Goal: Transaction & Acquisition: Purchase product/service

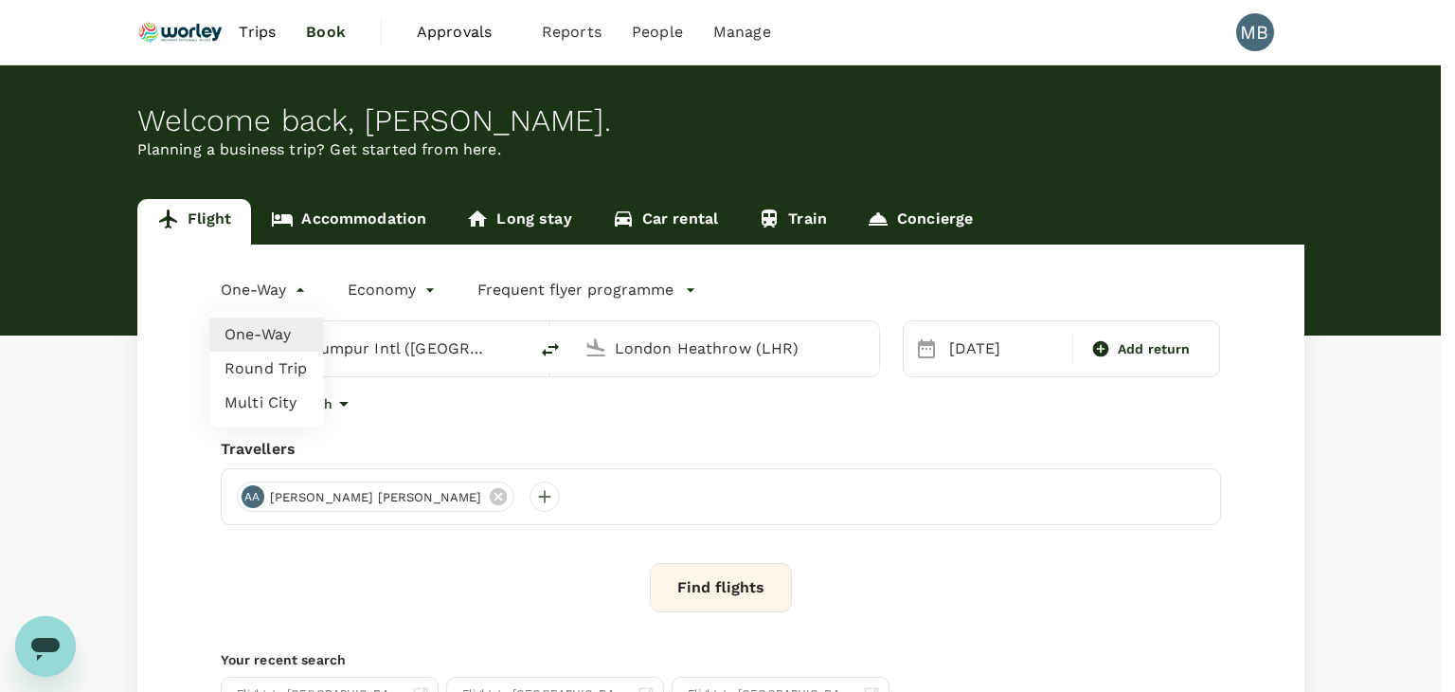
click at [300, 294] on body "Trips Book Approvals 0 Reports People Manage MB Welcome back , MUHAMMAD HIDAYAT…" at bounding box center [727, 449] width 1455 height 899
click at [267, 365] on li "Round Trip" at bounding box center [266, 368] width 114 height 34
type input "roundtrip"
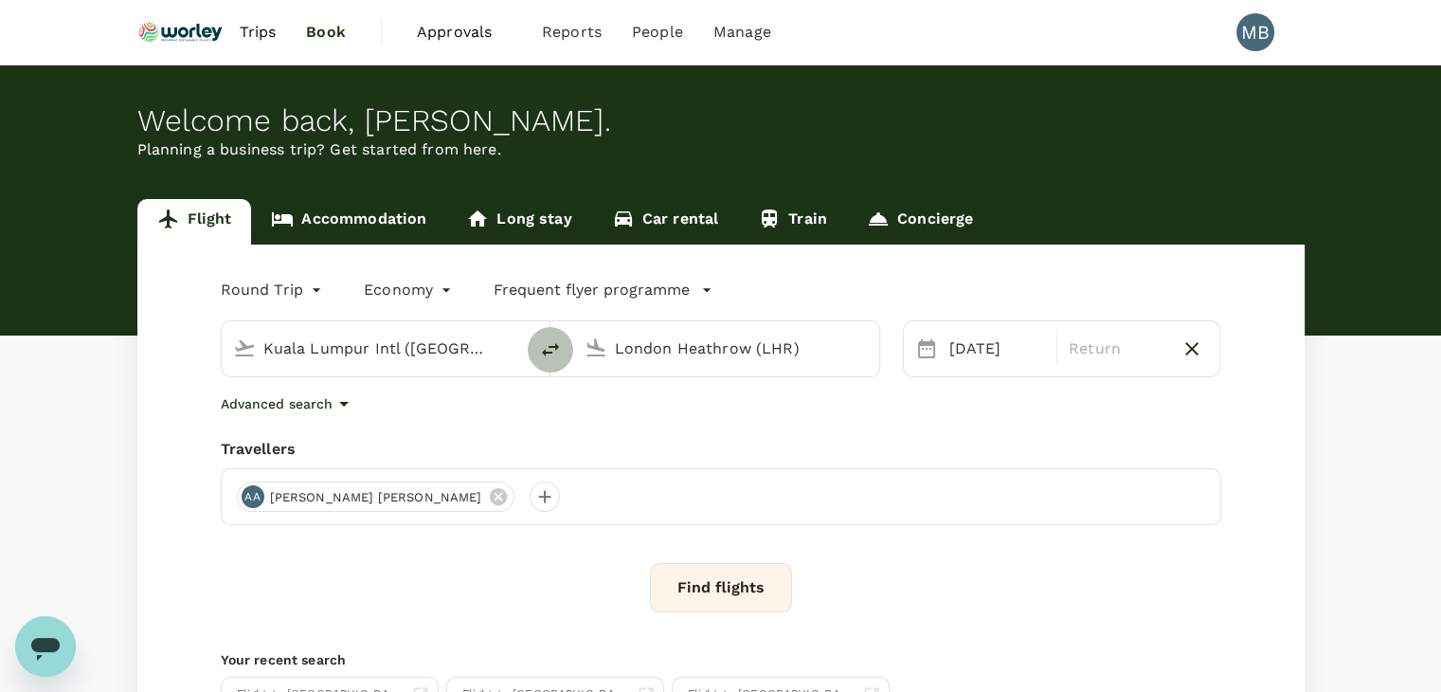
click at [548, 348] on icon "delete" at bounding box center [550, 349] width 23 height 23
type input "London Heathrow (LHR)"
type input "Kuala Lumpur Intl ([GEOGRAPHIC_DATA])"
click at [492, 346] on div "London Heathrow (LHR)" at bounding box center [389, 348] width 253 height 30
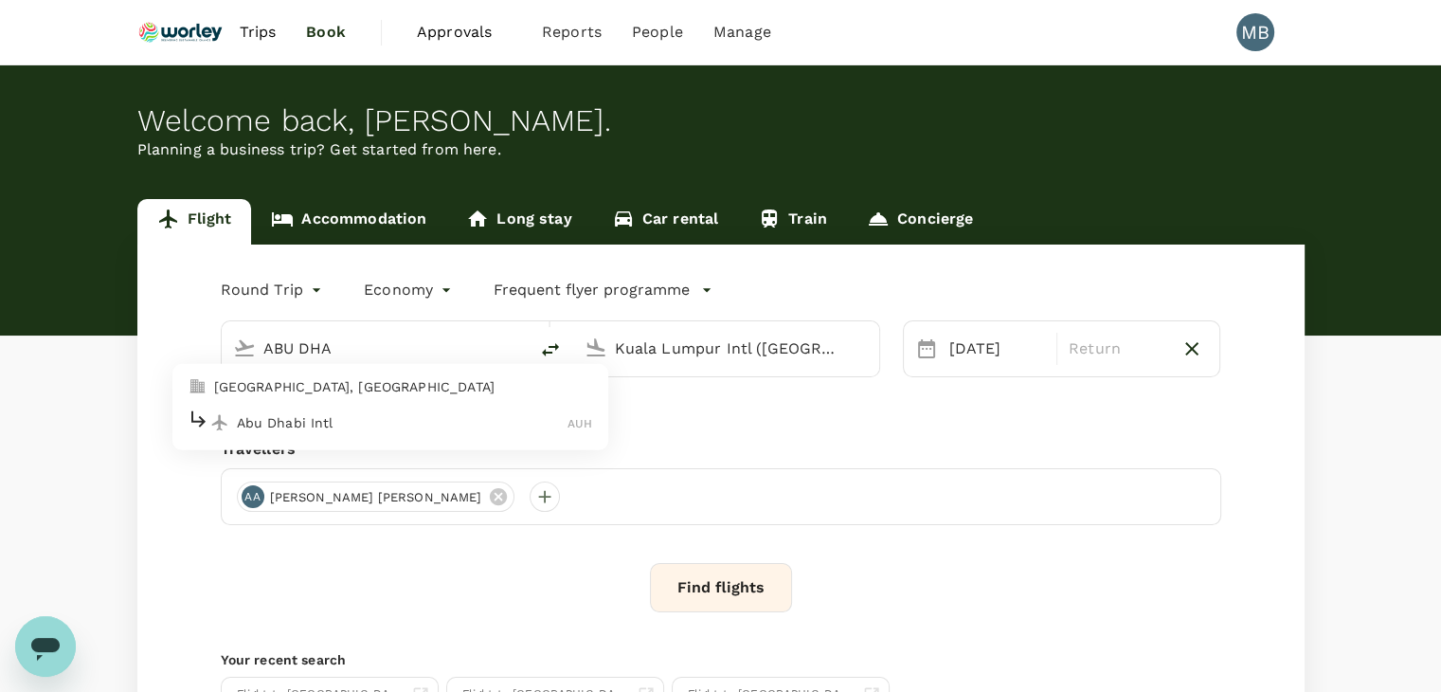
click at [405, 430] on p "Abu Dhabi Intl" at bounding box center [403, 422] width 332 height 19
type input "Abu Dhabi Intl (AUH)"
click at [1088, 353] on p "Return" at bounding box center [1117, 348] width 96 height 23
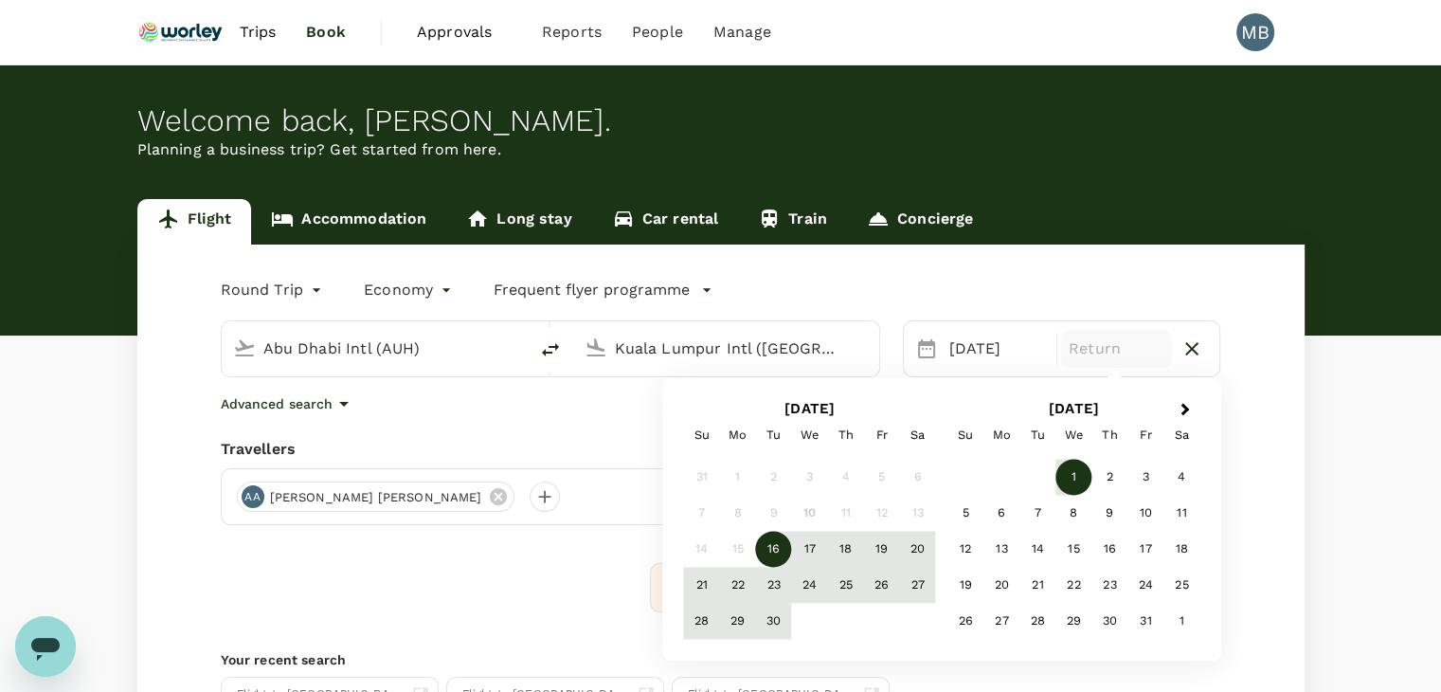
click at [1069, 482] on div "1" at bounding box center [1073, 477] width 36 height 36
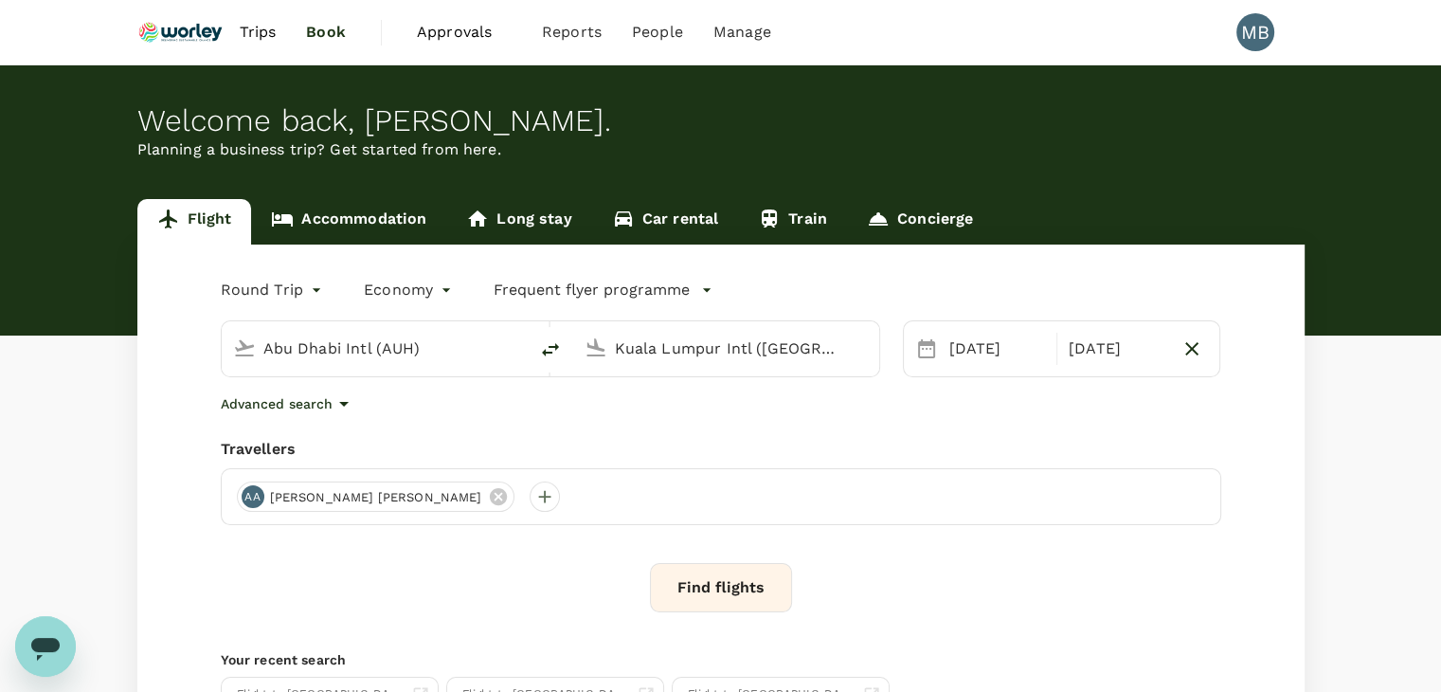
click at [716, 592] on button "Find flights" at bounding box center [721, 587] width 142 height 49
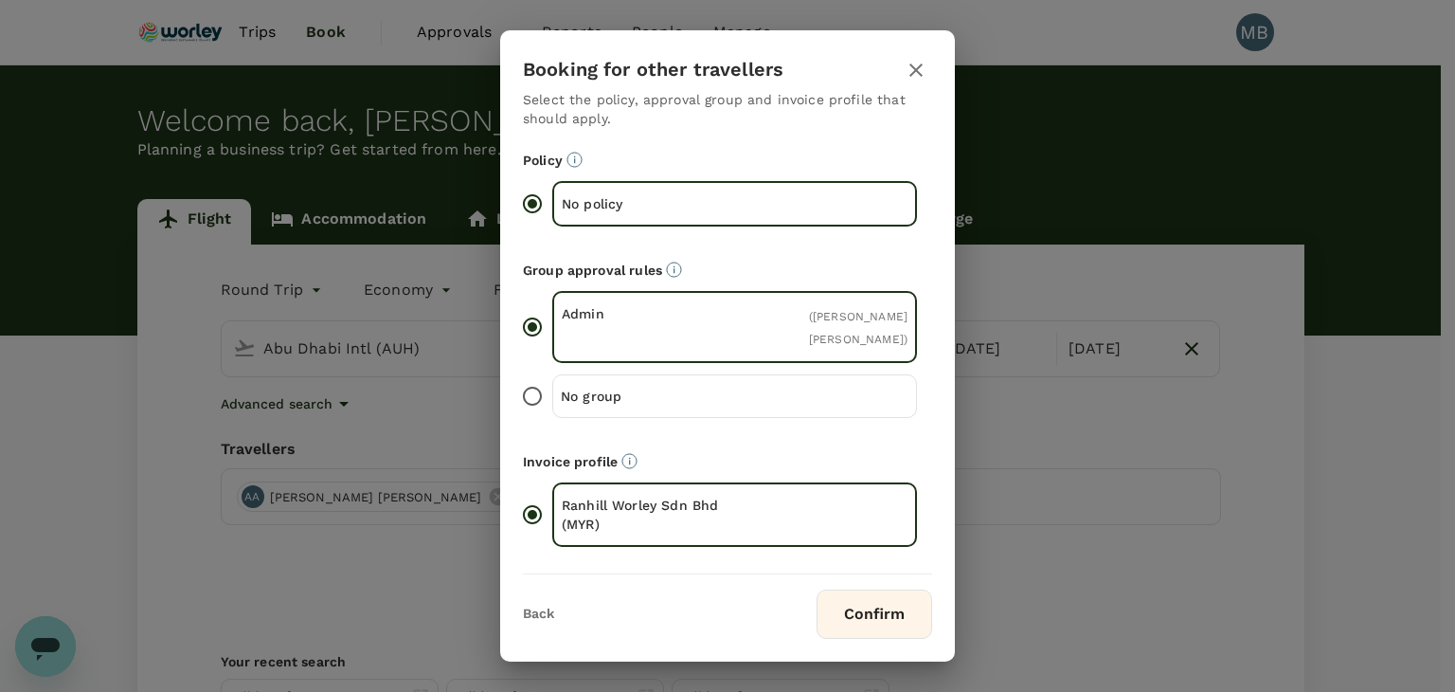
click at [832, 605] on button "Confirm" at bounding box center [875, 613] width 116 height 49
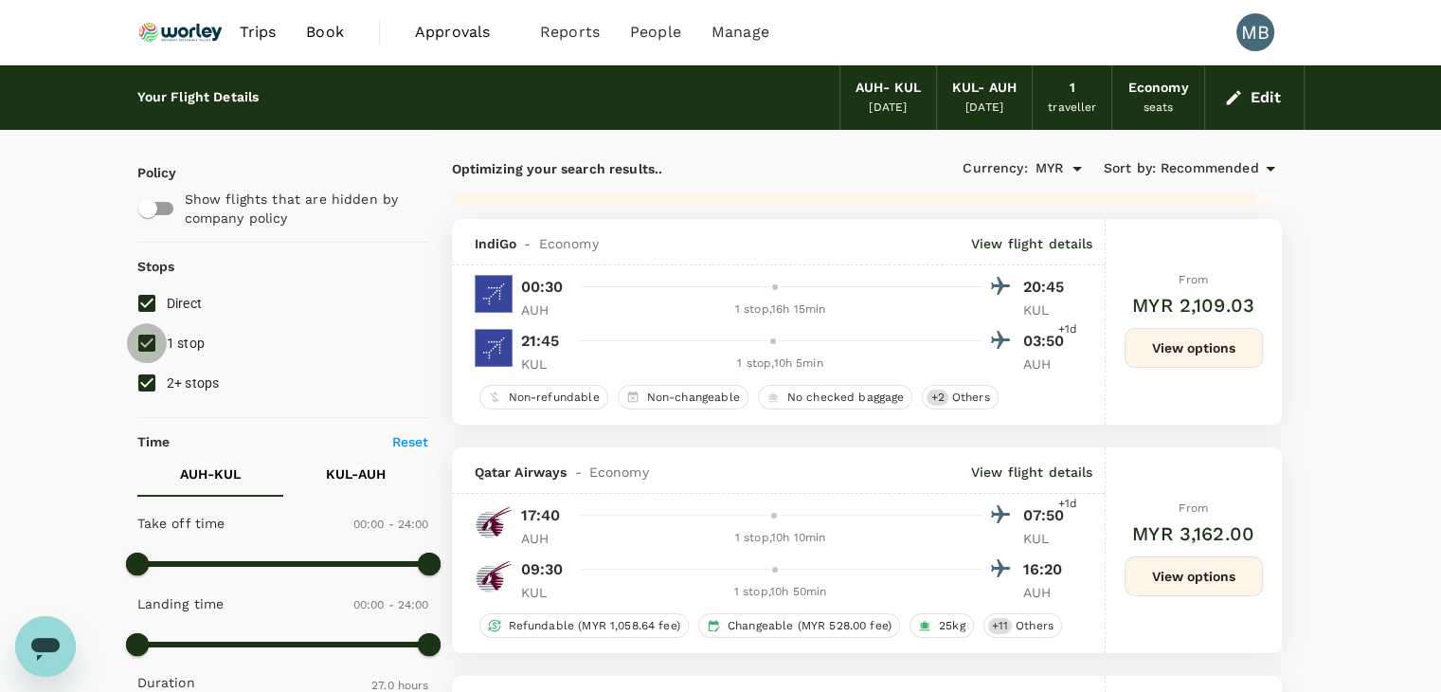
click at [139, 344] on input "1 stop" at bounding box center [147, 343] width 40 height 40
checkbox input "false"
click at [144, 372] on input "2+ stops" at bounding box center [147, 383] width 40 height 40
checkbox input "false"
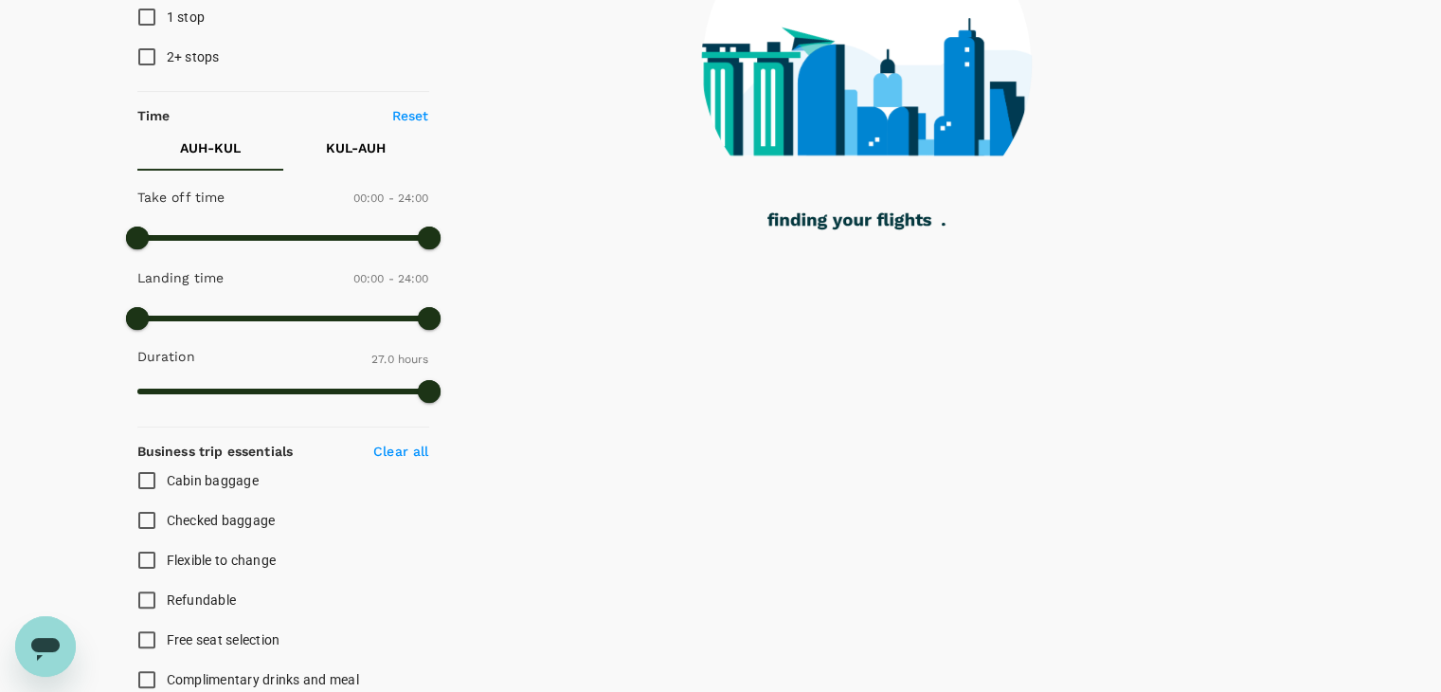
type input "1765"
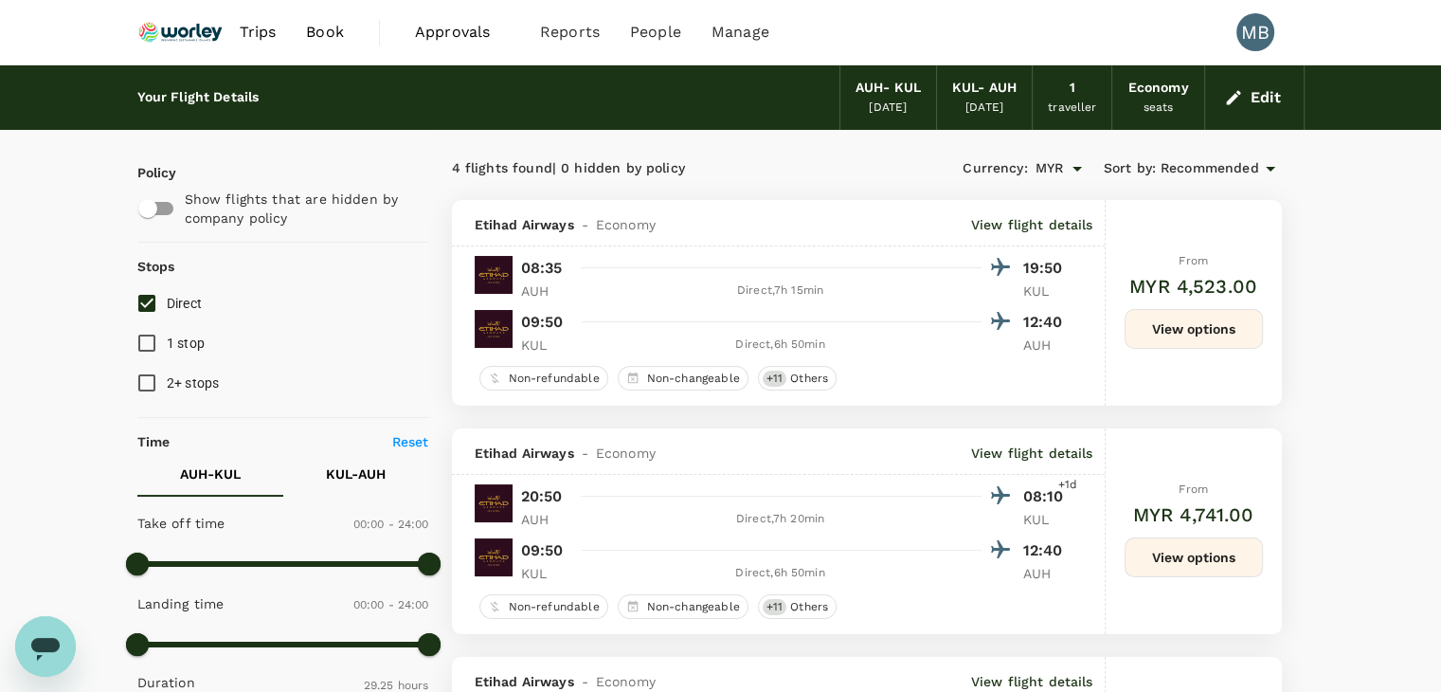
click at [1250, 92] on button "Edit" at bounding box center [1254, 97] width 68 height 30
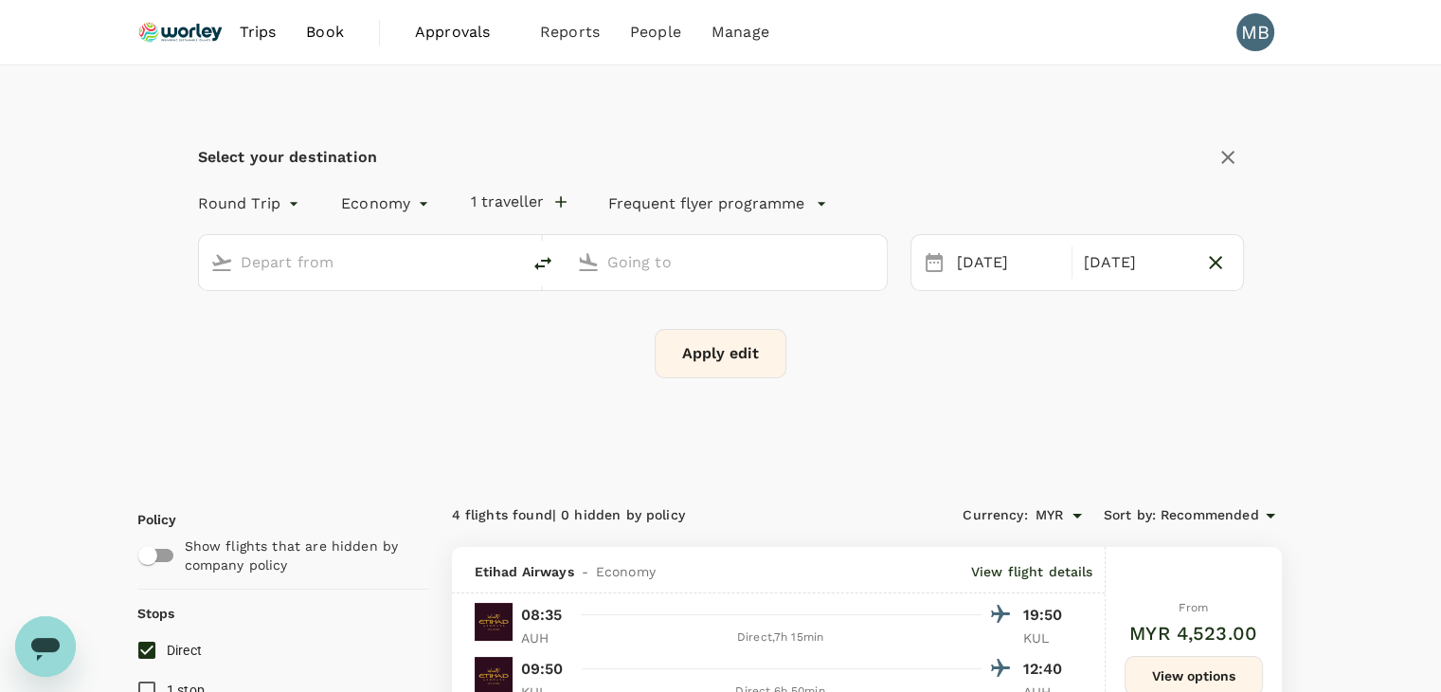
type input "Abu Dhabi Intl (AUH)"
type input "Kuala Lumpur Intl ([GEOGRAPHIC_DATA])"
click at [1204, 261] on icon "button" at bounding box center [1215, 262] width 23 height 23
type input "oneway"
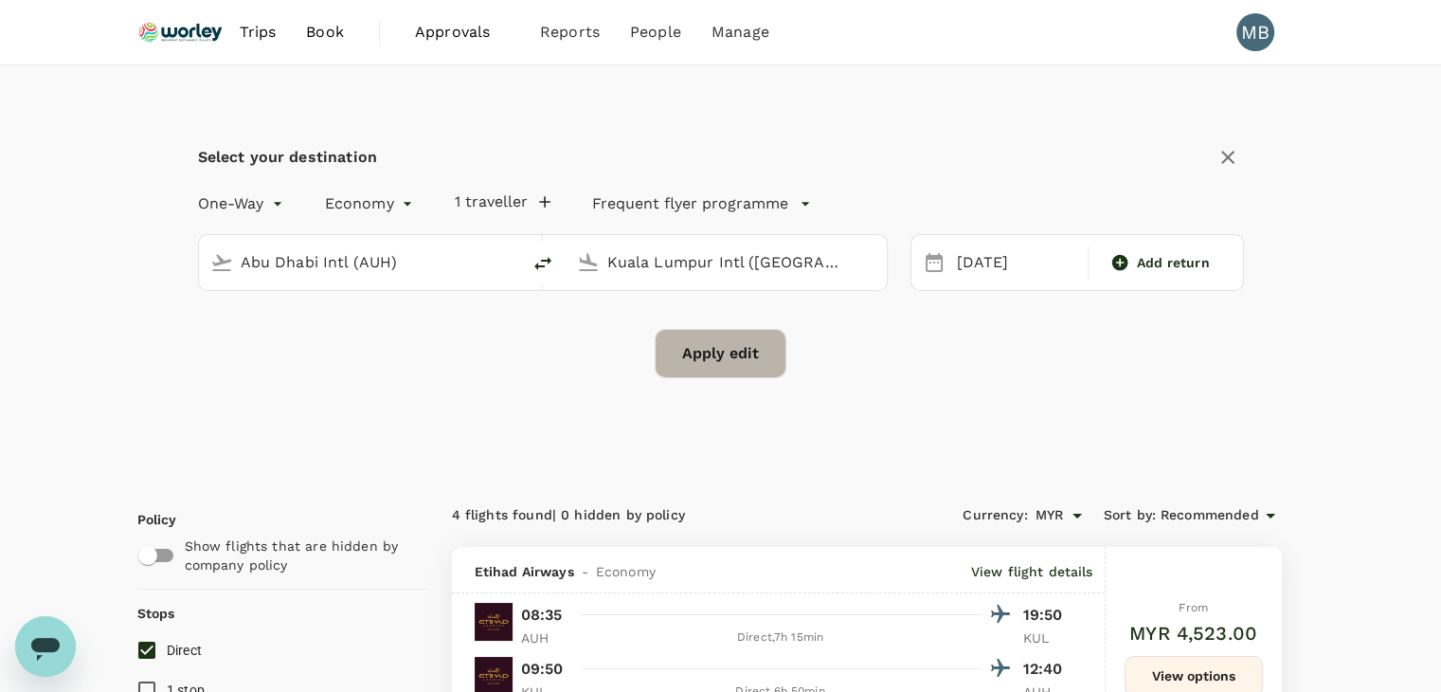
click at [764, 341] on button "Apply edit" at bounding box center [721, 353] width 132 height 49
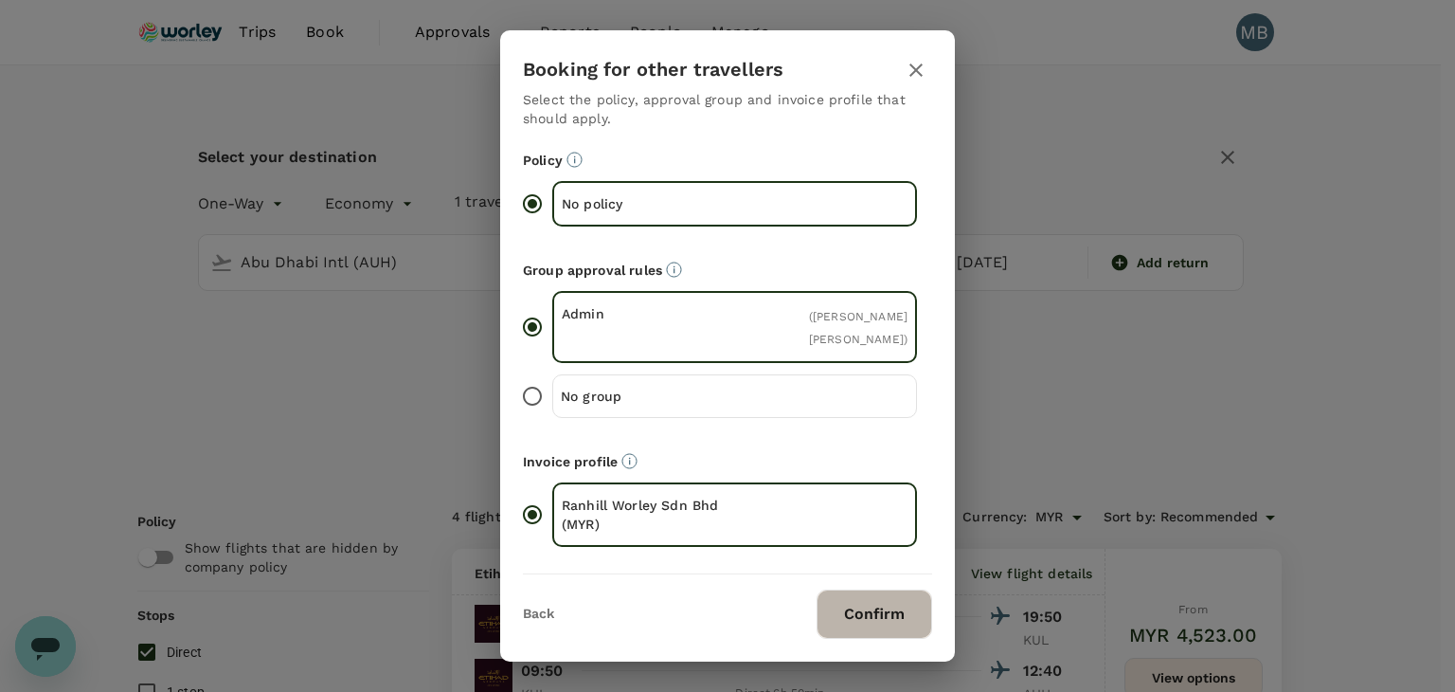
click at [849, 621] on button "Confirm" at bounding box center [875, 613] width 116 height 49
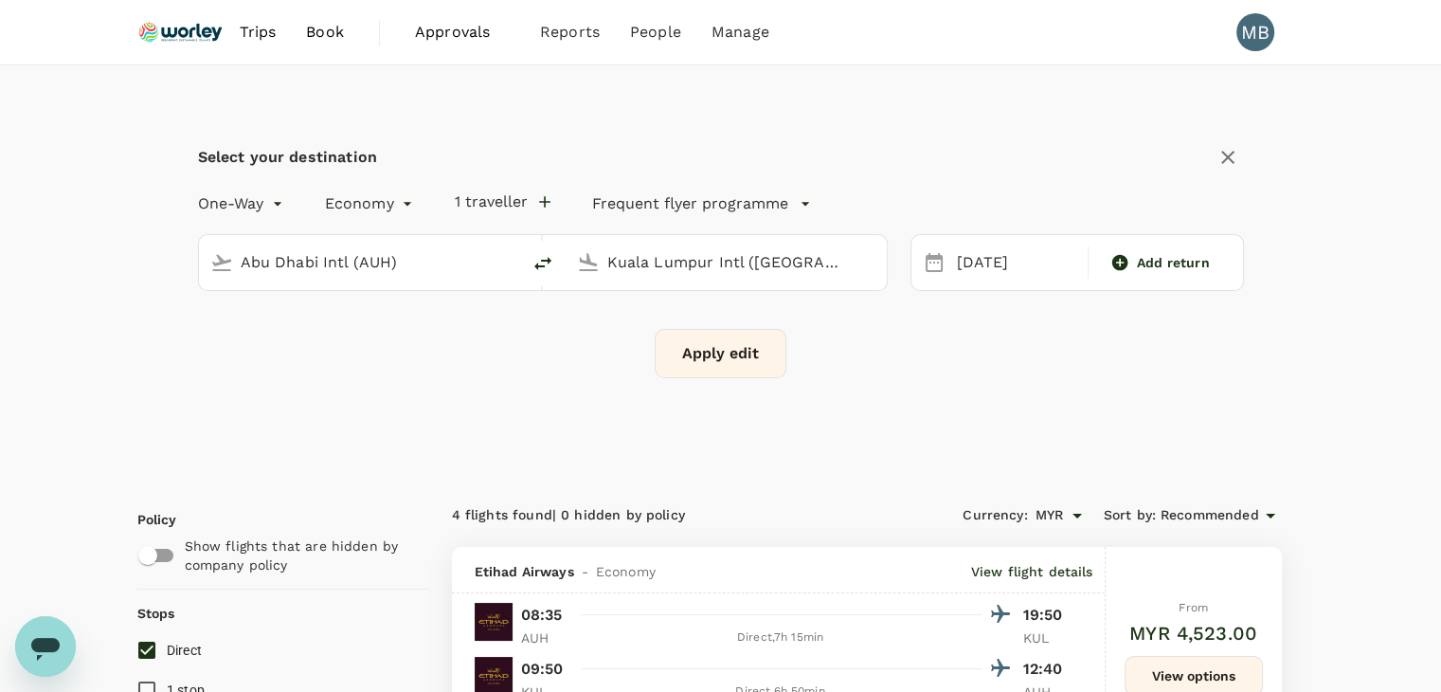
checkbox input "false"
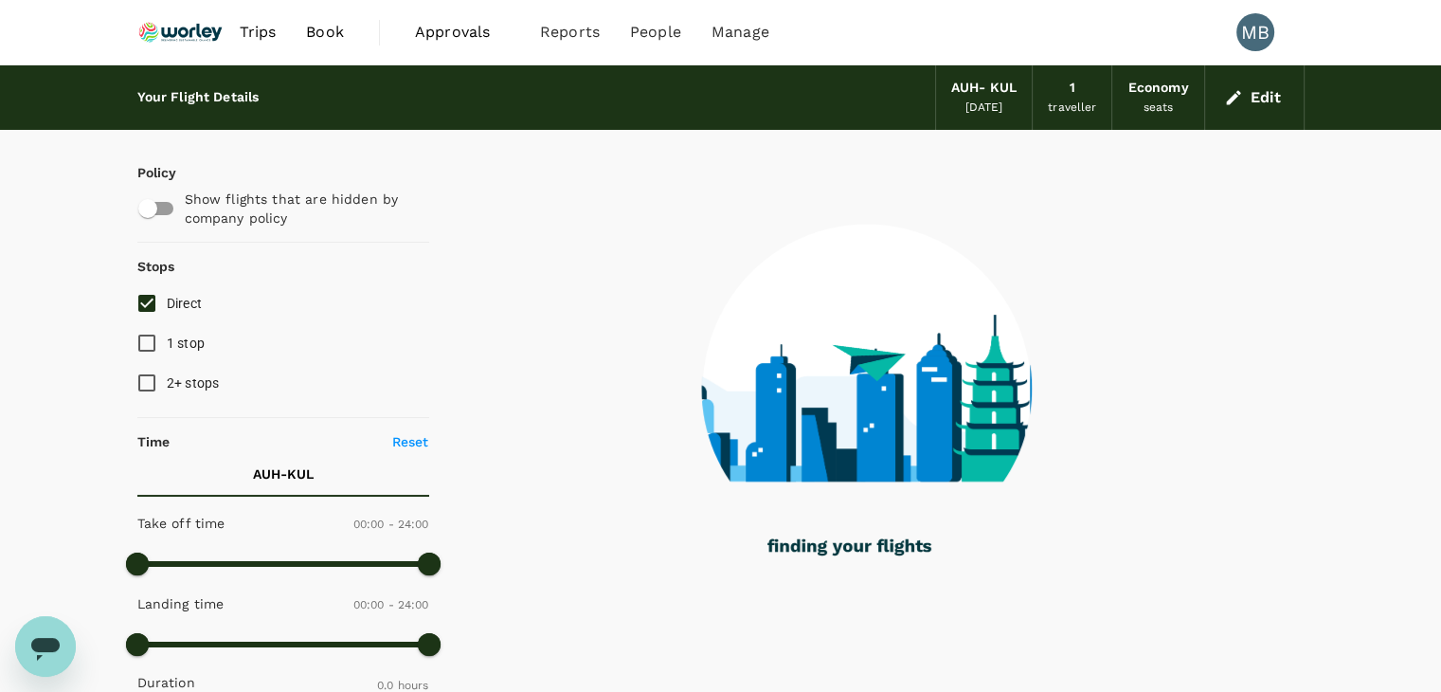
type input "1630"
checkbox input "true"
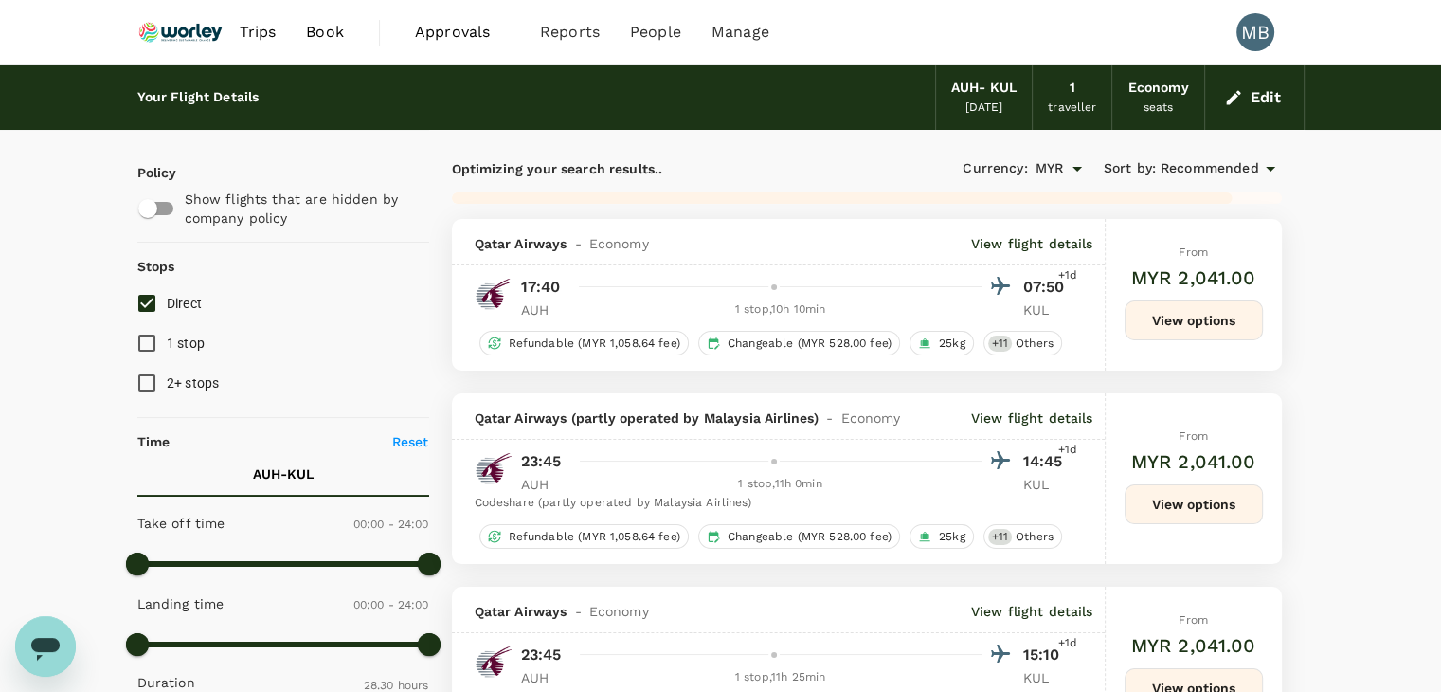
type input "1815"
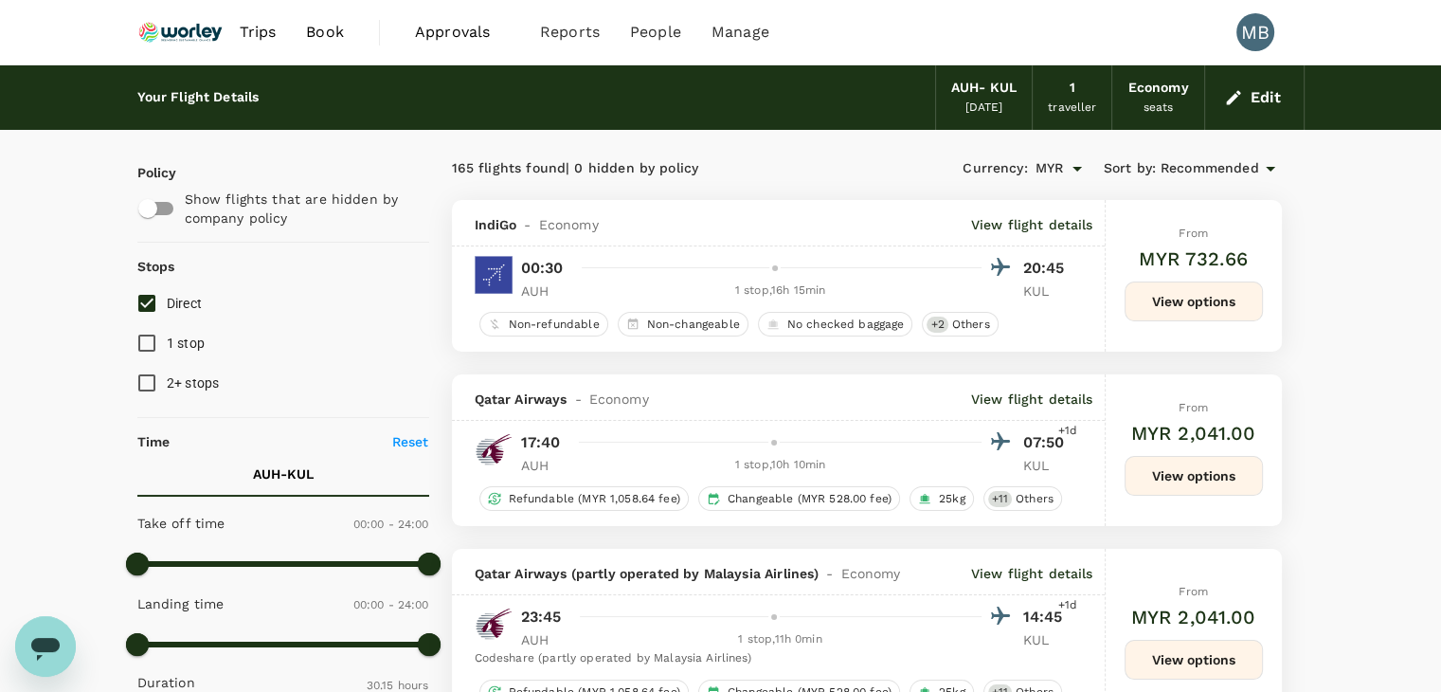
click at [149, 303] on input "Direct" at bounding box center [147, 303] width 40 height 40
checkbox input "true"
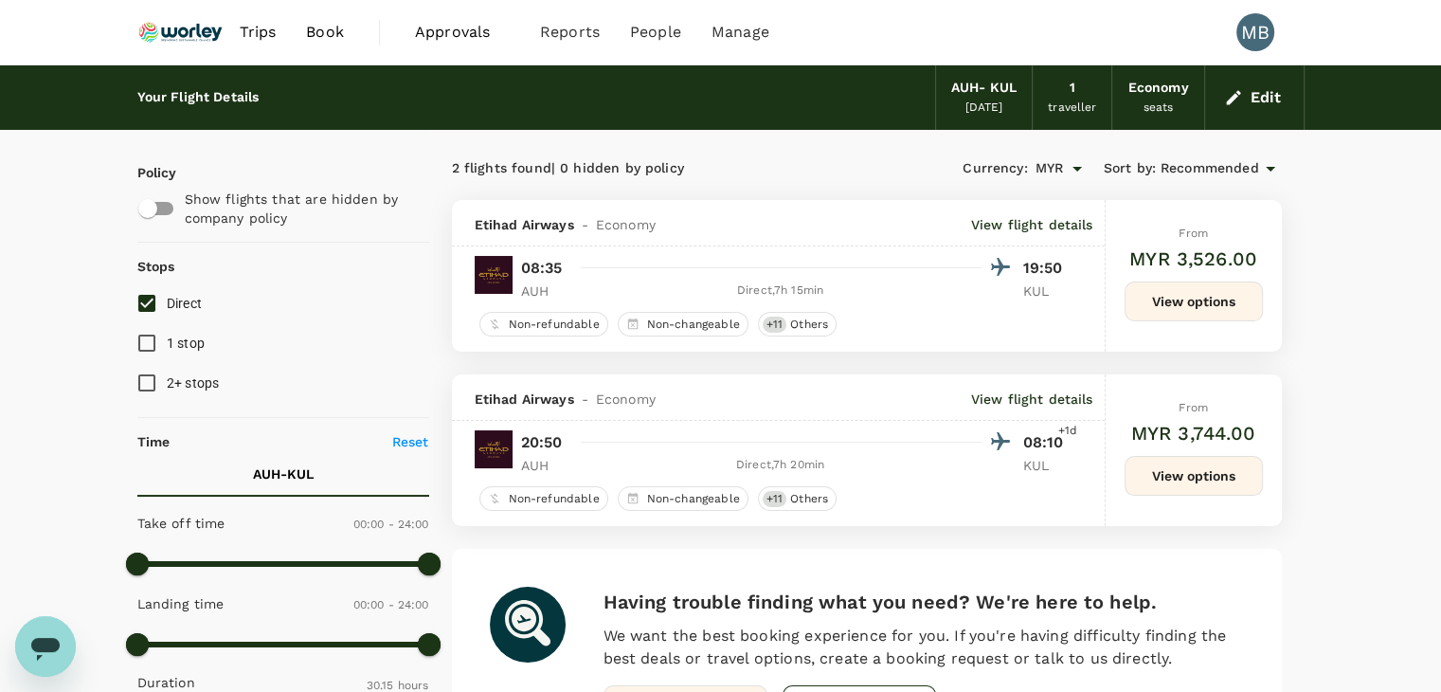
click at [1243, 107] on button "Edit" at bounding box center [1254, 97] width 68 height 30
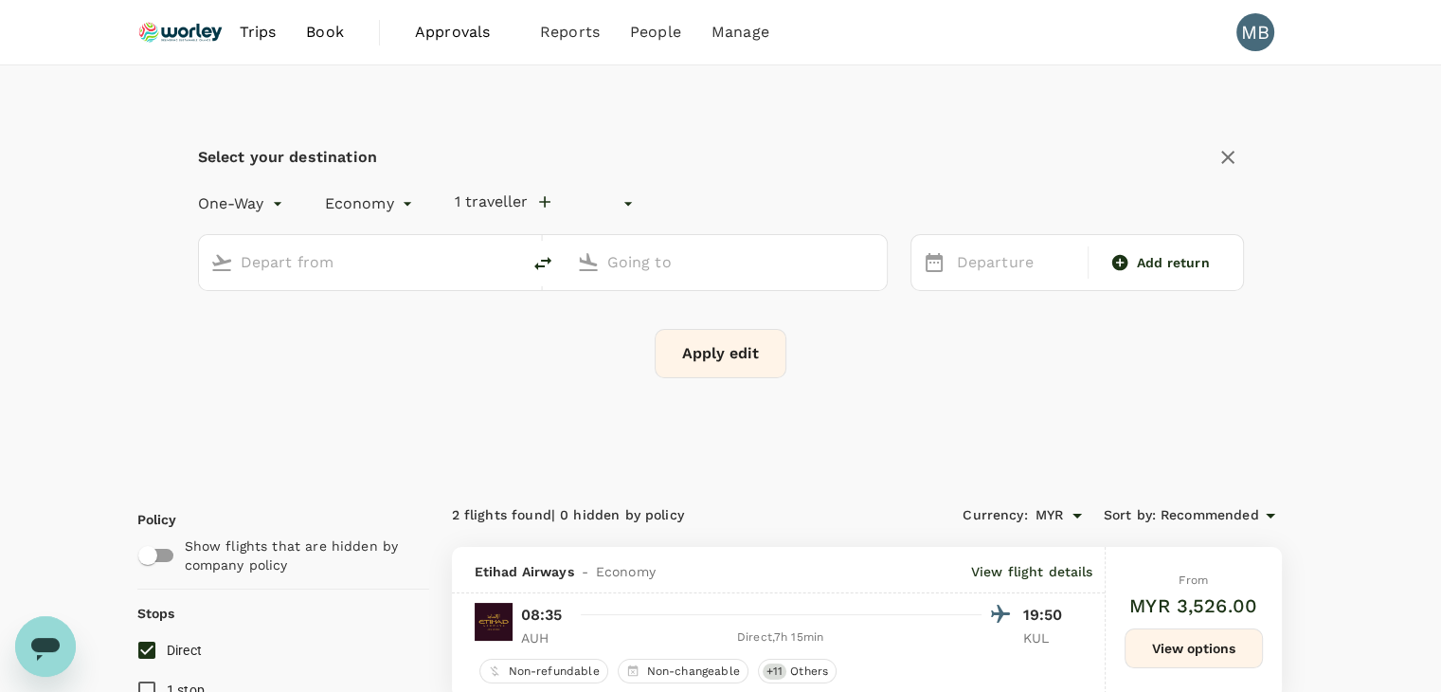
type input "undefined, undefined (any)"
click at [1060, 272] on div "[DATE]" at bounding box center [1016, 262] width 135 height 37
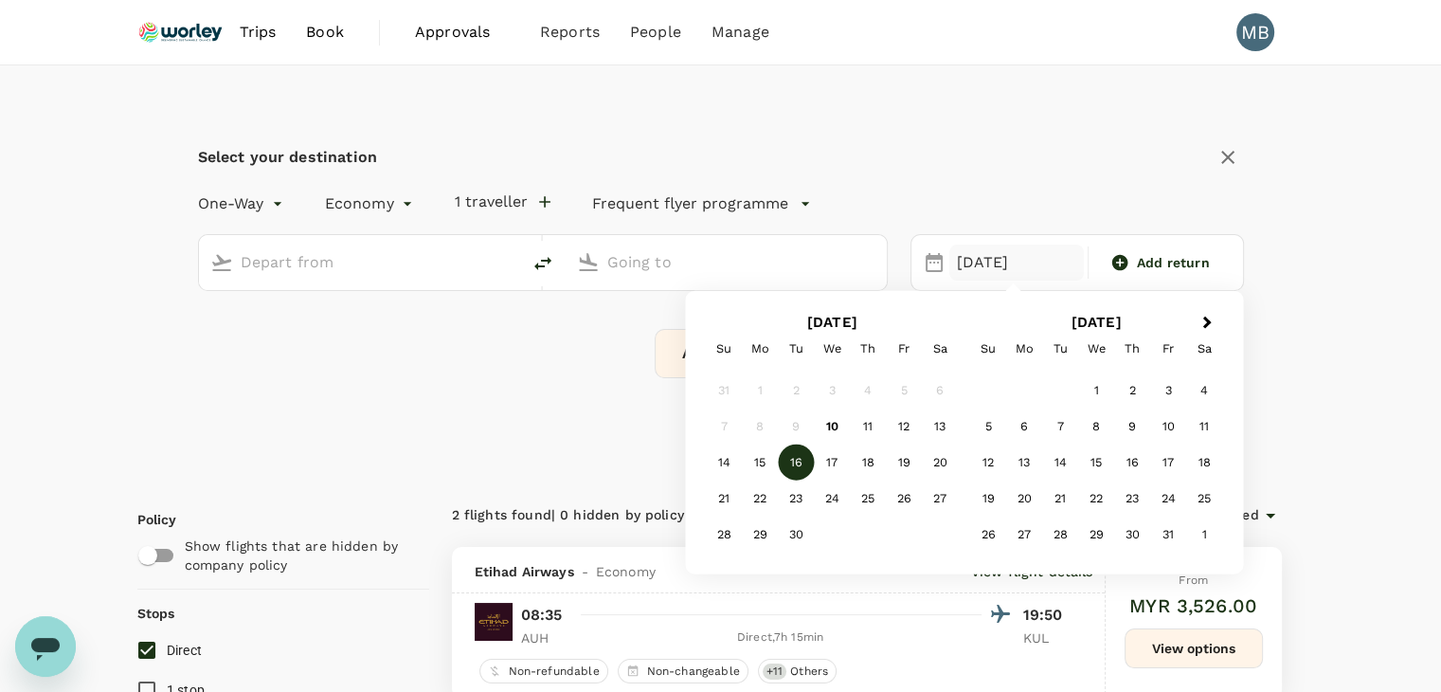
type input "Abu Dhabi Intl (AUH)"
type input "Kuala Lumpur Intl ([GEOGRAPHIC_DATA])"
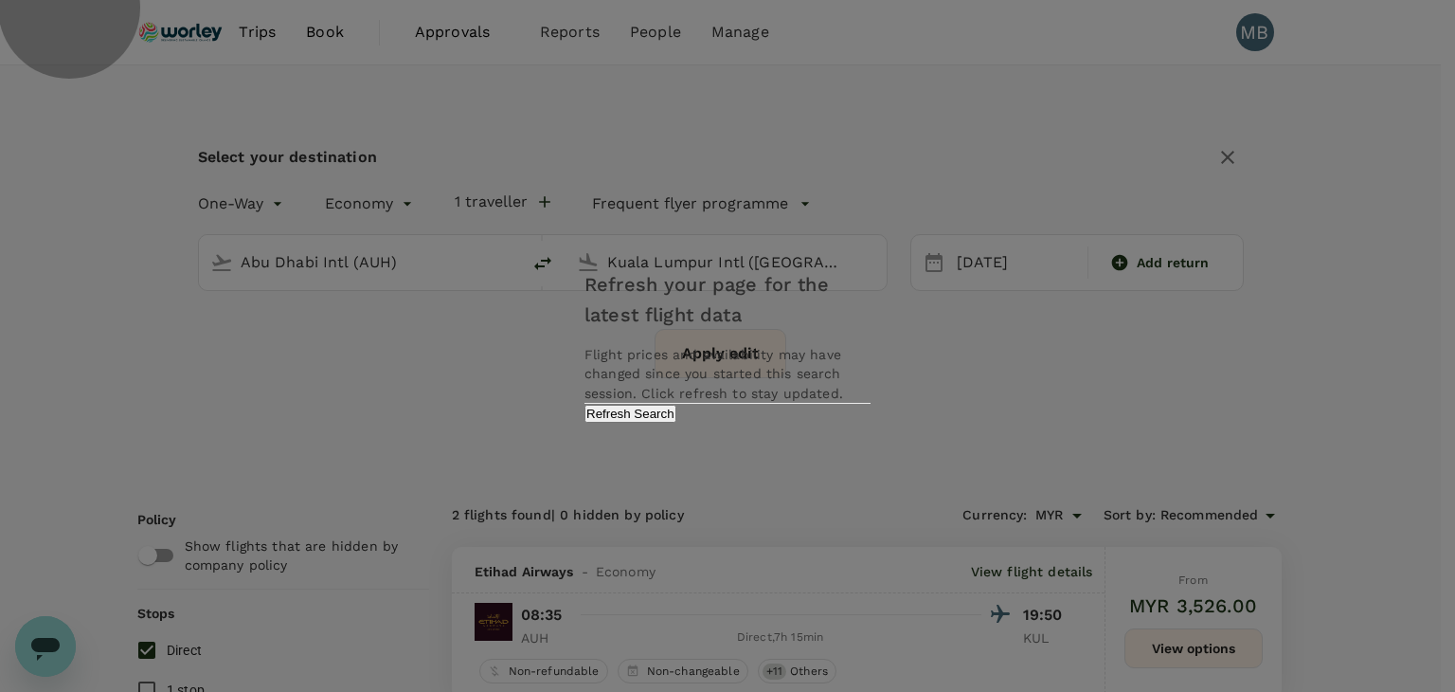
click at [676, 422] on button "Refresh Search" at bounding box center [630, 413] width 92 height 18
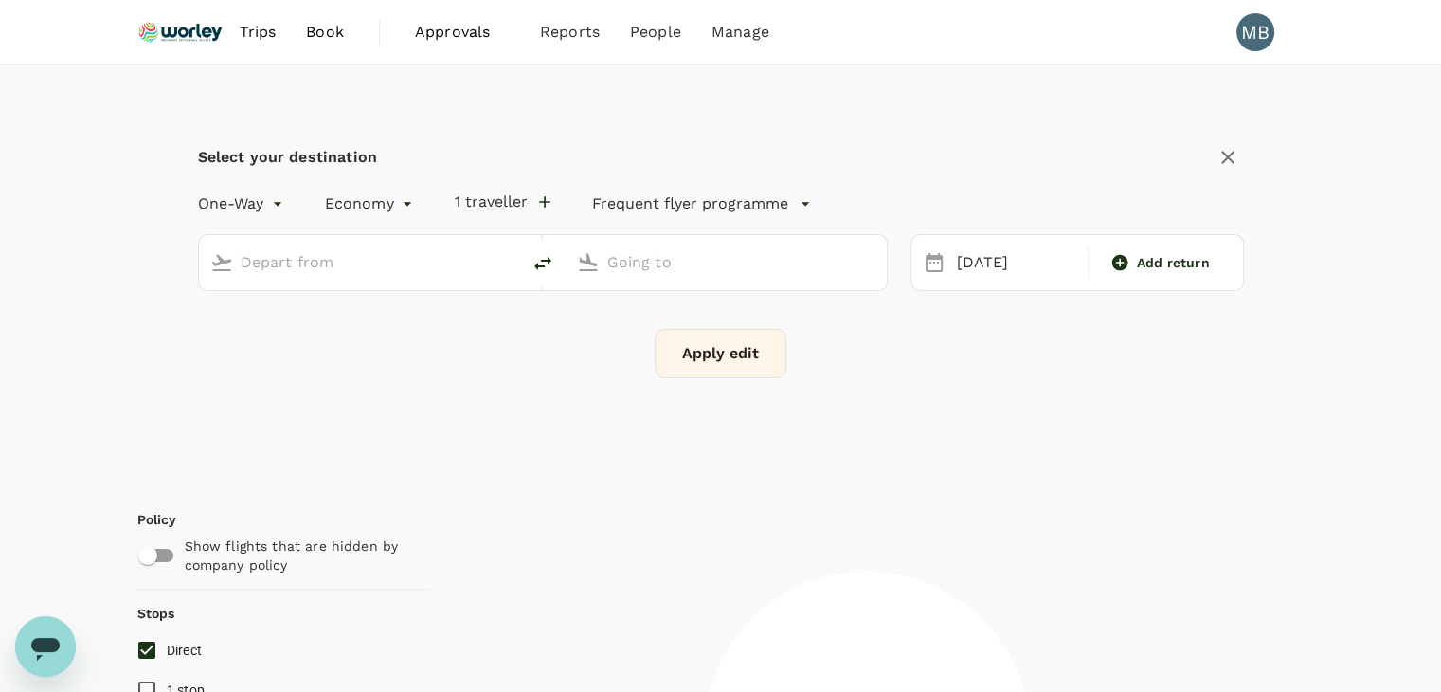
type input "Abu Dhabi Intl (AUH)"
type input "Kuala Lumpur Intl ([GEOGRAPHIC_DATA])"
click at [964, 255] on div "[DATE]" at bounding box center [1016, 262] width 135 height 37
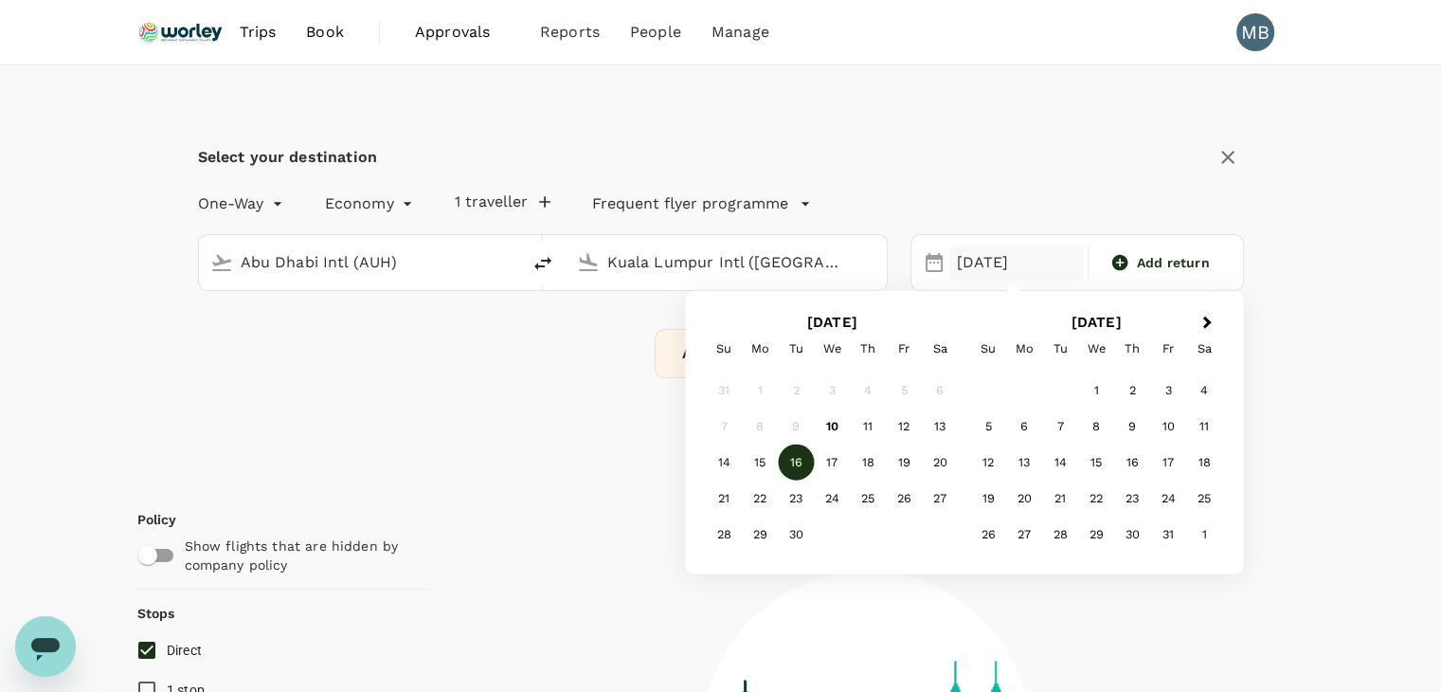
click at [1088, 384] on div "1" at bounding box center [1096, 390] width 36 height 36
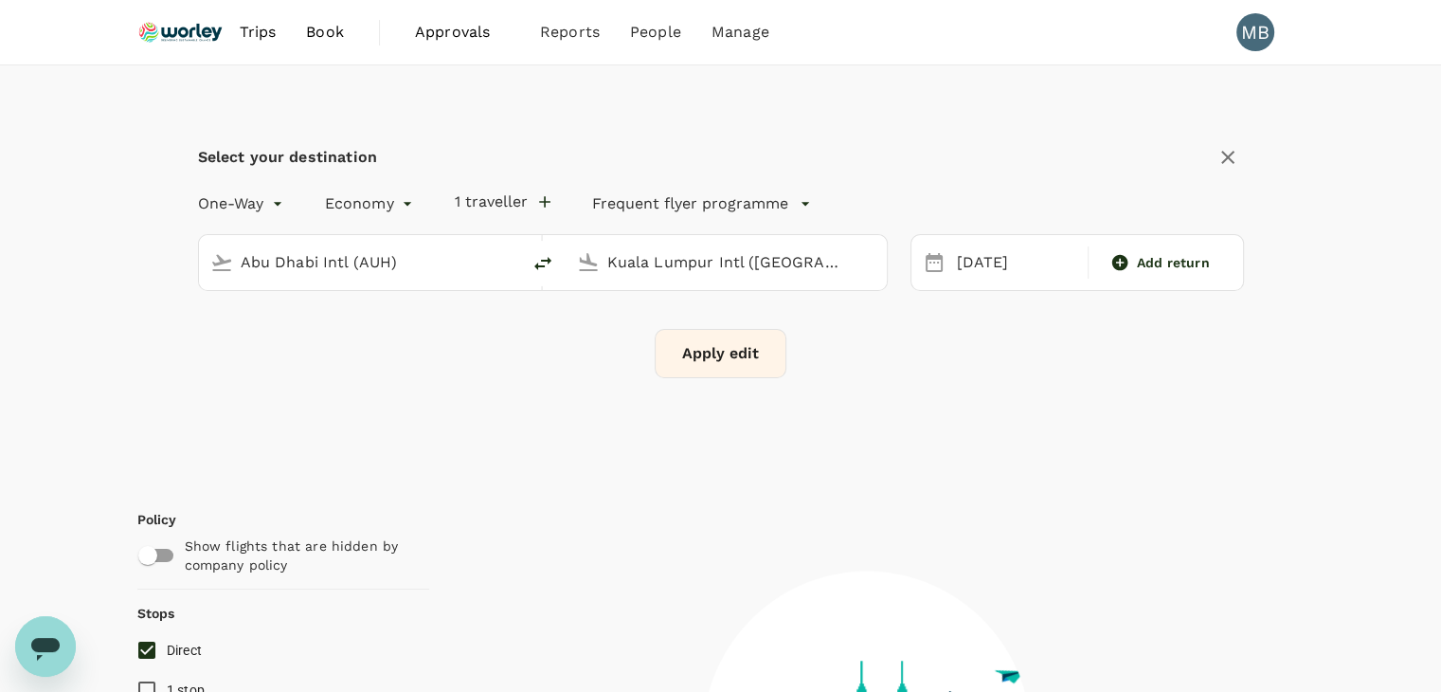
type input "1615"
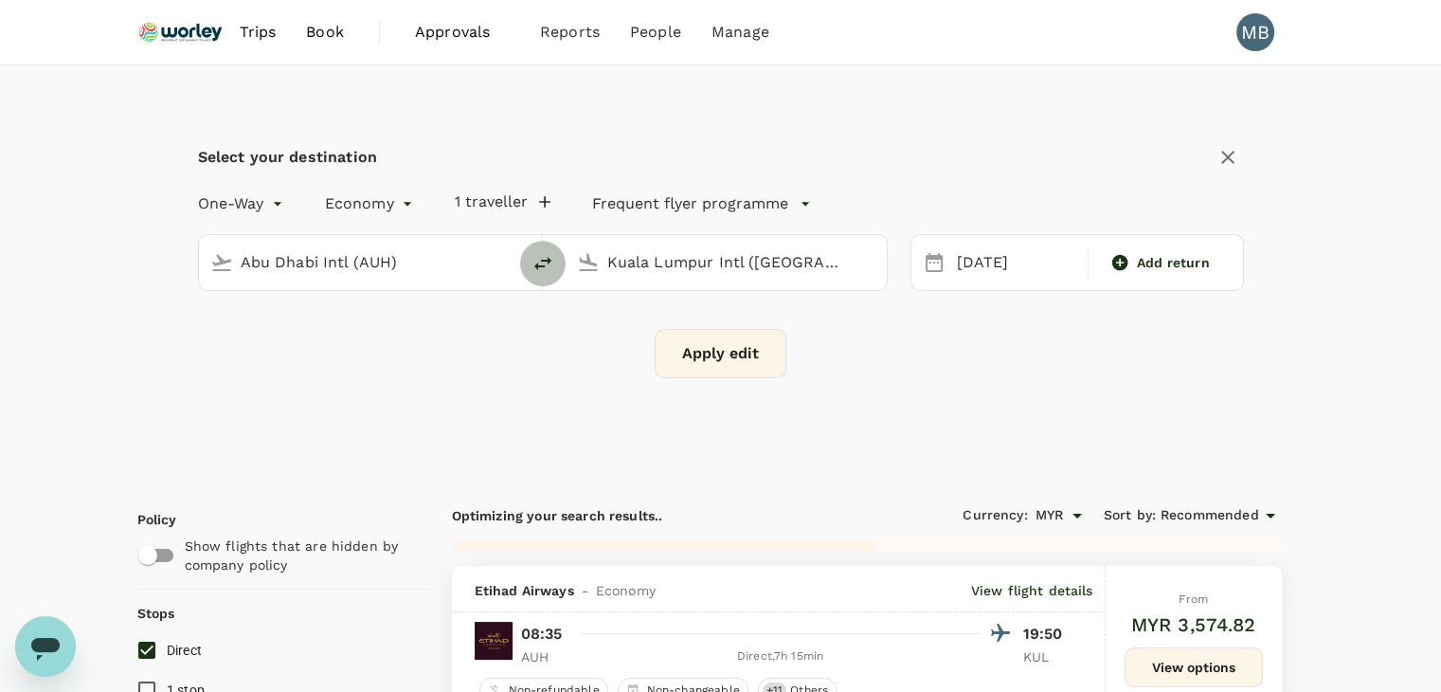
click at [530, 266] on button "delete" at bounding box center [542, 263] width 45 height 45
type input "Kuala Lumpur Intl ([GEOGRAPHIC_DATA])"
type input "Abu Dhabi Intl (AUH)"
click at [700, 350] on button "Apply edit" at bounding box center [721, 353] width 132 height 49
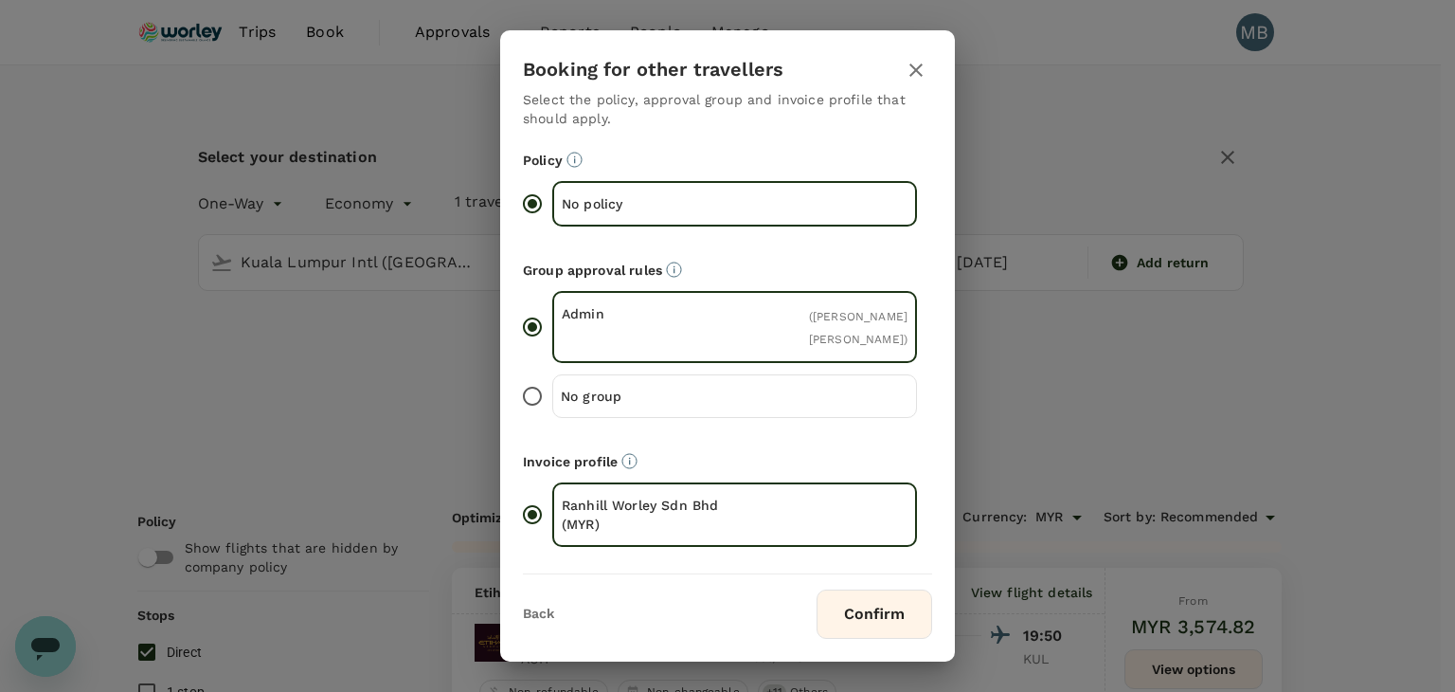
type input "1630"
click at [866, 635] on div "Booking for other travellers Select the policy, approval group and invoice prof…" at bounding box center [727, 345] width 455 height 631
click at [867, 617] on button "Confirm" at bounding box center [875, 613] width 116 height 49
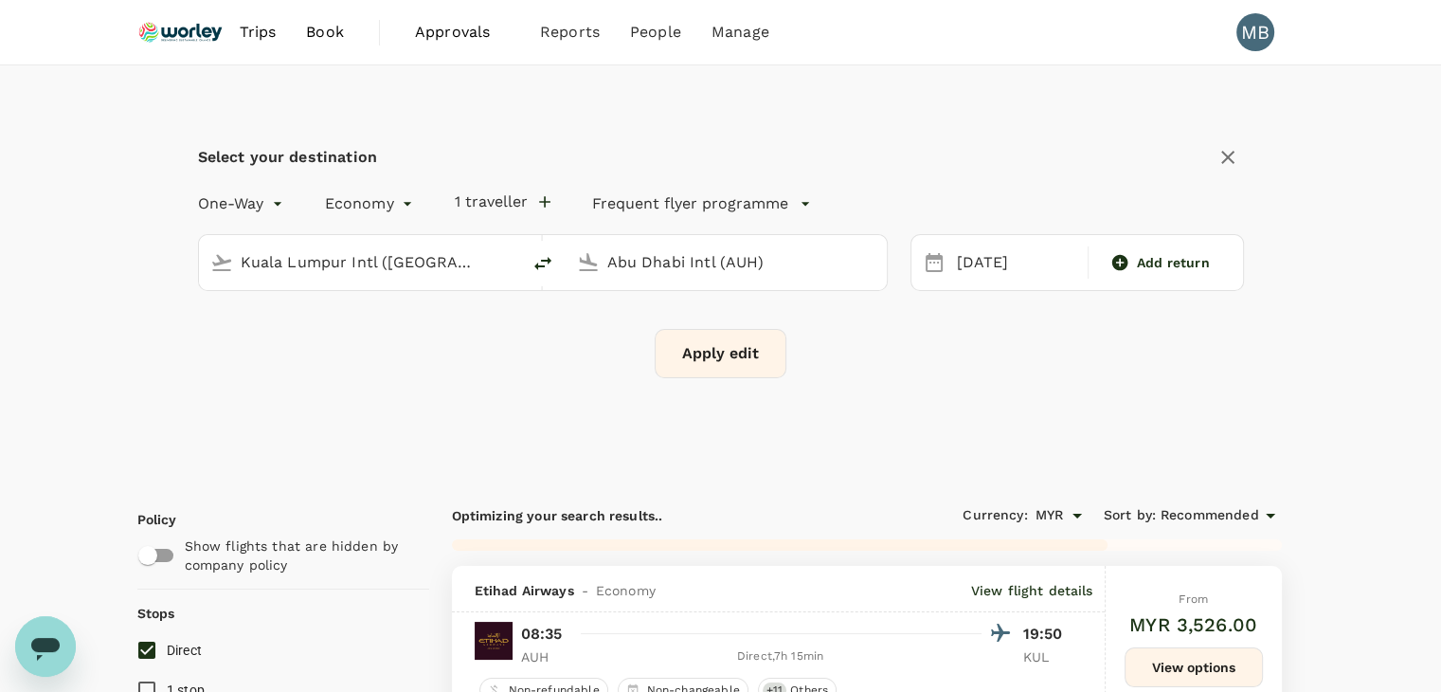
checkbox input "false"
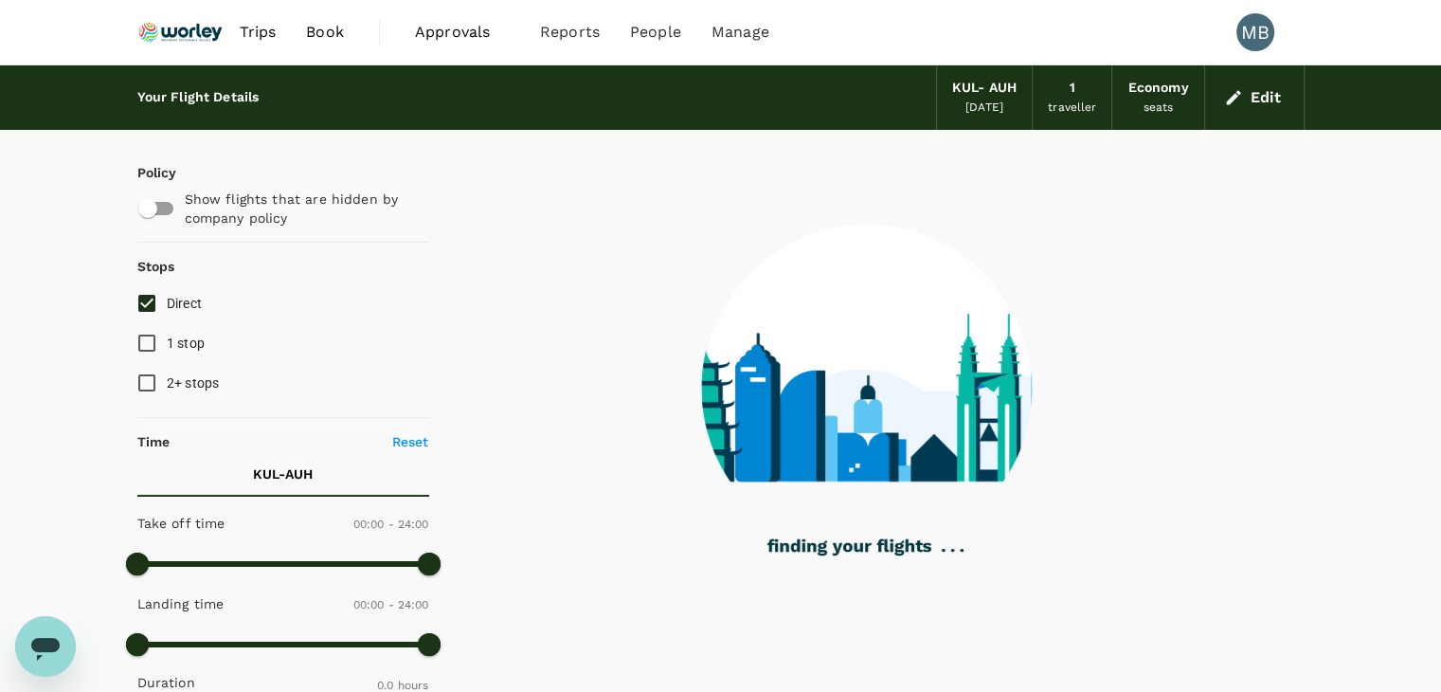
type input "1590"
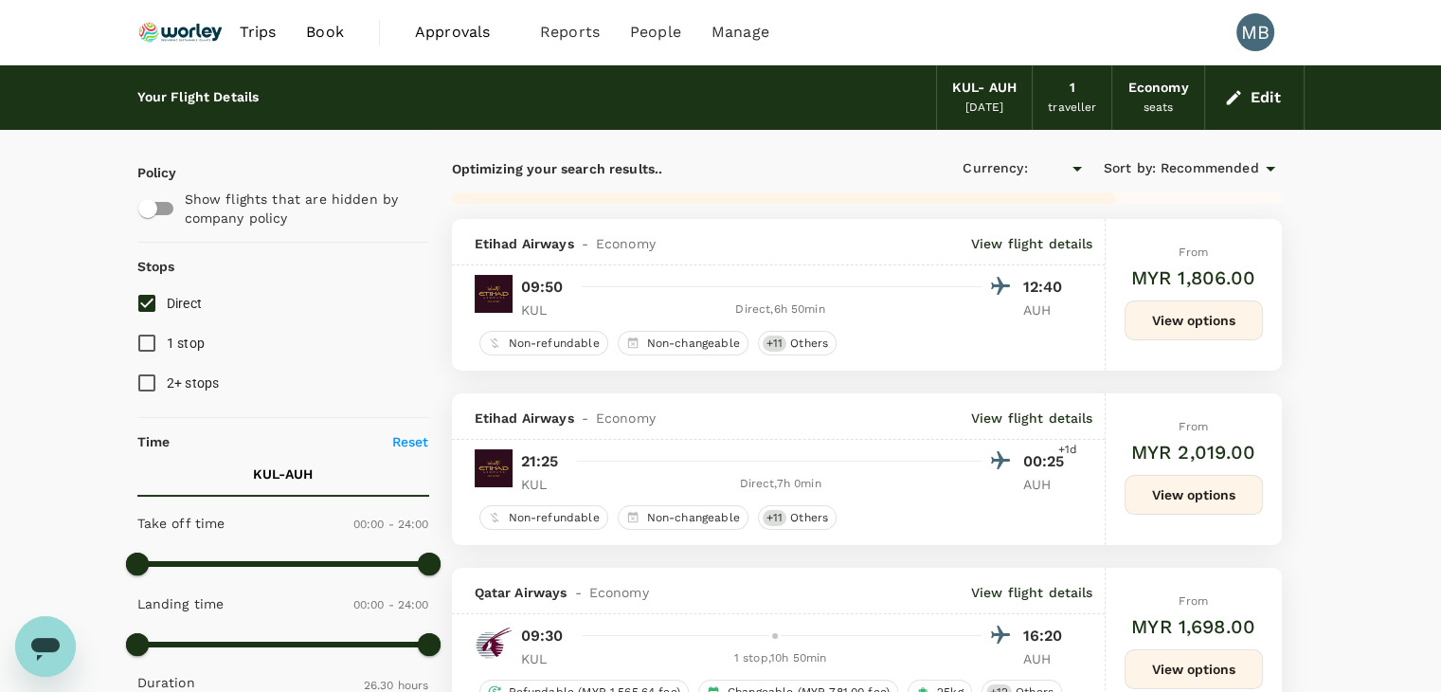
checkbox input "true"
type input "MYR"
click at [141, 305] on input "Direct" at bounding box center [147, 303] width 40 height 40
checkbox input "false"
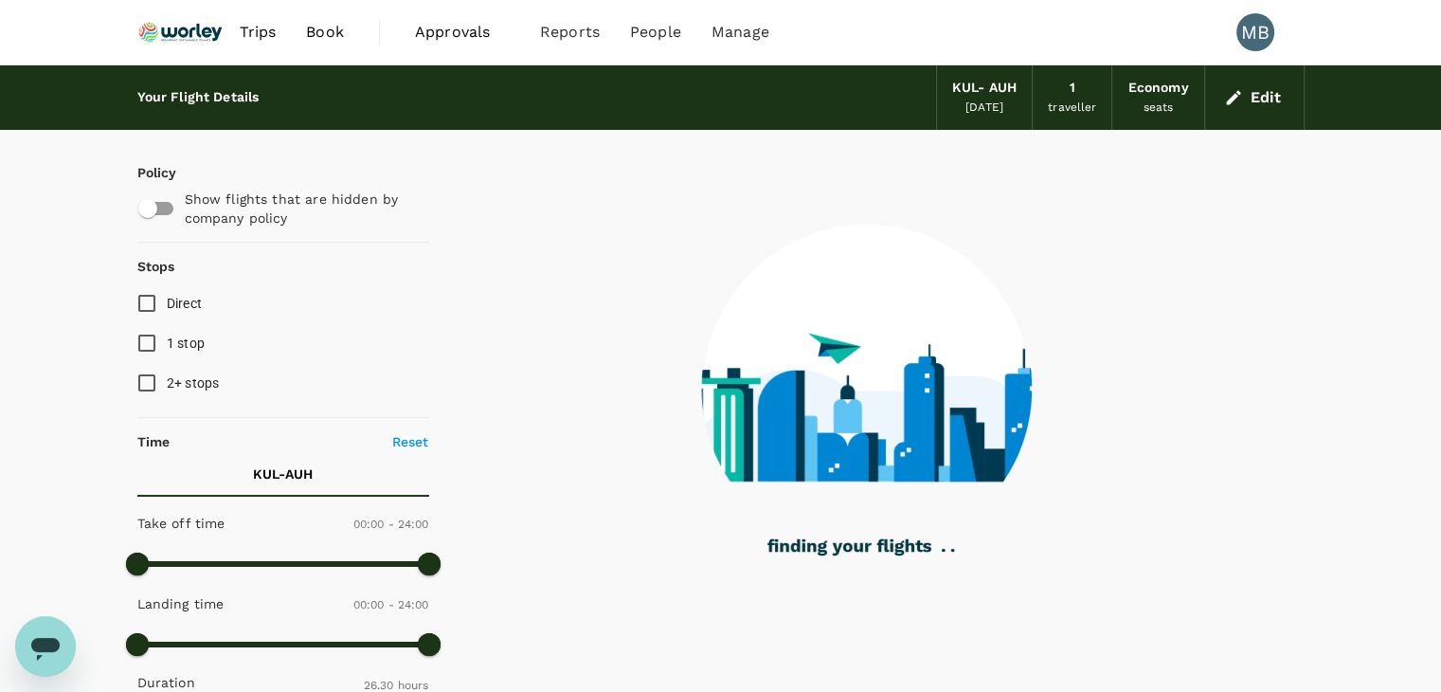
type input "1795"
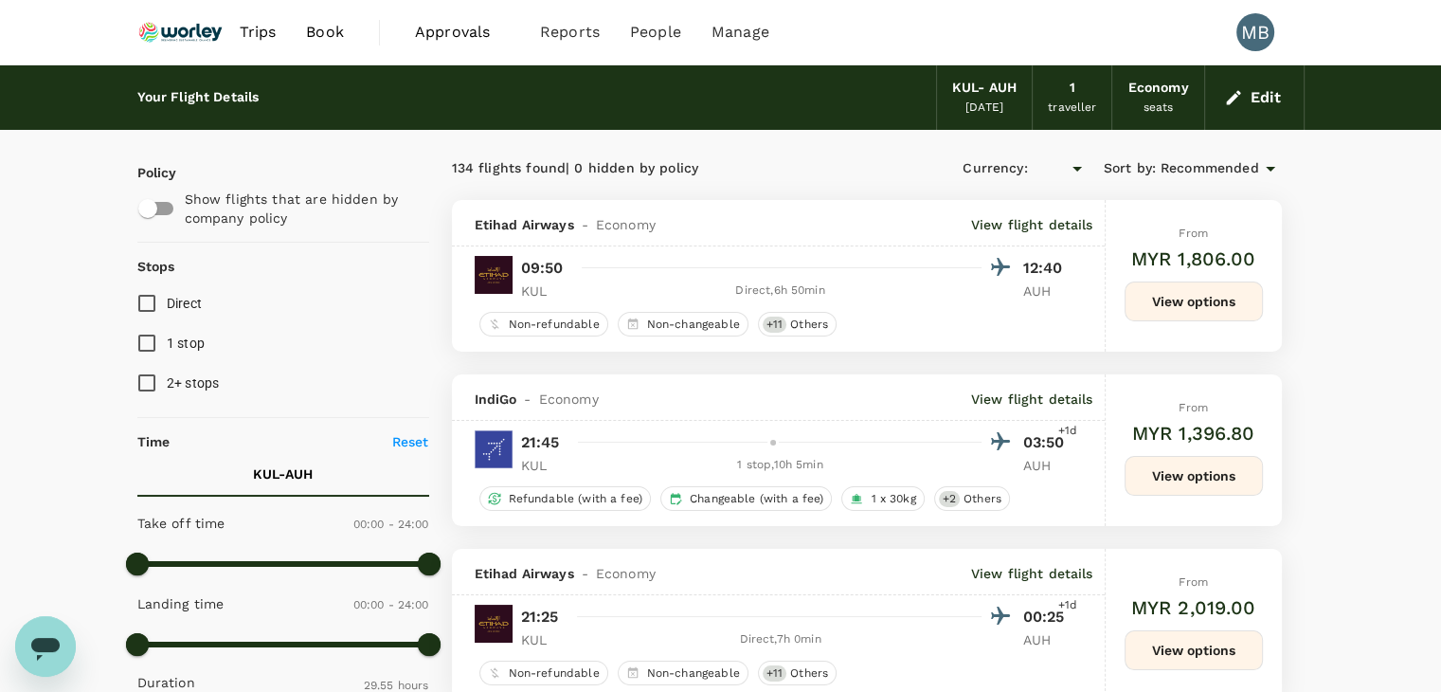
type input "MYR"
click at [150, 303] on input "Direct" at bounding box center [147, 303] width 40 height 40
checkbox input "true"
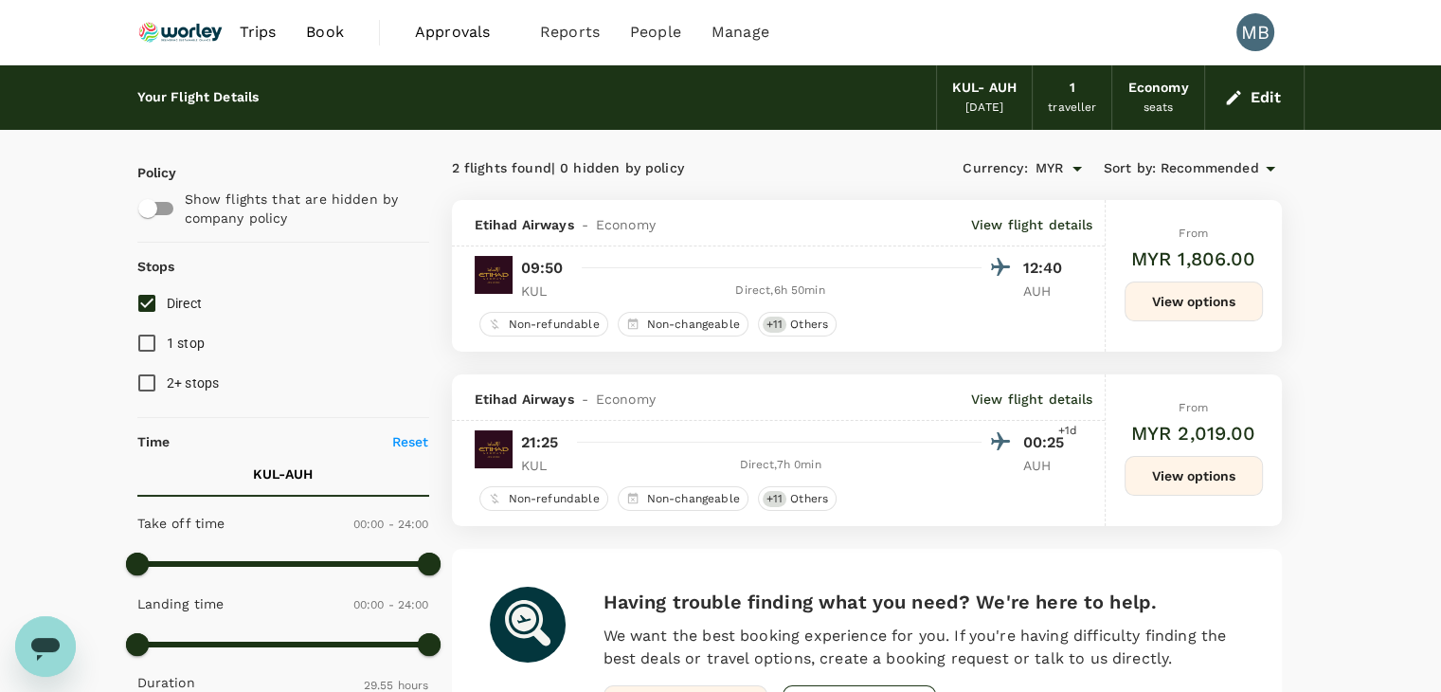
click at [1152, 297] on button "View options" at bounding box center [1193, 301] width 138 height 40
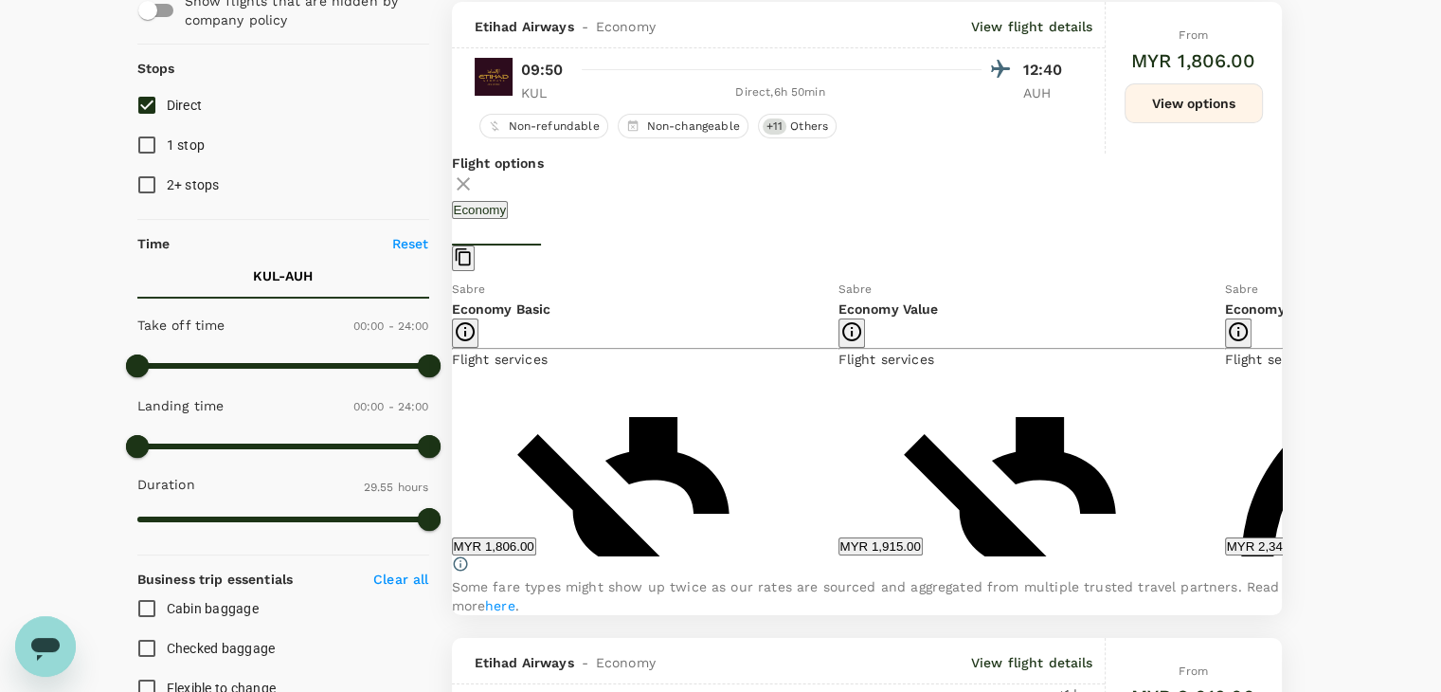
scroll to position [200, 0]
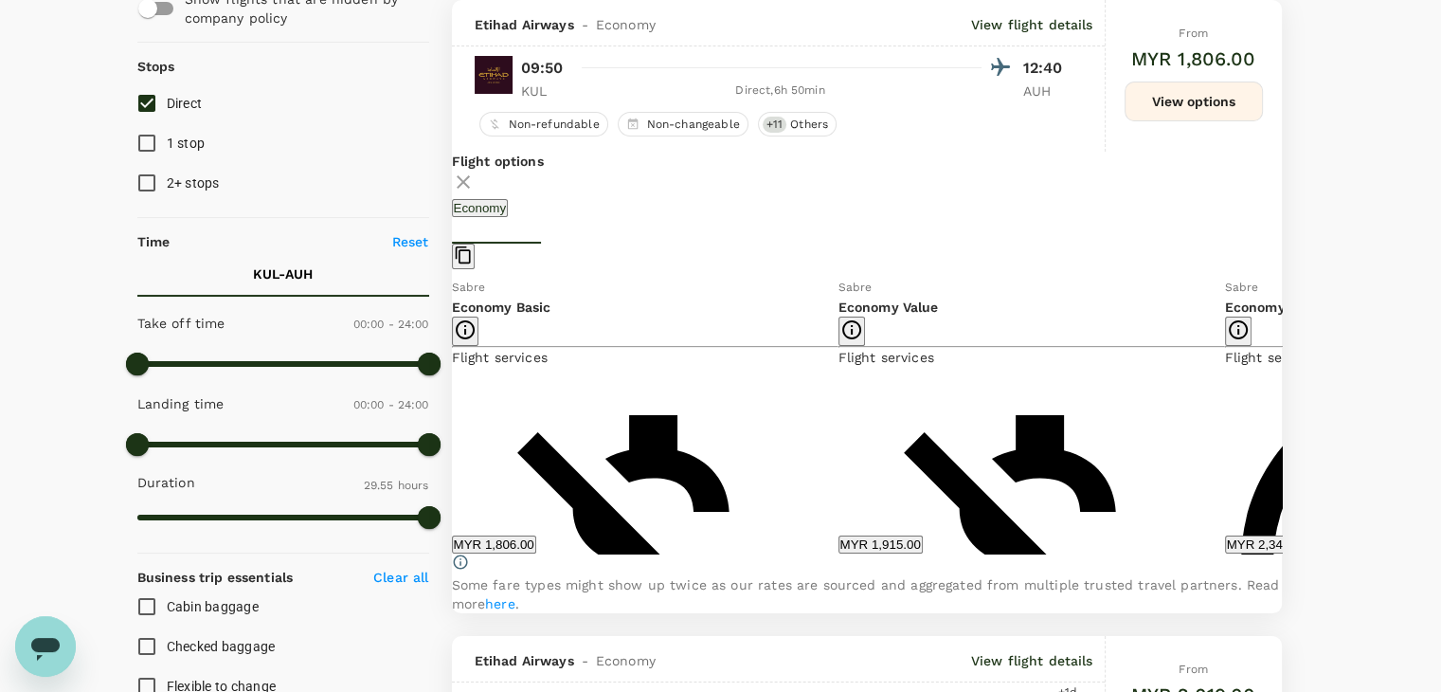
click at [1291, 423] on icon at bounding box center [1295, 415] width 9 height 16
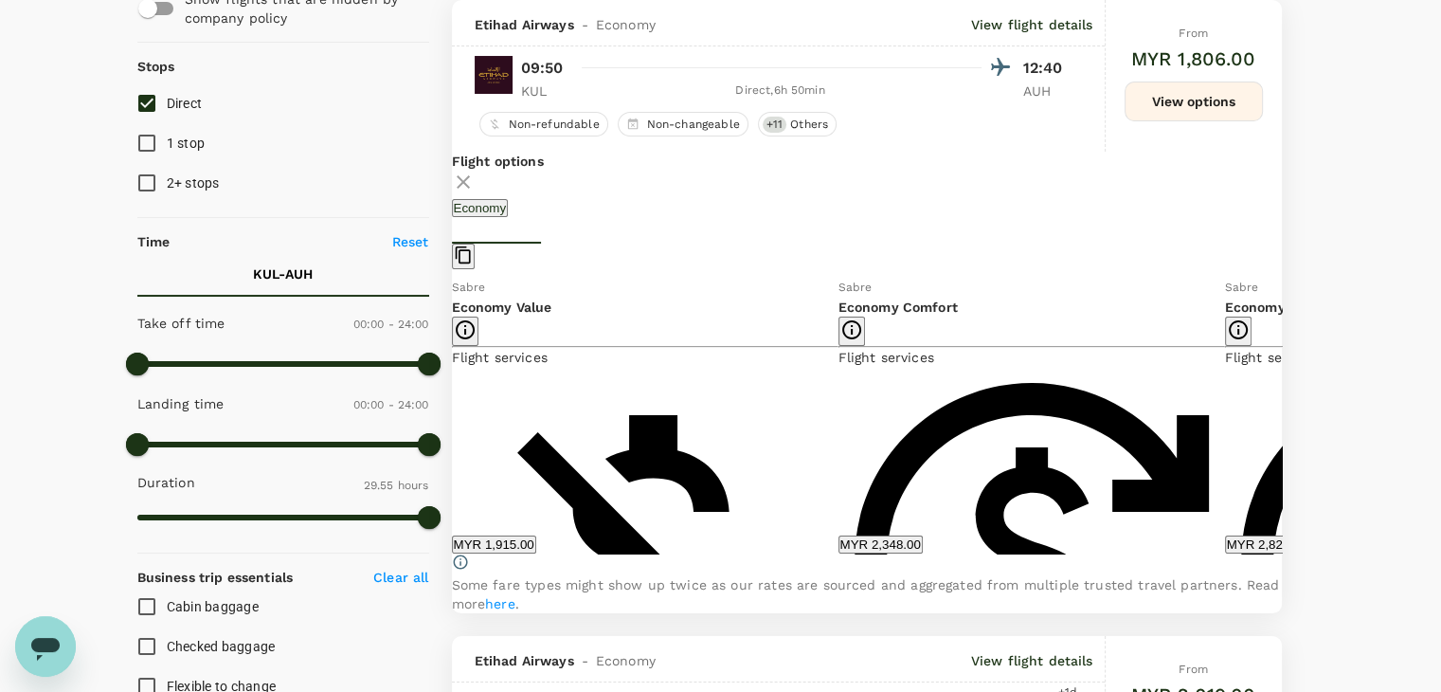
click at [1291, 423] on icon at bounding box center [1295, 415] width 9 height 16
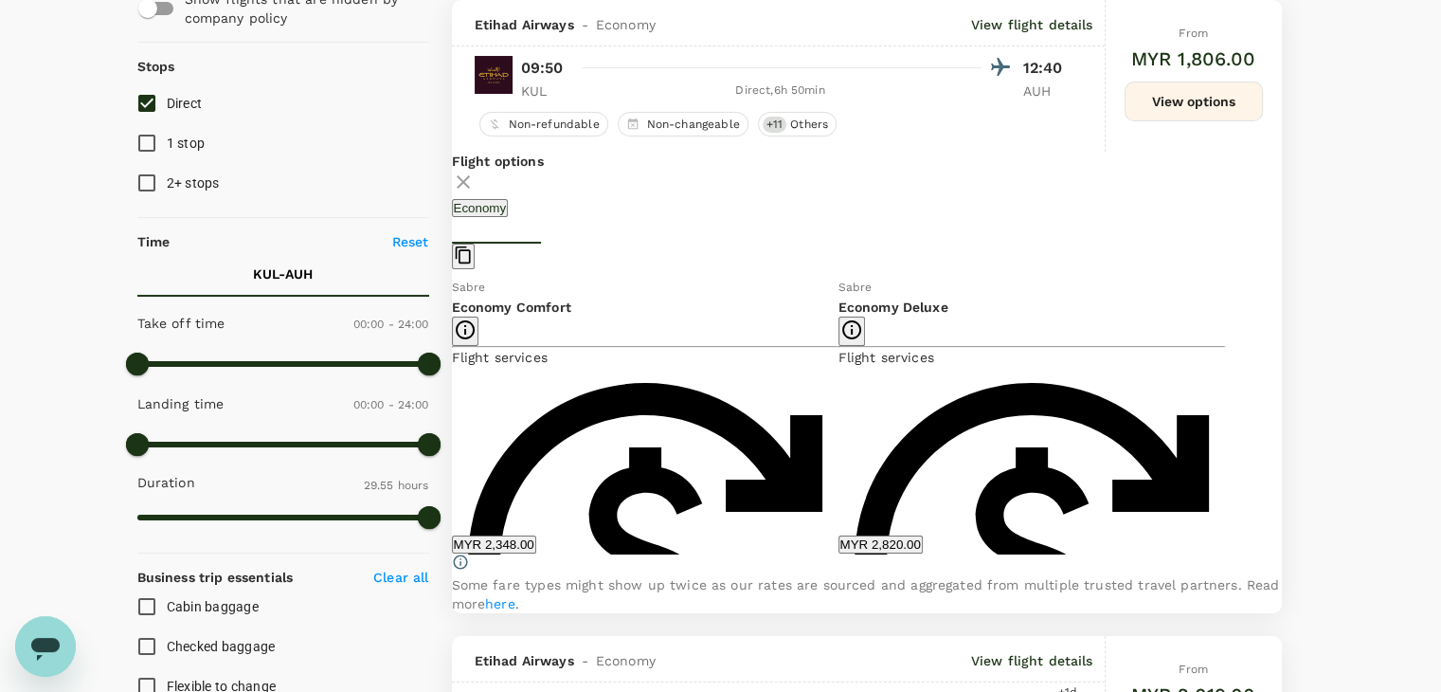
click at [447, 424] on icon at bounding box center [437, 414] width 19 height 19
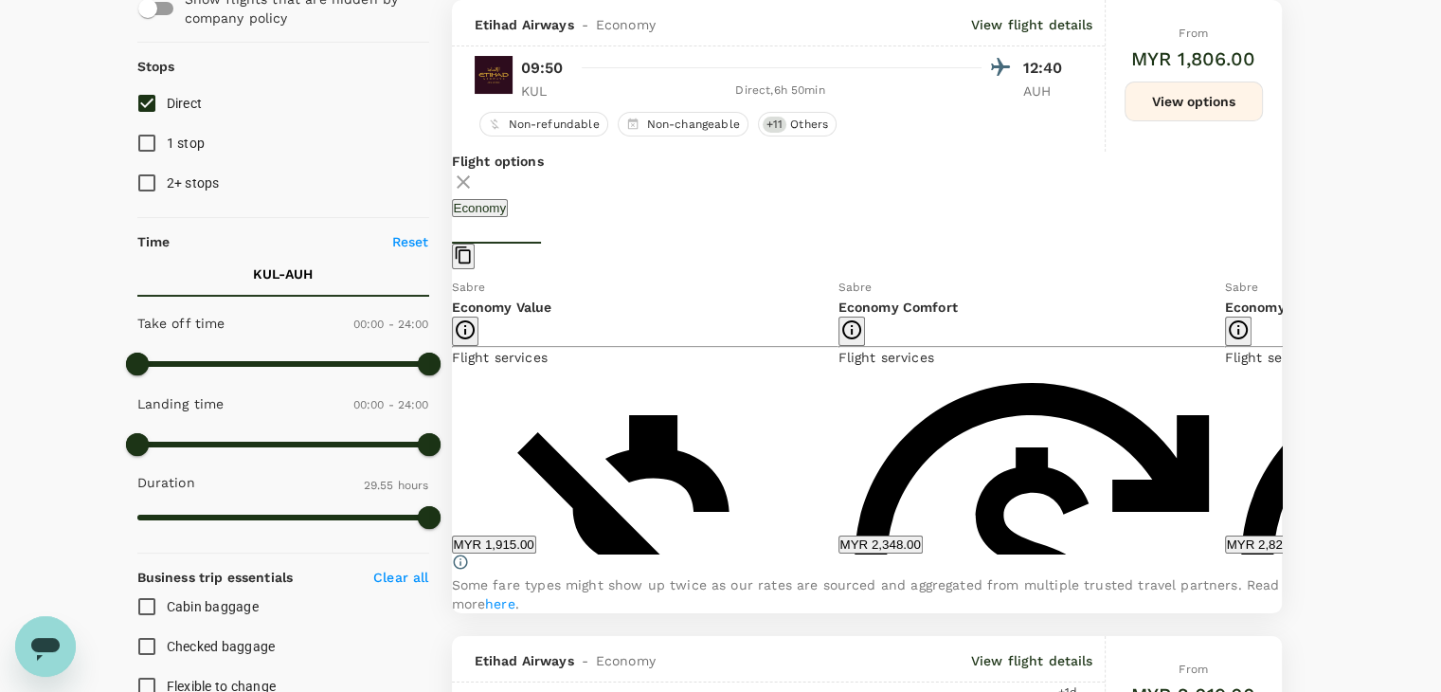
click at [447, 424] on icon at bounding box center [437, 414] width 19 height 19
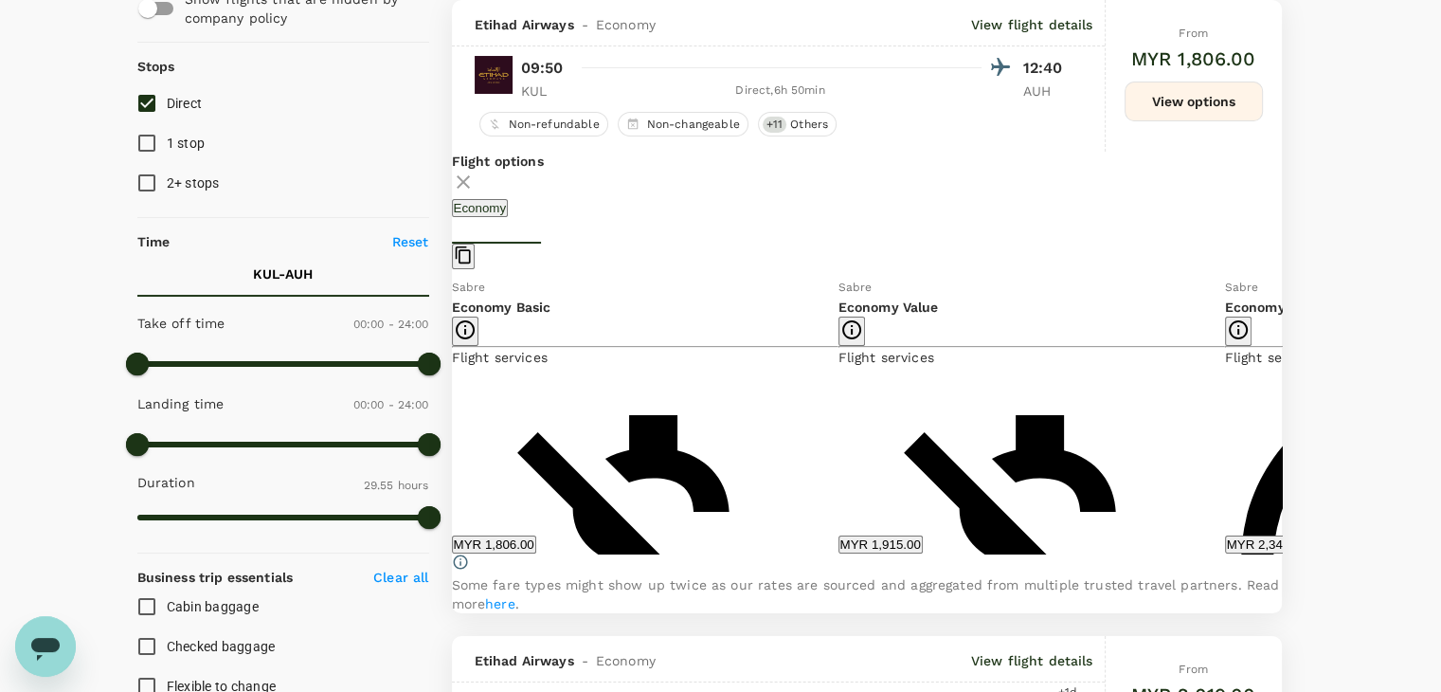
click at [1291, 423] on icon at bounding box center [1295, 415] width 9 height 16
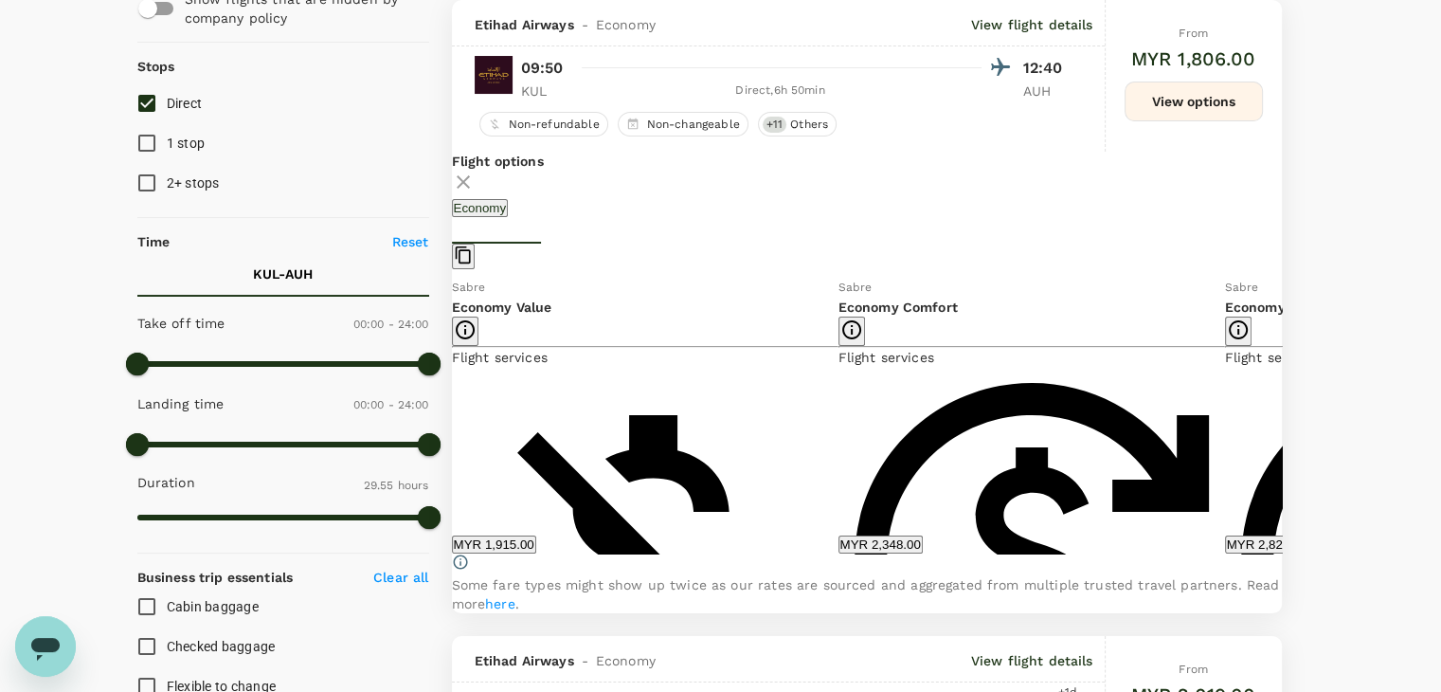
click at [447, 422] on icon at bounding box center [437, 414] width 19 height 19
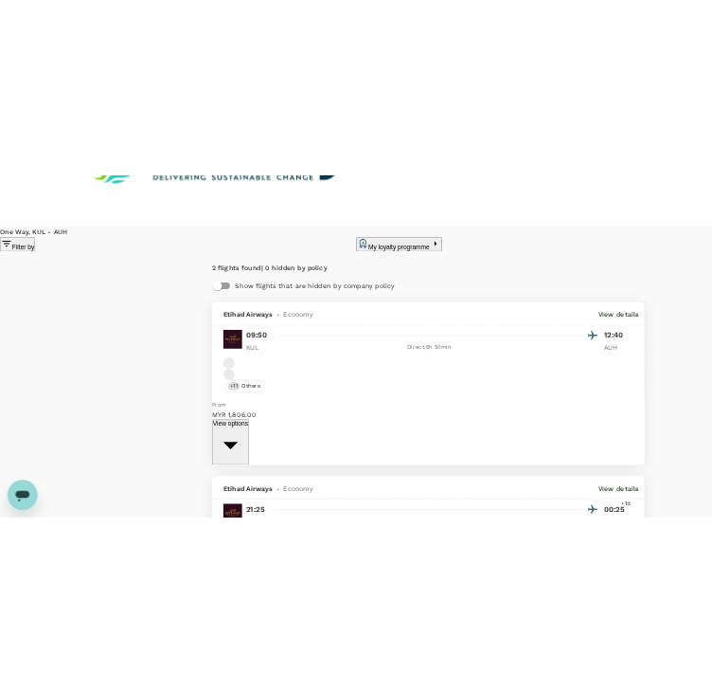
scroll to position [189, 0]
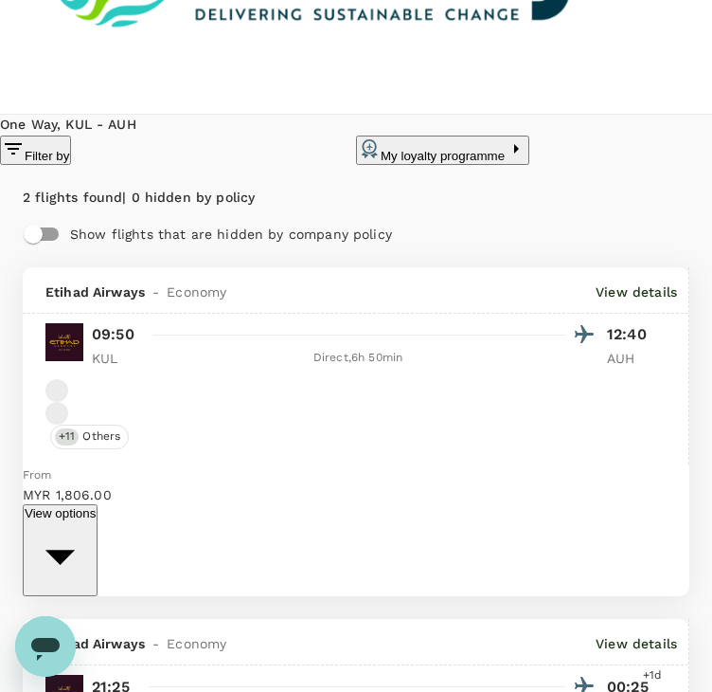
click at [75, 549] on icon "button" at bounding box center [59, 556] width 29 height 15
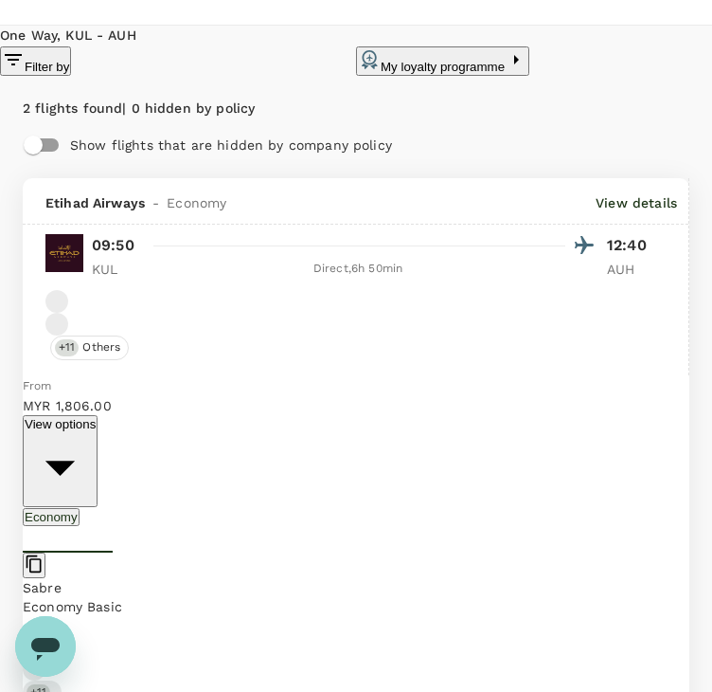
scroll to position [284, 0]
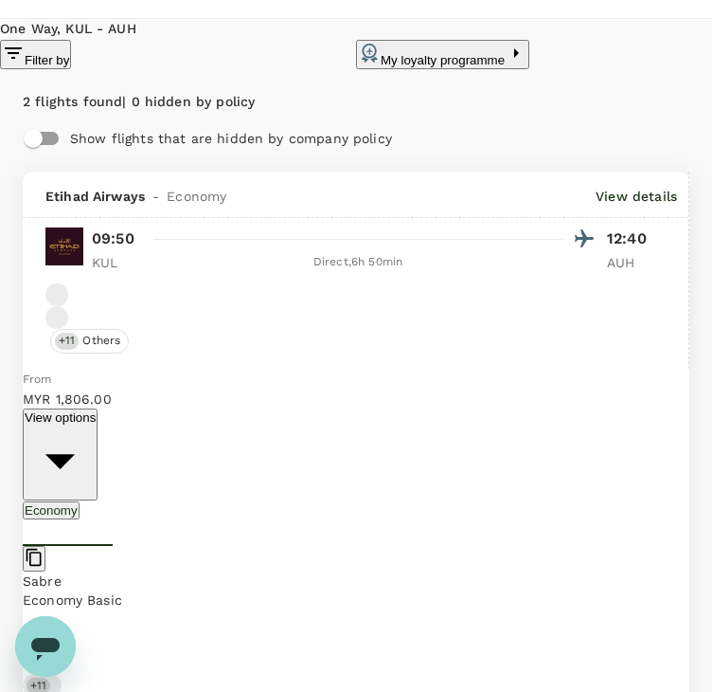
click at [27, 620] on icon "button" at bounding box center [27, 620] width 0 height 0
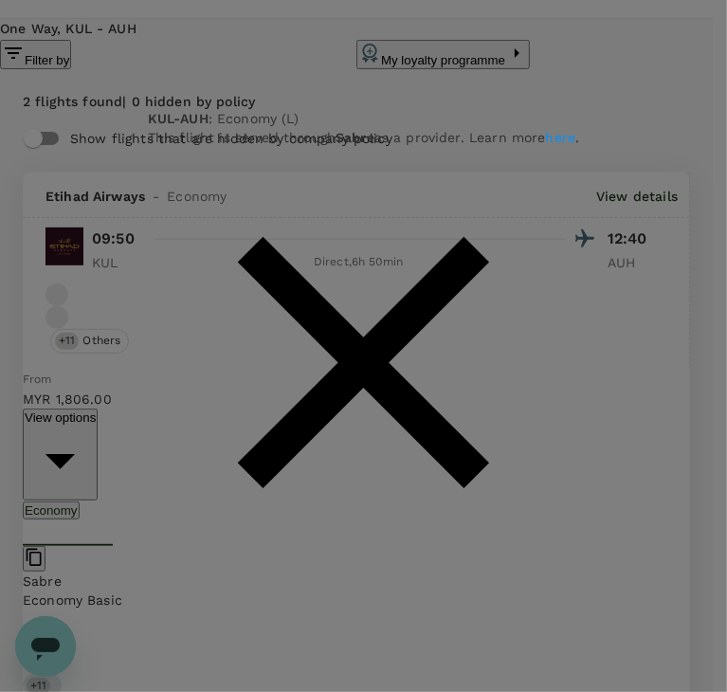
click at [490, 333] on icon at bounding box center [364, 363] width 252 height 252
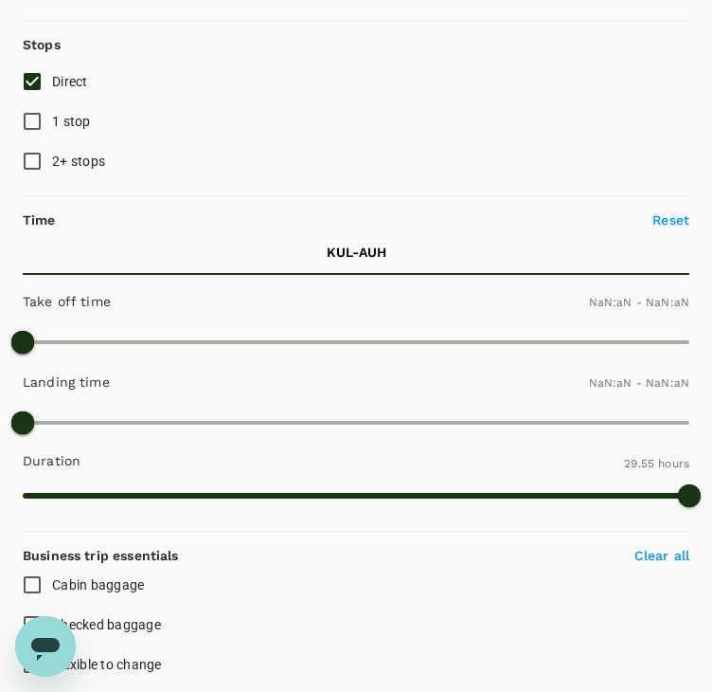
type input "1440"
type input "MYR"
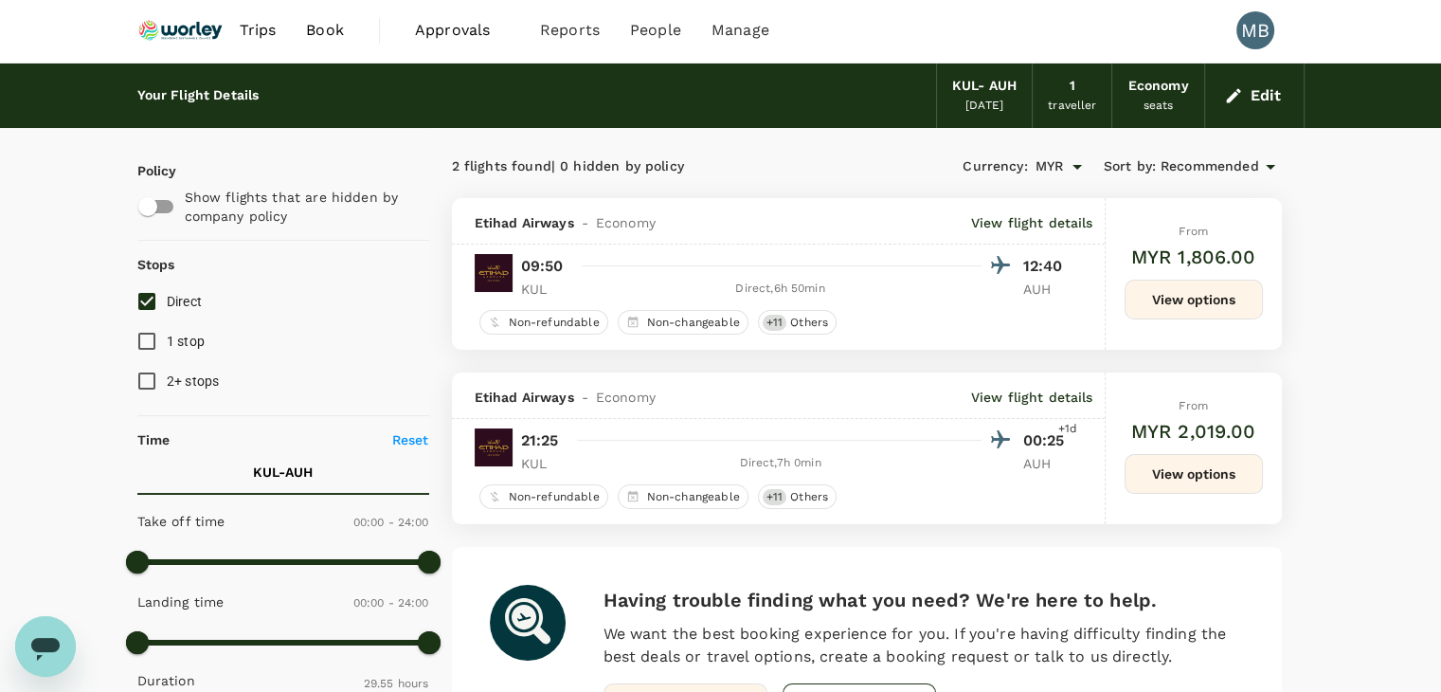
scroll to position [0, 0]
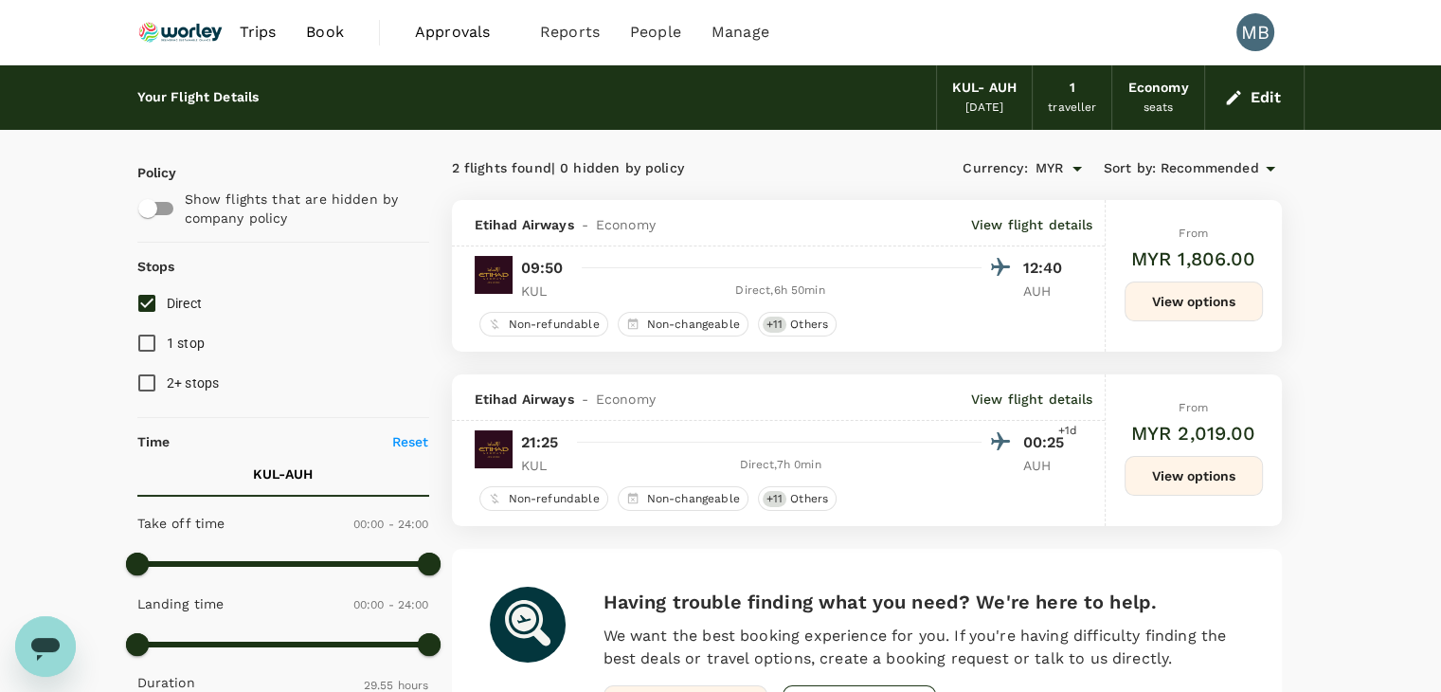
click at [1163, 304] on button "View options" at bounding box center [1193, 301] width 138 height 40
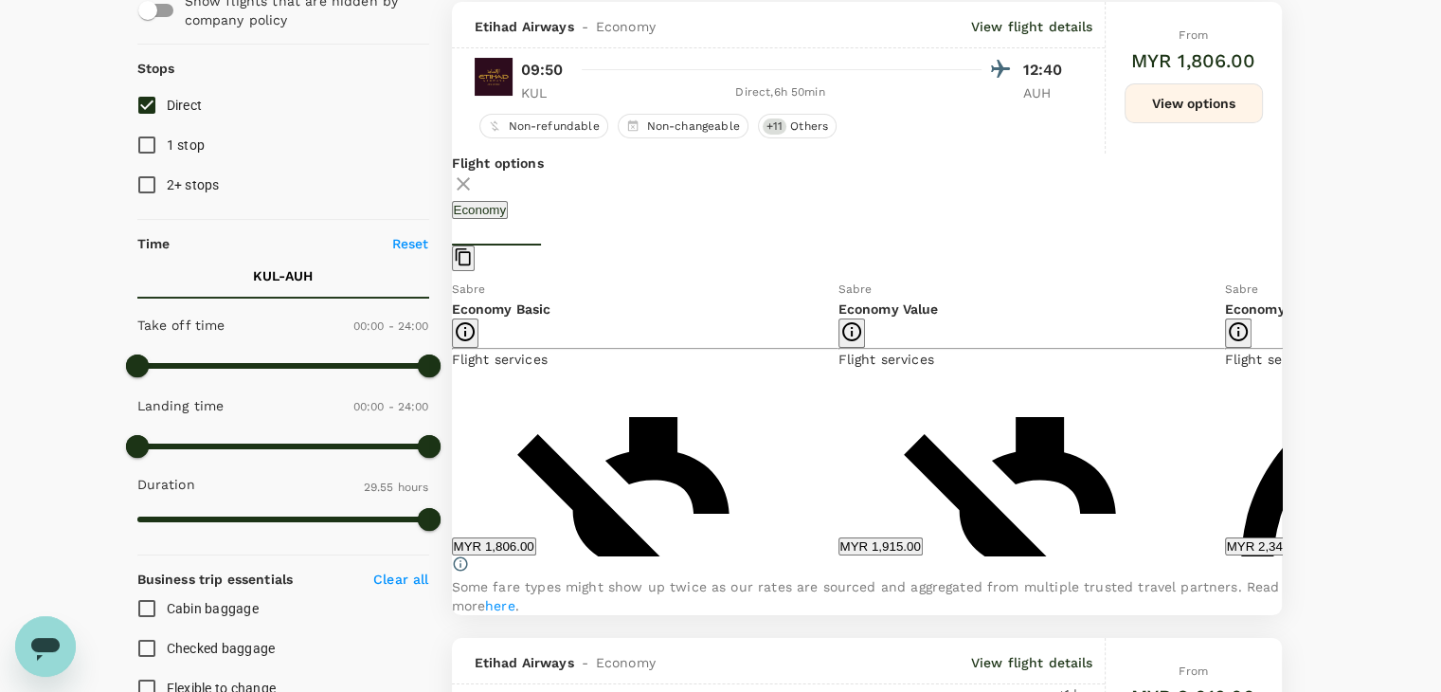
scroll to position [200, 0]
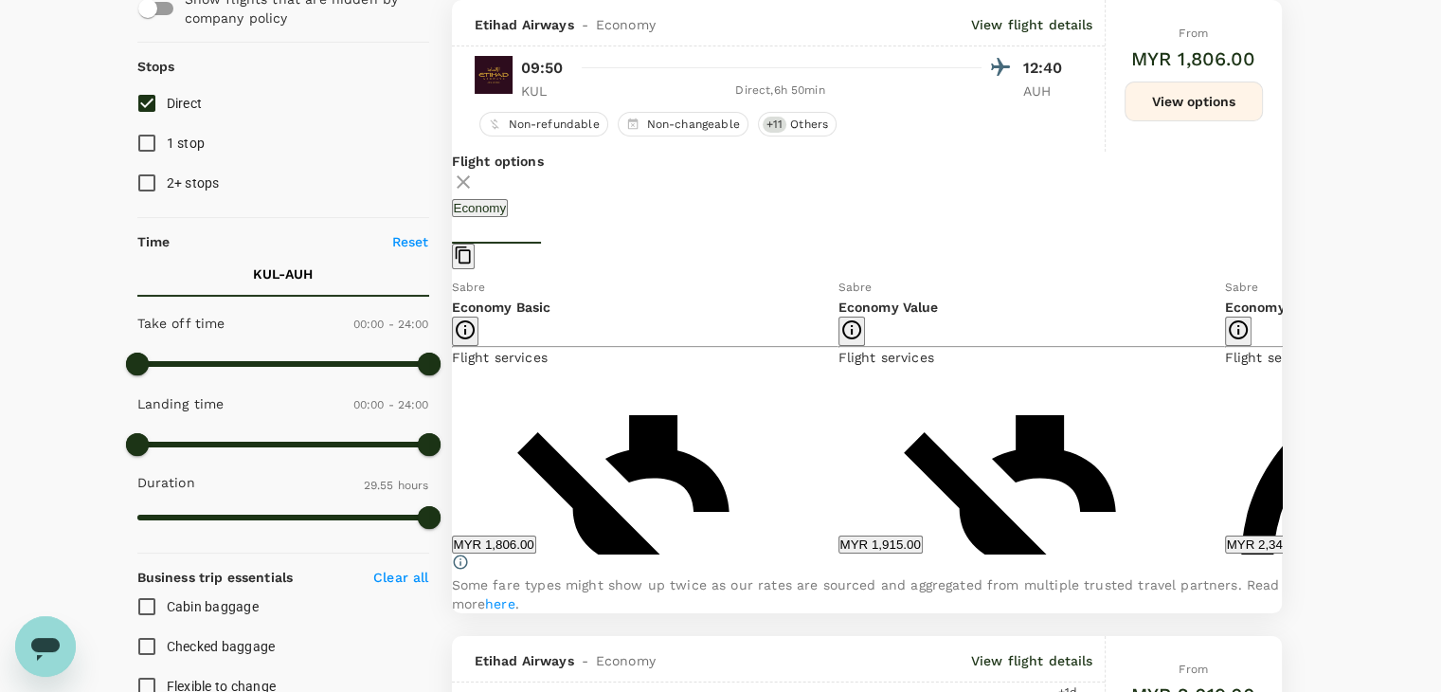
click at [1291, 423] on icon at bounding box center [1295, 415] width 9 height 16
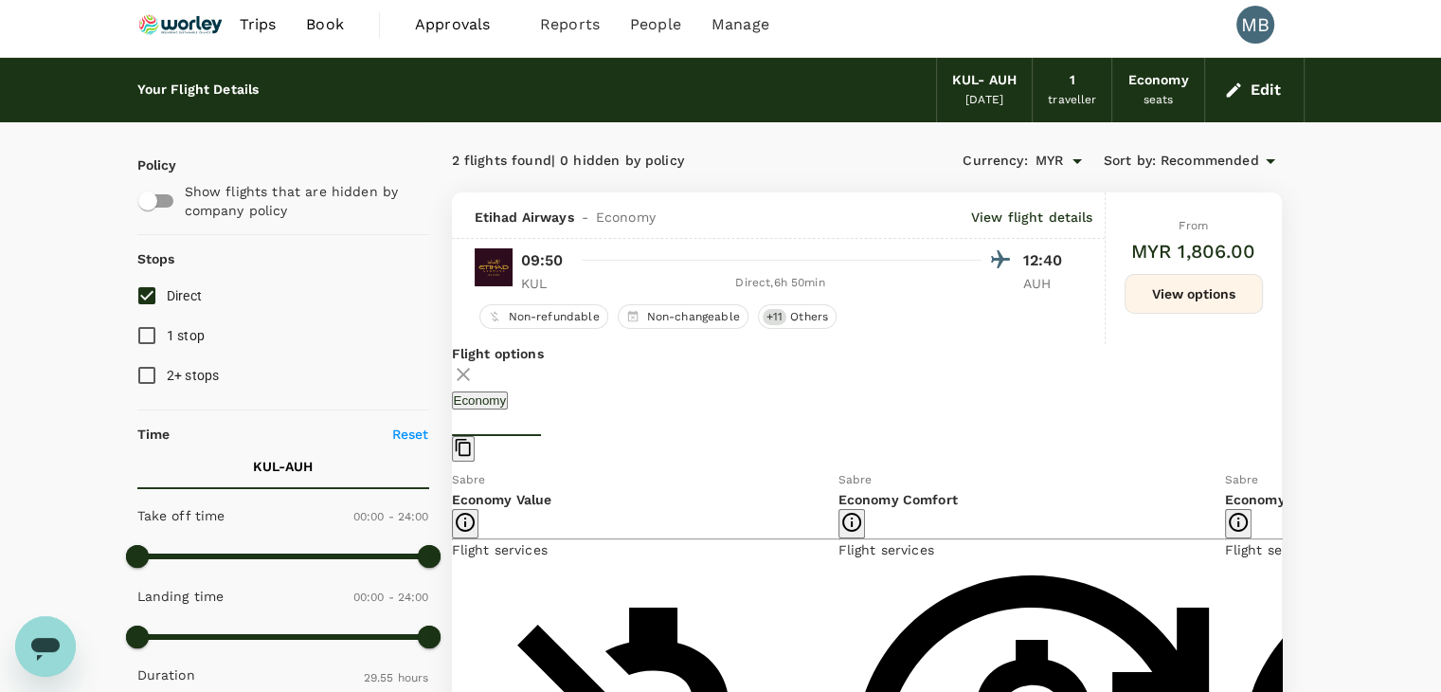
scroll to position [0, 0]
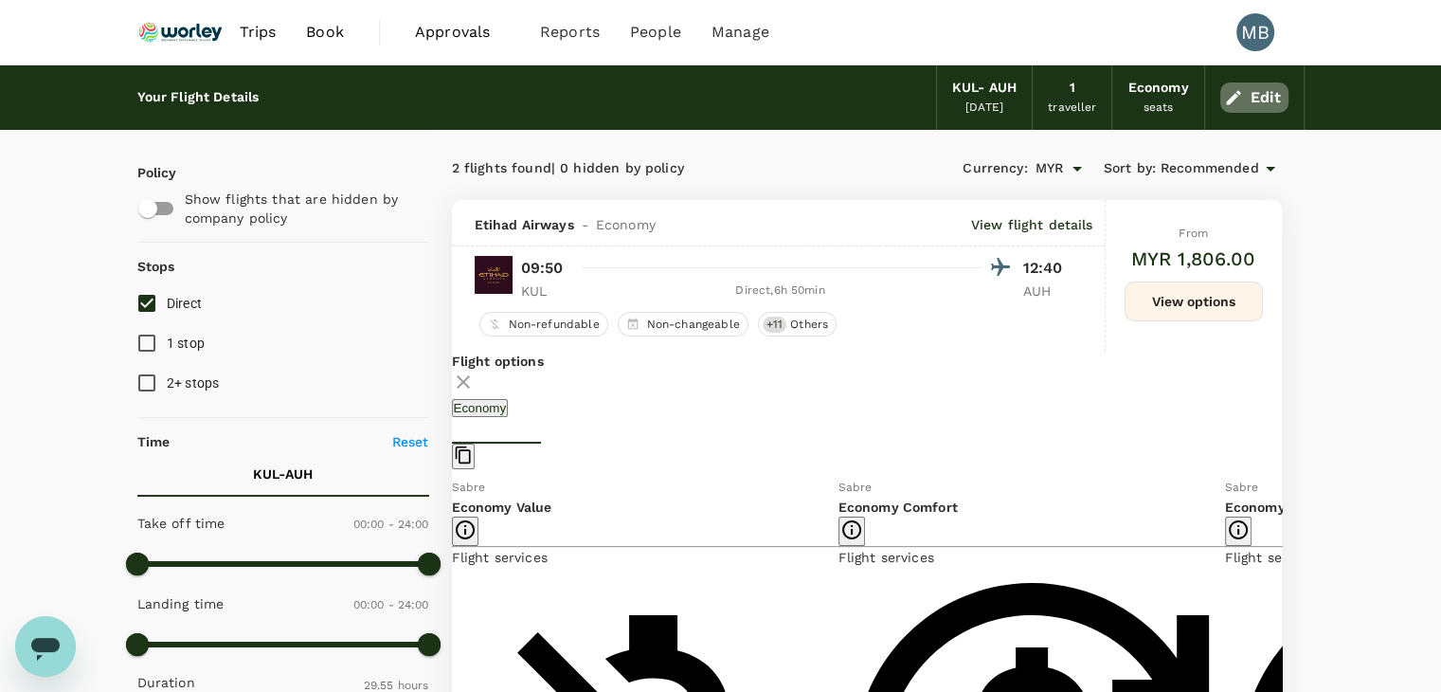
click at [1251, 101] on button "Edit" at bounding box center [1254, 97] width 68 height 30
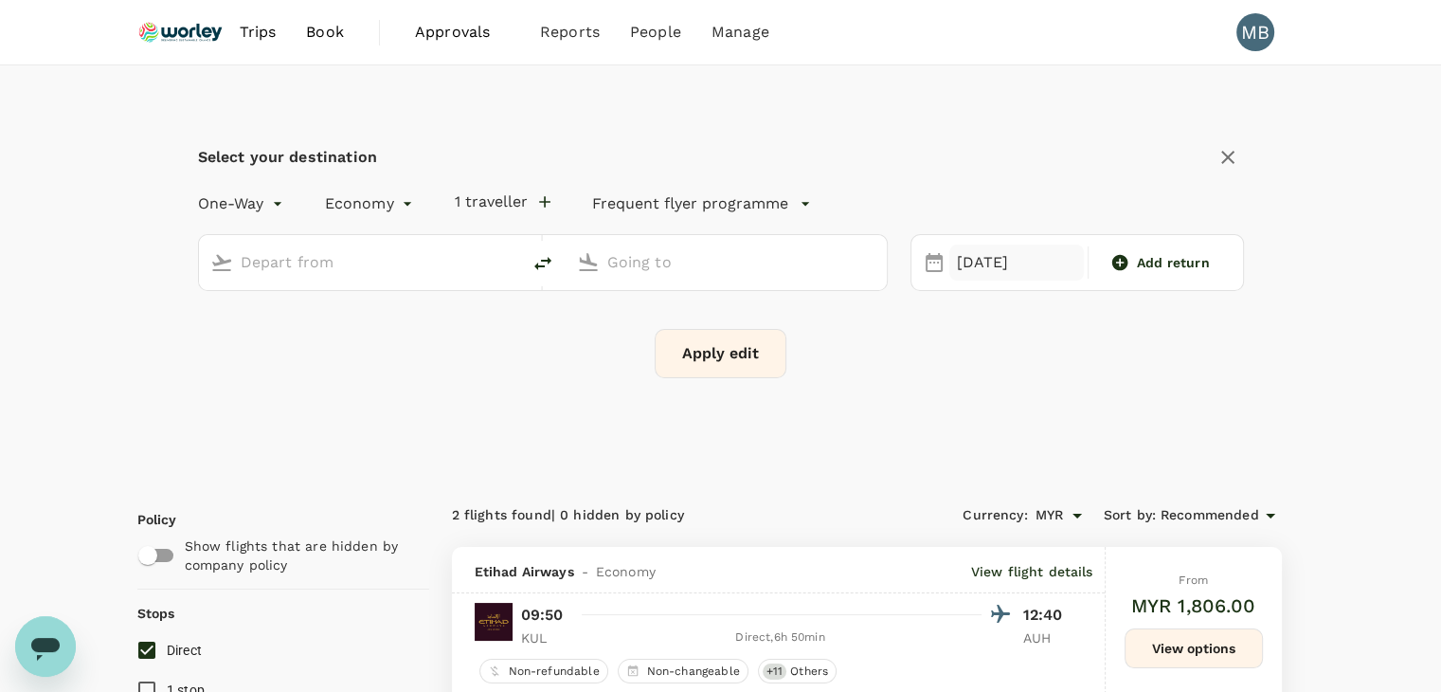
type input "Kuala Lumpur Intl ([GEOGRAPHIC_DATA])"
type input "Abu Dhabi Intl (AUH)"
click at [1131, 259] on div "Add return" at bounding box center [1160, 262] width 120 height 19
type input "roundtrip"
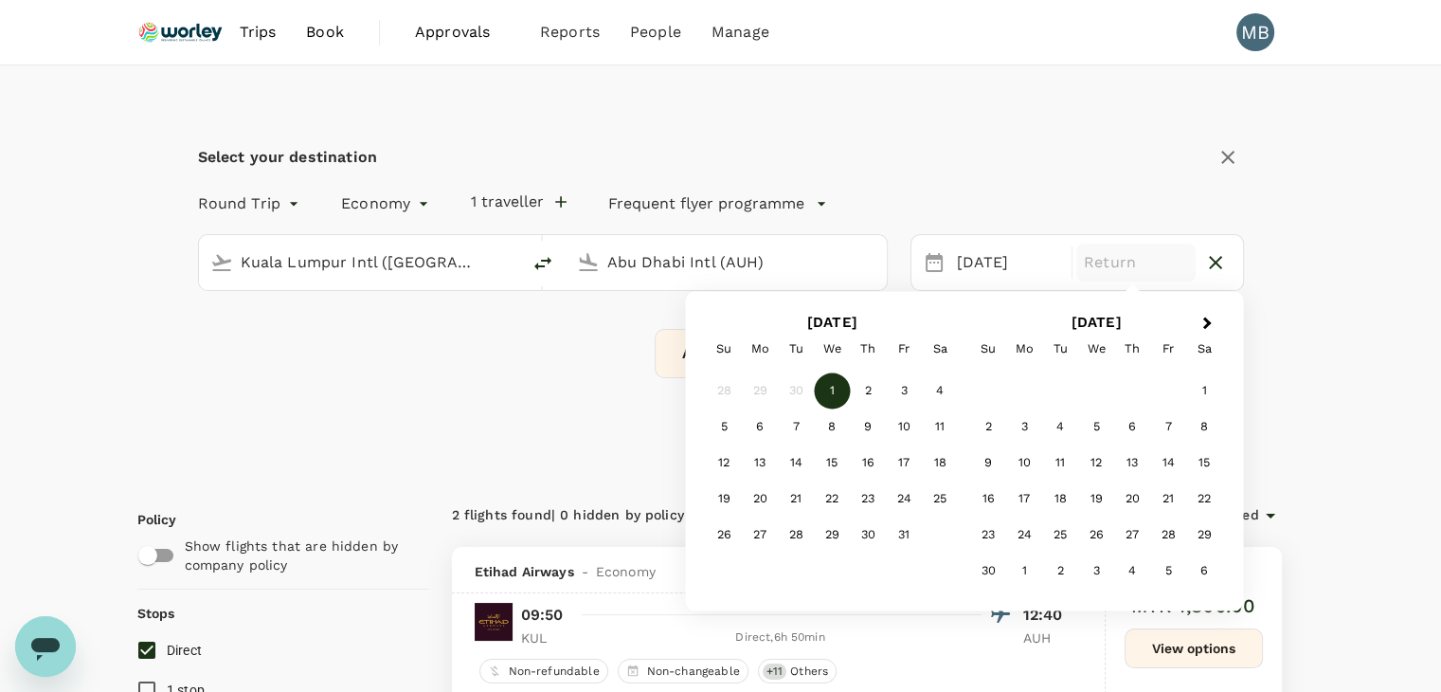
click at [540, 261] on icon "delete" at bounding box center [542, 263] width 23 height 23
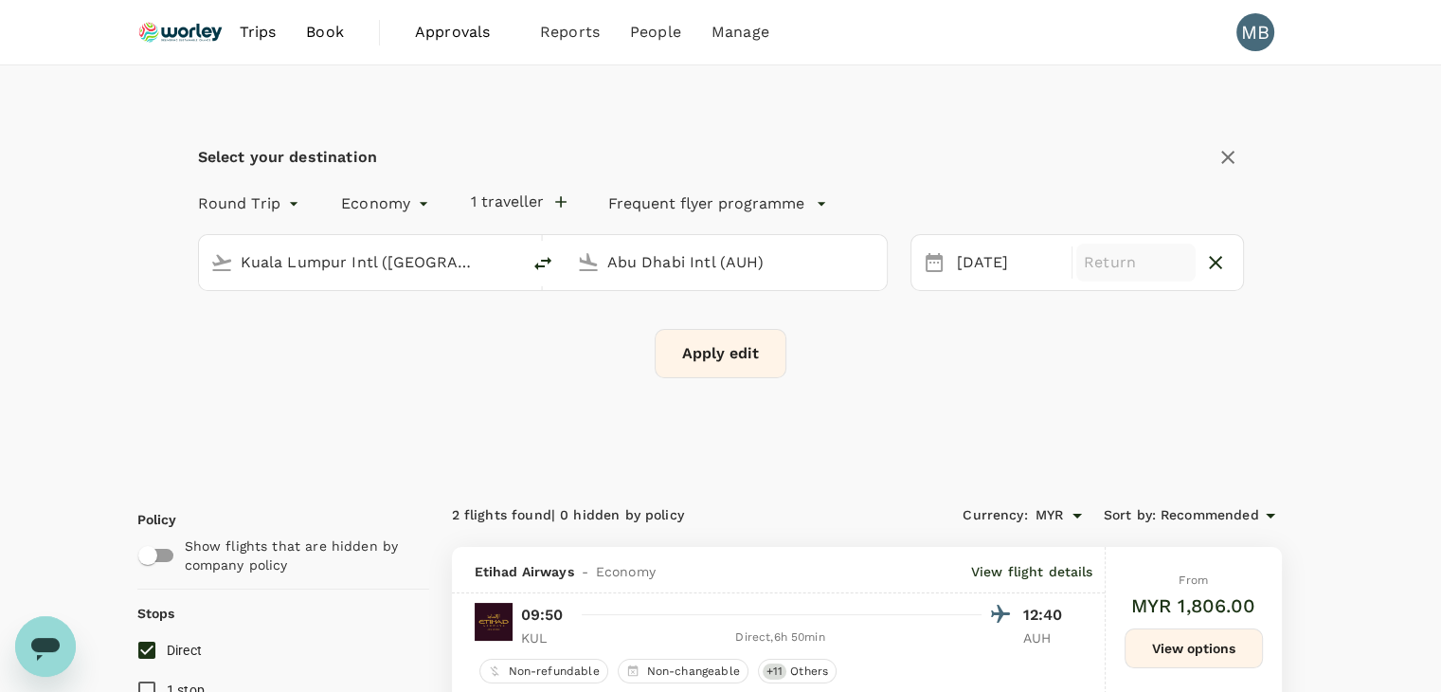
type input "Abu Dhabi Intl (AUH)"
type input "Kuala Lumpur Intl ([GEOGRAPHIC_DATA])"
click at [965, 253] on div "[DATE]" at bounding box center [1008, 262] width 119 height 37
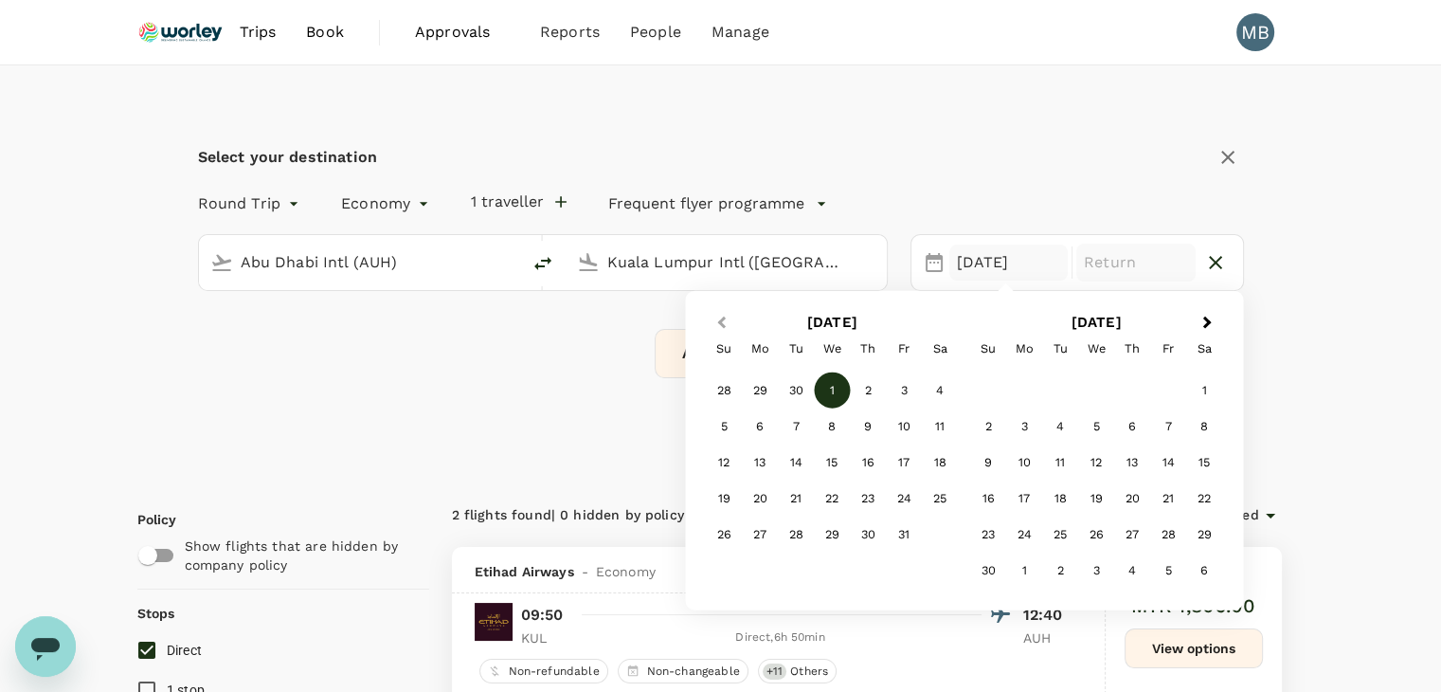
click at [721, 316] on span "Previous Month" at bounding box center [721, 323] width 0 height 22
click at [800, 460] on div "16" at bounding box center [796, 462] width 36 height 36
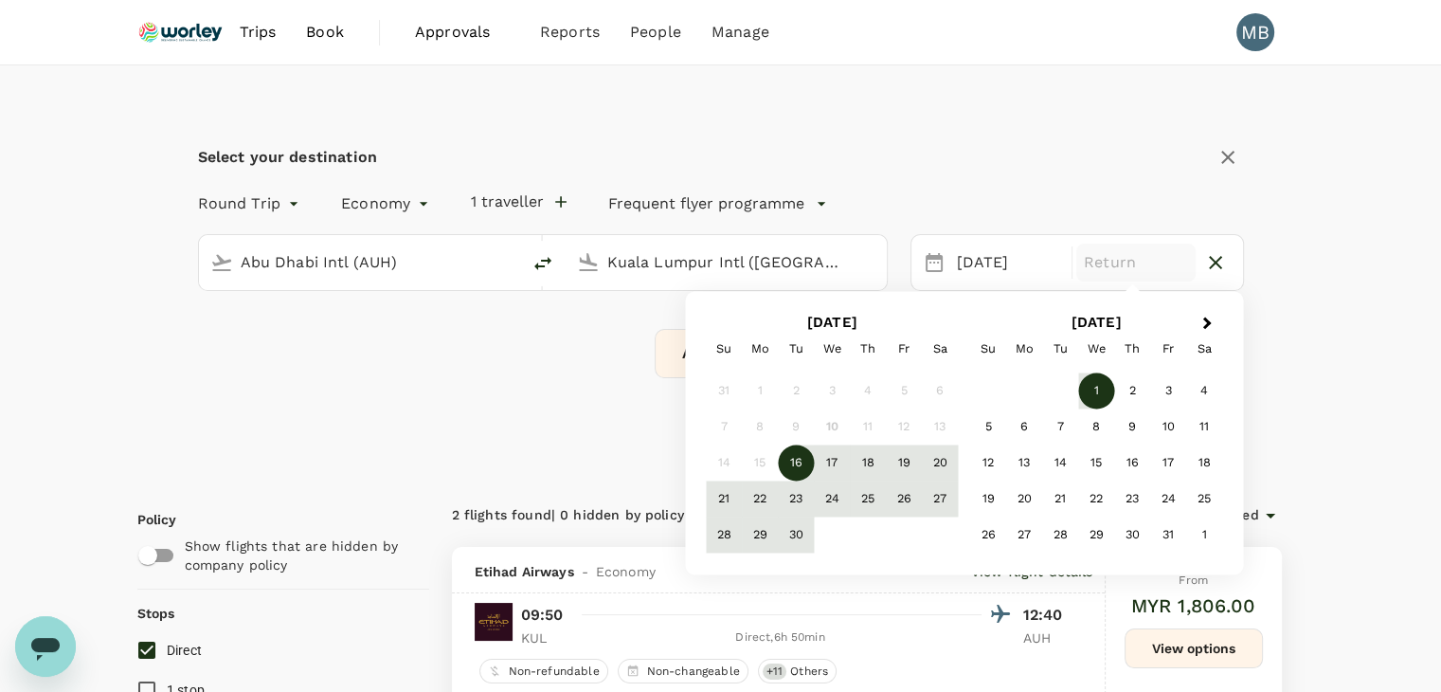
click at [1099, 386] on div "1" at bounding box center [1096, 391] width 36 height 36
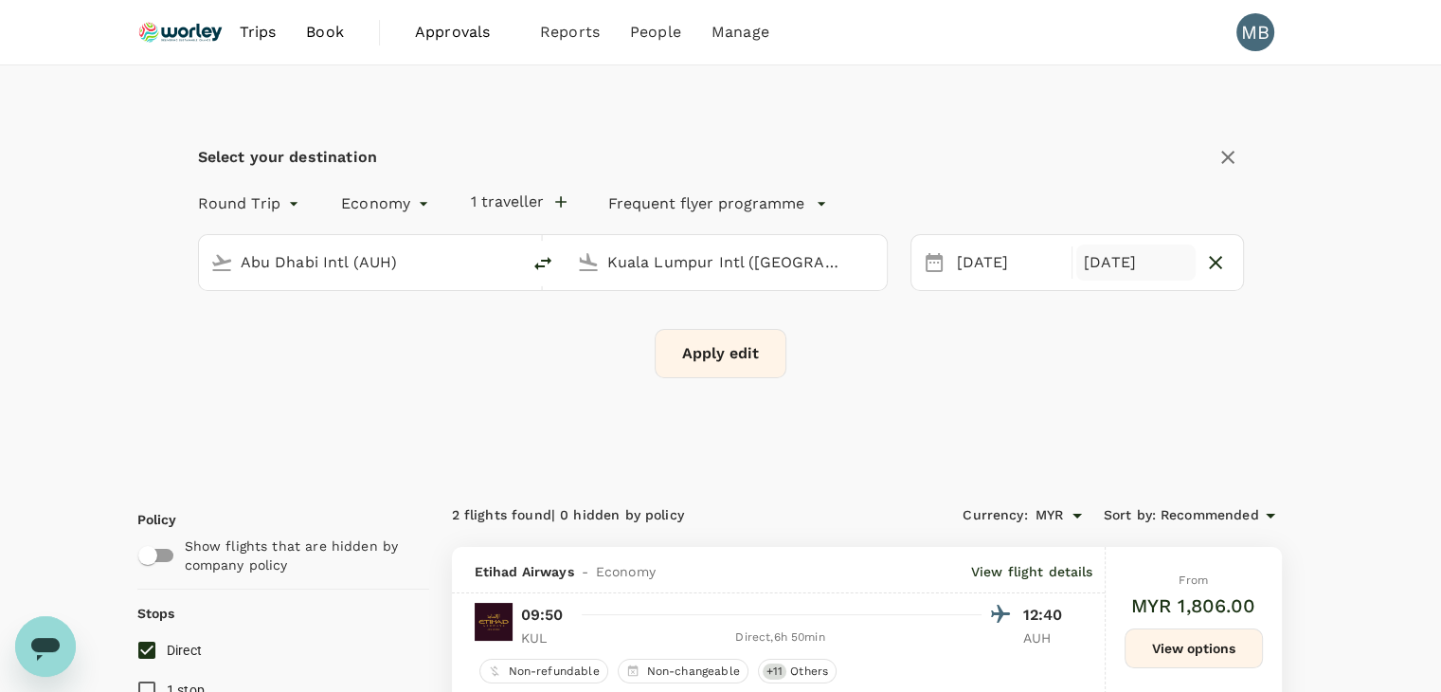
click at [719, 347] on button "Apply edit" at bounding box center [721, 353] width 132 height 49
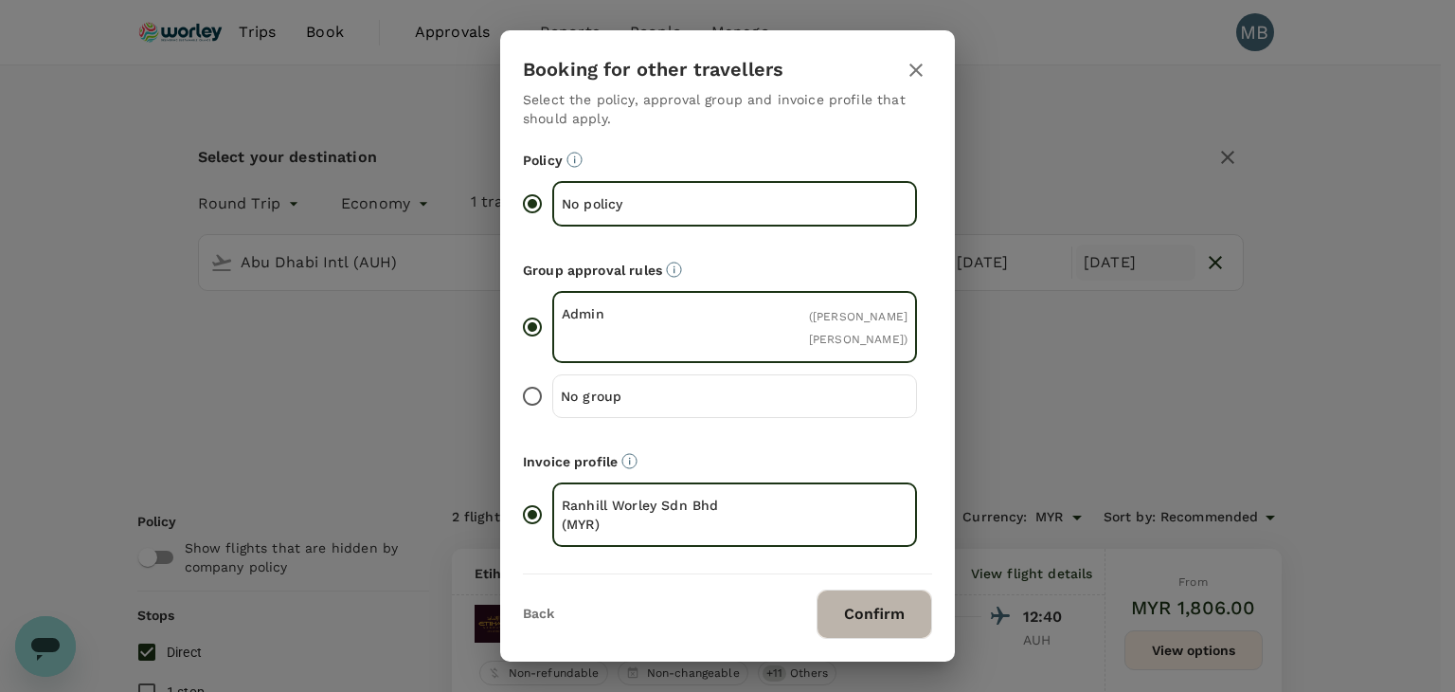
click at [879, 613] on button "Confirm" at bounding box center [875, 613] width 116 height 49
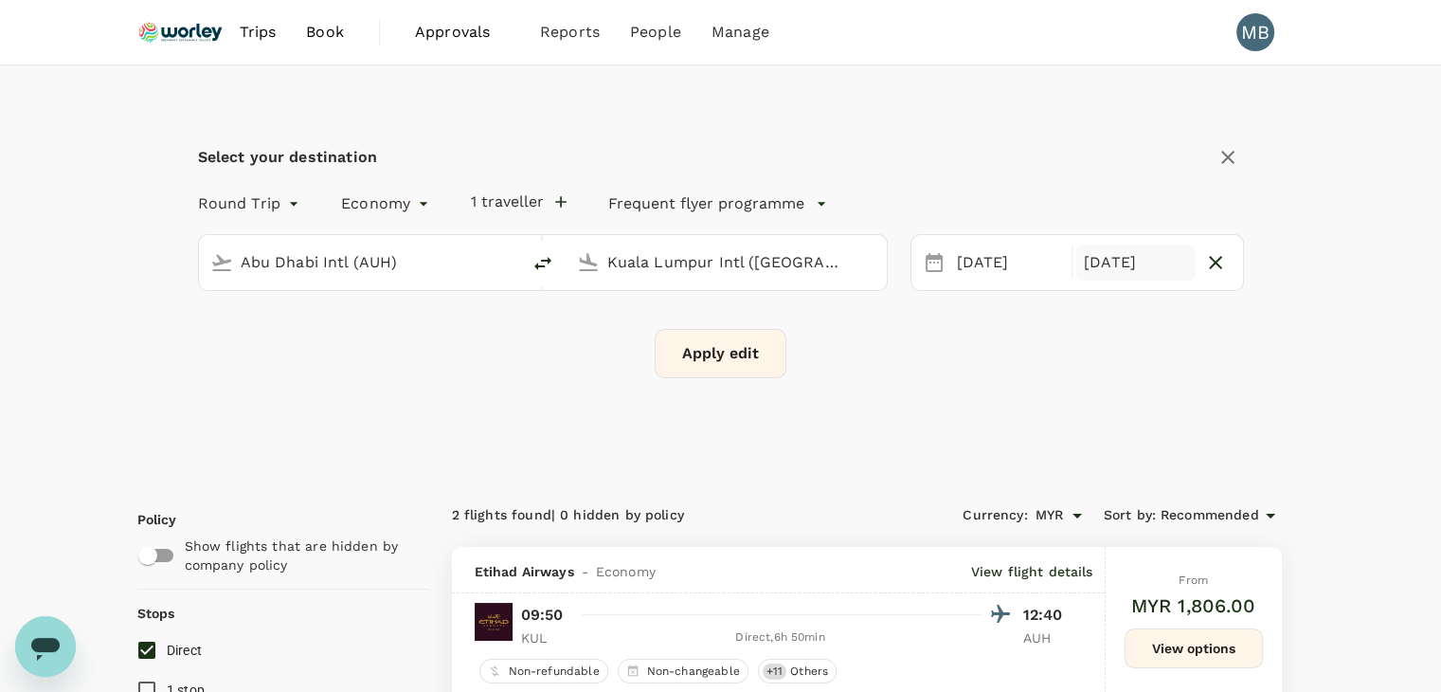
checkbox input "false"
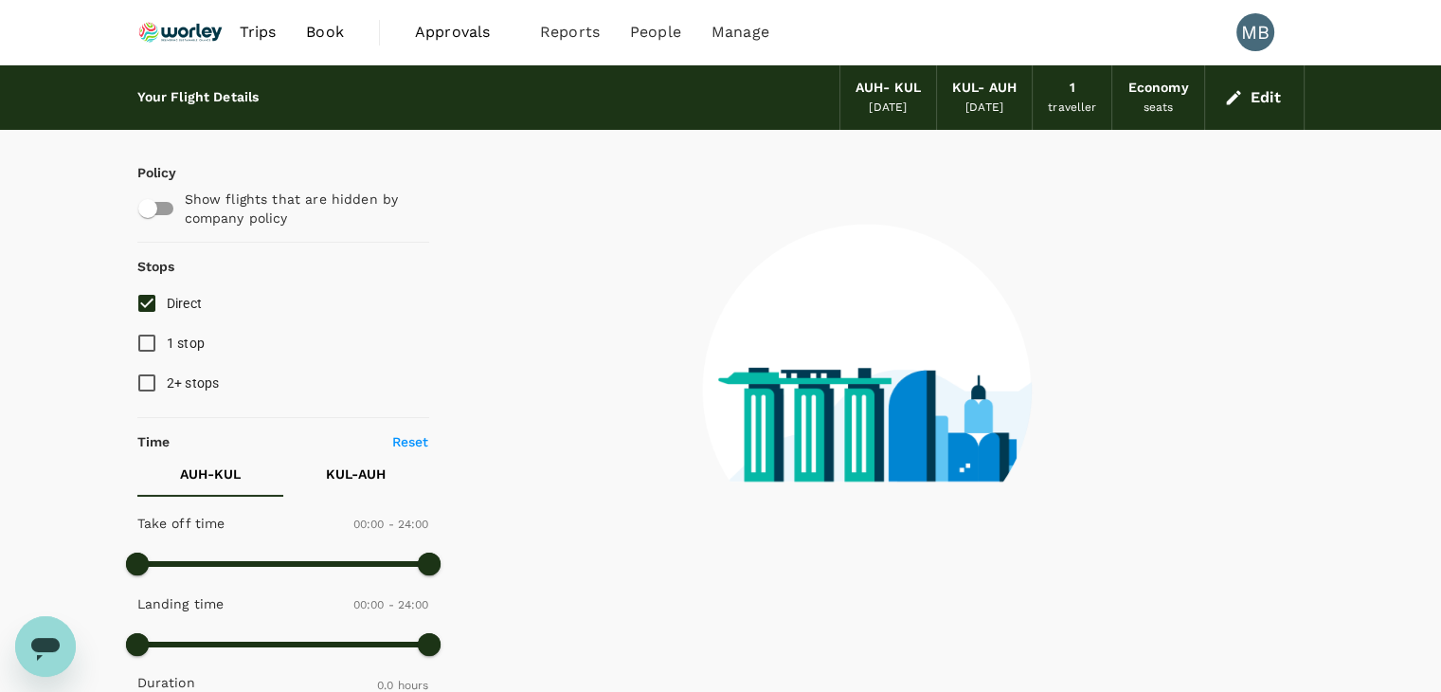
type input "1255"
checkbox input "true"
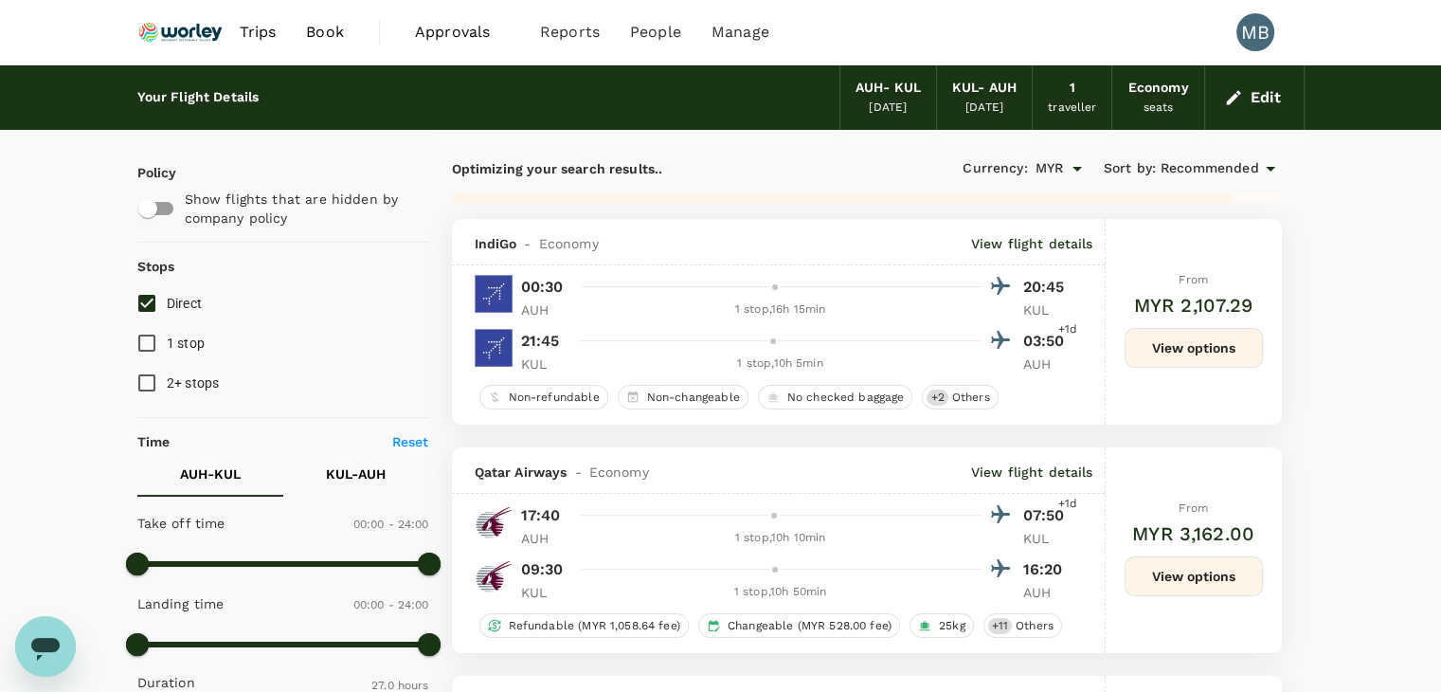
type input "1765"
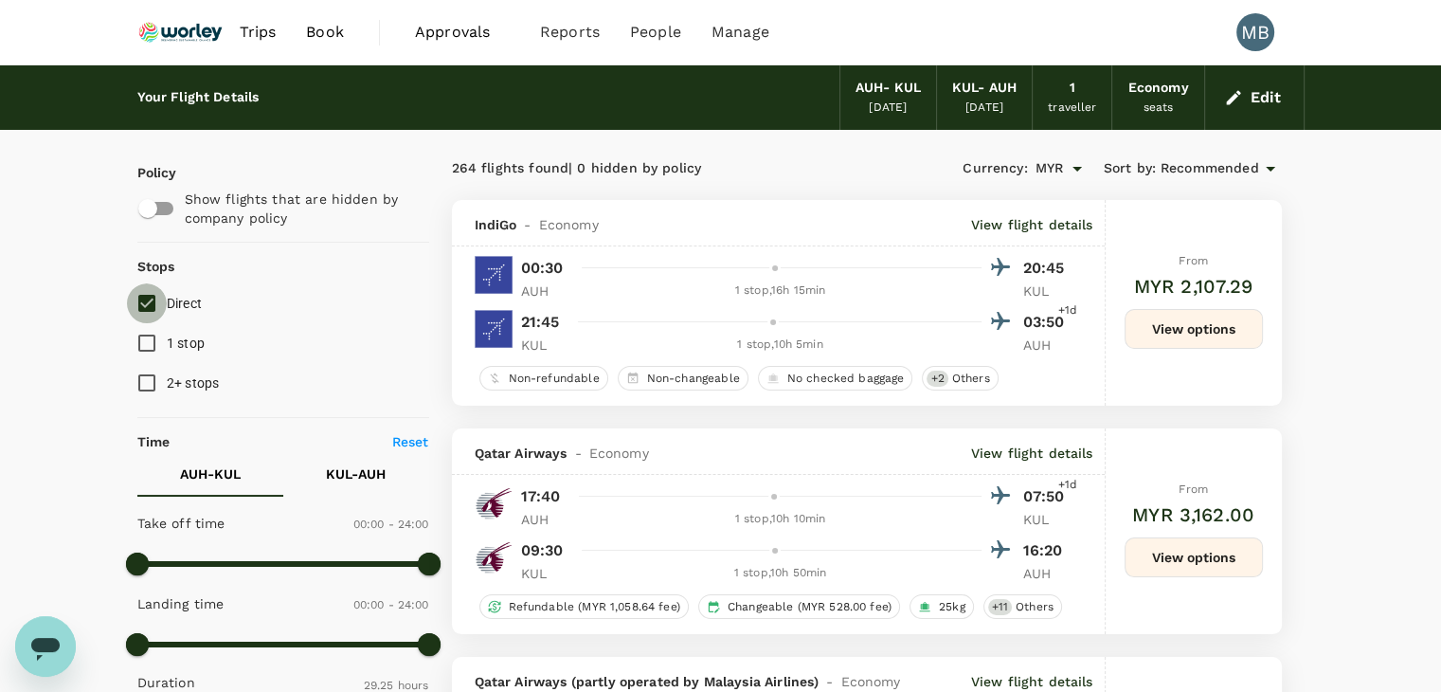
click at [142, 309] on input "Direct" at bounding box center [147, 303] width 40 height 40
checkbox input "true"
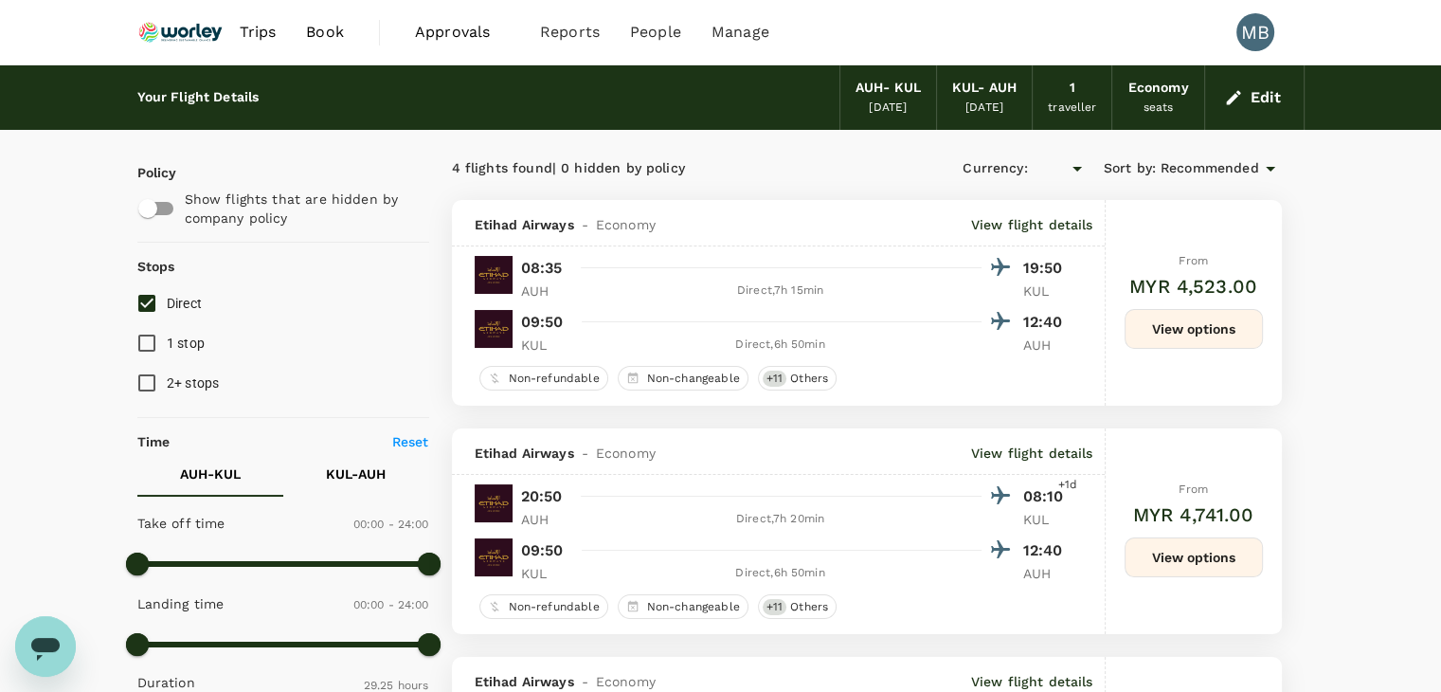
type input "MYR"
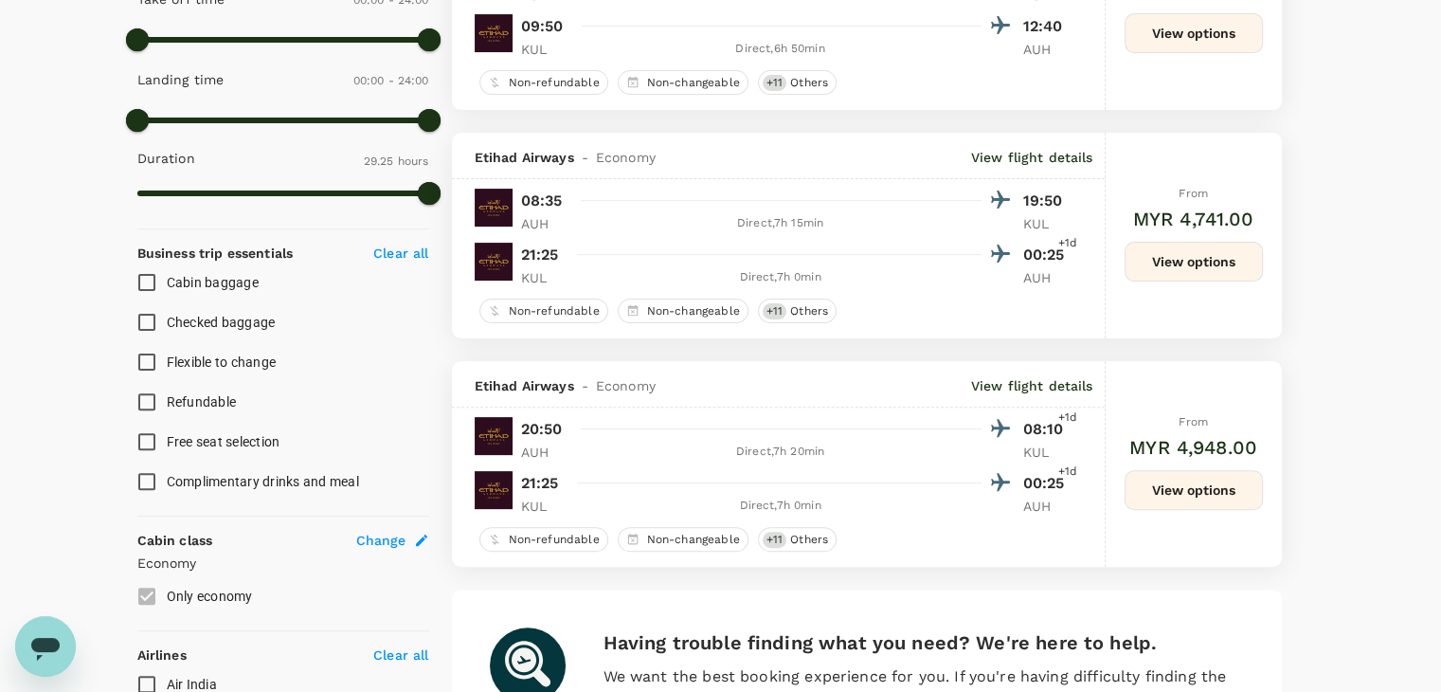
scroll to position [568, 0]
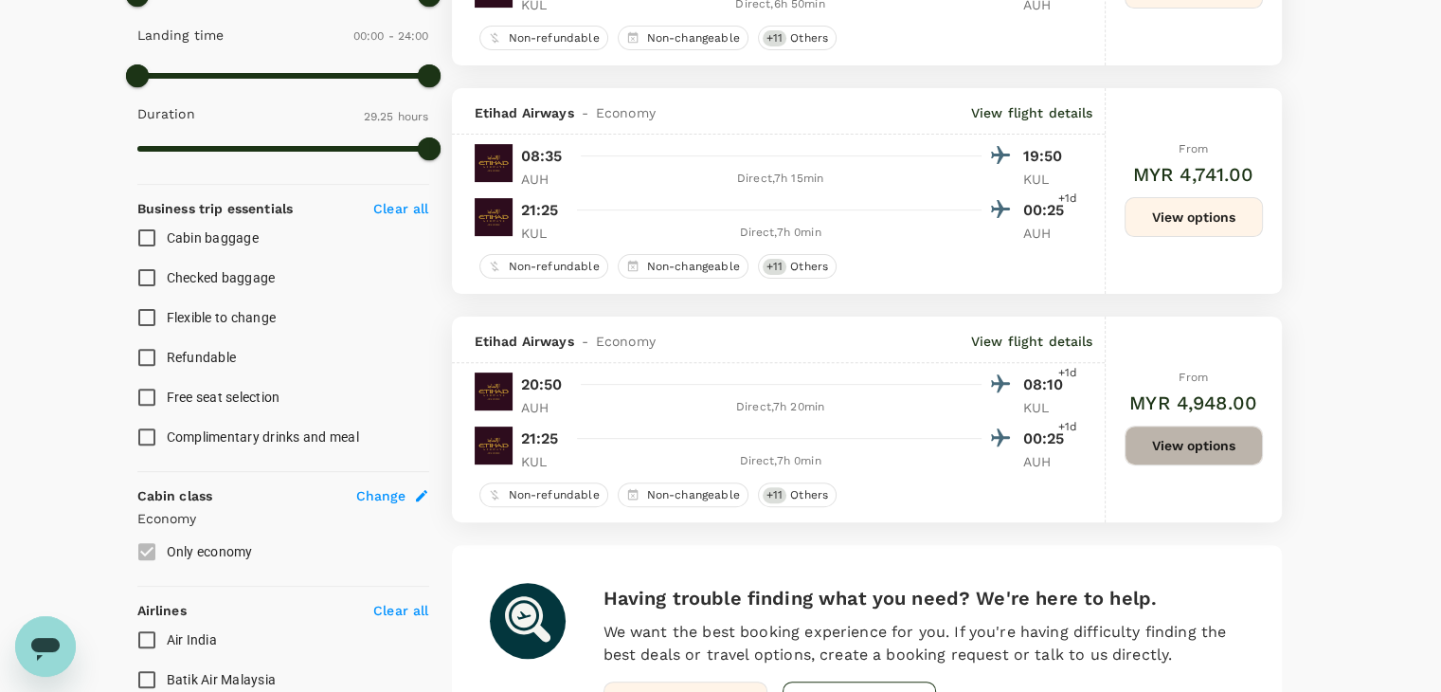
click at [1163, 448] on button "View options" at bounding box center [1193, 445] width 138 height 40
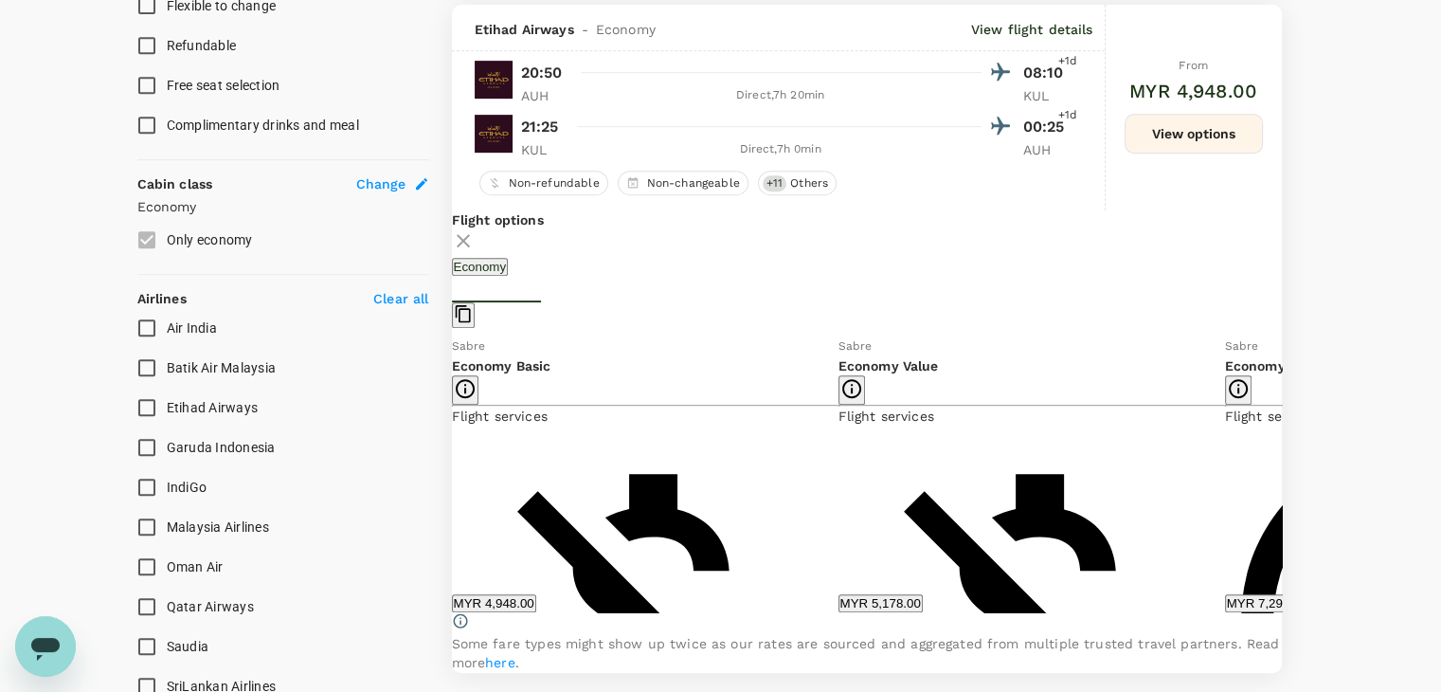
scroll to position [887, 0]
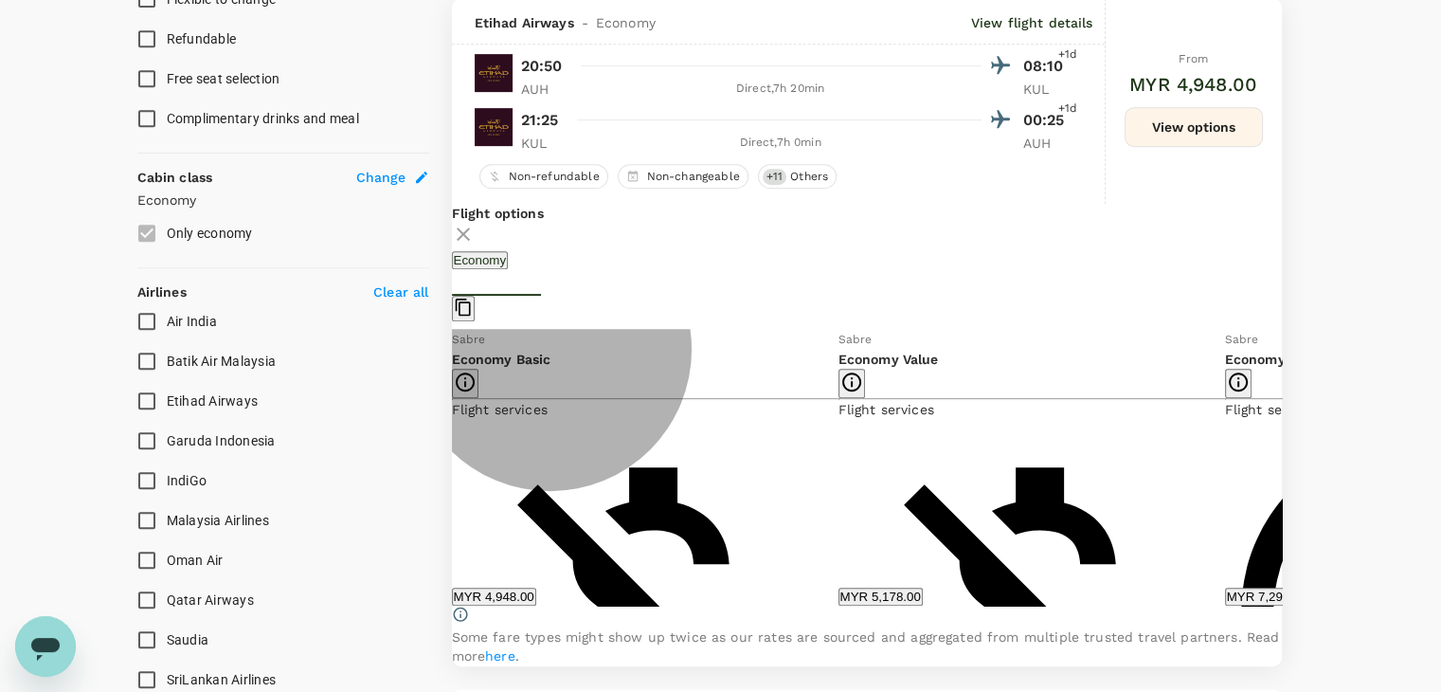
click at [883, 605] on button "MYR 5,178.00" at bounding box center [880, 596] width 84 height 18
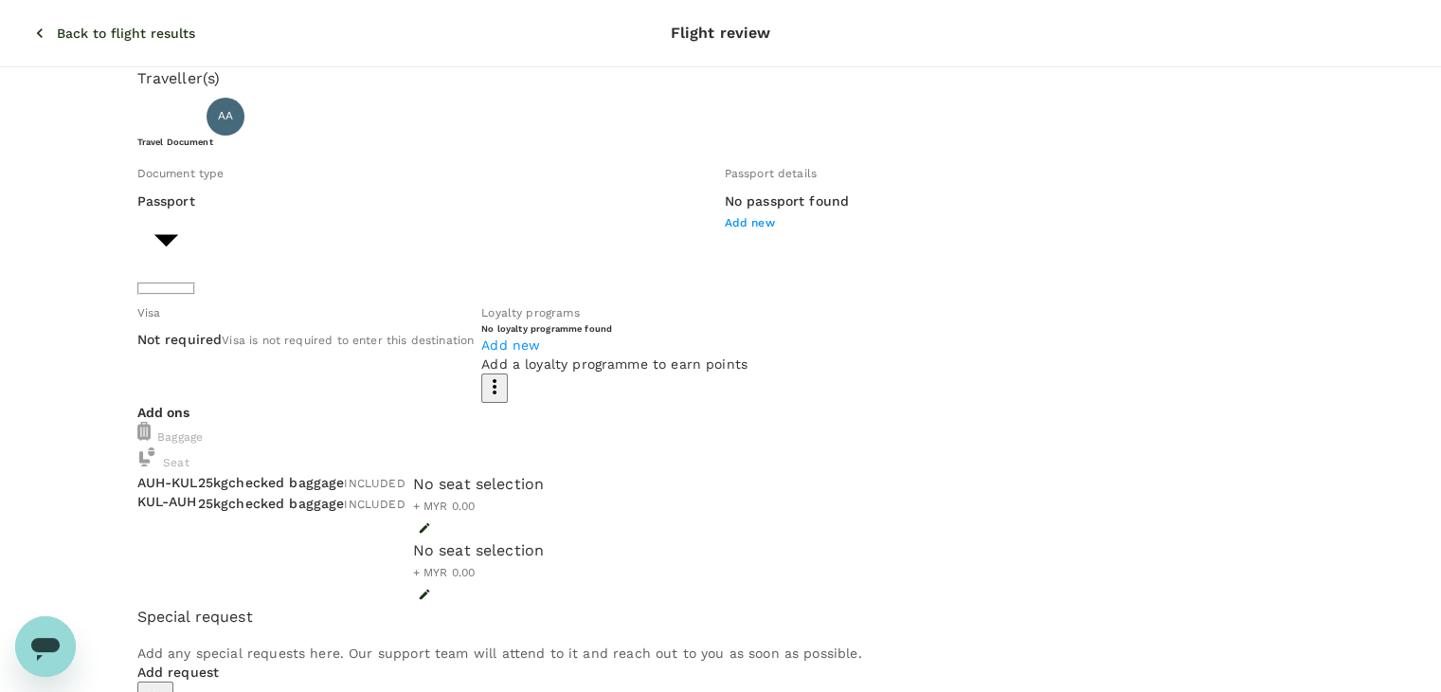
click at [30, 24] on icon "button" at bounding box center [39, 33] width 19 height 19
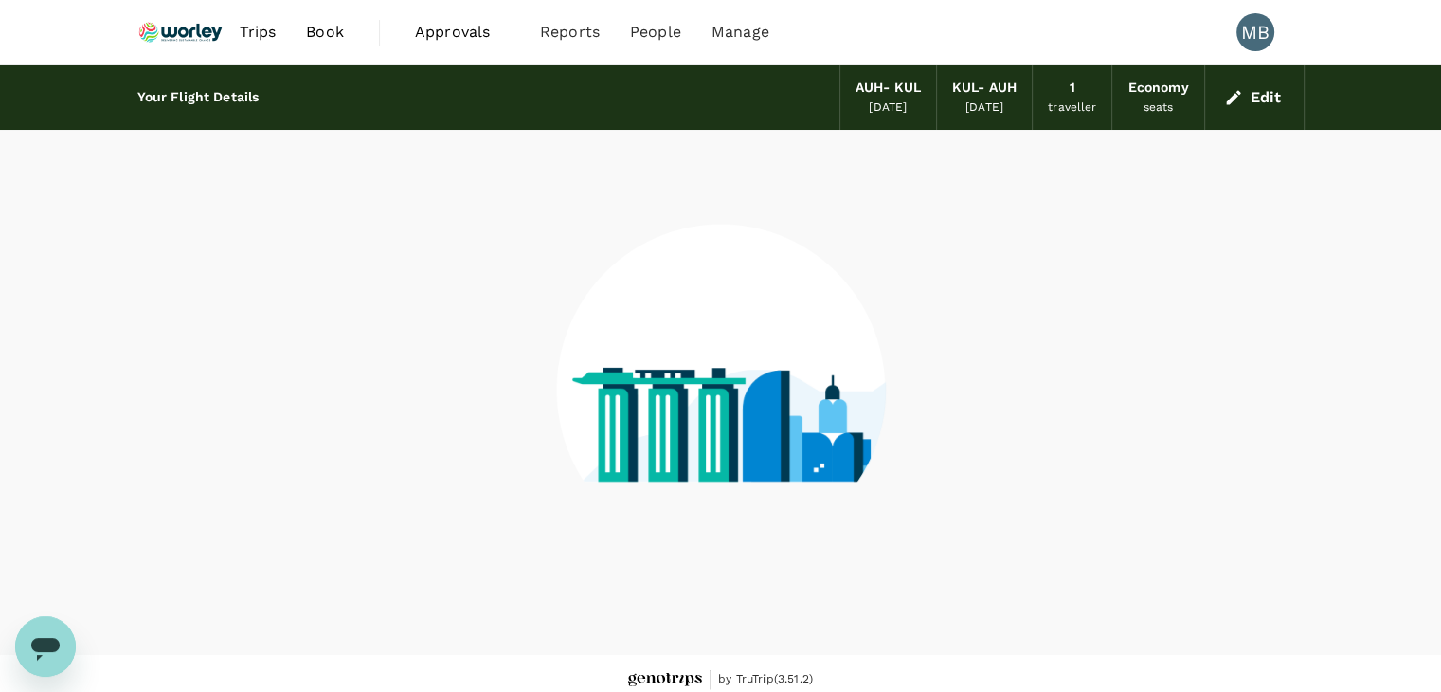
scroll to position [12, 0]
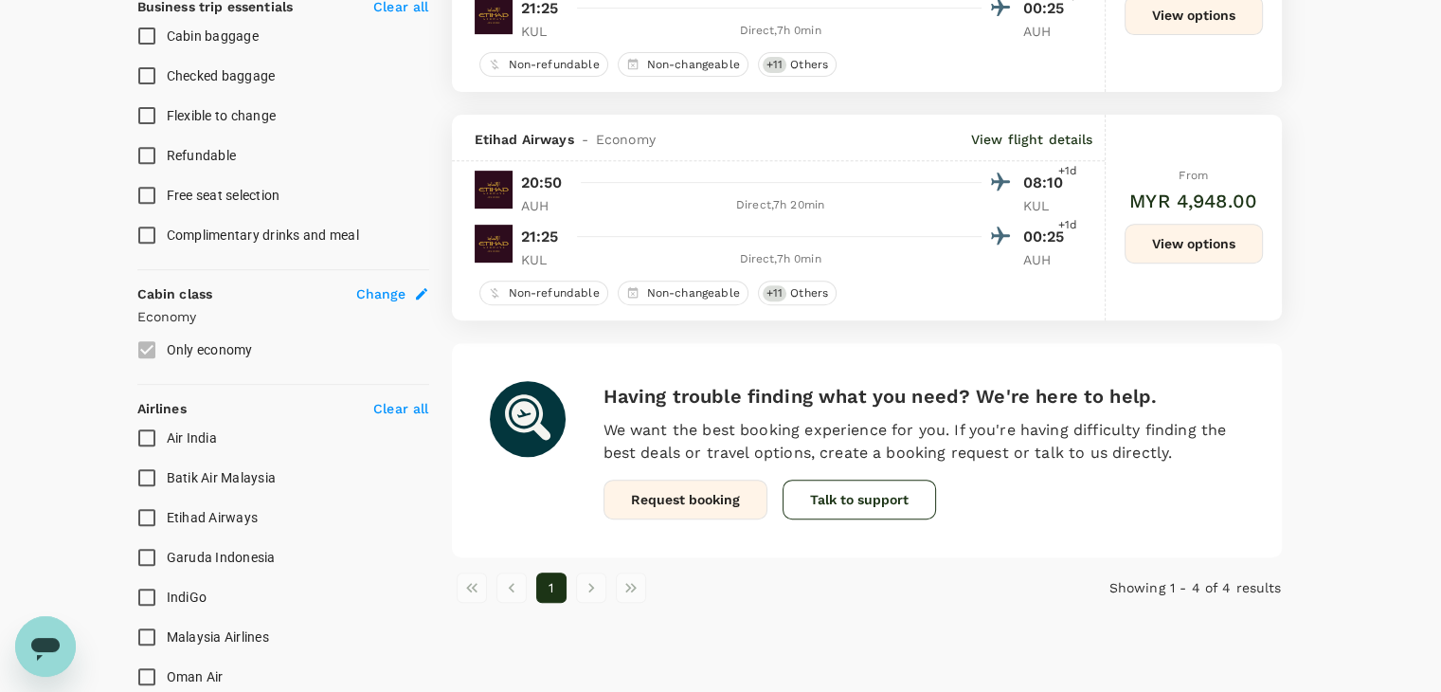
click at [1139, 237] on button "View options" at bounding box center [1193, 244] width 138 height 40
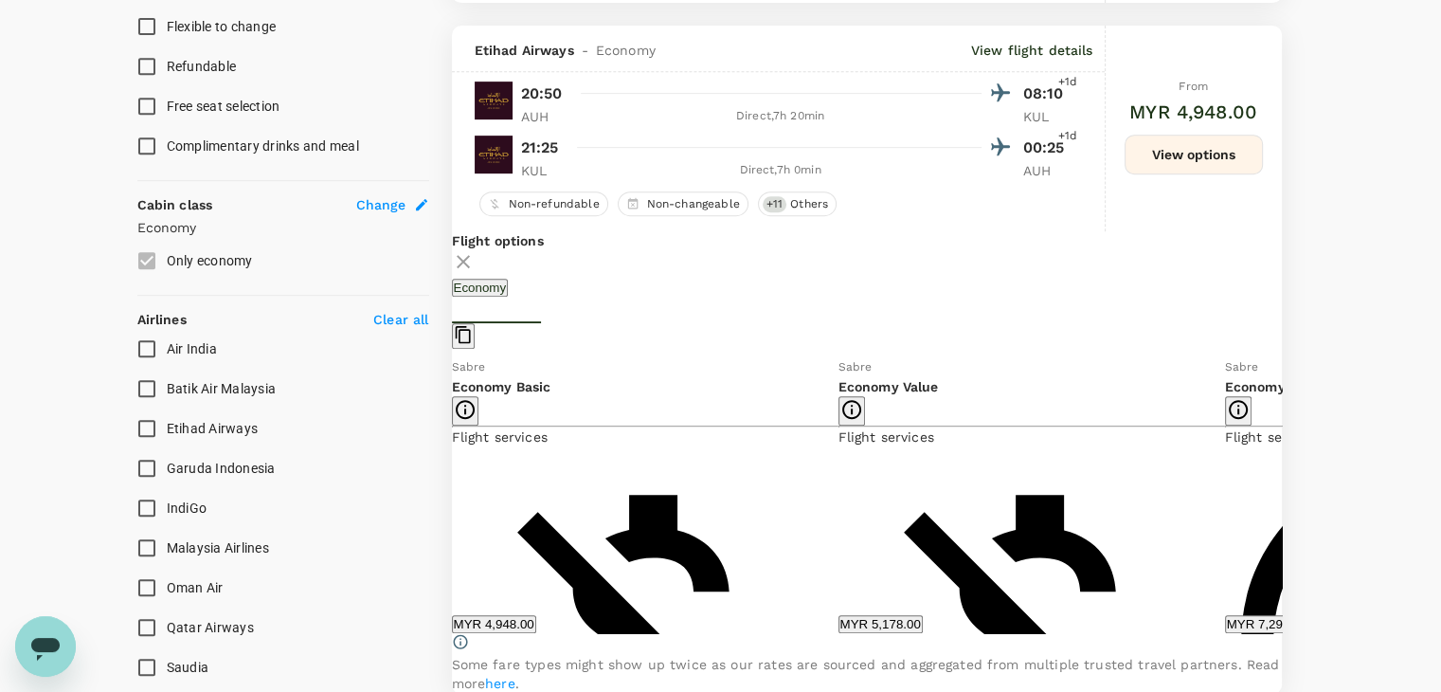
scroll to position [887, 0]
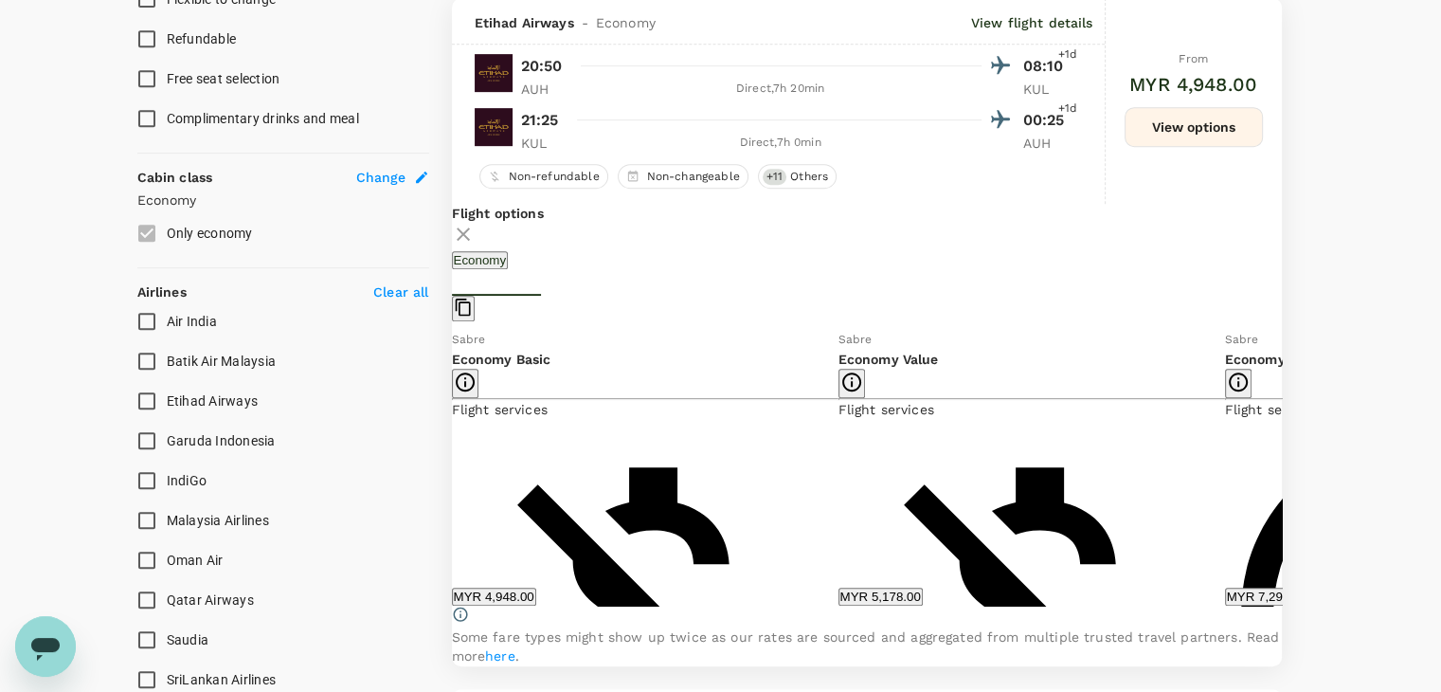
click at [1291, 476] on icon at bounding box center [1295, 467] width 9 height 16
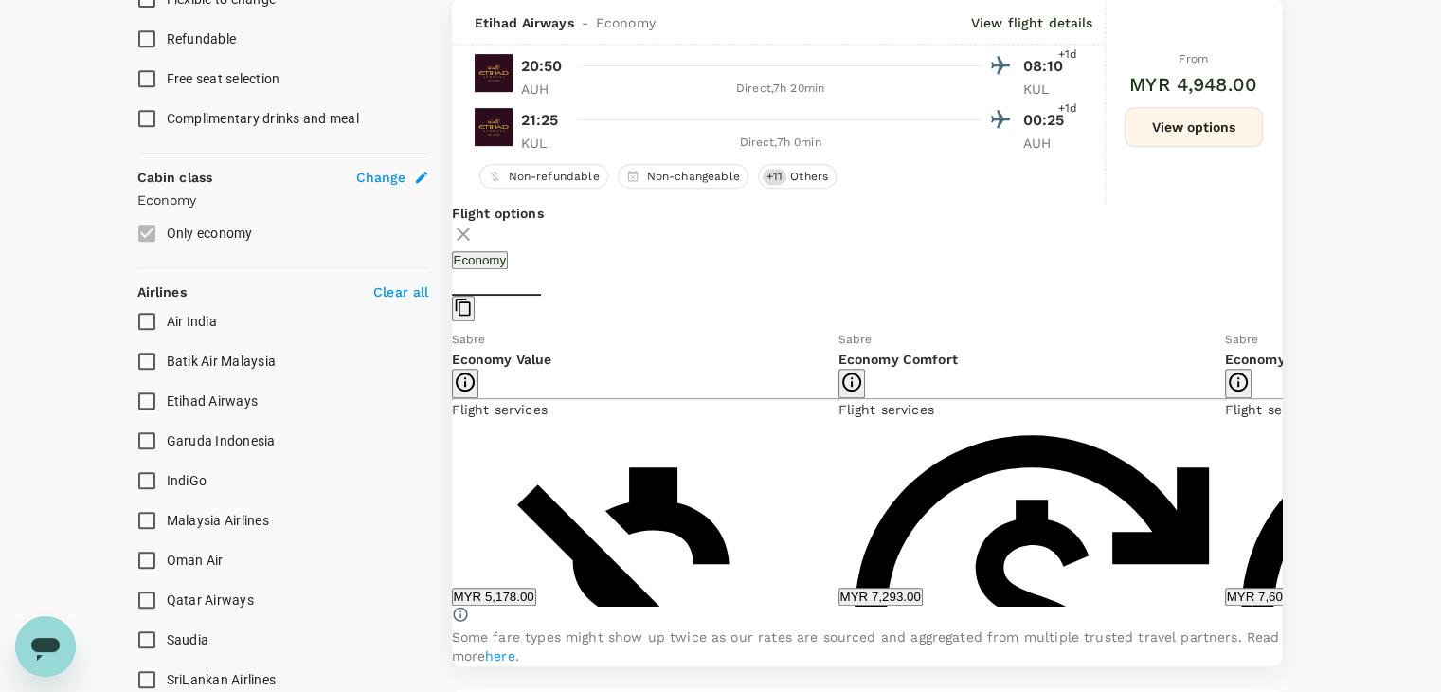
click at [447, 476] on icon at bounding box center [437, 467] width 19 height 19
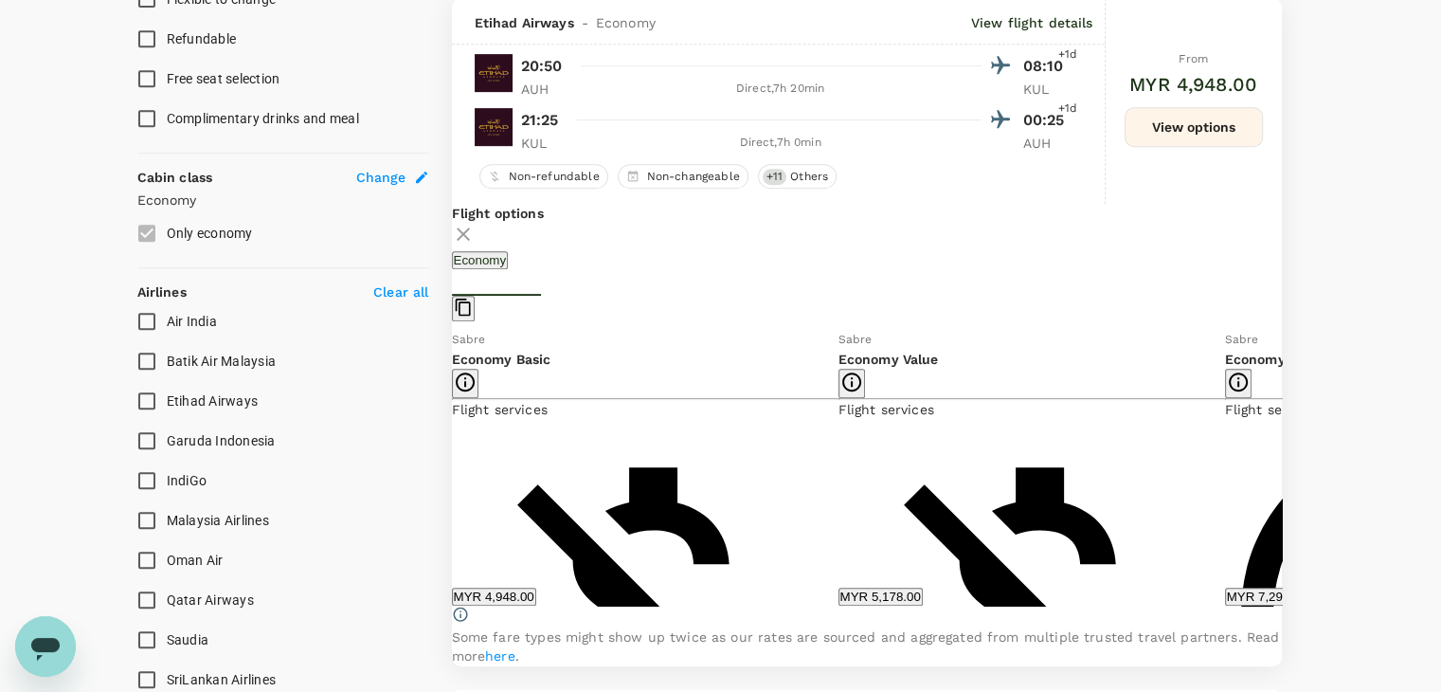
click at [1286, 476] on icon at bounding box center [1295, 467] width 19 height 19
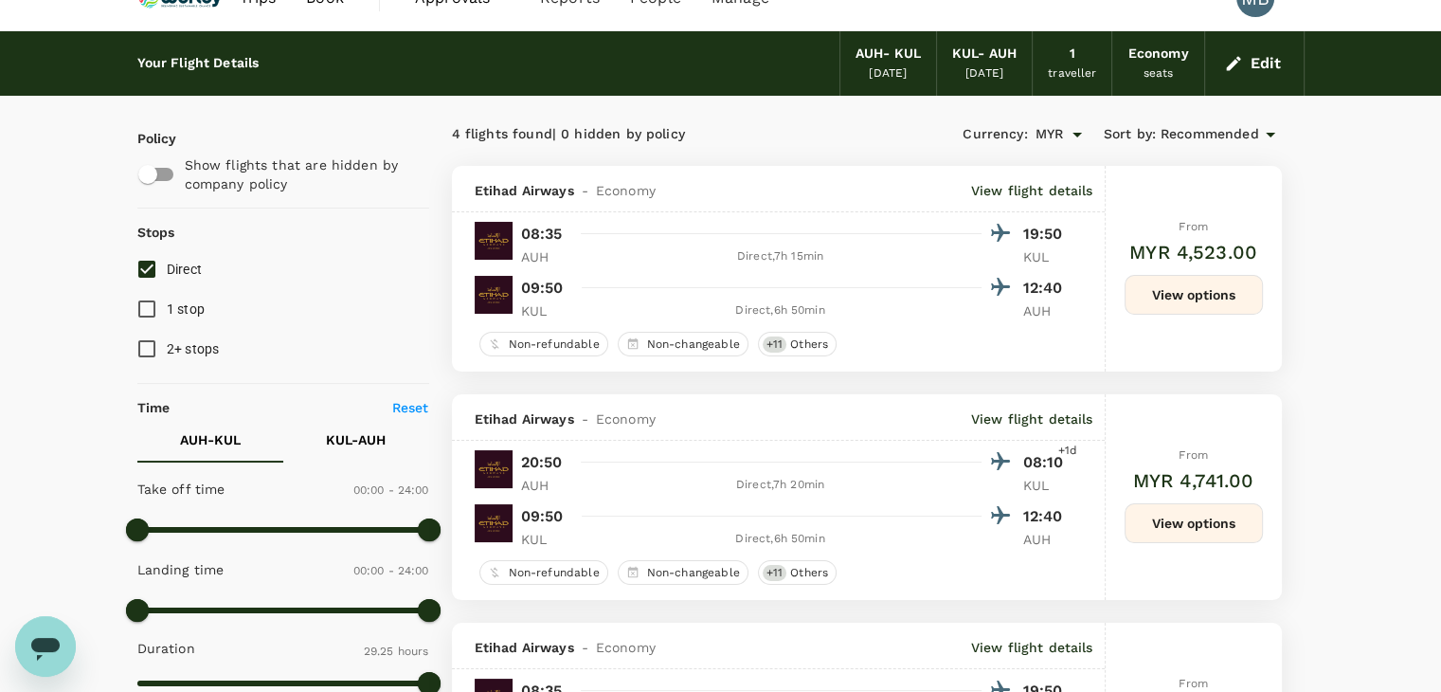
scroll to position [0, 0]
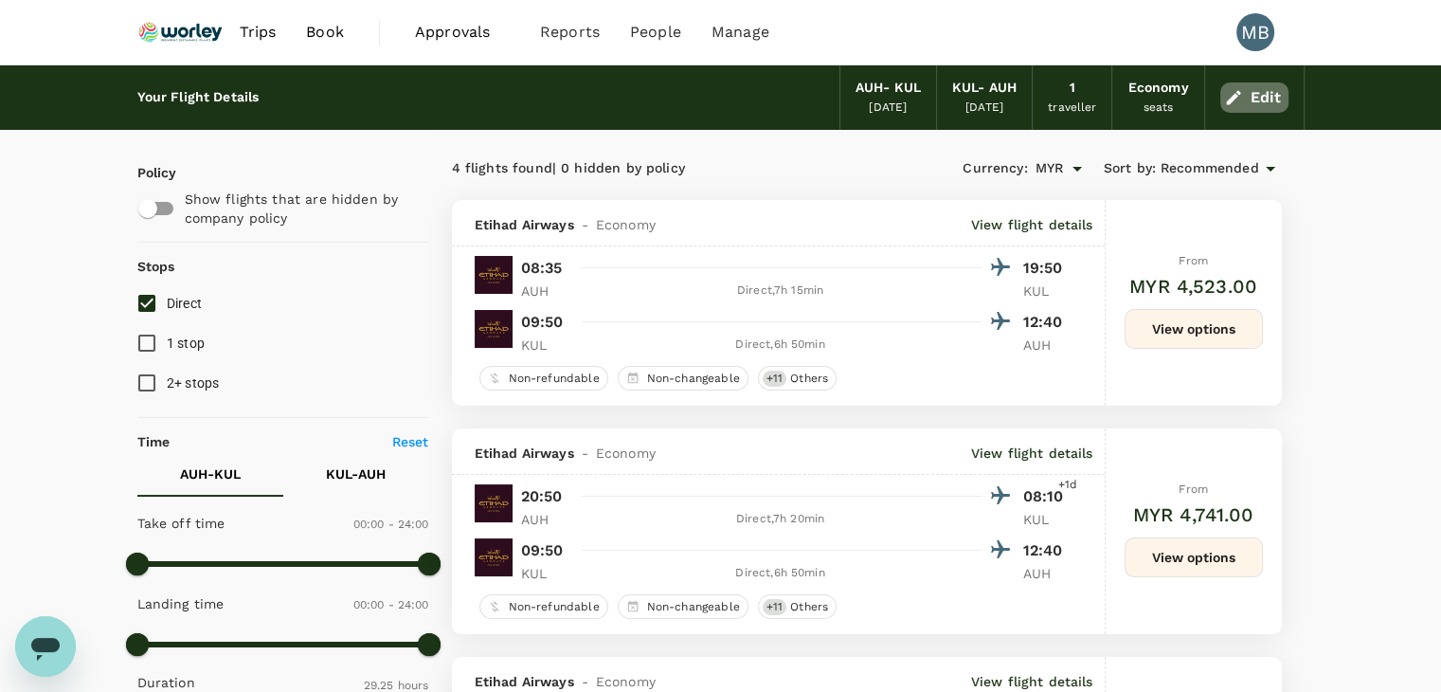
click at [1253, 101] on button "Edit" at bounding box center [1254, 97] width 68 height 30
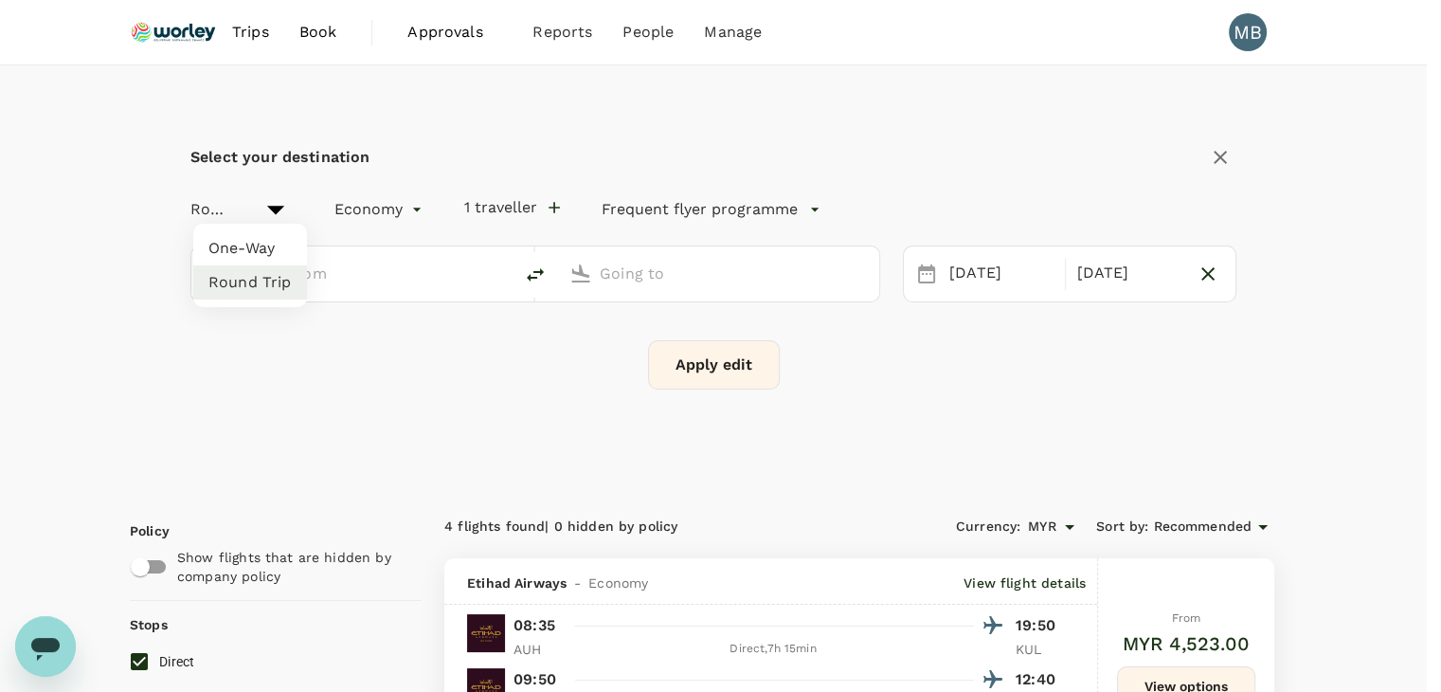
type input "Abu Dhabi Intl (AUH)"
type input "Kuala Lumpur Intl ([GEOGRAPHIC_DATA])"
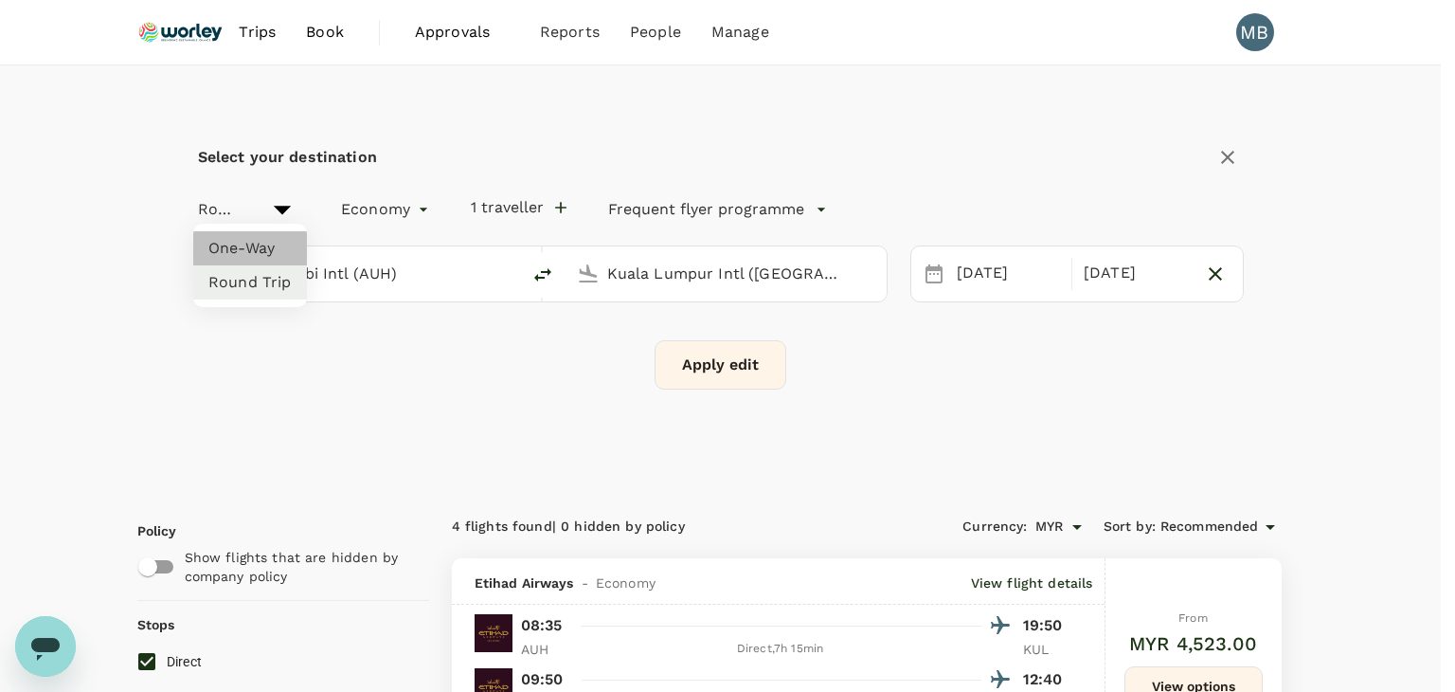
click at [284, 248] on li "One-Way" at bounding box center [250, 248] width 114 height 34
type input "oneway"
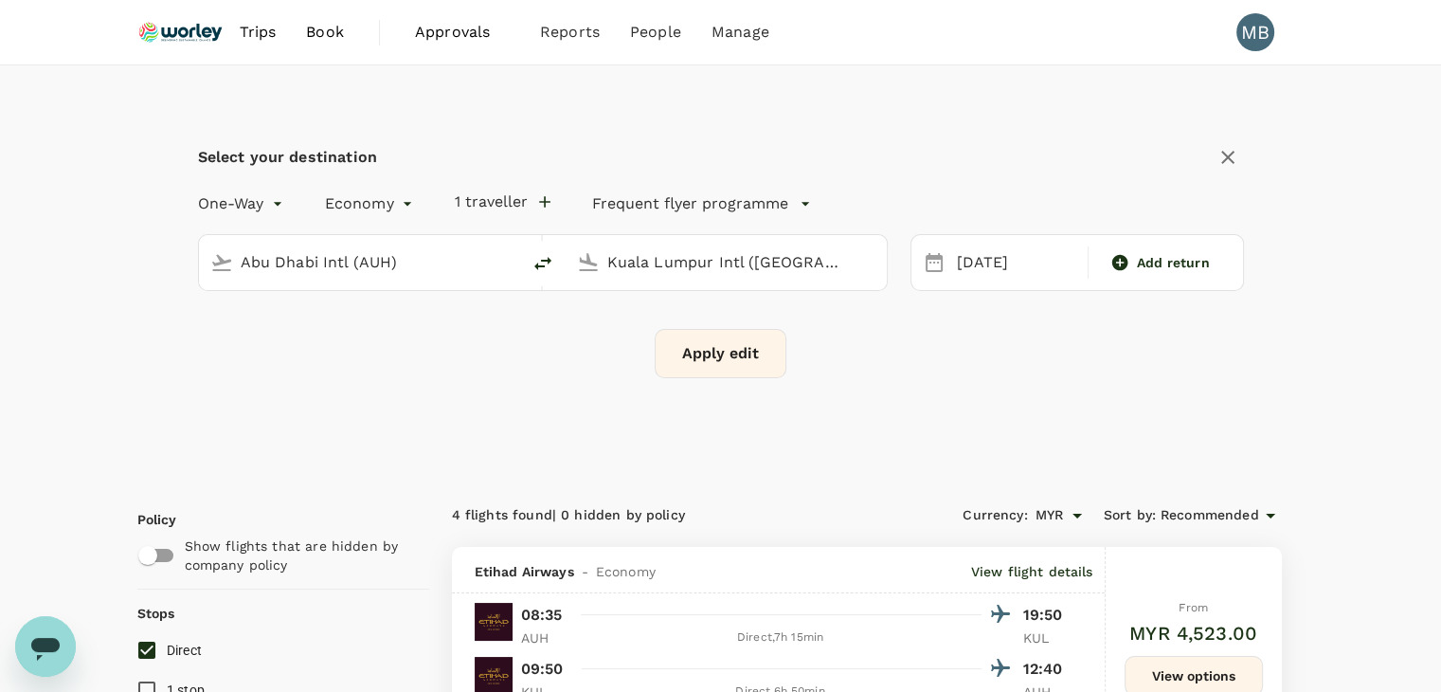
click at [537, 261] on icon "delete" at bounding box center [542, 263] width 23 height 23
type input "Kuala Lumpur Intl ([GEOGRAPHIC_DATA])"
click at [648, 258] on input "Abu Dhabi Intl (AUH)" at bounding box center [727, 261] width 240 height 29
drag, startPoint x: 766, startPoint y: 255, endPoint x: 605, endPoint y: 256, distance: 161.0
click at [605, 256] on div "Abu Dhabi Intl (AUH)" at bounding box center [738, 259] width 276 height 38
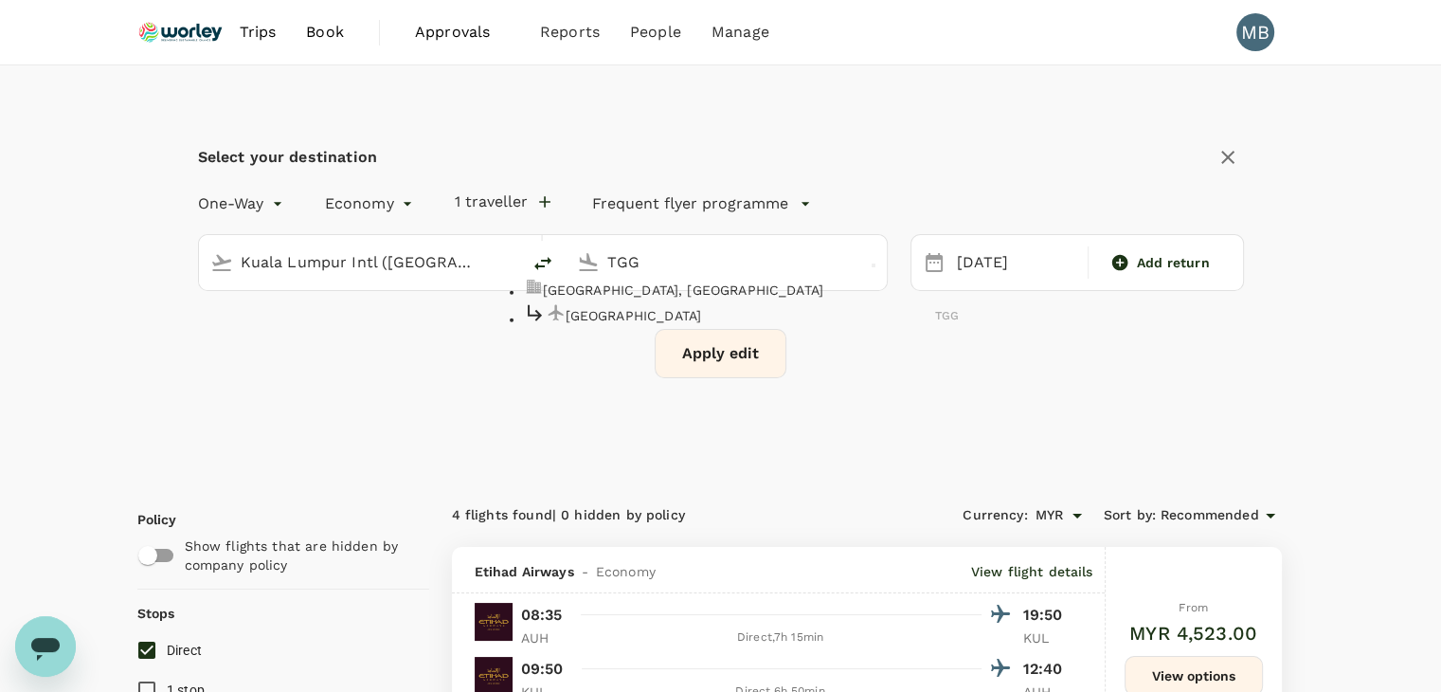
click at [674, 324] on p "[GEOGRAPHIC_DATA]" at bounding box center [751, 314] width 370 height 19
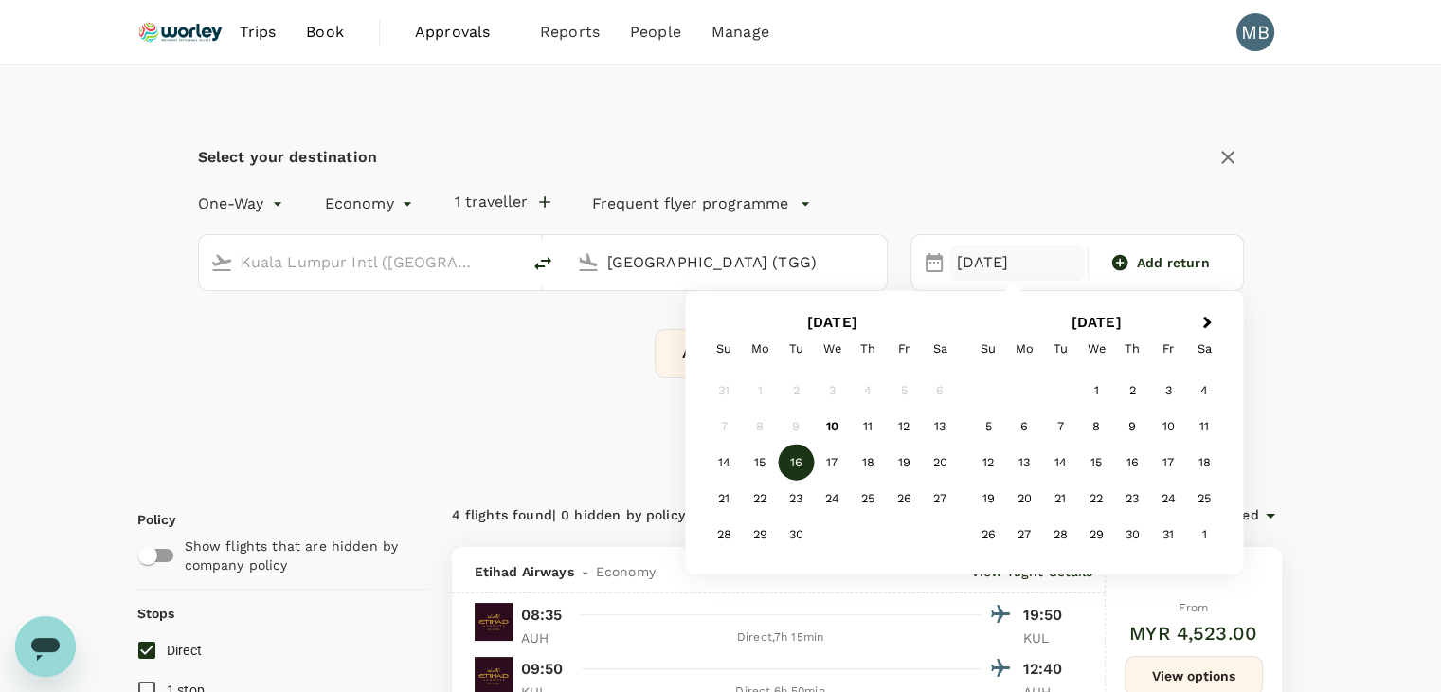
type input "[GEOGRAPHIC_DATA] (TGG)"
click at [898, 422] on div "12" at bounding box center [904, 426] width 36 height 36
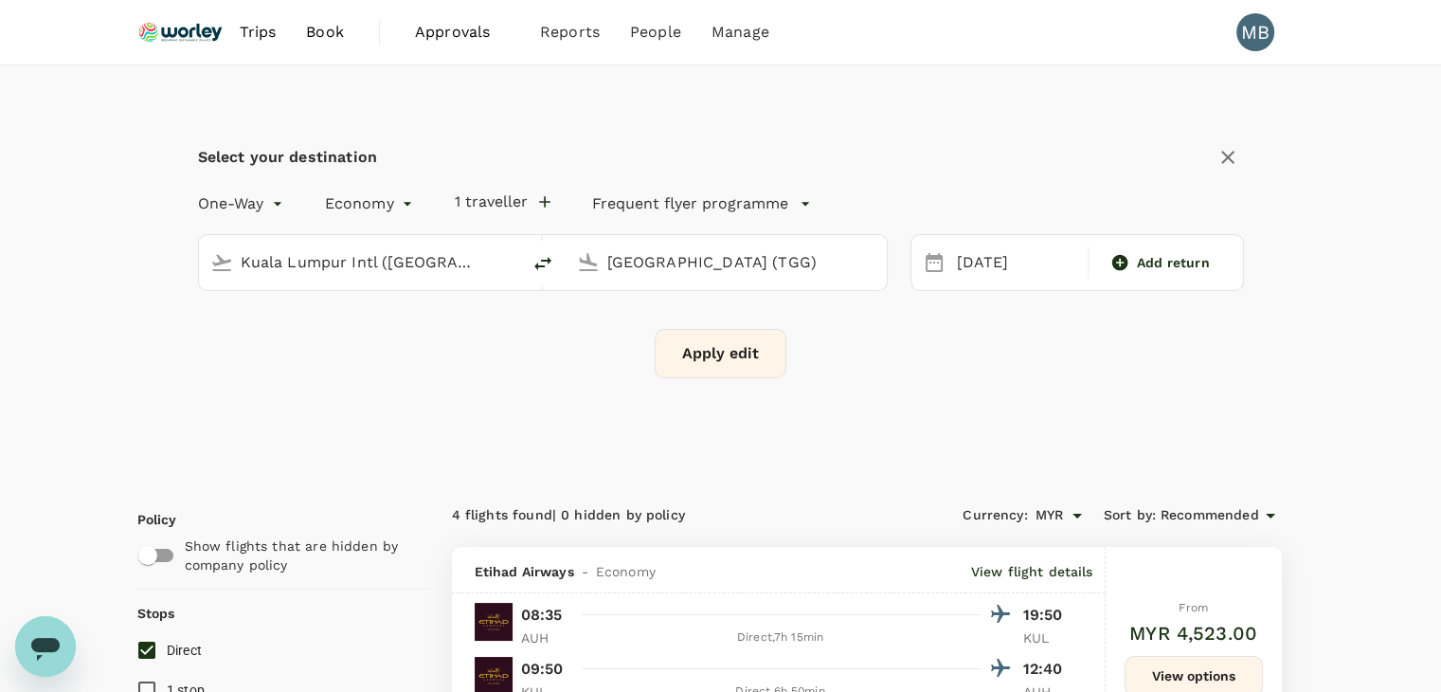
click at [754, 361] on button "Apply edit" at bounding box center [721, 353] width 132 height 49
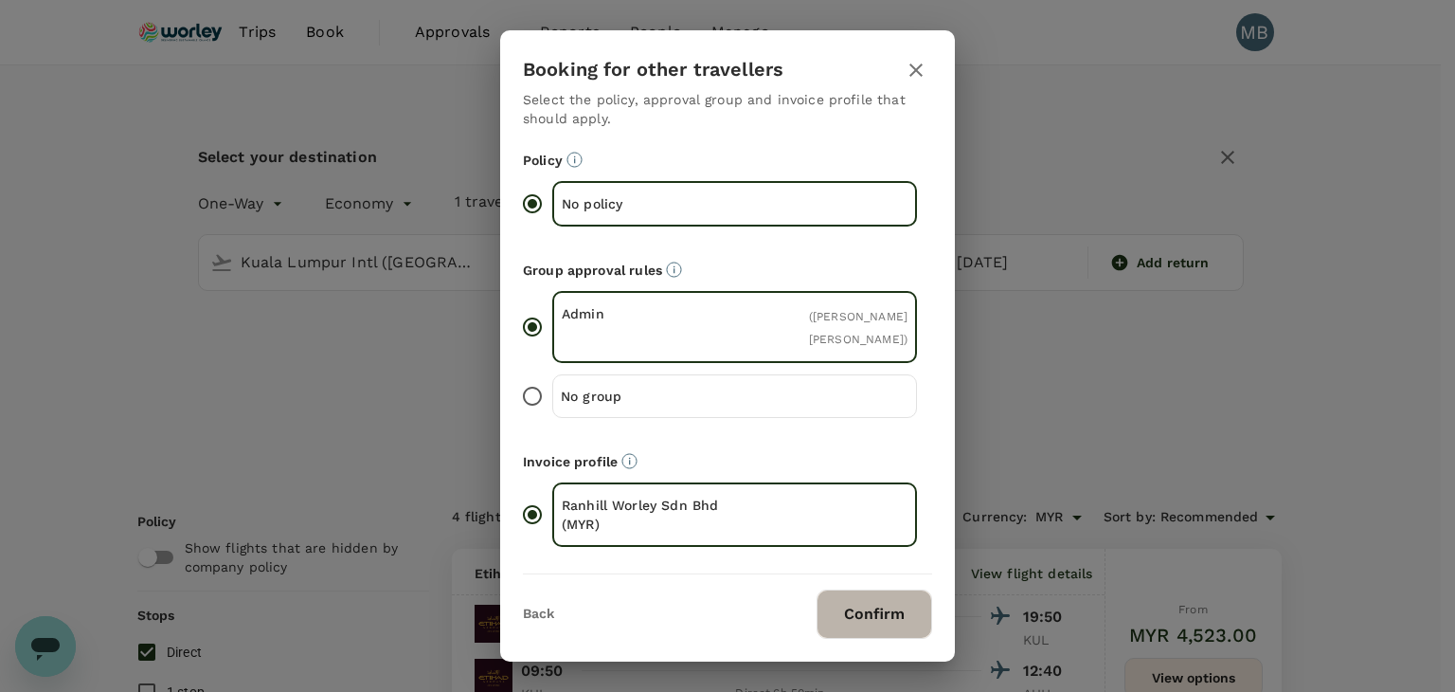
click at [857, 619] on button "Confirm" at bounding box center [875, 613] width 116 height 49
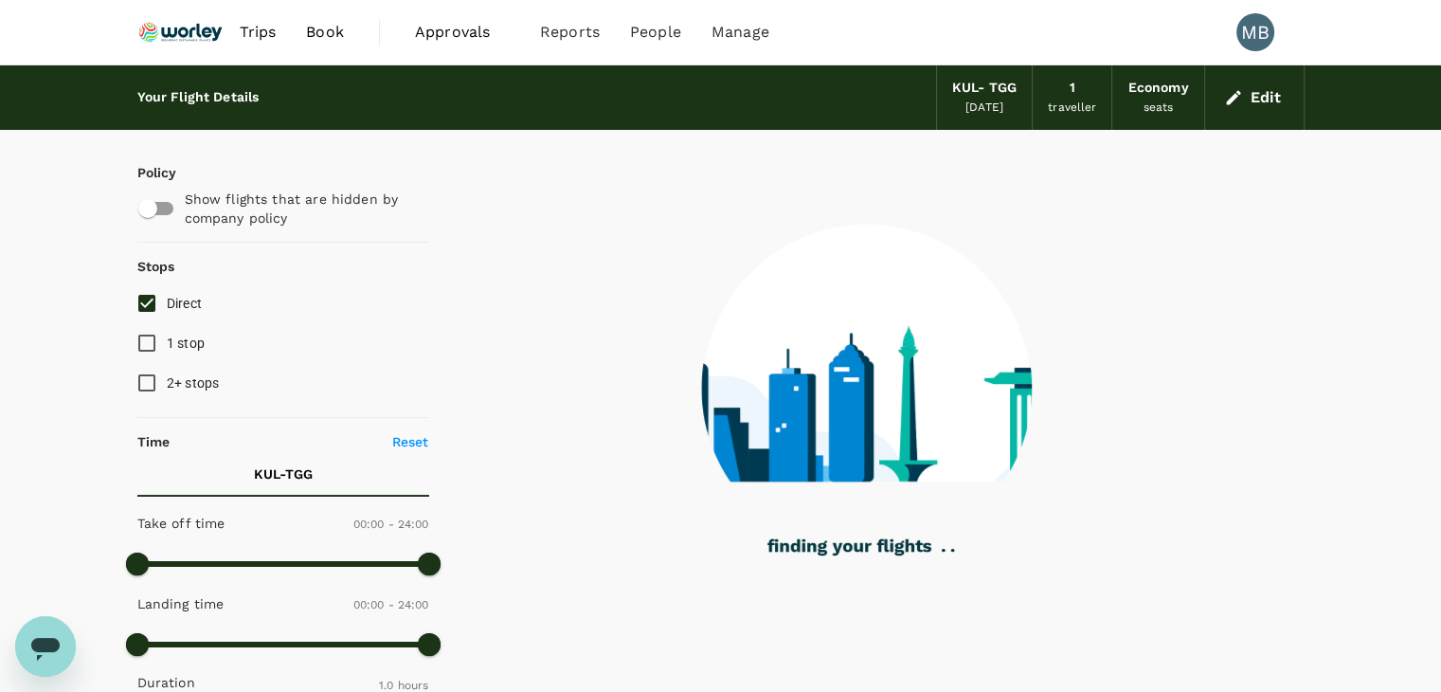
checkbox input "true"
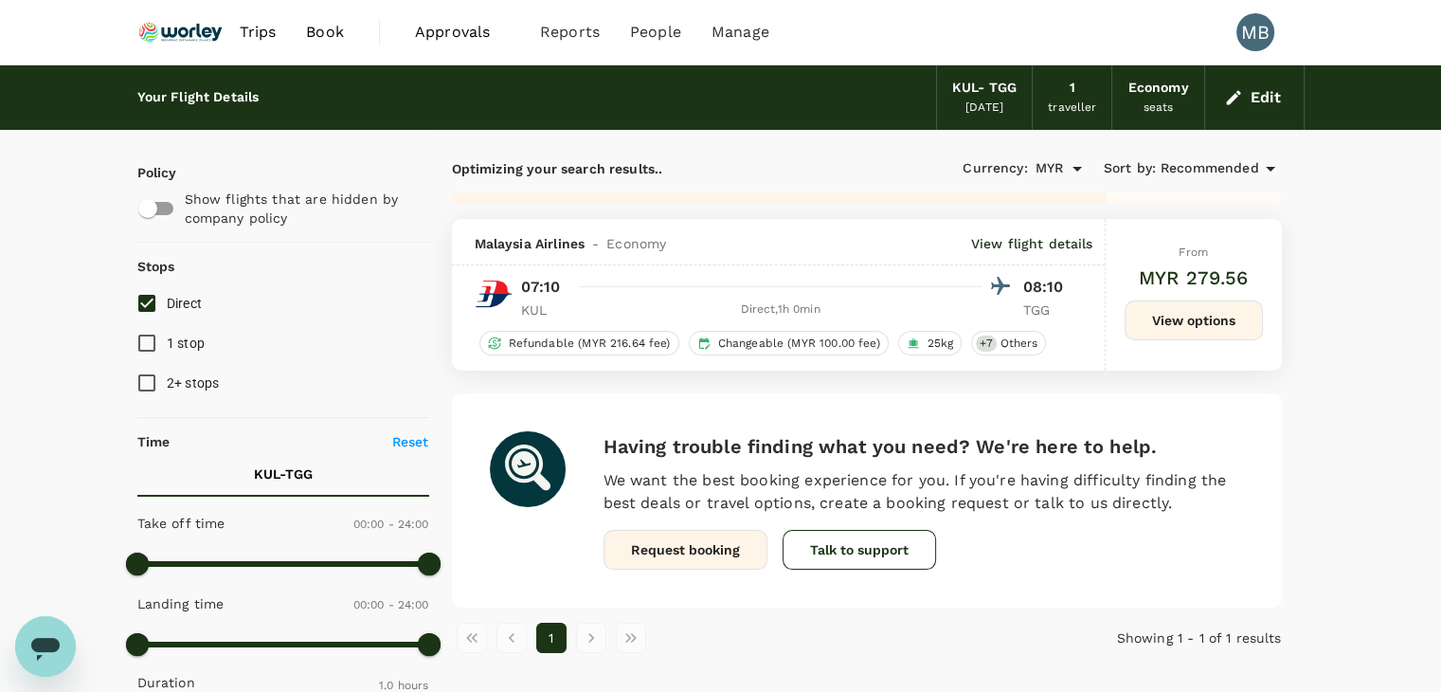
click at [140, 302] on input "Direct" at bounding box center [147, 303] width 40 height 40
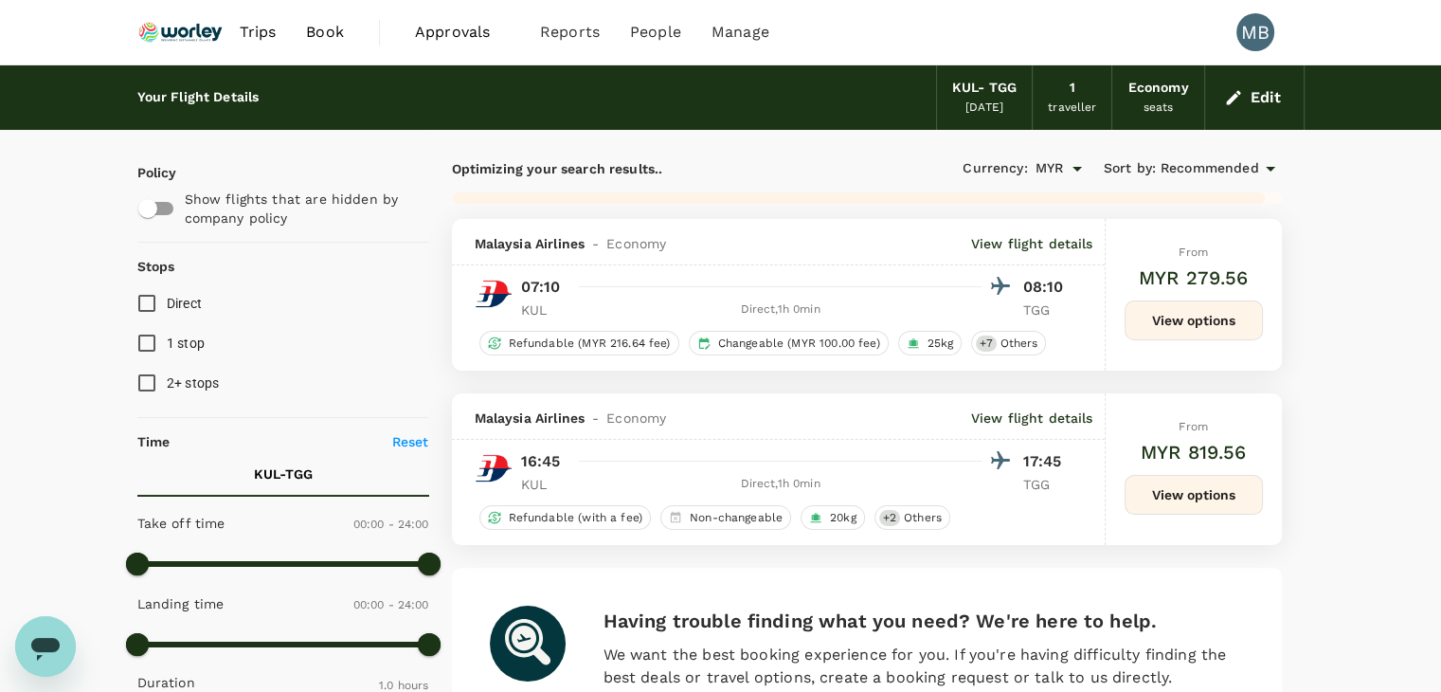
click at [140, 302] on input "Direct" at bounding box center [147, 303] width 40 height 40
checkbox input "true"
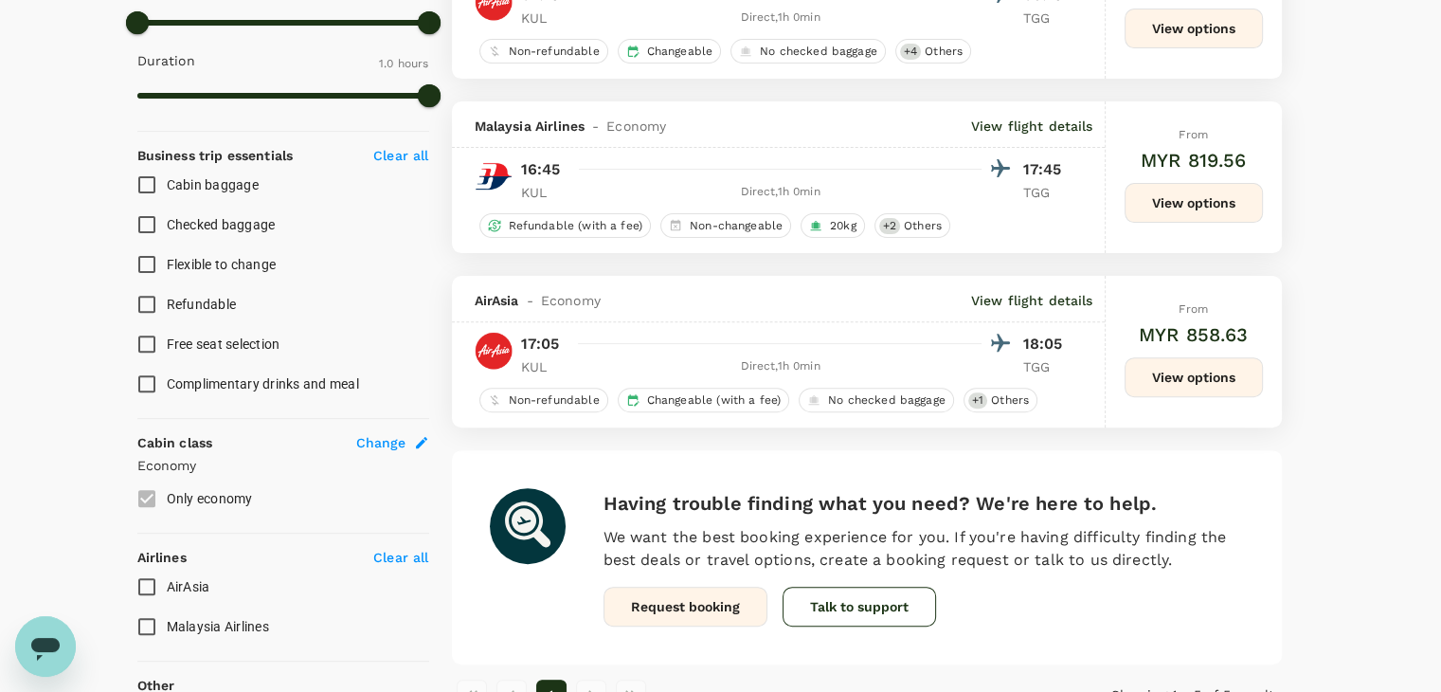
scroll to position [654, 0]
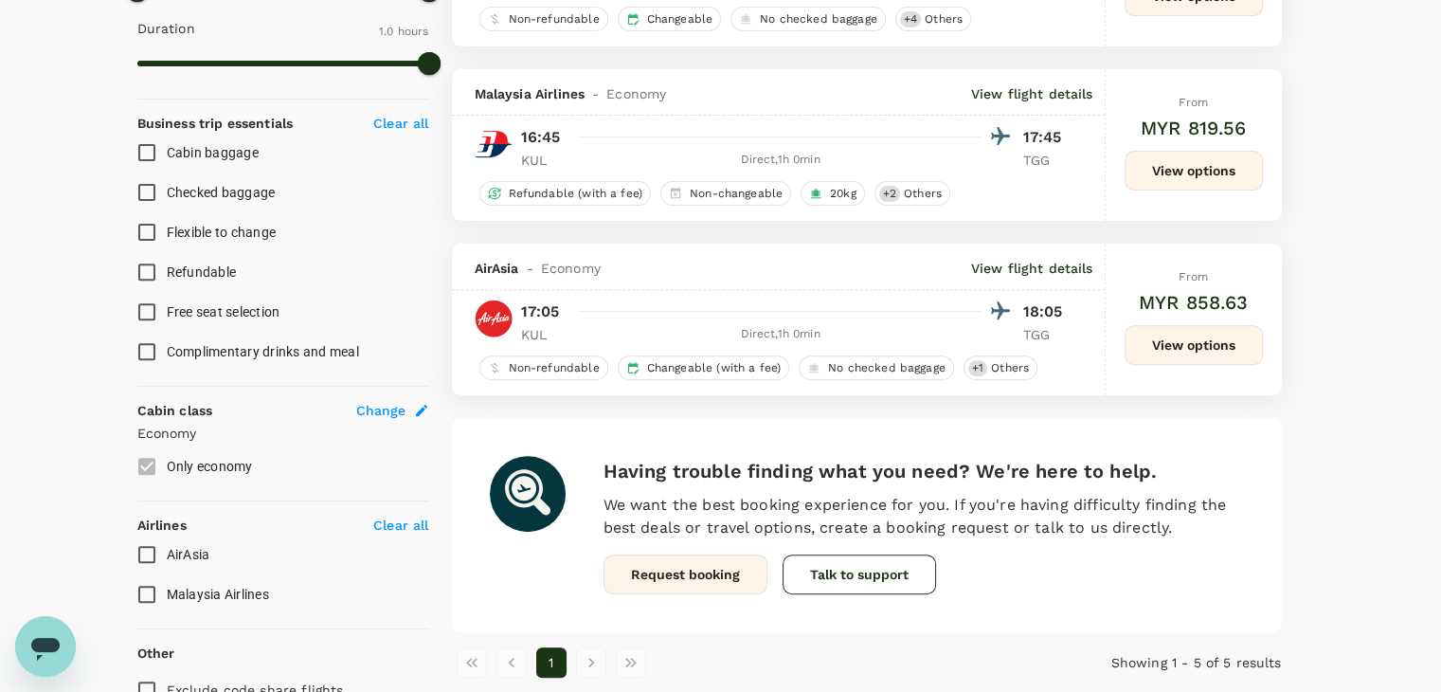
click at [148, 555] on input "AirAsia" at bounding box center [147, 554] width 40 height 40
checkbox input "true"
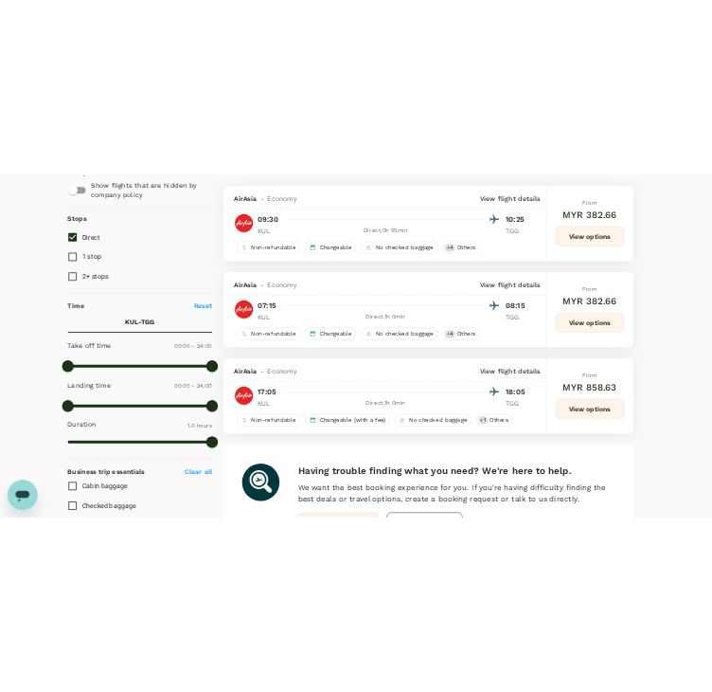
scroll to position [85, 0]
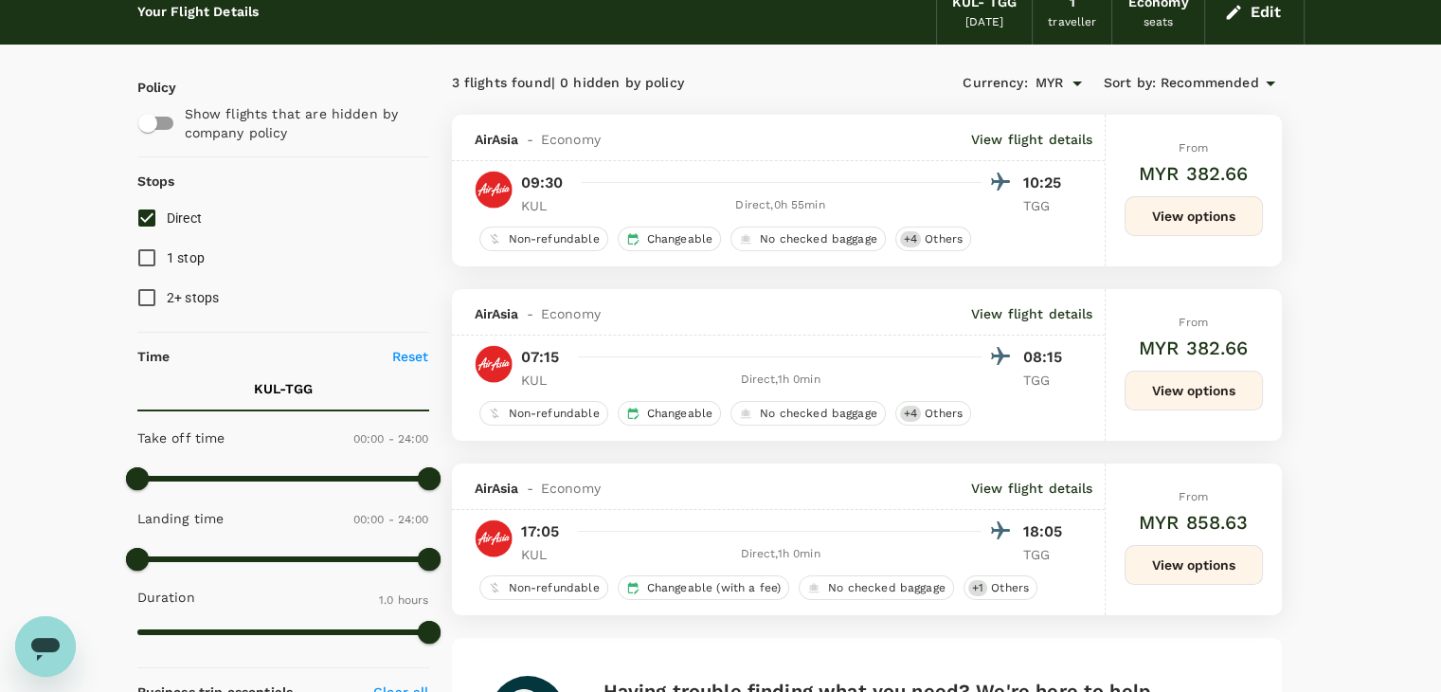
click at [1260, 81] on icon at bounding box center [1270, 83] width 23 height 23
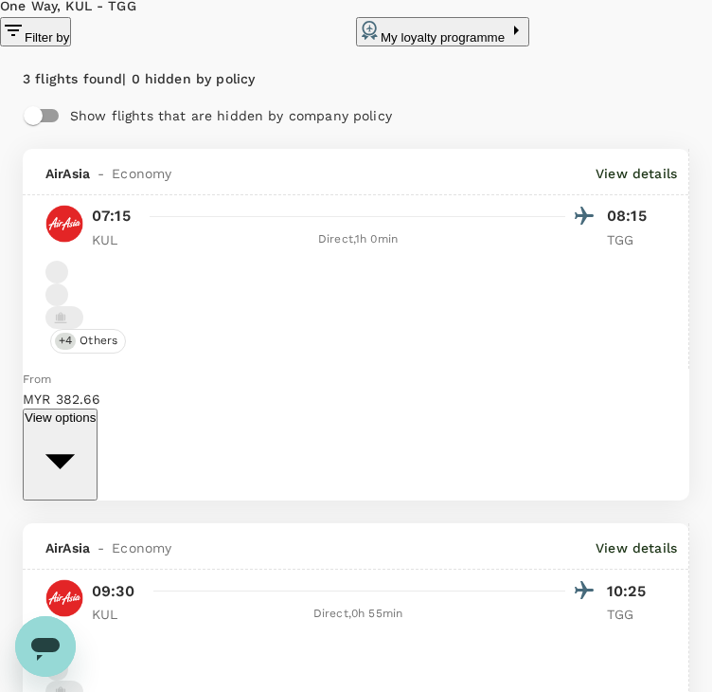
scroll to position [275, 0]
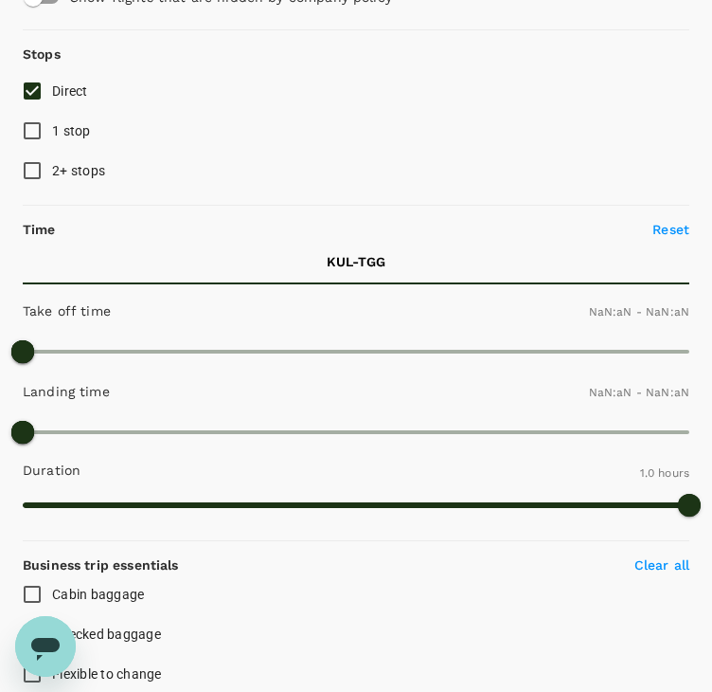
type input "1440"
type input "MYR"
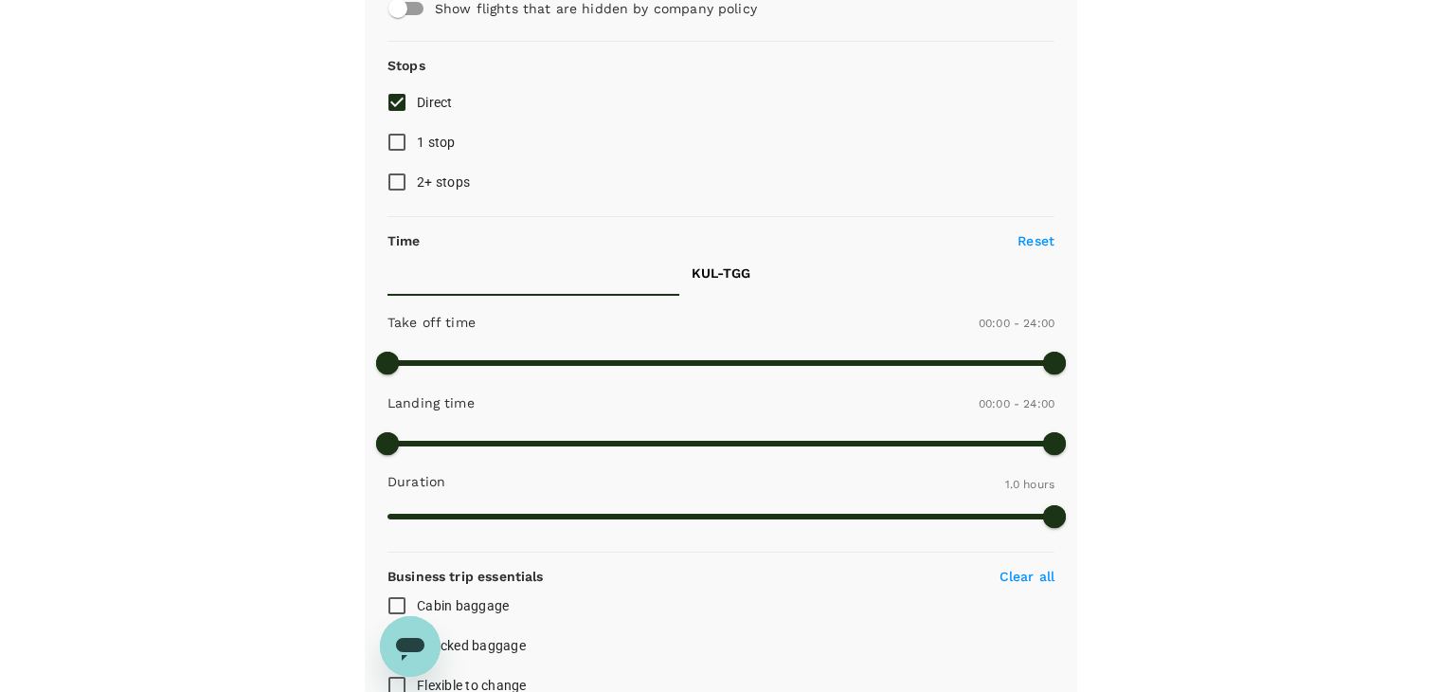
scroll to position [748, 0]
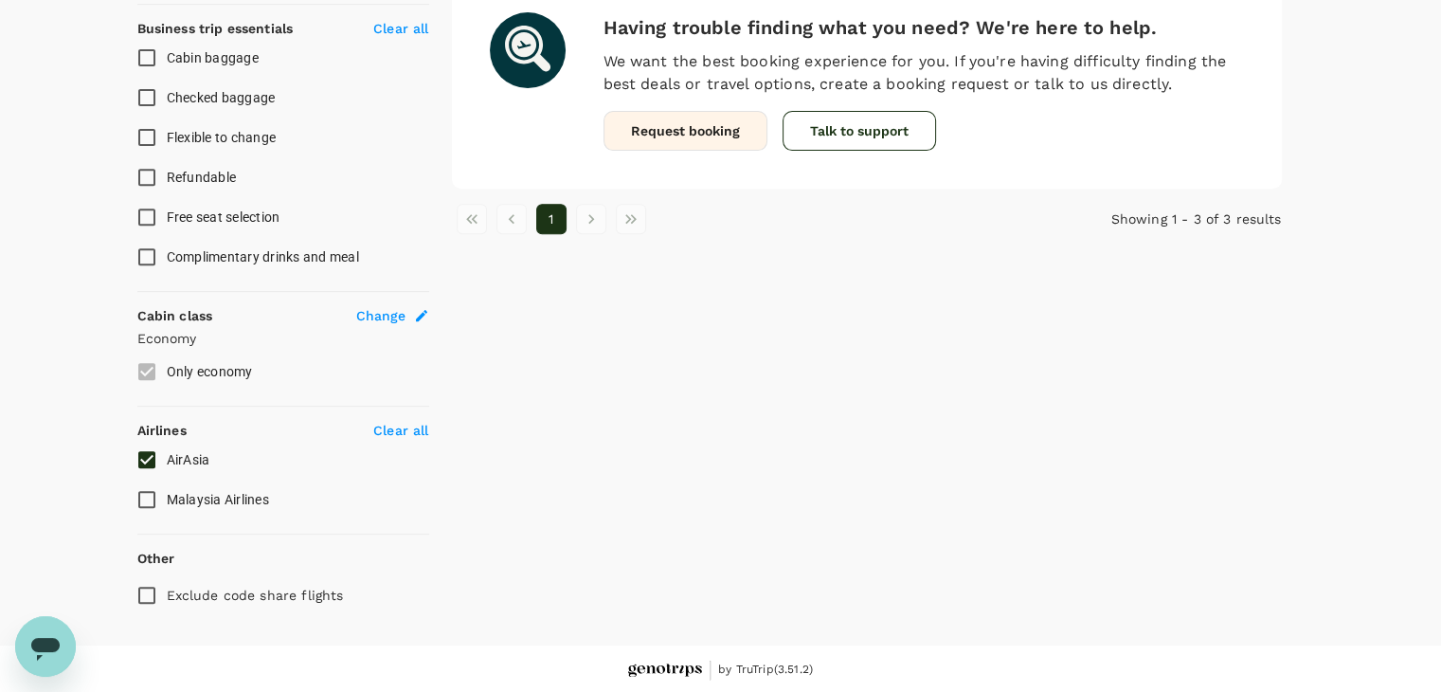
click at [153, 456] on input "AirAsia" at bounding box center [147, 460] width 40 height 40
checkbox input "false"
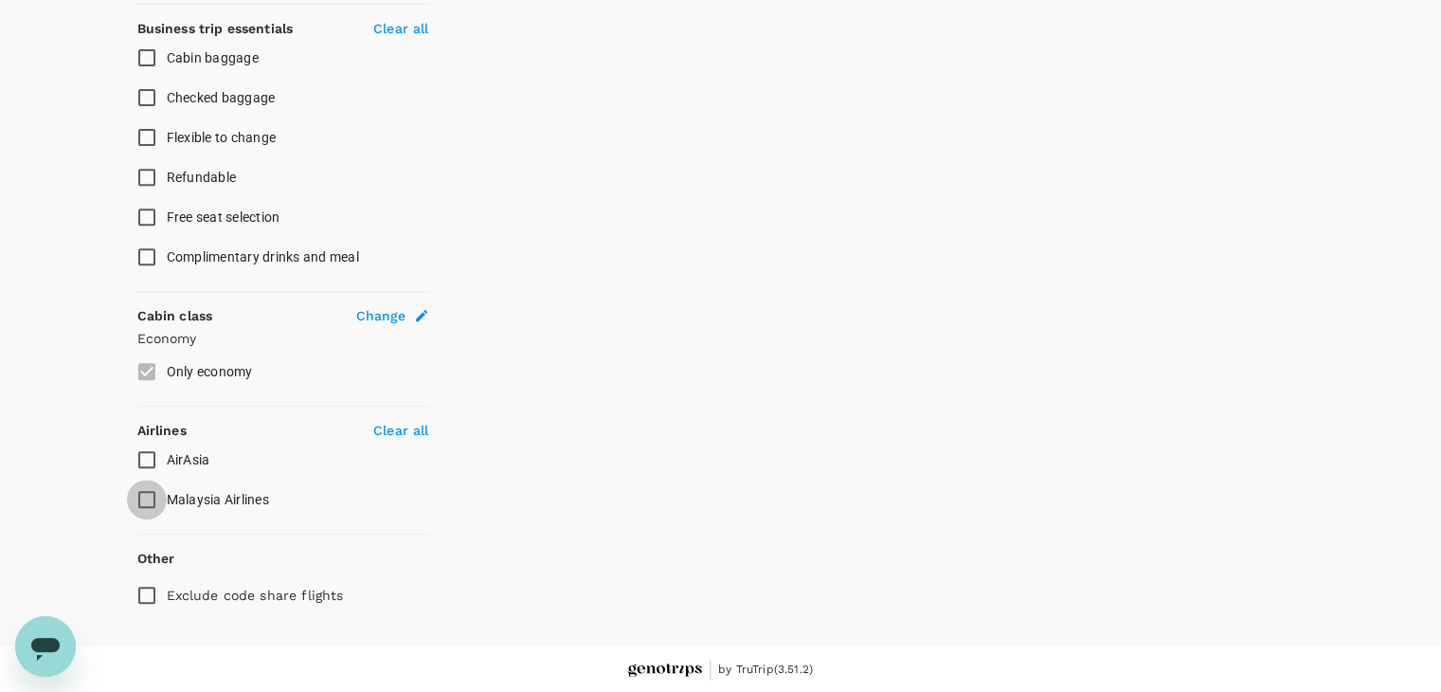
click at [148, 487] on input "Malaysia Airlines" at bounding box center [147, 499] width 40 height 40
checkbox input "true"
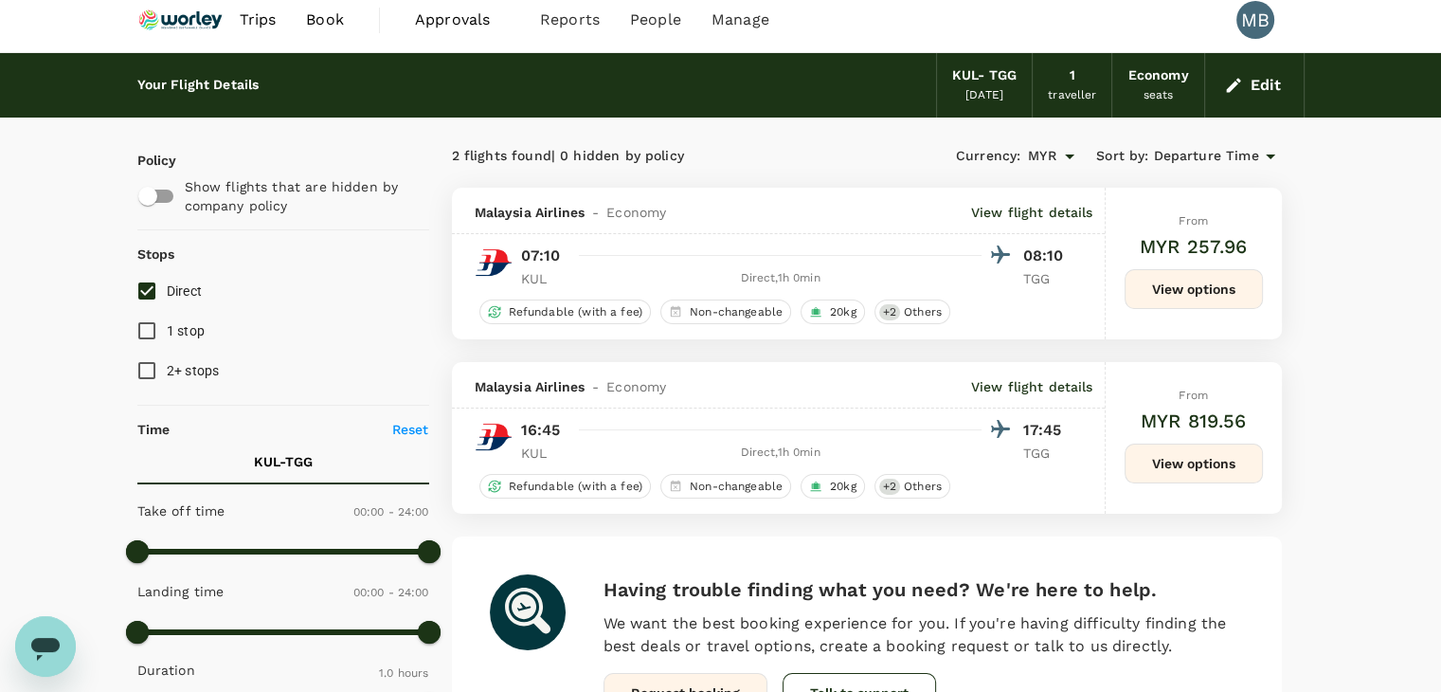
scroll to position [0, 0]
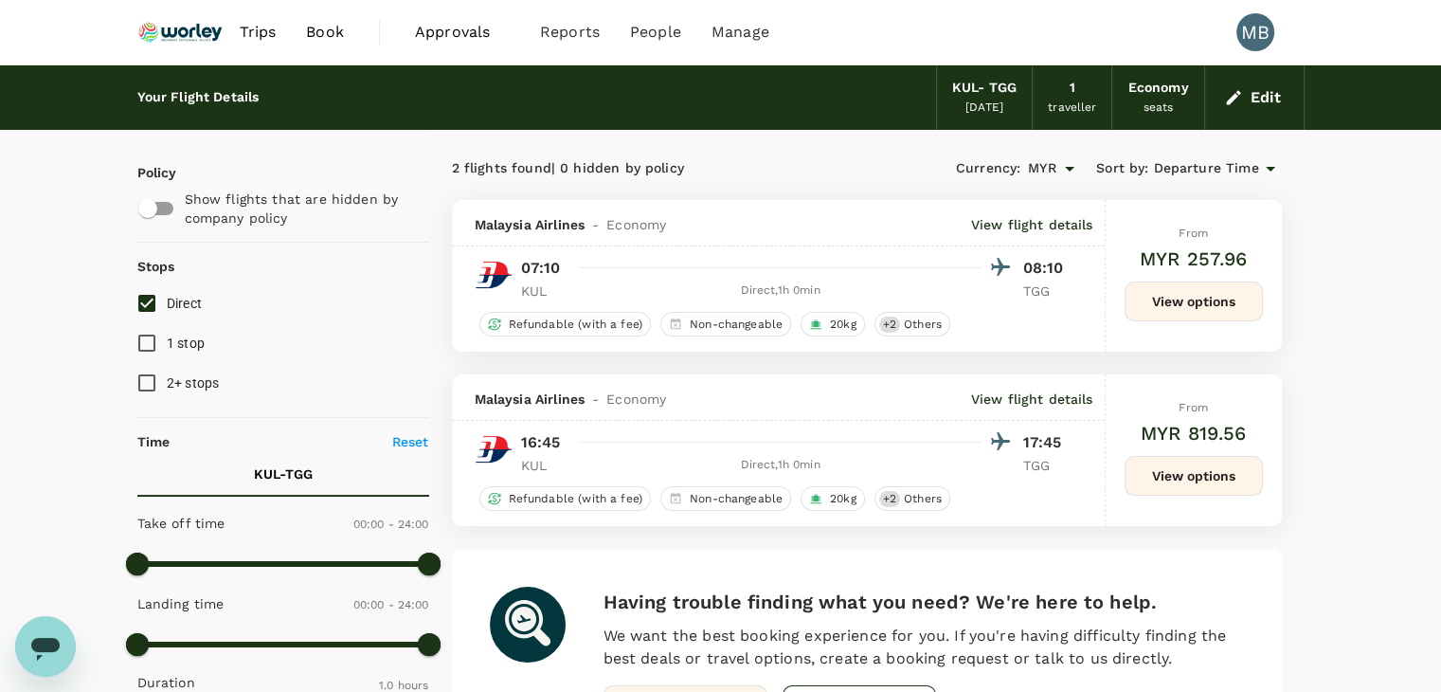
click at [1209, 308] on button "View options" at bounding box center [1193, 301] width 138 height 40
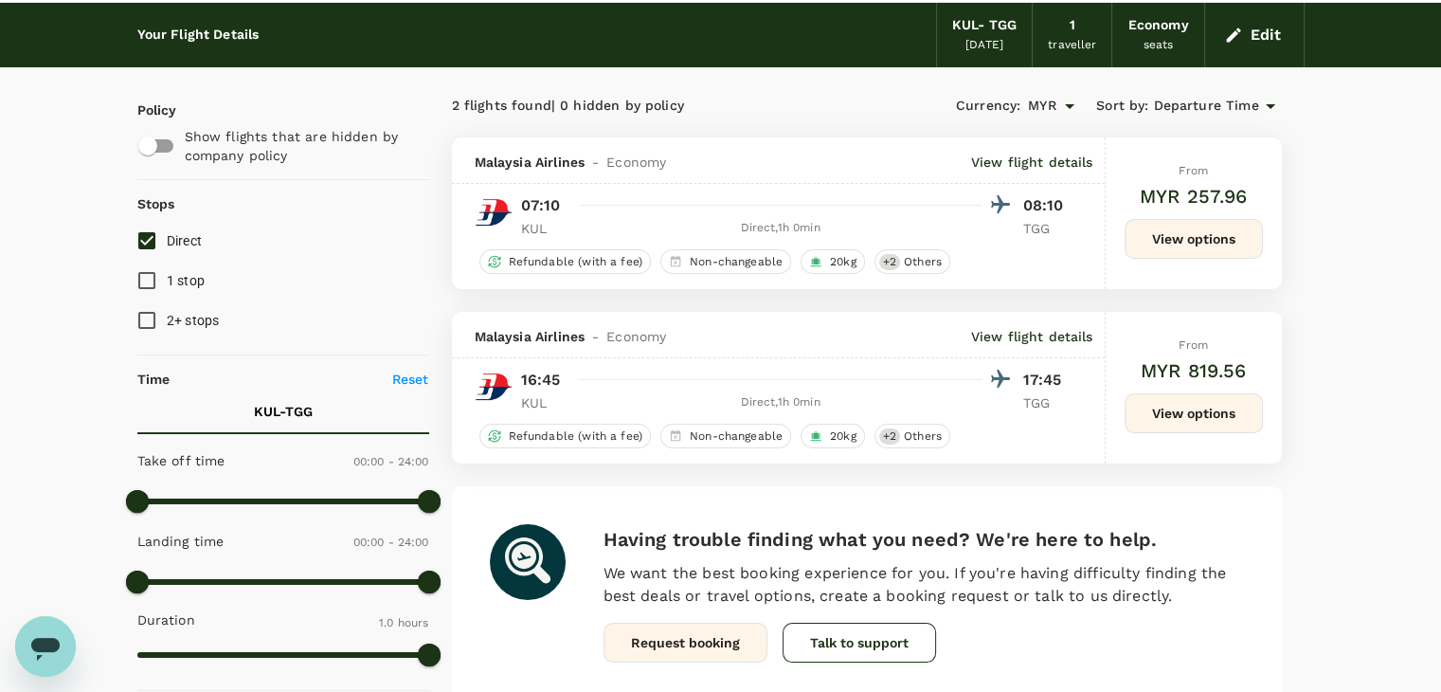
scroll to position [95, 0]
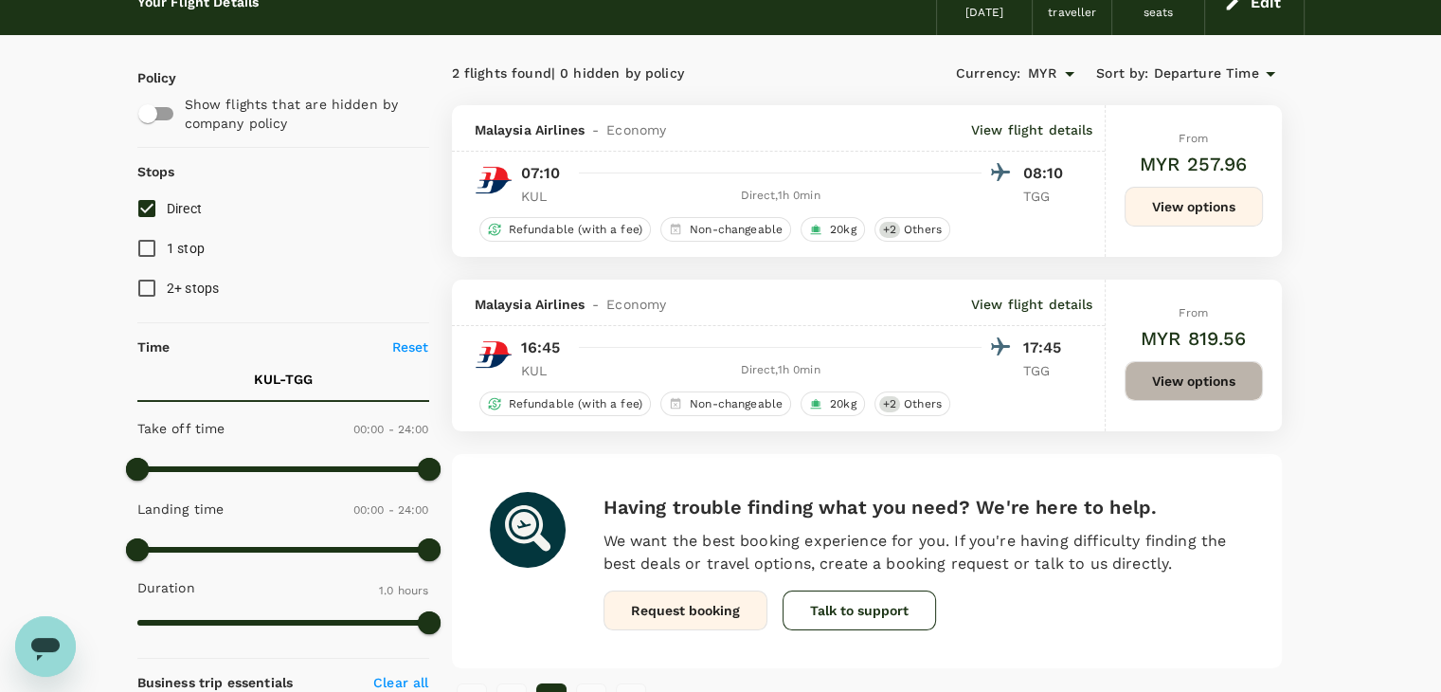
click at [1159, 382] on button "View options" at bounding box center [1193, 381] width 138 height 40
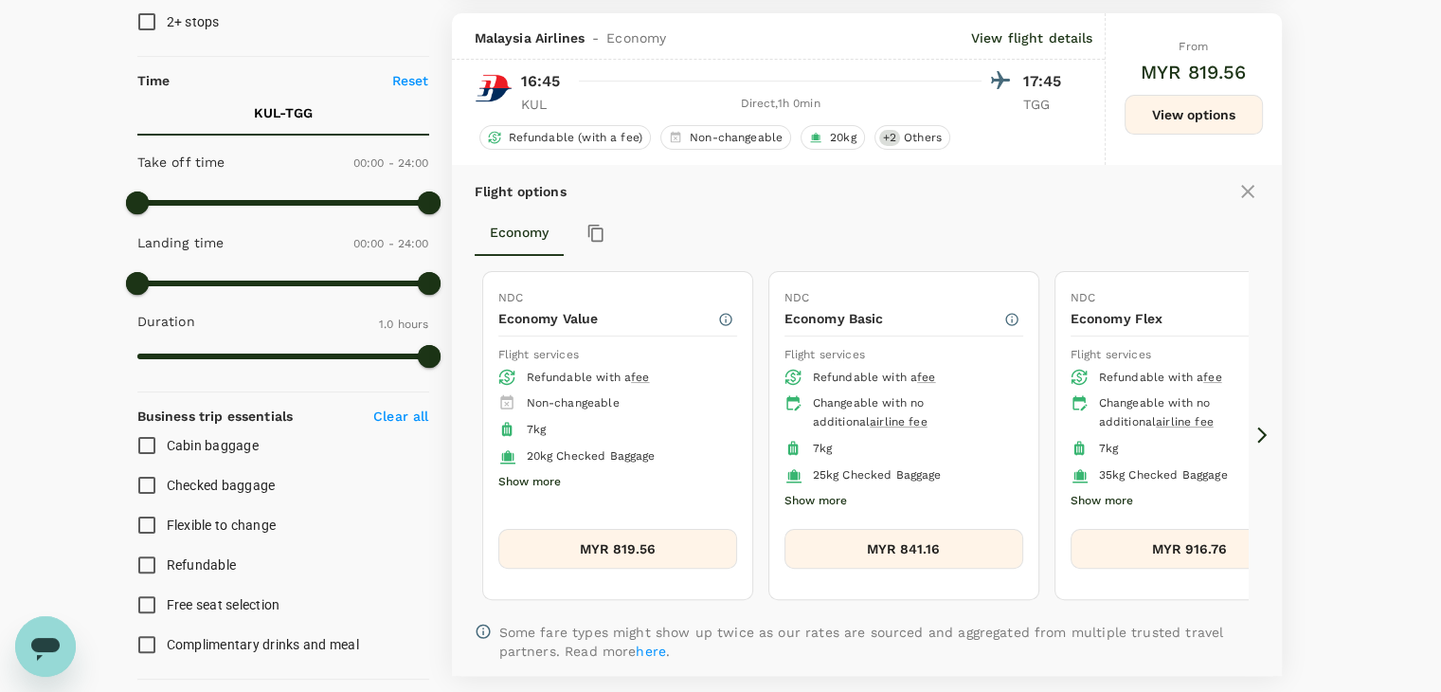
scroll to position [374, 0]
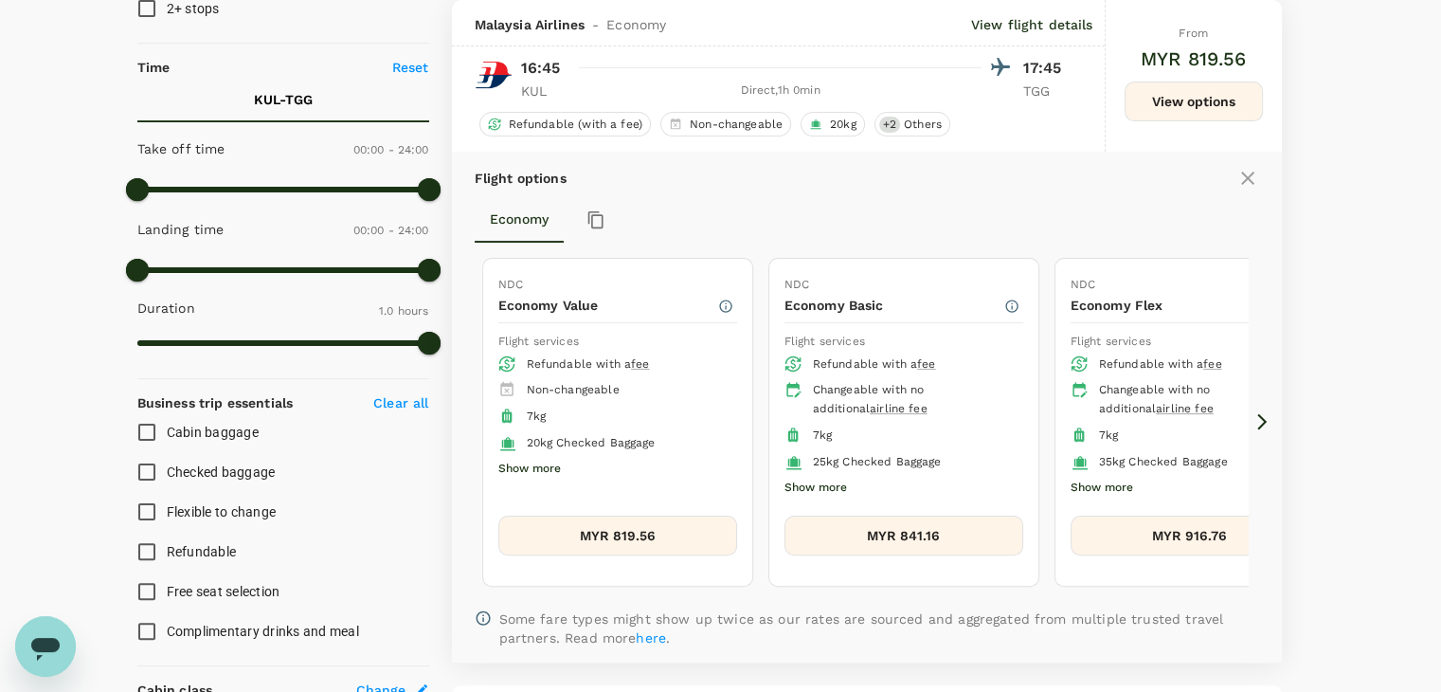
click at [1264, 419] on icon at bounding box center [1261, 422] width 9 height 16
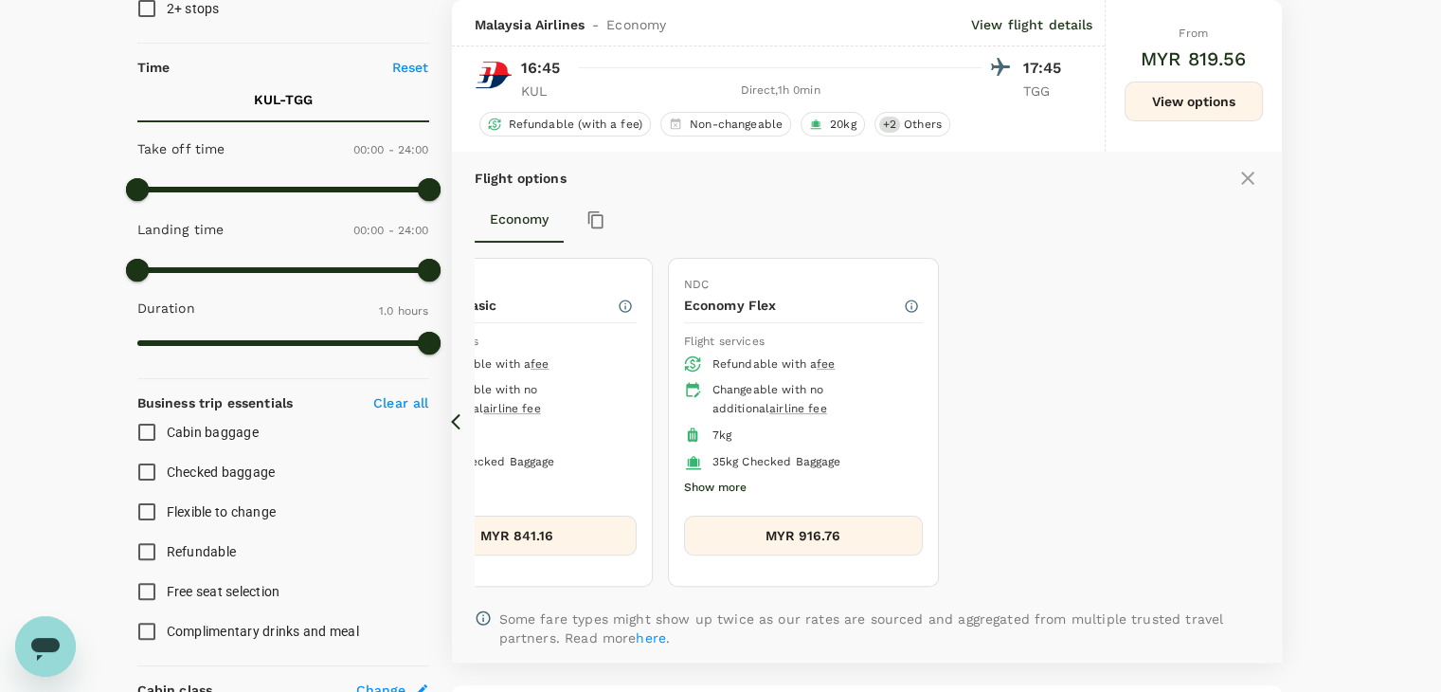
click at [455, 420] on icon at bounding box center [460, 421] width 19 height 19
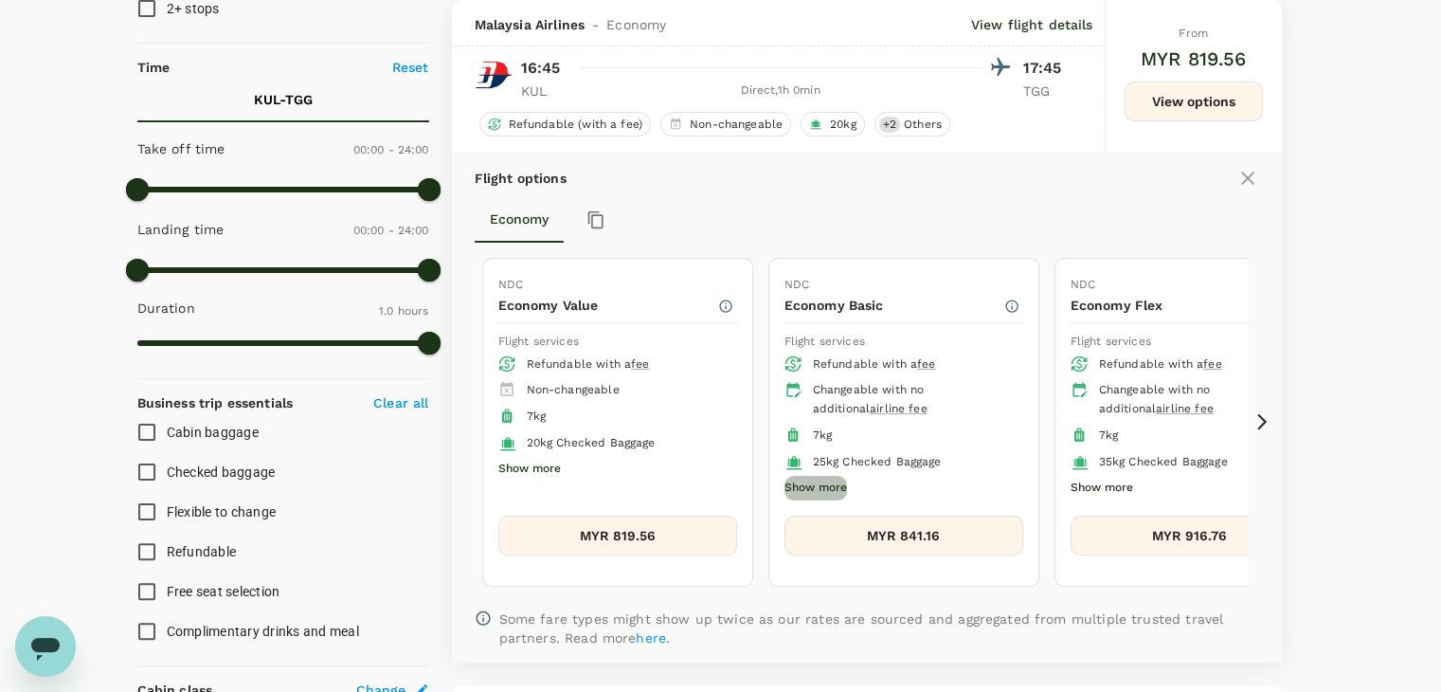
click at [810, 480] on button "Show more" at bounding box center [815, 488] width 63 height 25
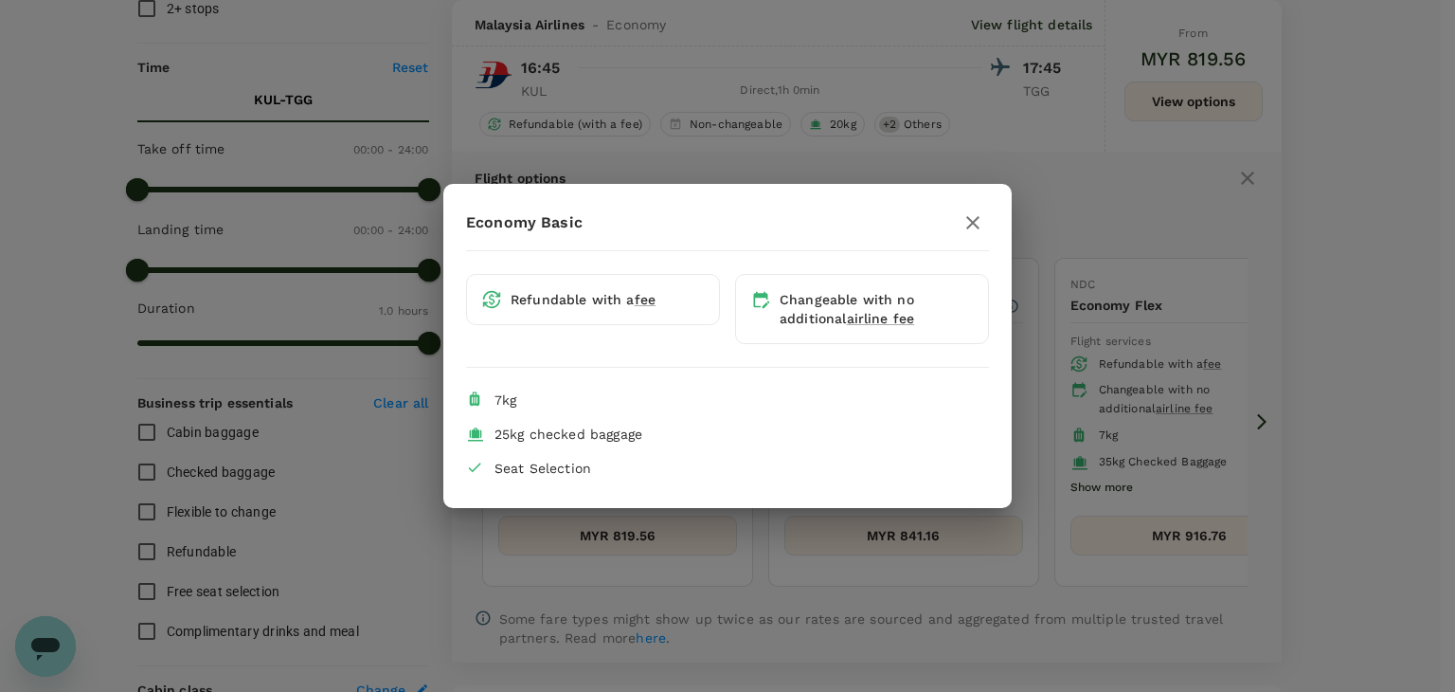
click at [977, 221] on icon "button" at bounding box center [973, 222] width 23 height 23
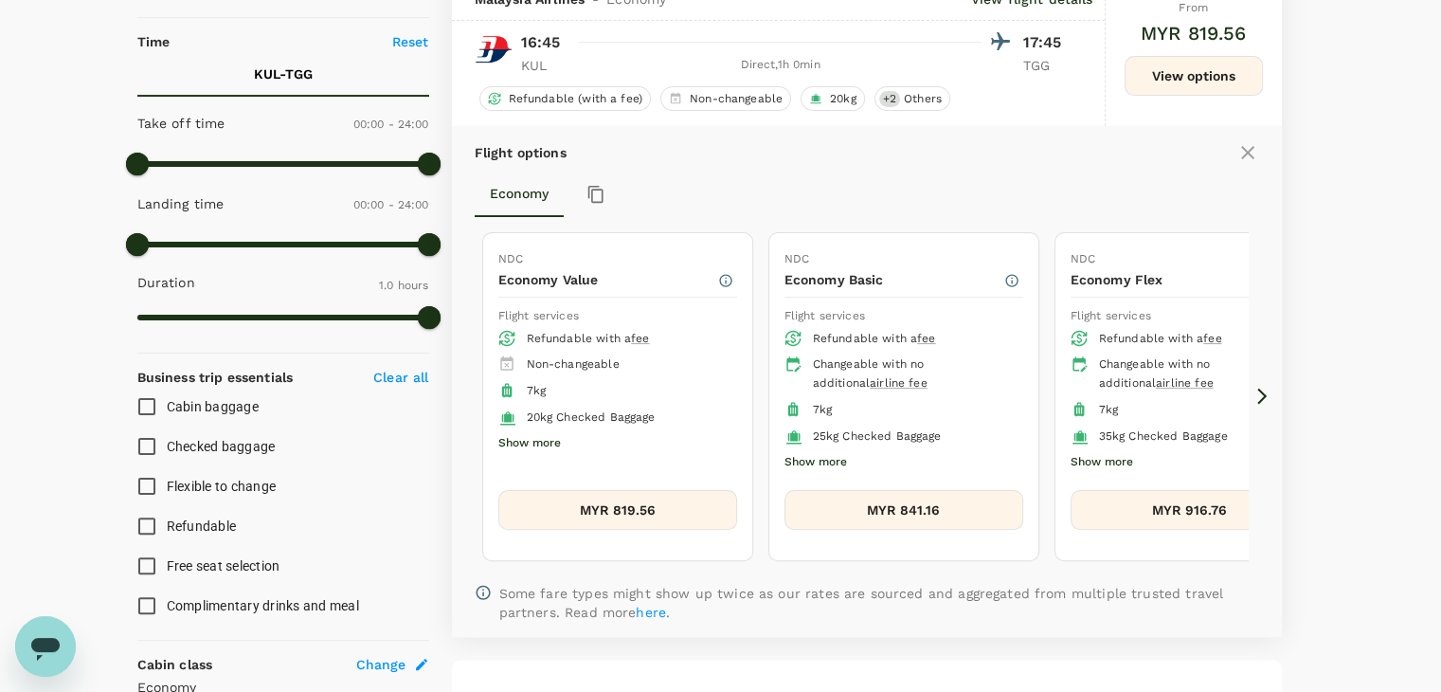
scroll to position [469, 0]
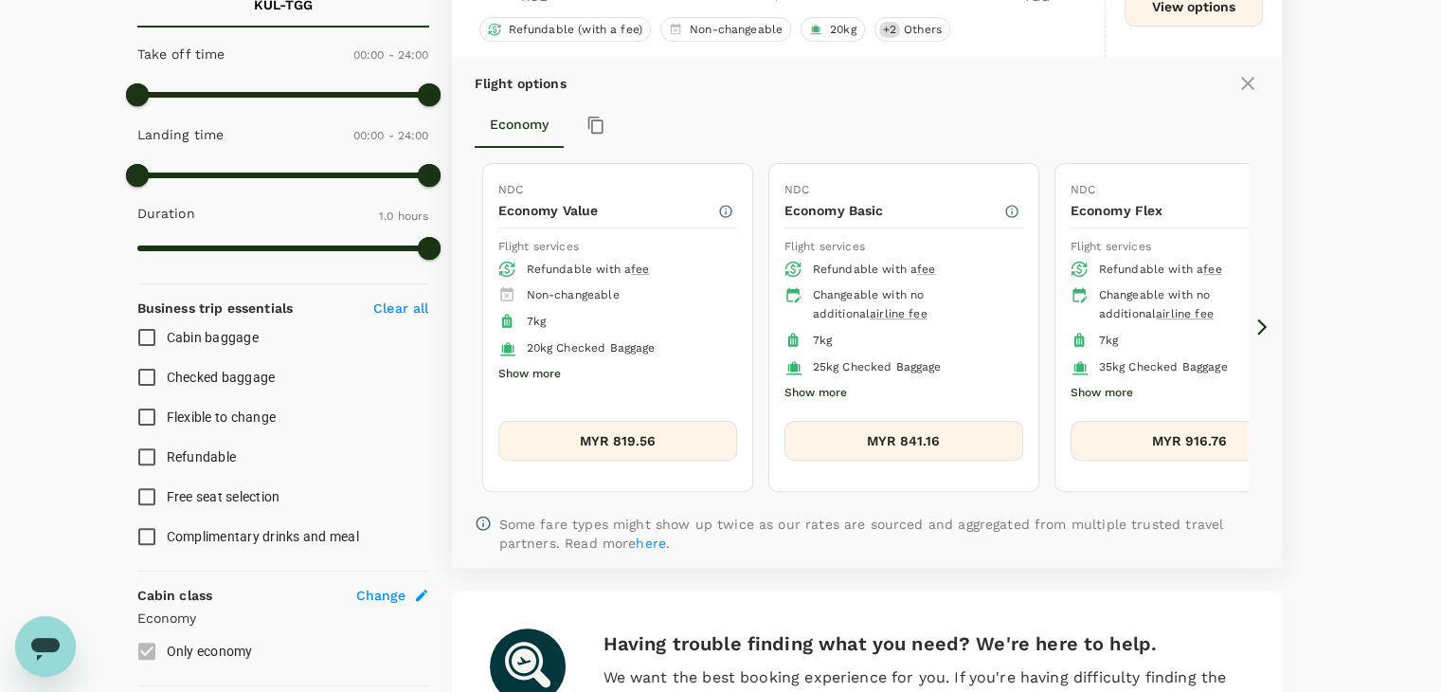
click at [554, 378] on button "Show more" at bounding box center [529, 374] width 63 height 25
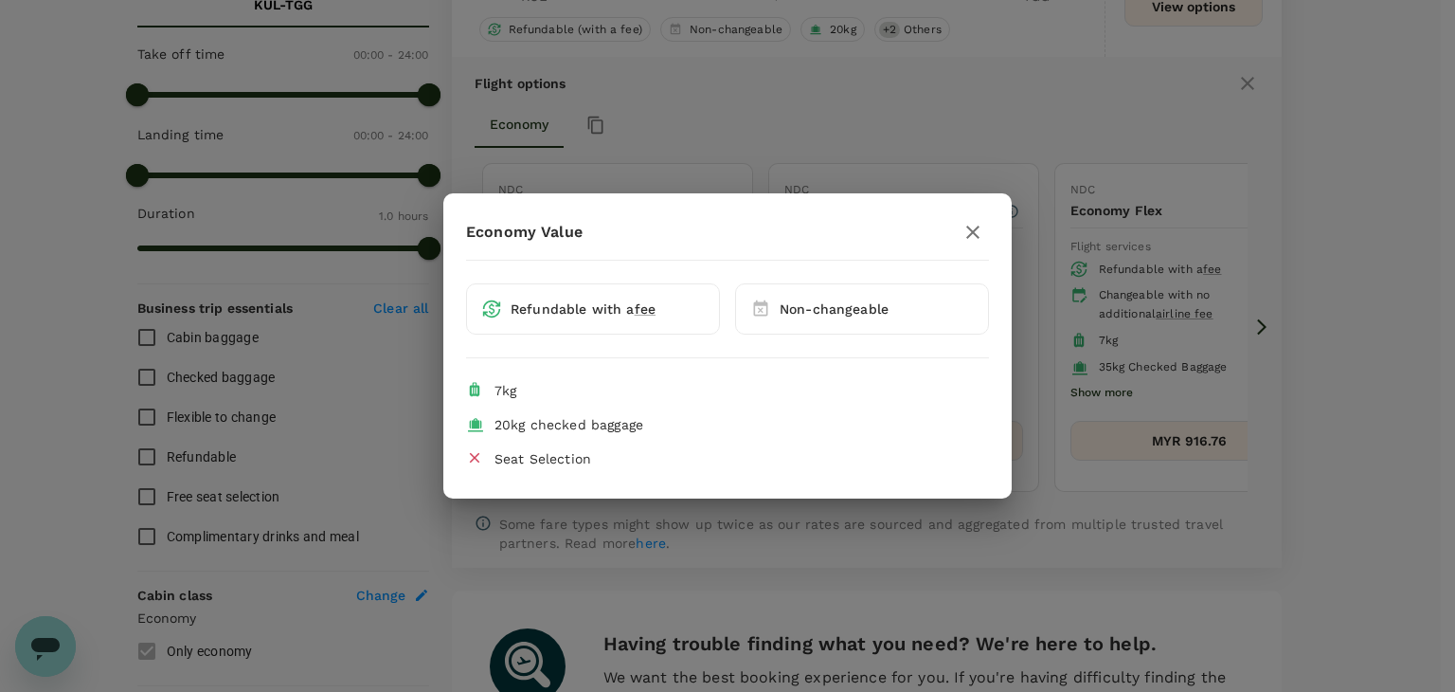
click at [970, 231] on icon "button" at bounding box center [973, 232] width 23 height 23
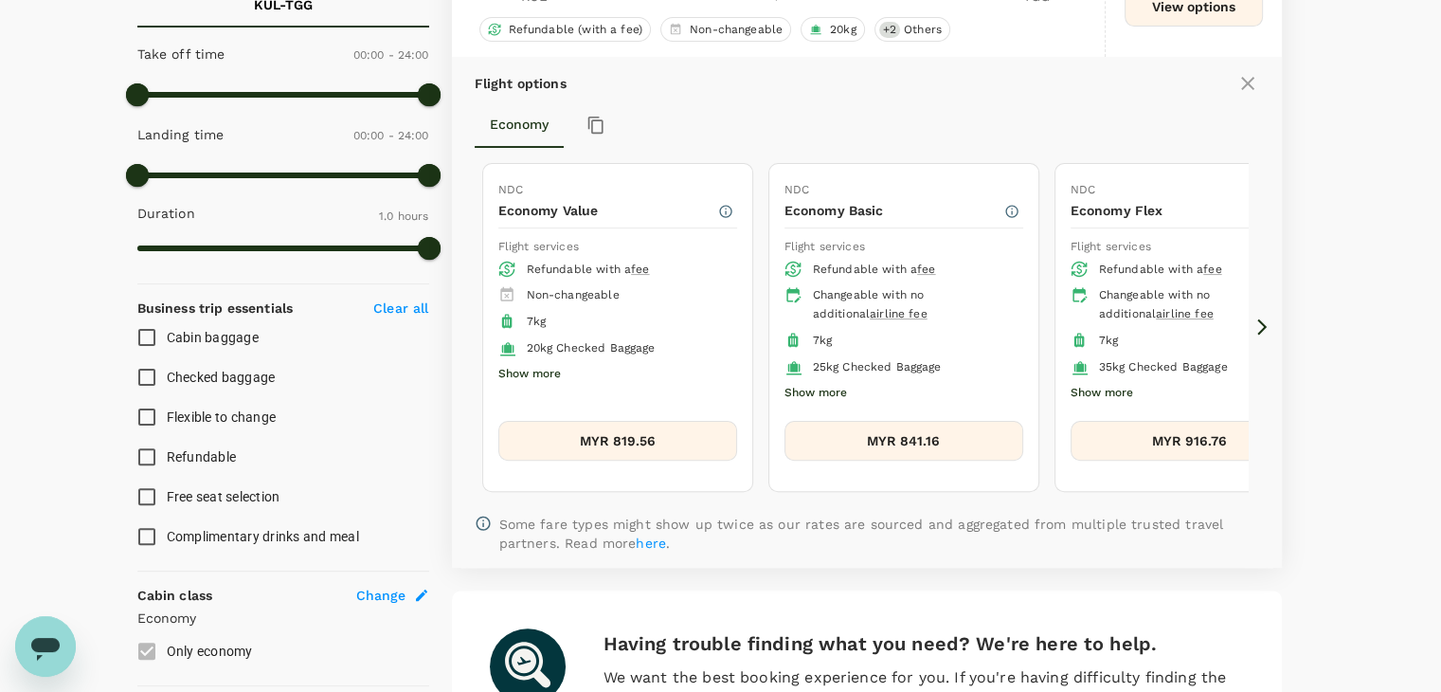
click at [827, 384] on button "Show more" at bounding box center [815, 393] width 63 height 25
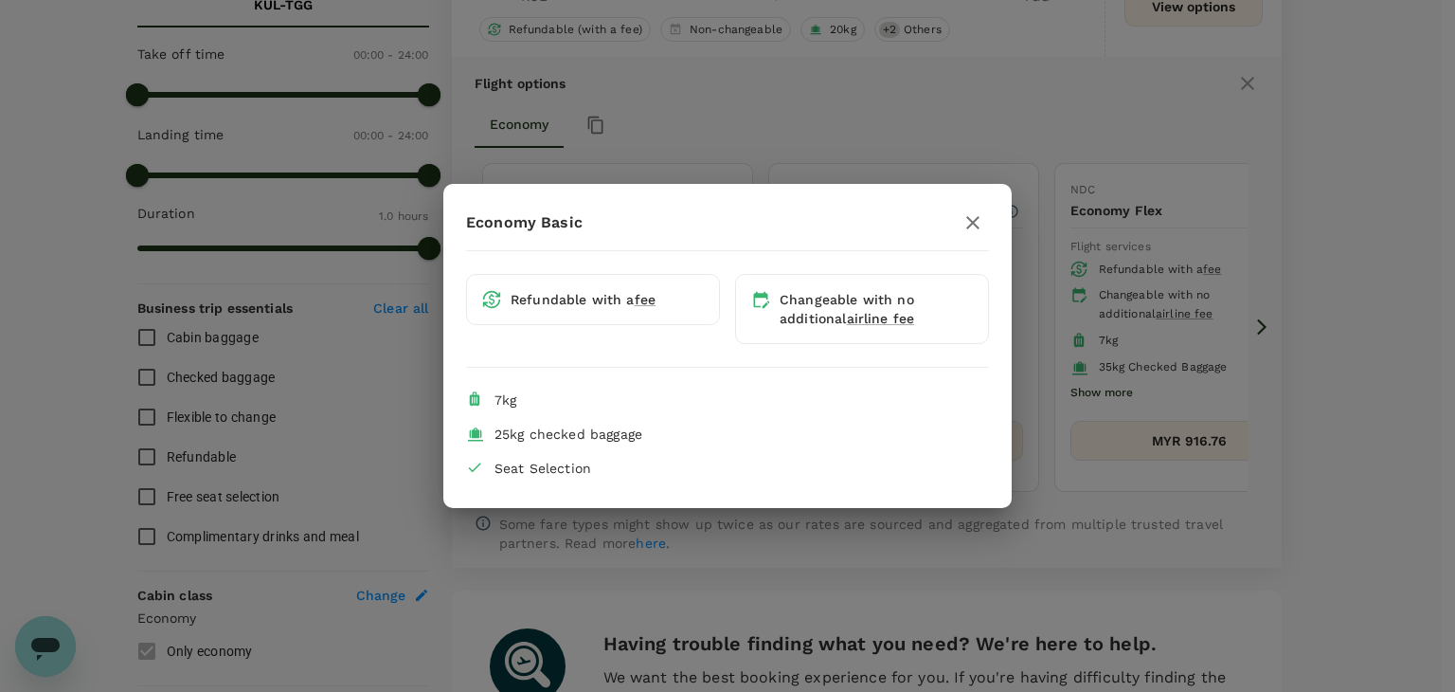
click at [970, 225] on icon "button" at bounding box center [972, 222] width 13 height 13
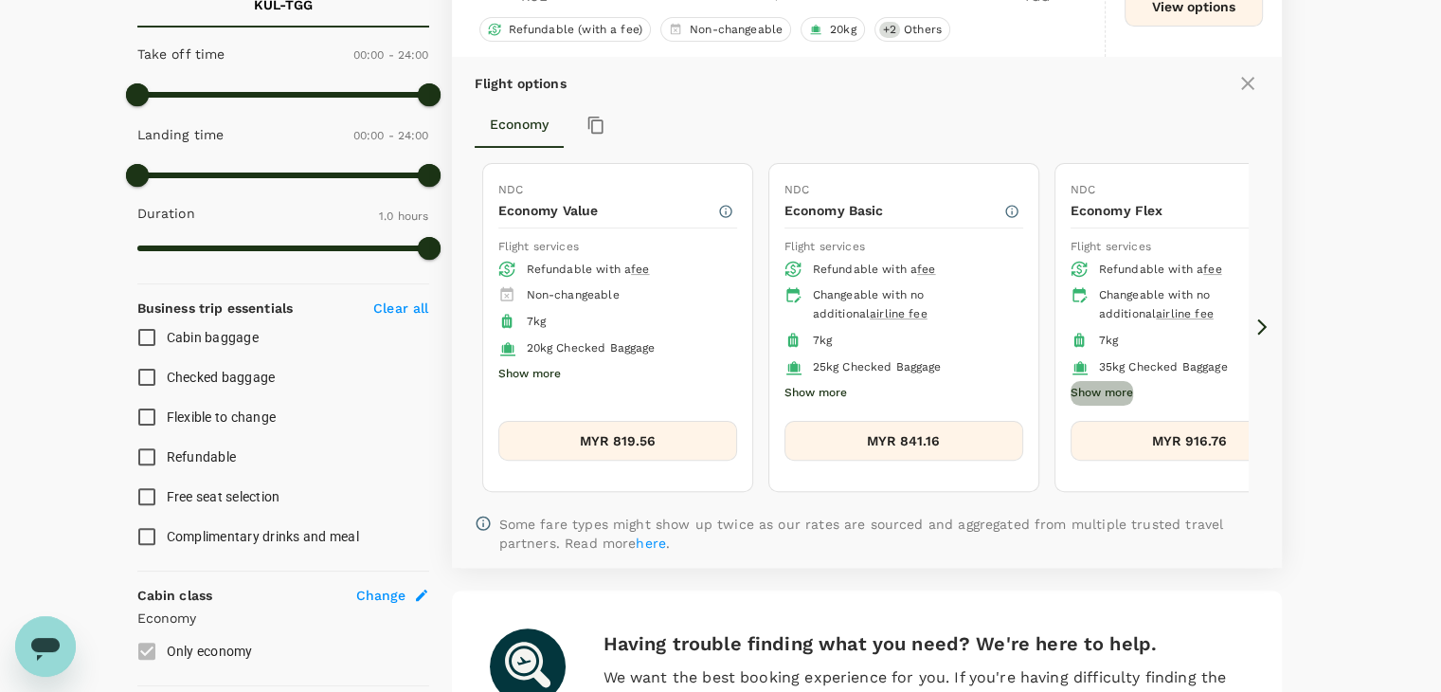
click at [1121, 391] on button "Show more" at bounding box center [1101, 393] width 63 height 25
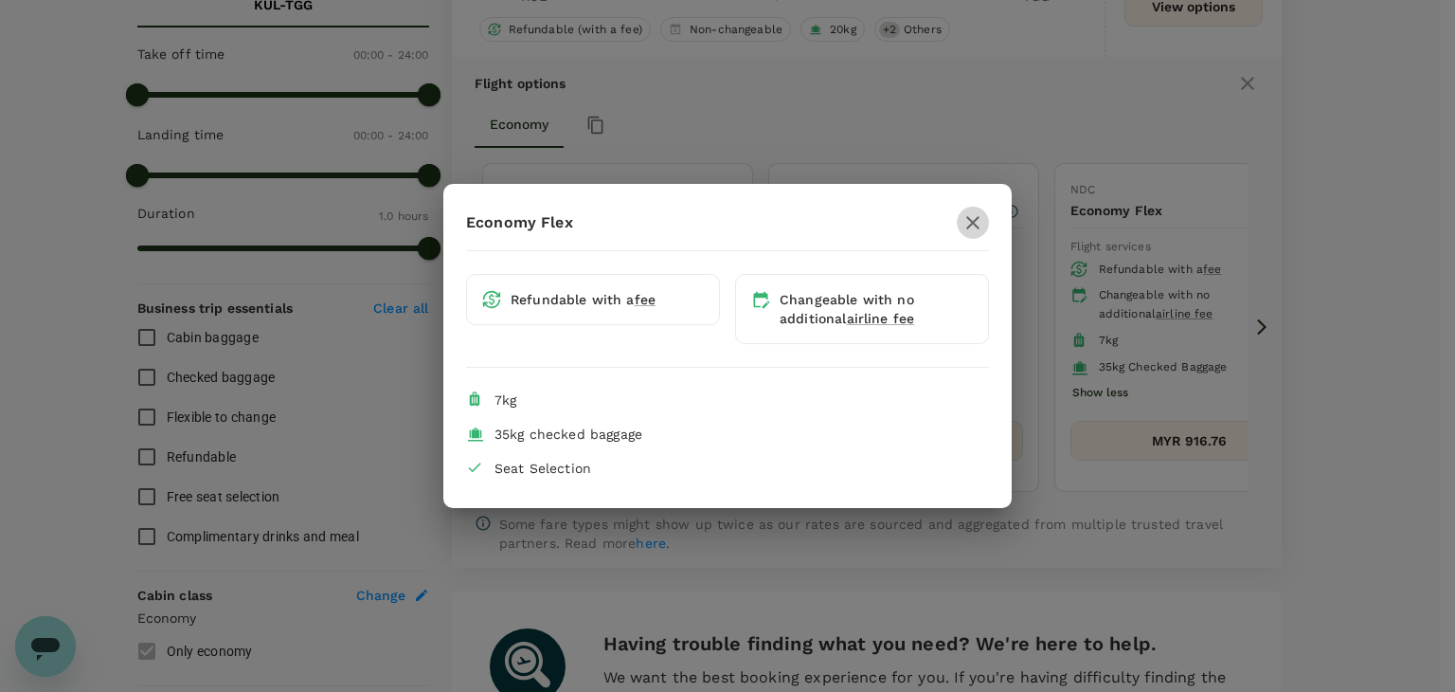
click at [971, 219] on icon "button" at bounding box center [973, 222] width 23 height 23
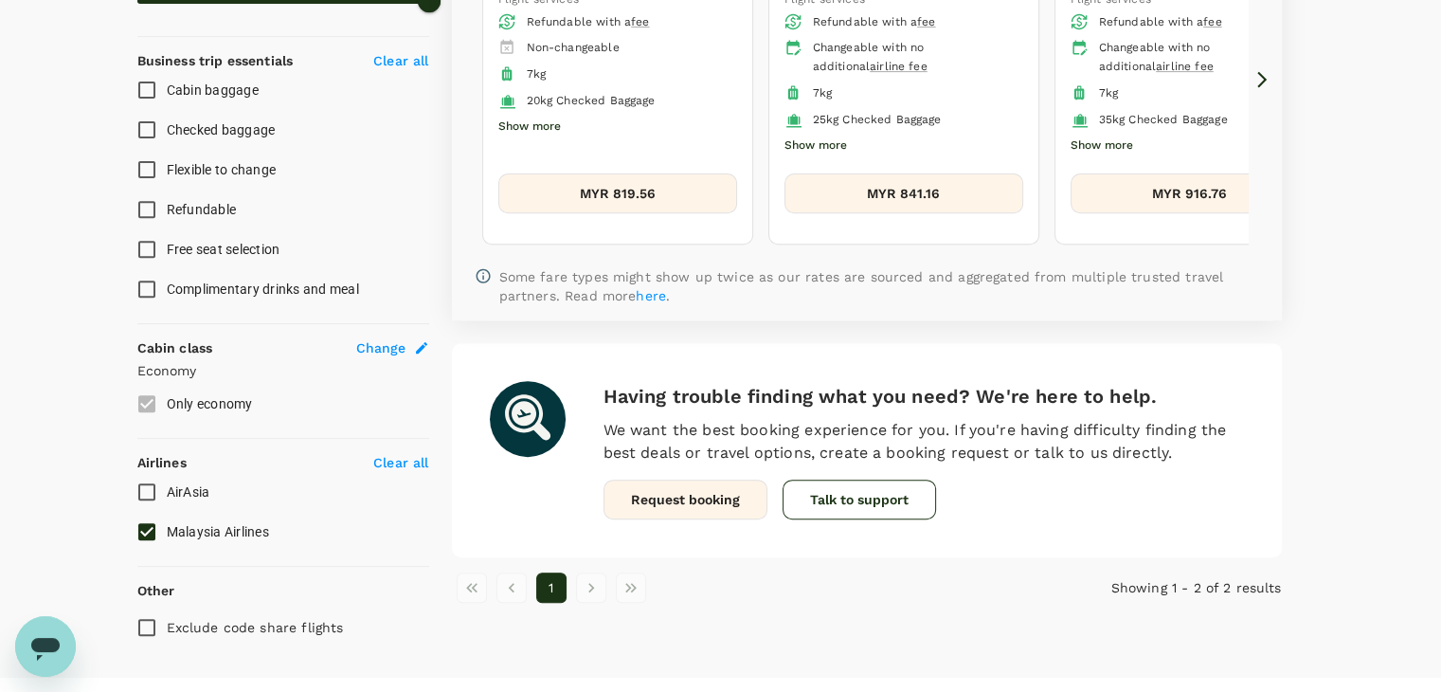
scroll to position [748, 0]
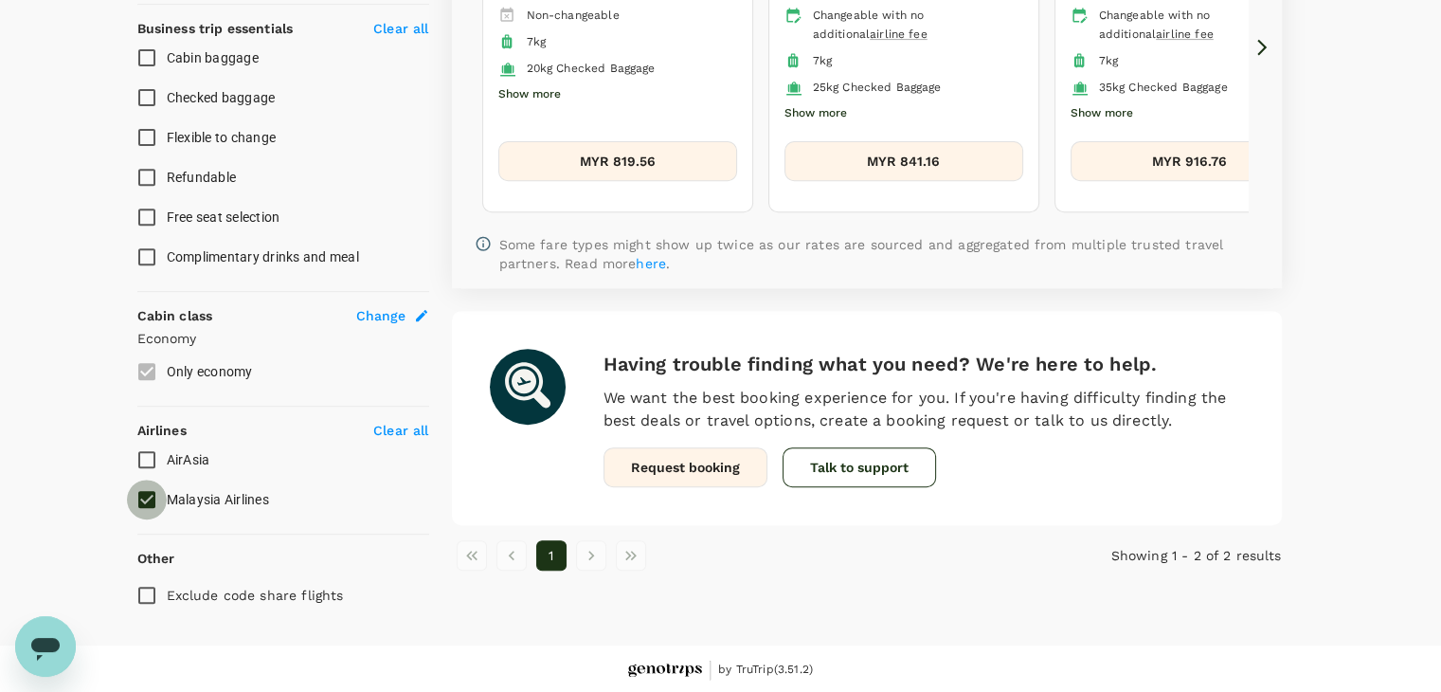
click at [147, 494] on input "Malaysia Airlines" at bounding box center [147, 499] width 40 height 40
checkbox input "false"
click at [144, 456] on input "AirAsia" at bounding box center [147, 460] width 40 height 40
checkbox input "true"
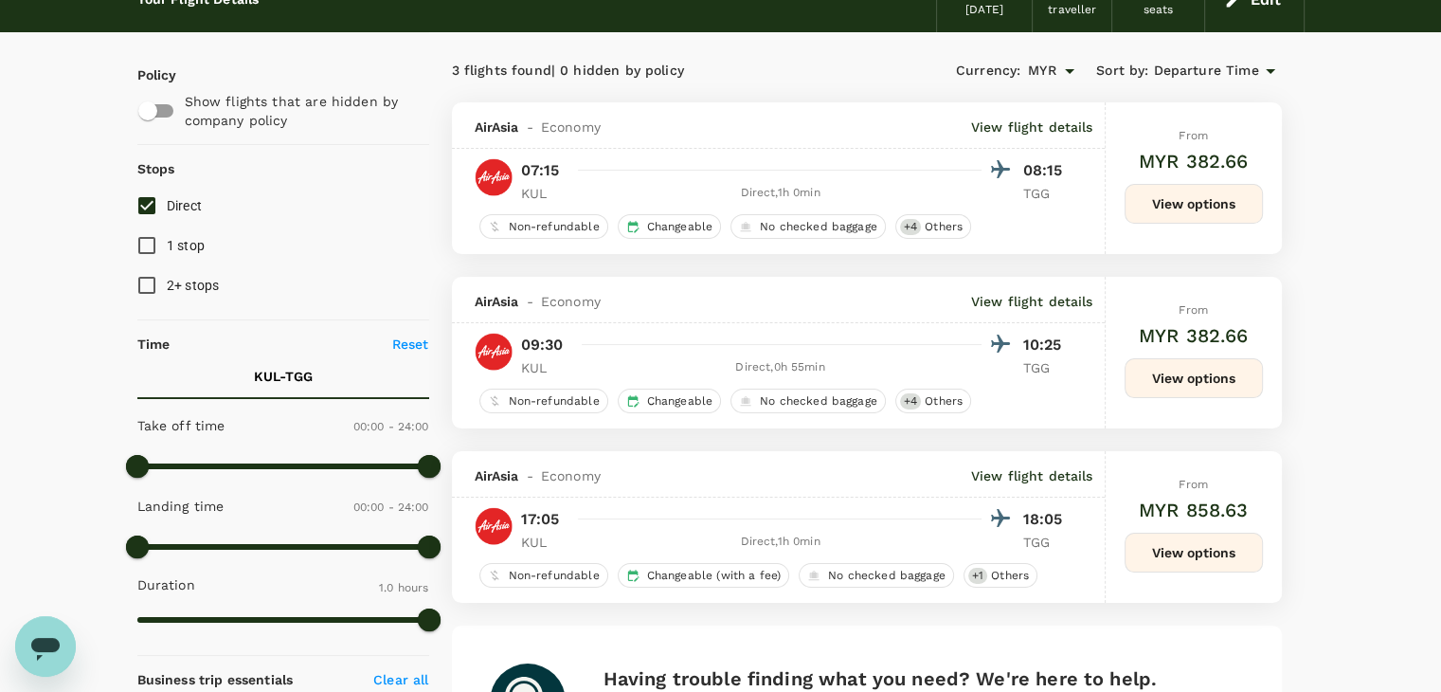
scroll to position [95, 0]
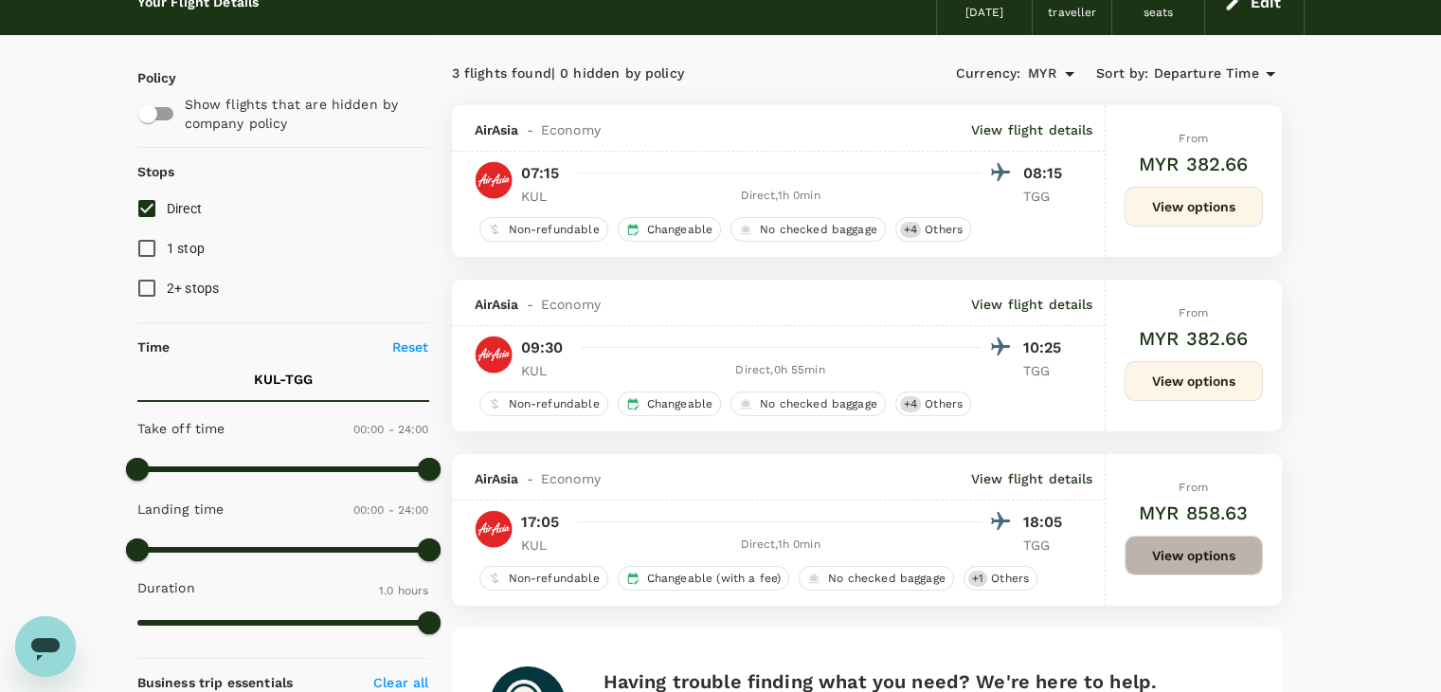
click at [1201, 552] on button "View options" at bounding box center [1193, 555] width 138 height 40
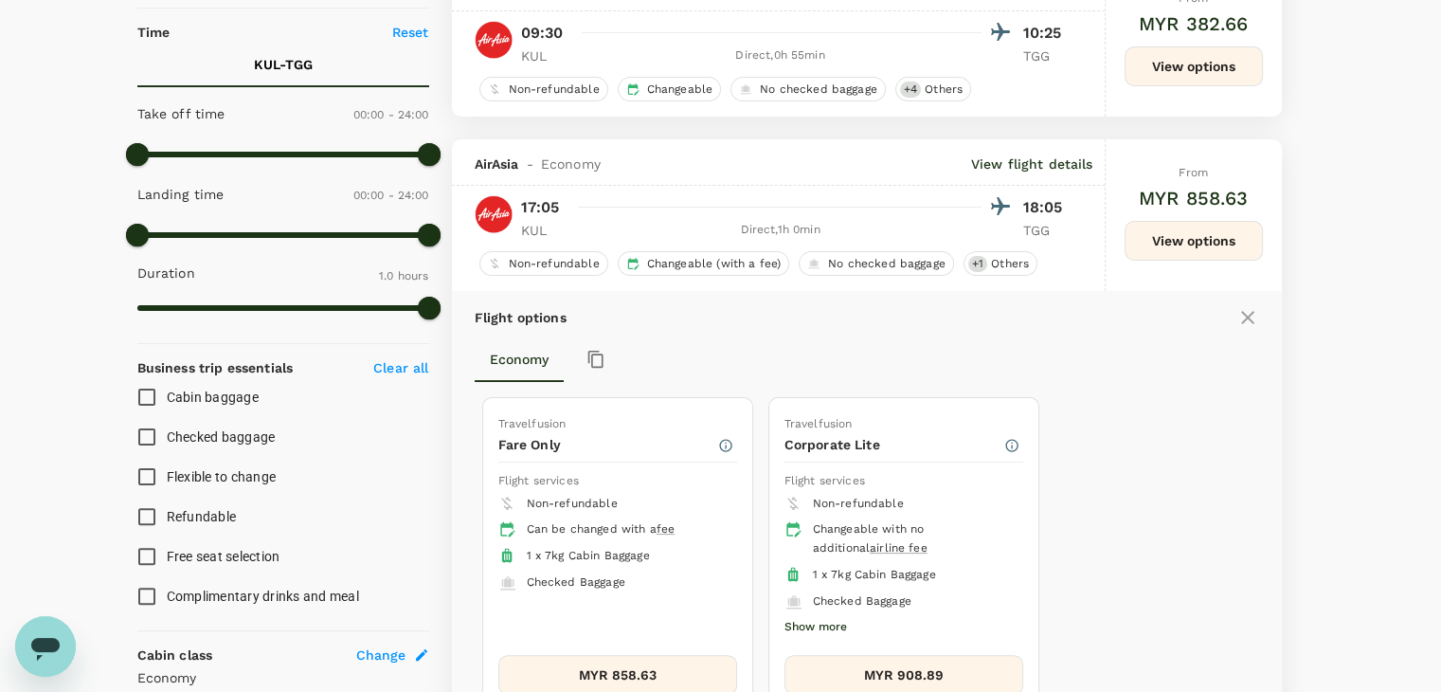
scroll to position [454, 0]
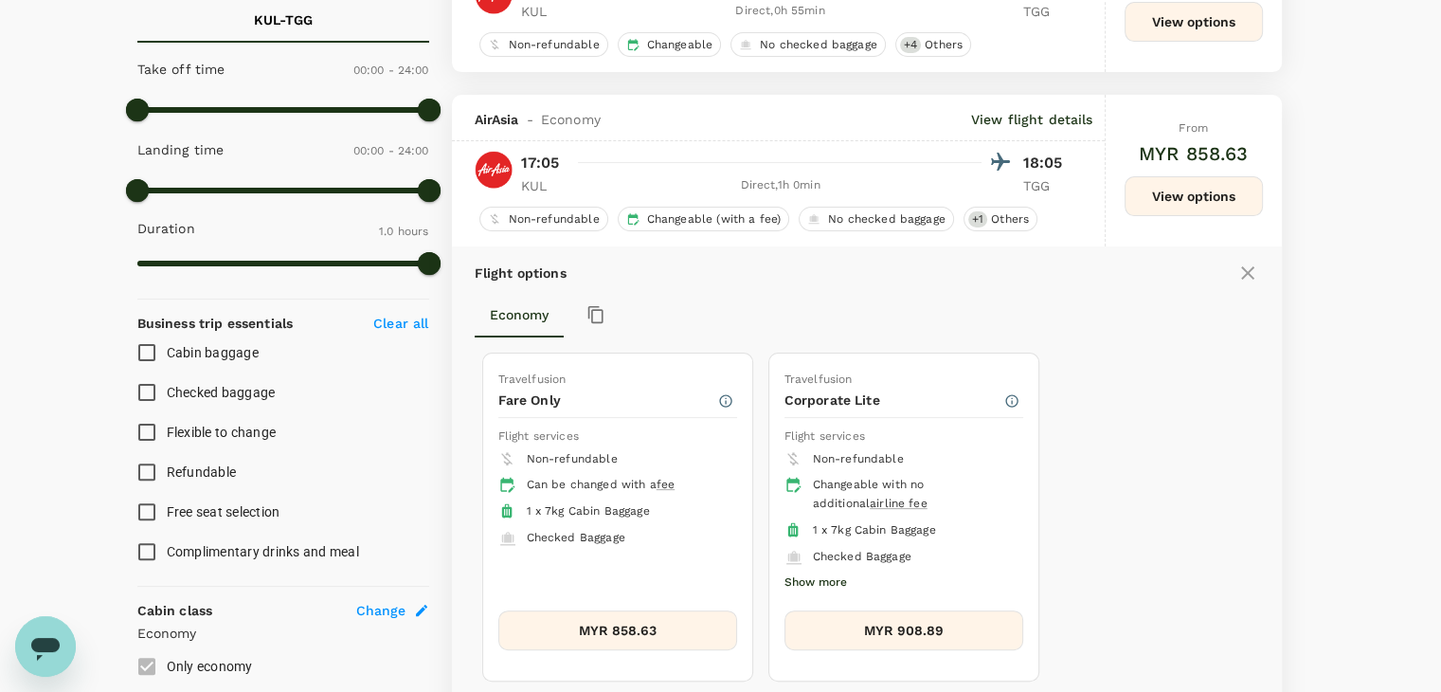
click at [660, 620] on button "MYR 858.63" at bounding box center [617, 630] width 239 height 40
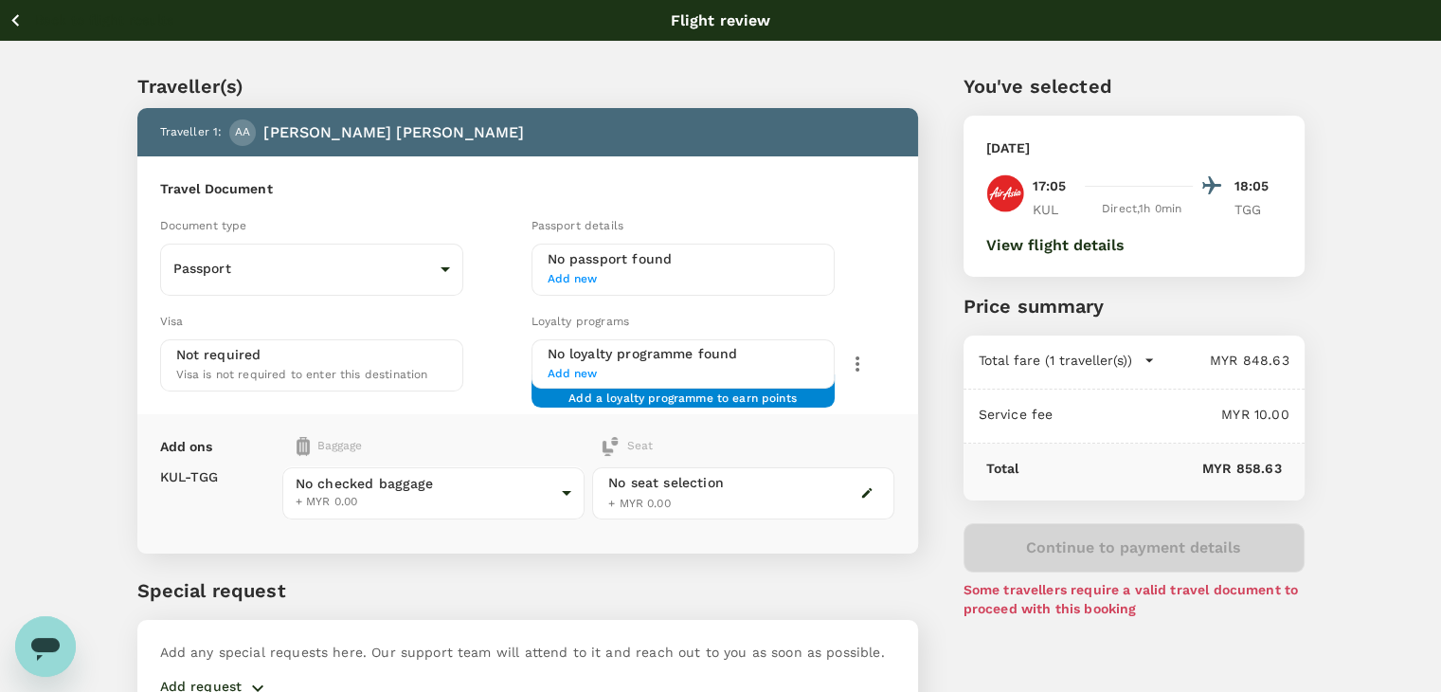
click at [568, 475] on body "Back to flight results Flight review Traveller(s) Traveller 1 : AA Anthony Chai…" at bounding box center [720, 397] width 1441 height 794
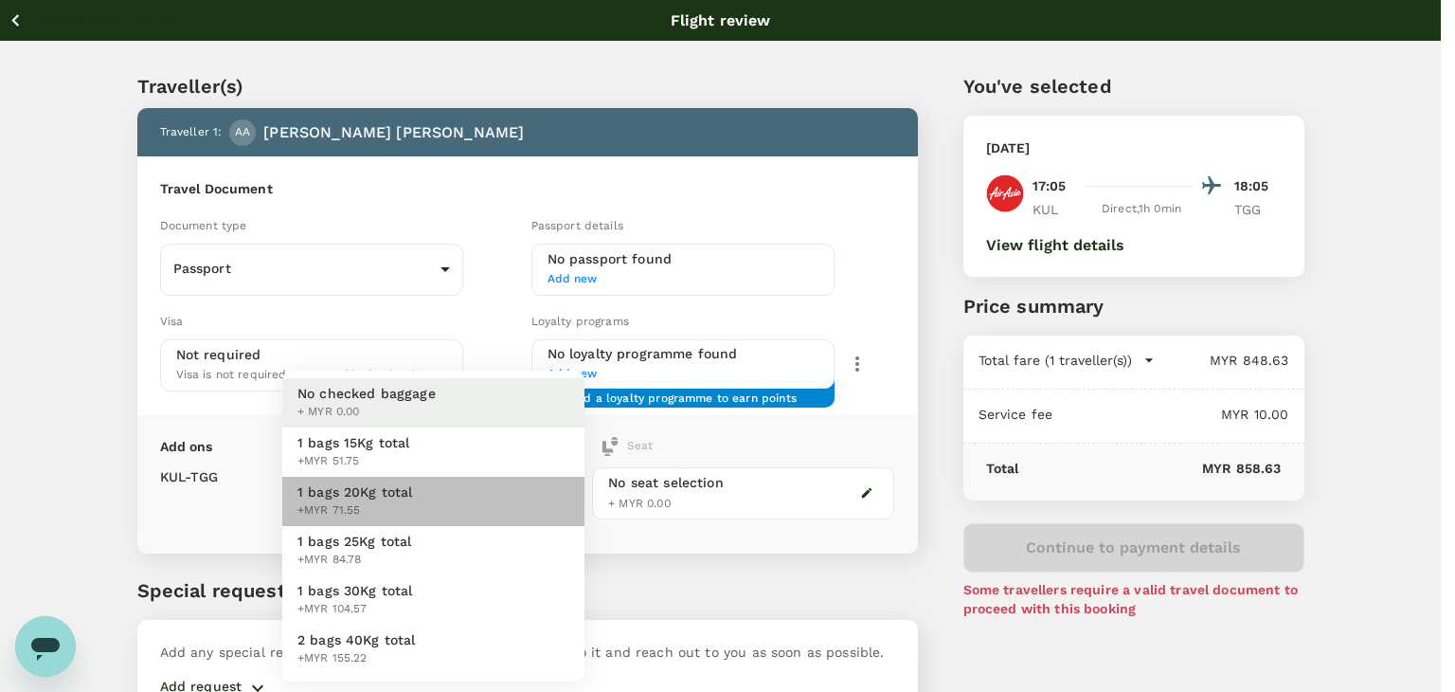
click at [557, 498] on li "1 bags 20Kg total +MYR 71.55" at bounding box center [433, 500] width 302 height 49
type input "2 - 71.55"
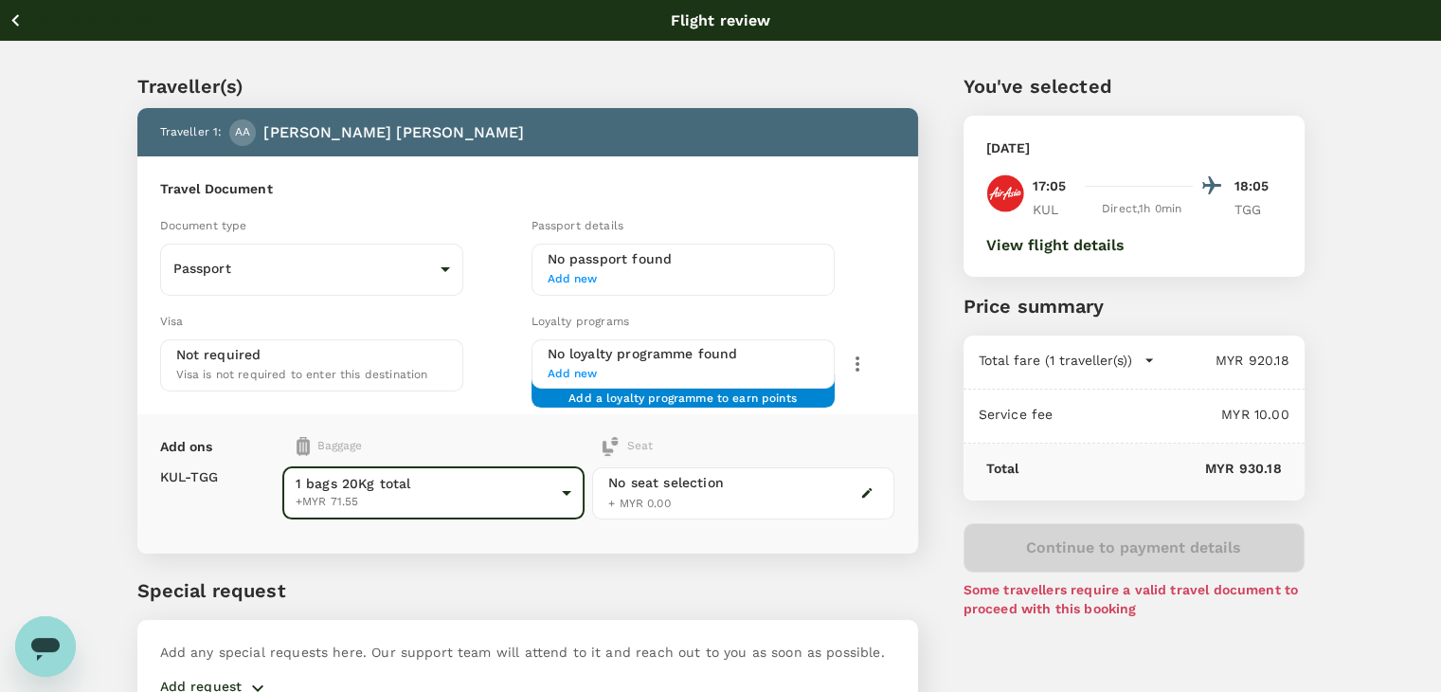
click at [11, 17] on icon "button" at bounding box center [16, 21] width 24 height 24
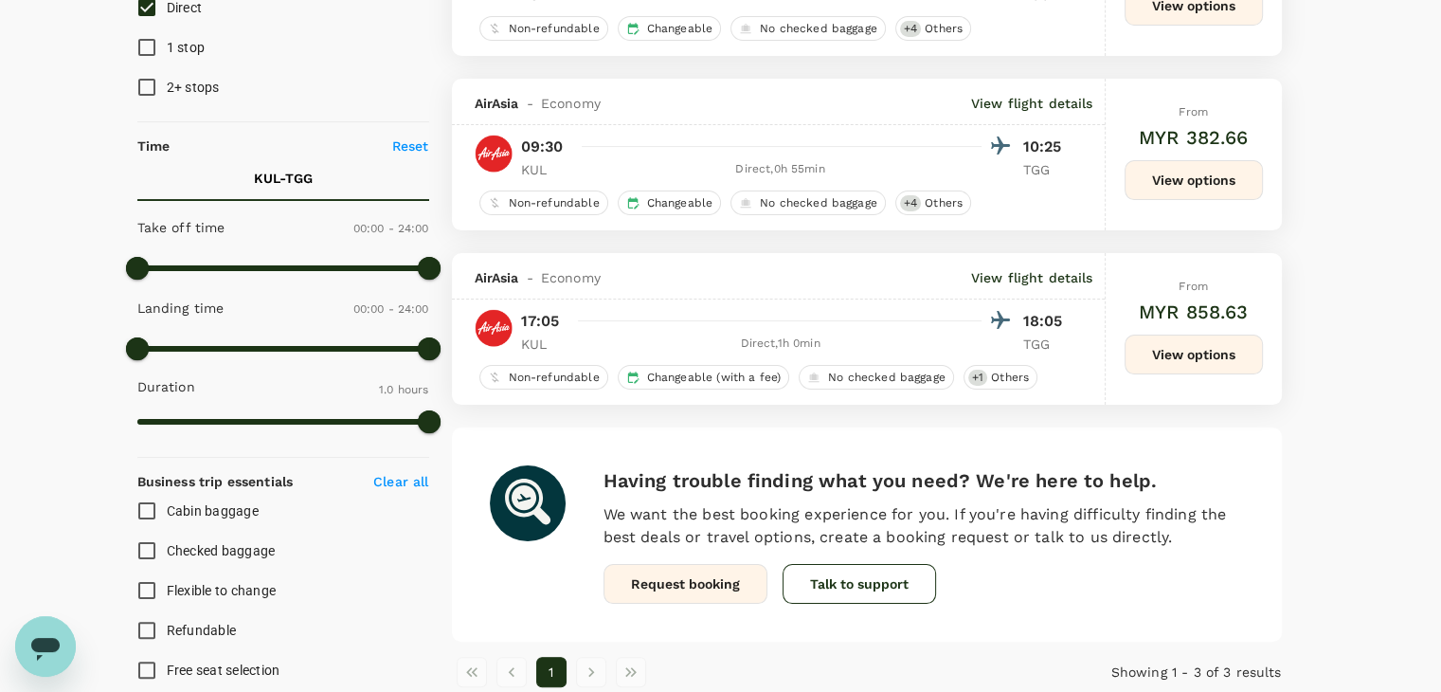
scroll to position [297, 0]
click at [1231, 349] on button "View options" at bounding box center [1193, 353] width 138 height 40
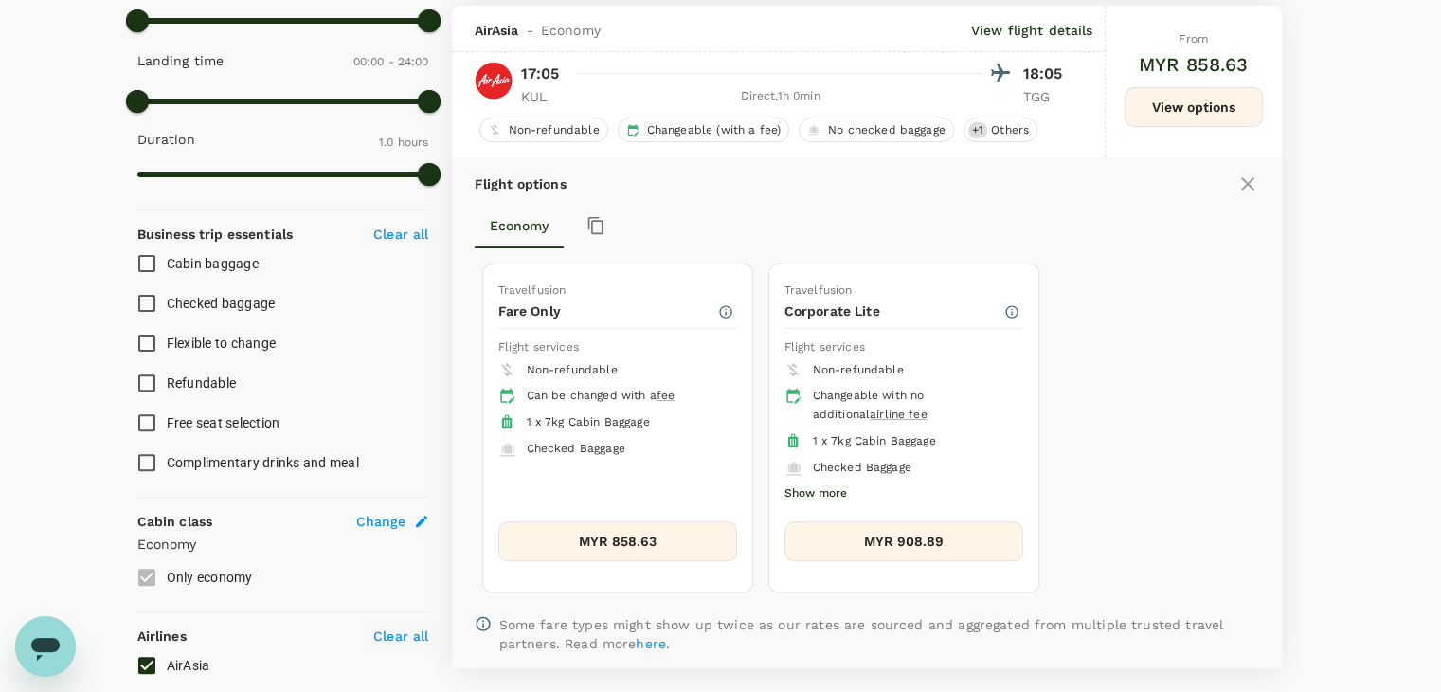
scroll to position [548, 0]
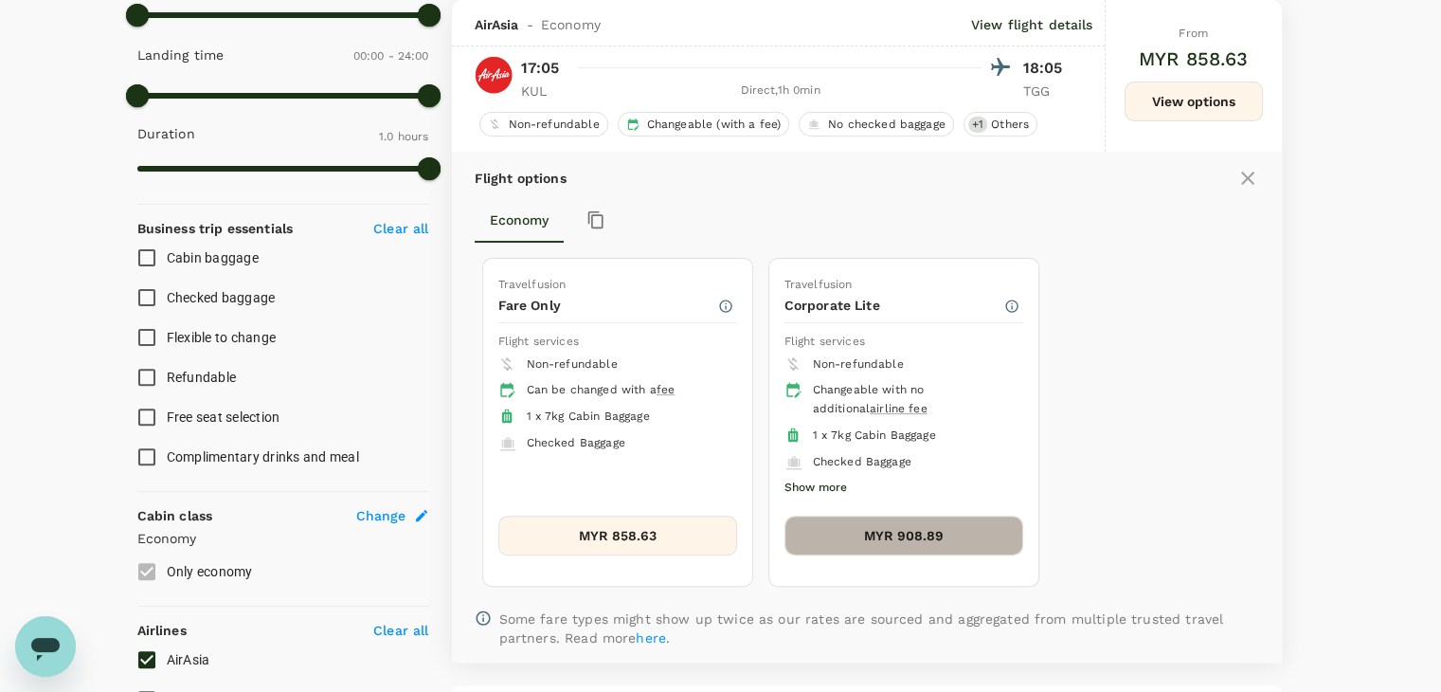
click at [883, 528] on button "MYR 908.89" at bounding box center [903, 535] width 239 height 40
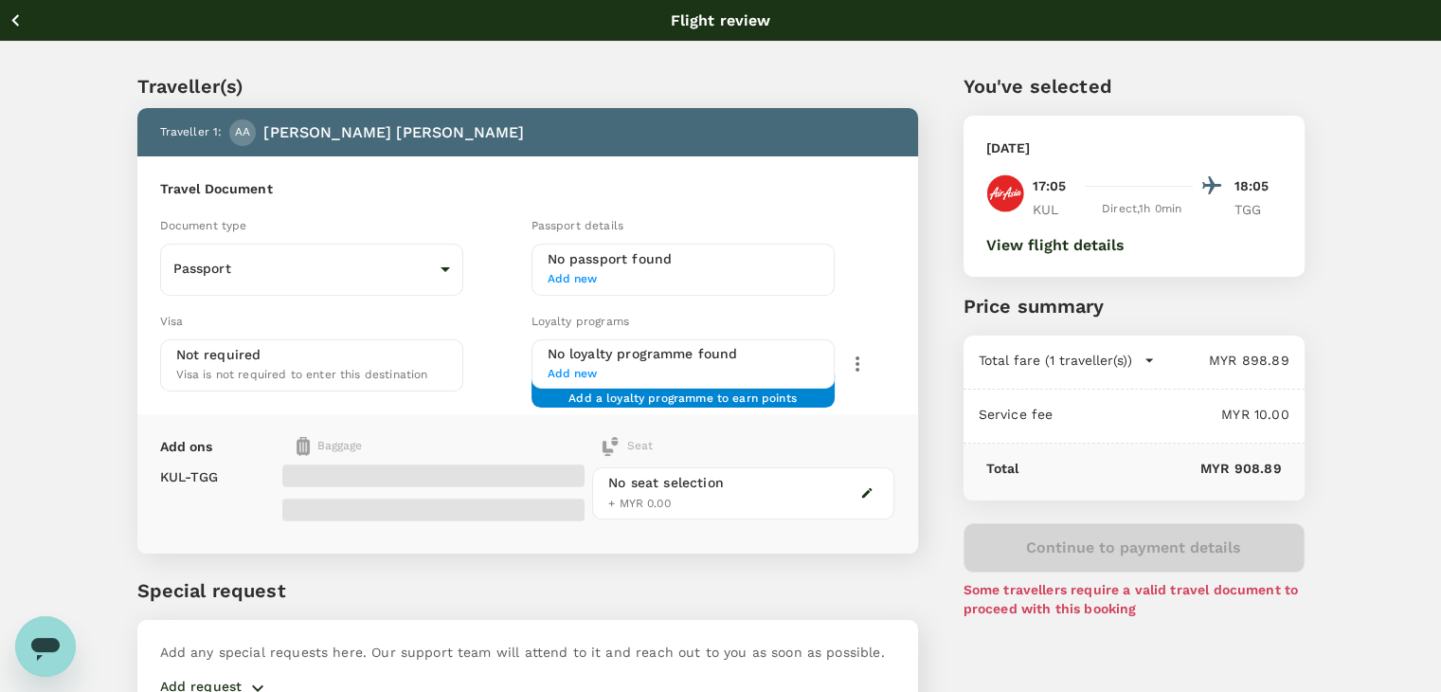
click at [13, 12] on icon "button" at bounding box center [16, 21] width 24 height 24
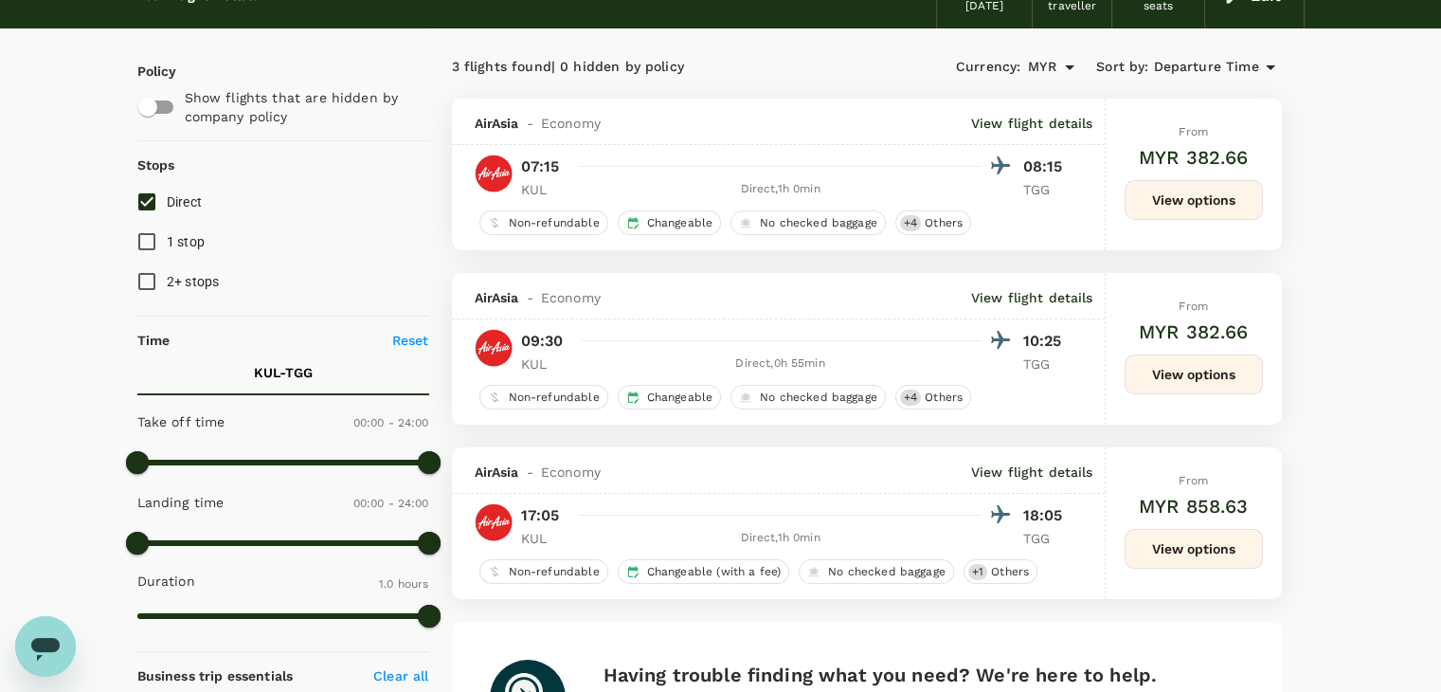
scroll to position [202, 0]
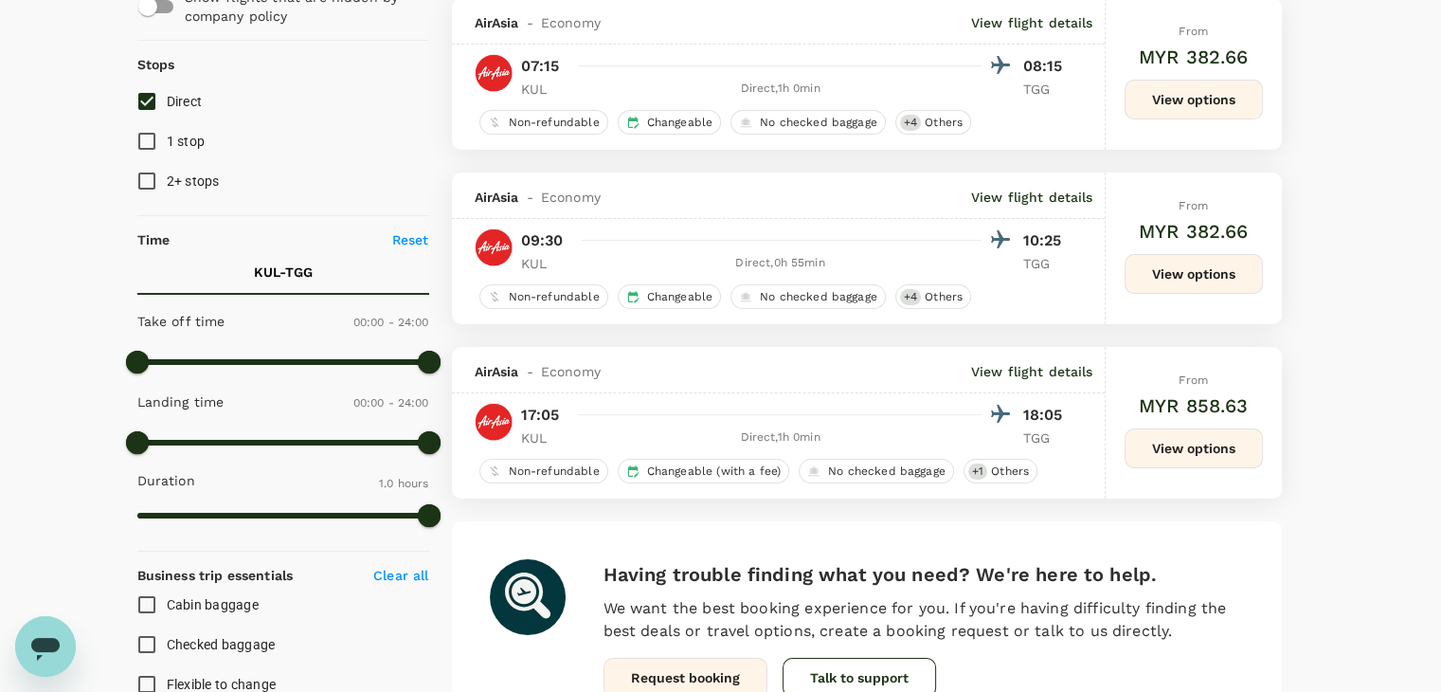
click at [1190, 464] on button "View options" at bounding box center [1193, 448] width 138 height 40
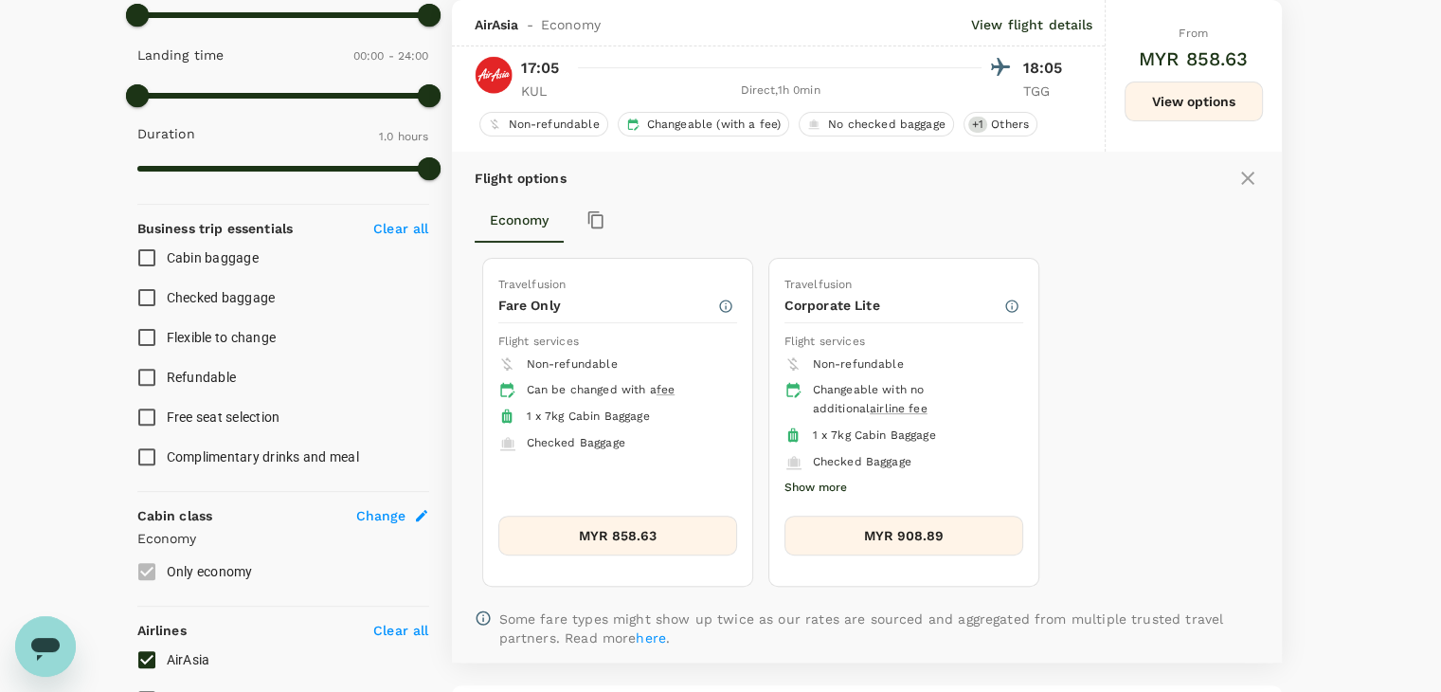
scroll to position [643, 0]
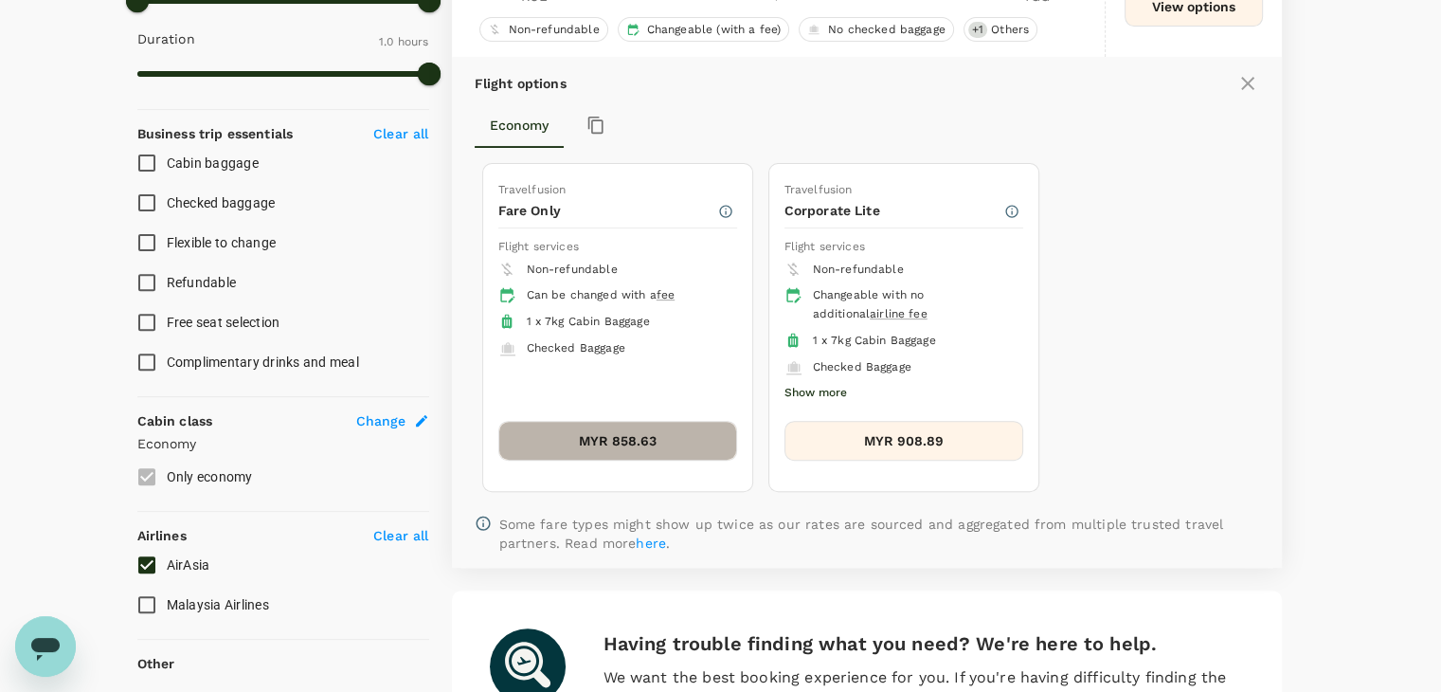
click at [687, 438] on button "MYR 858.63" at bounding box center [617, 441] width 239 height 40
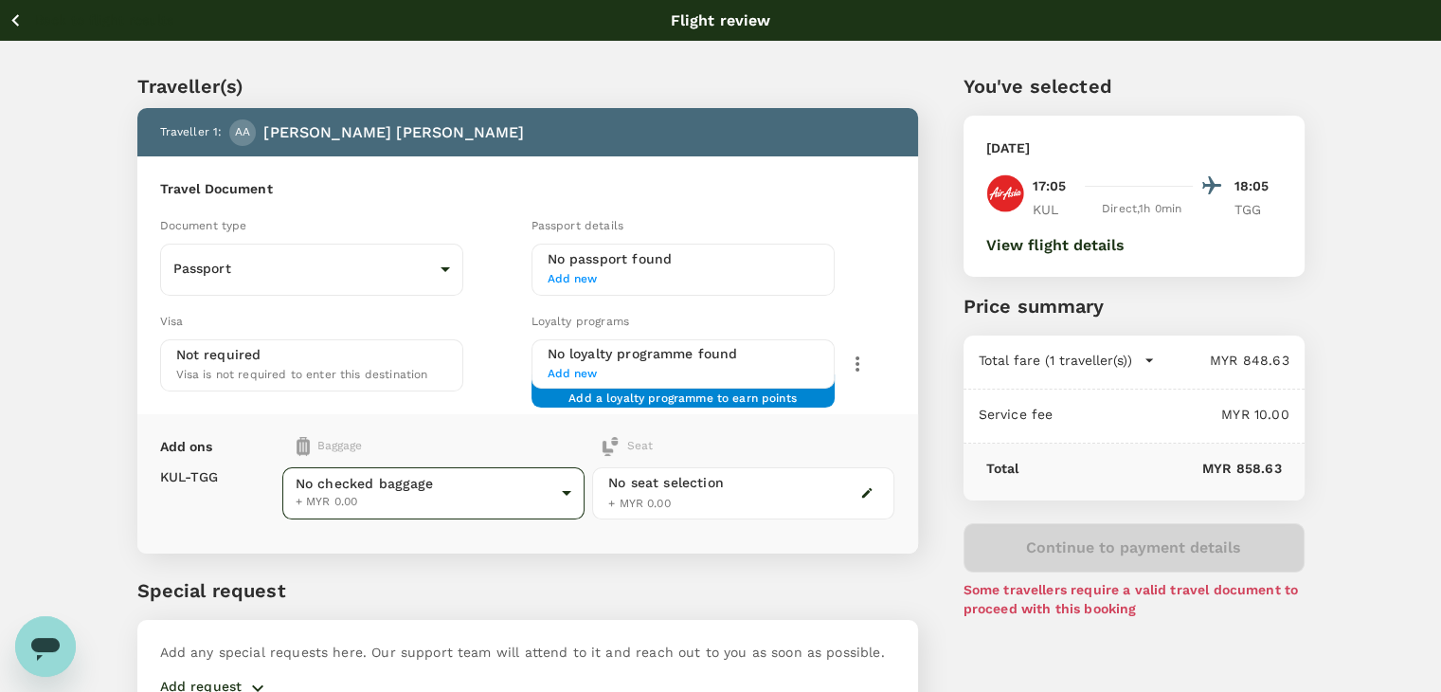
click at [561, 494] on body "Back to flight results Flight review Traveller(s) Traveller 1 : AA Anthony Chai…" at bounding box center [720, 397] width 1441 height 794
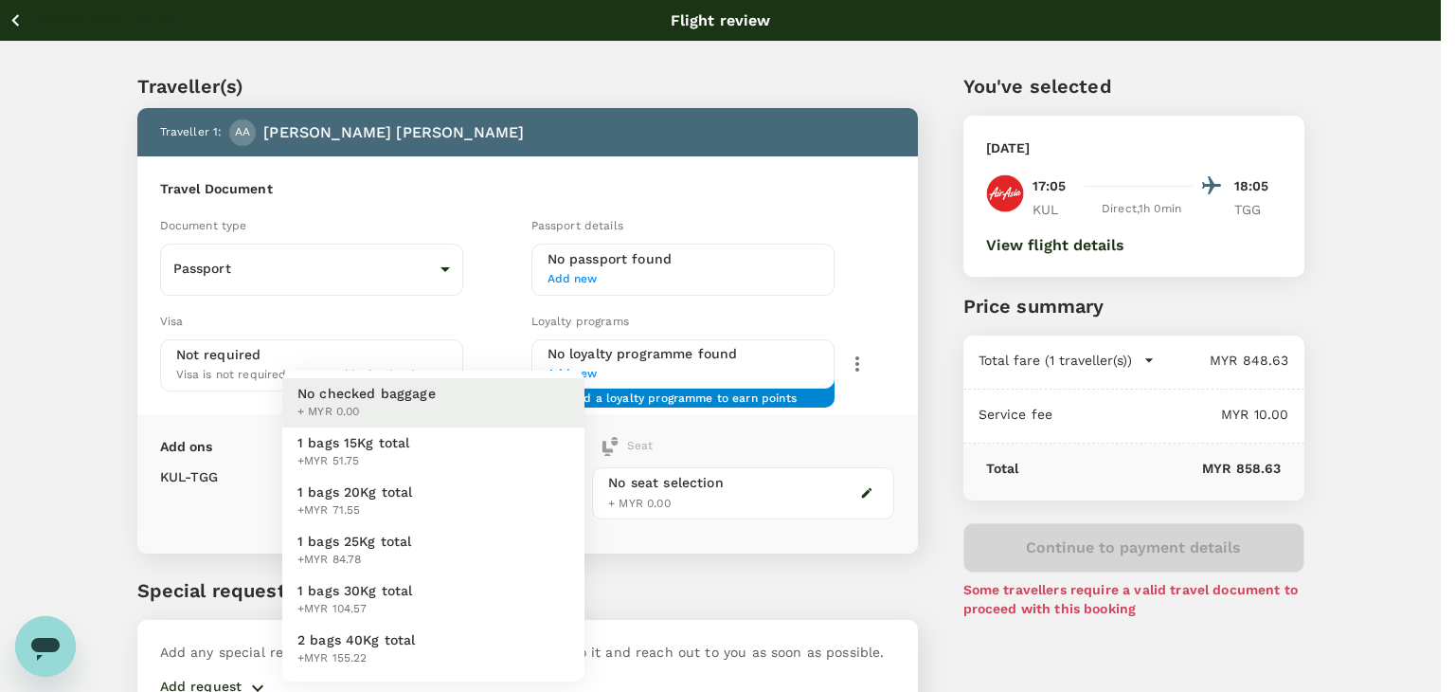
click at [559, 507] on li "1 bags 20Kg total +MYR 71.55" at bounding box center [433, 500] width 302 height 49
type input "2 - 71.55"
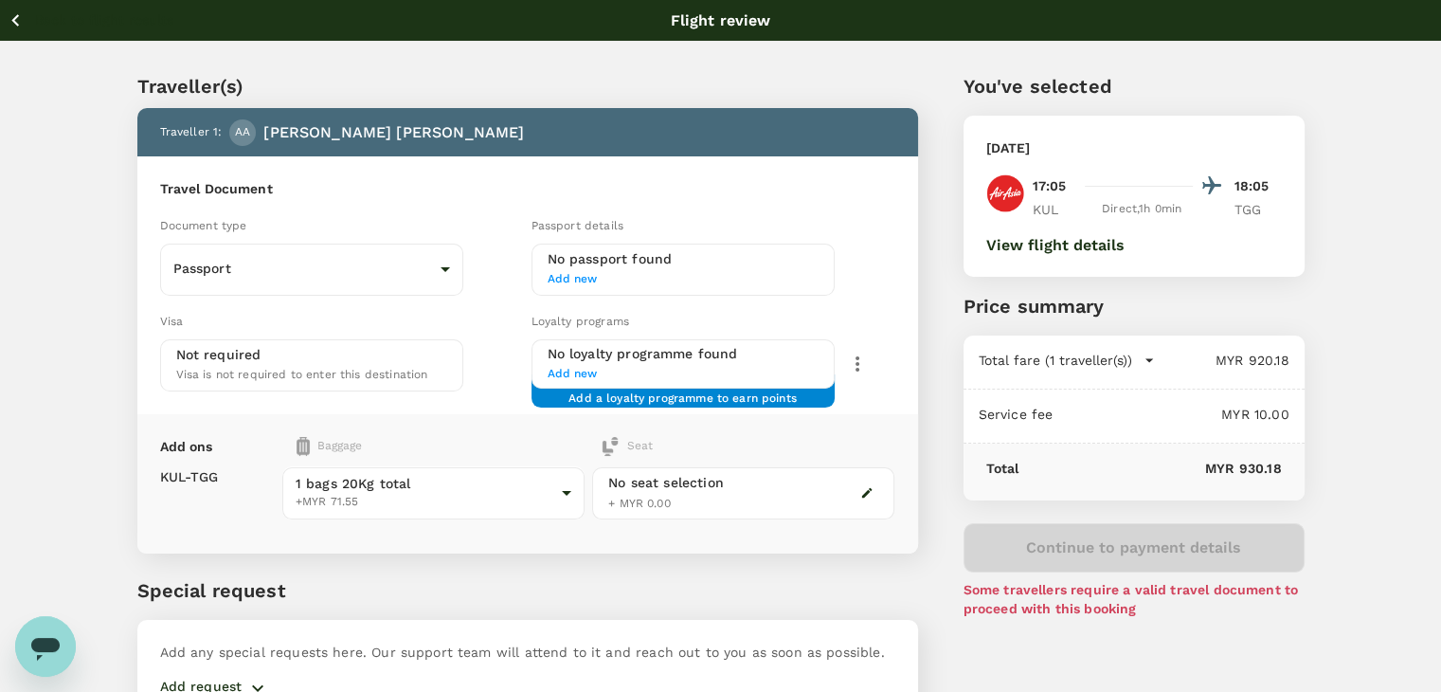
click at [19, 20] on icon "button" at bounding box center [16, 21] width 24 height 24
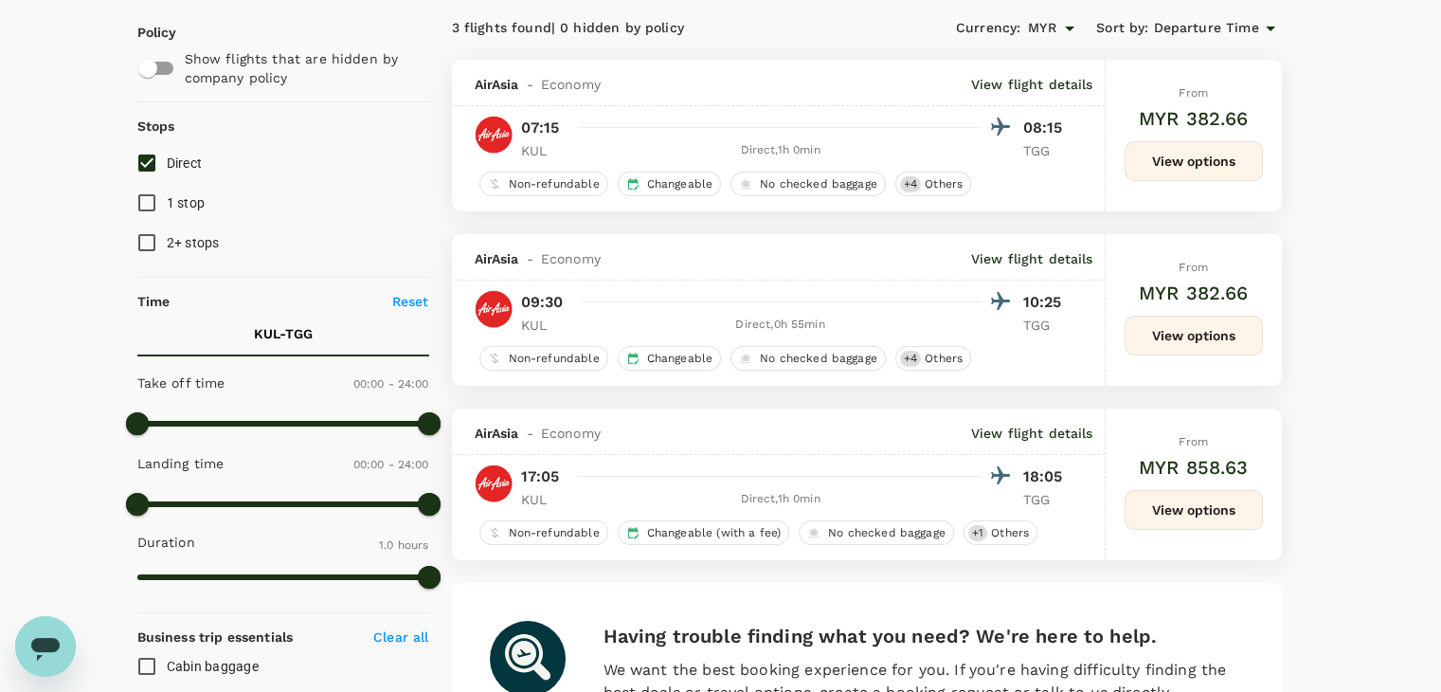
scroll to position [107, 0]
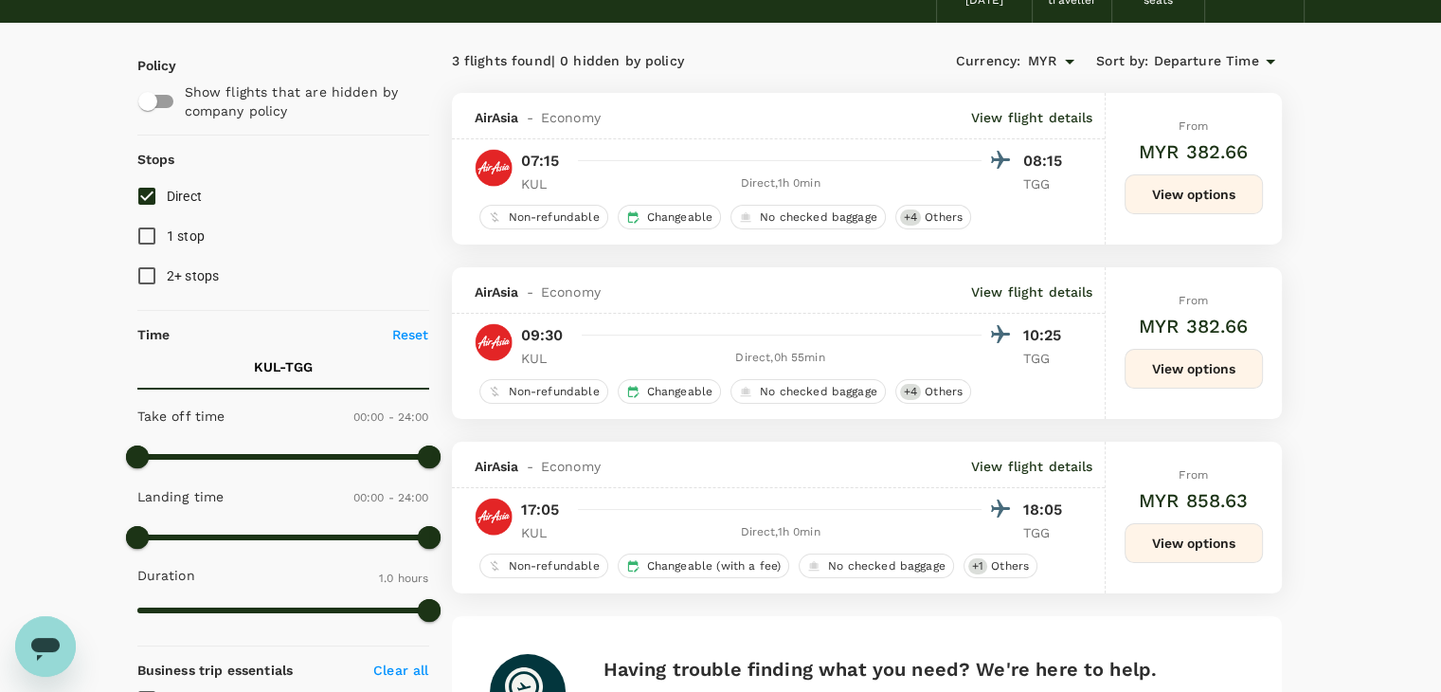
click at [1158, 525] on button "View options" at bounding box center [1193, 543] width 138 height 40
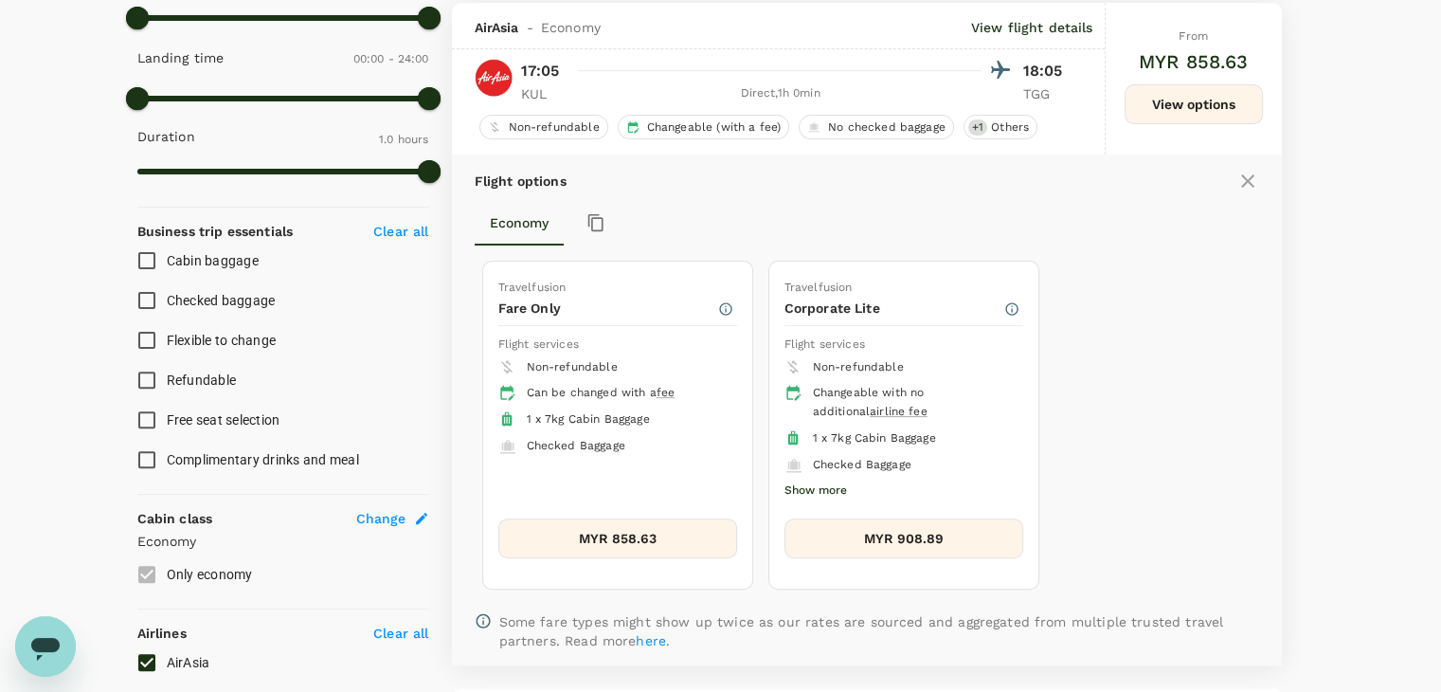
scroll to position [548, 0]
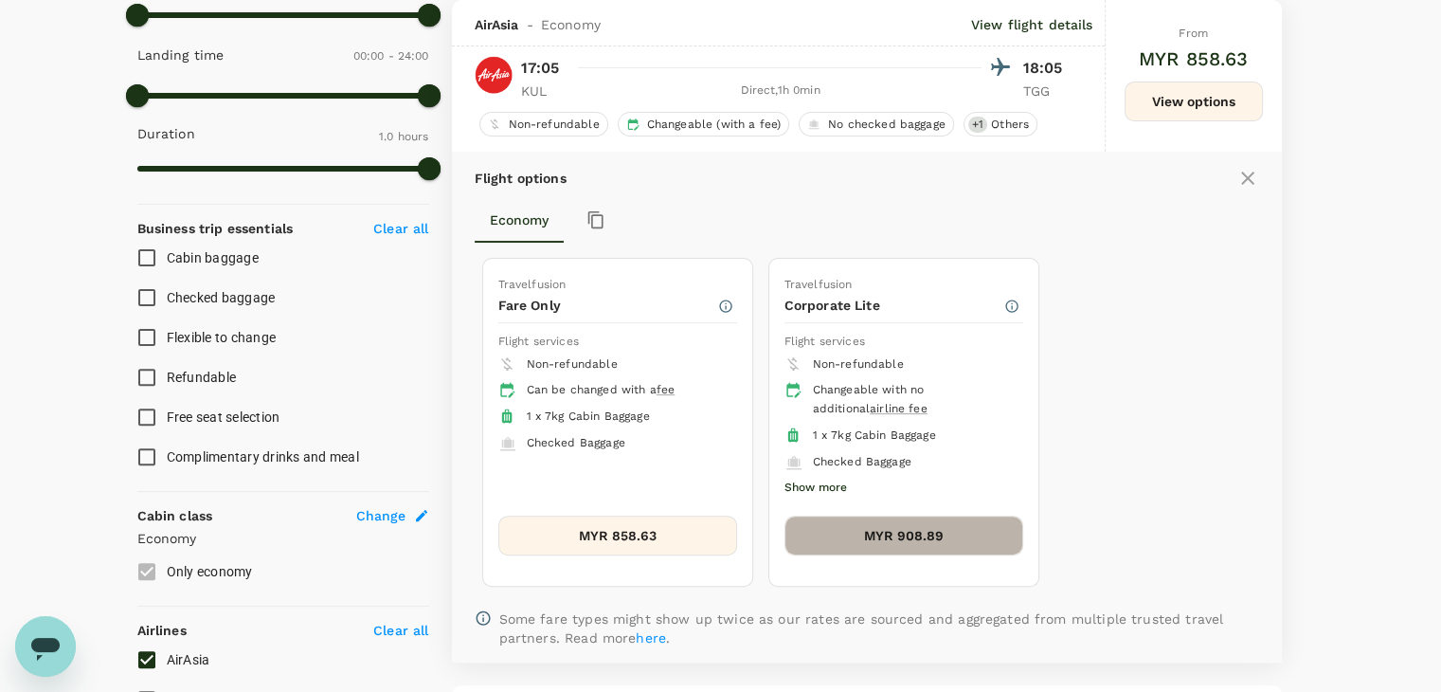
click at [932, 529] on button "MYR 908.89" at bounding box center [903, 535] width 239 height 40
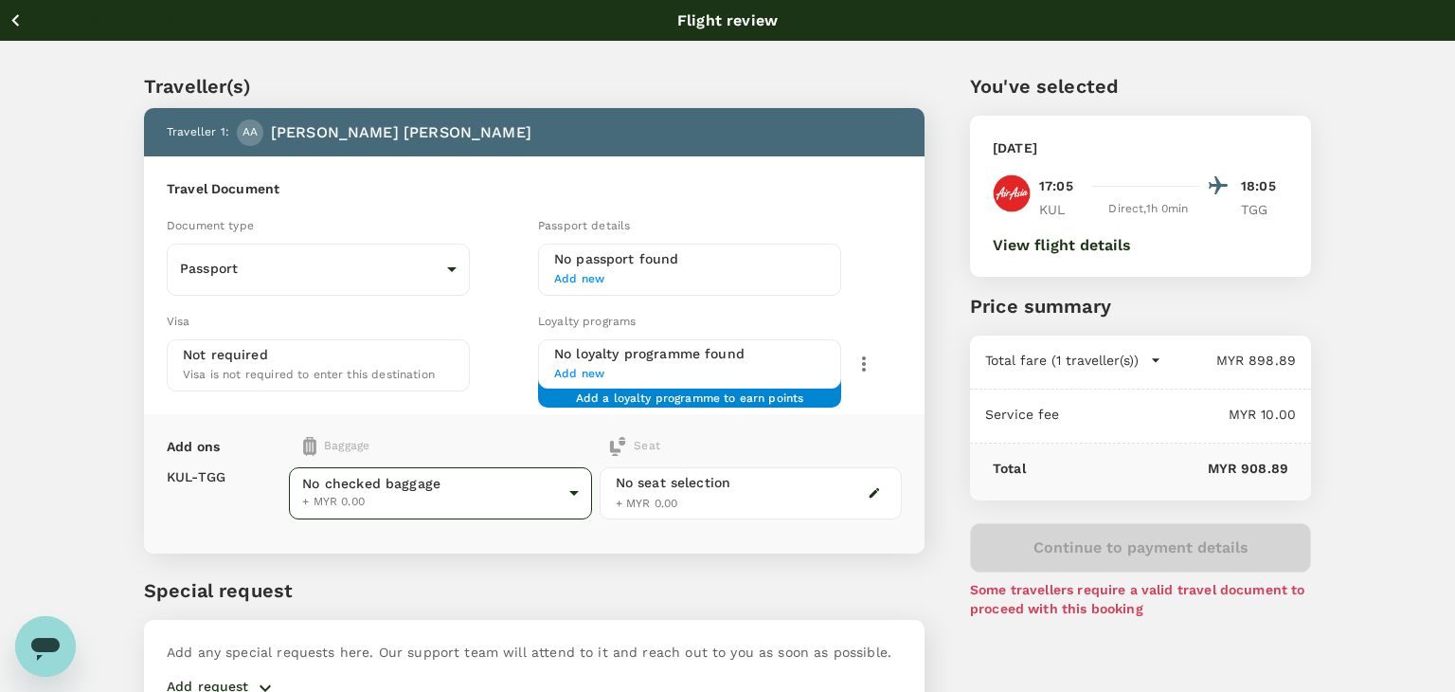
click at [481, 492] on body "Back to flight results Flight review Traveller(s) Traveller 1 : AA Anthony Chai…" at bounding box center [727, 397] width 1455 height 794
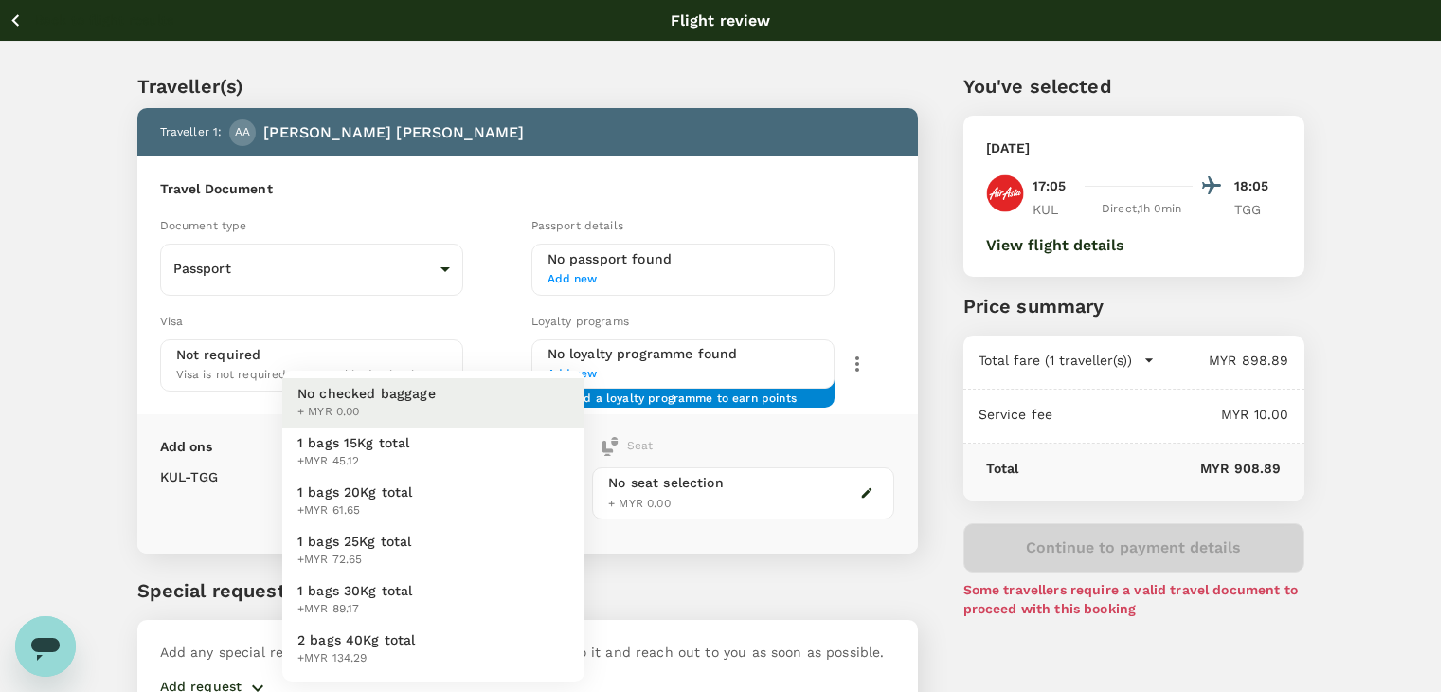
click at [481, 497] on li "1 bags 20Kg total +MYR 61.65" at bounding box center [433, 500] width 302 height 49
type input "2 - 61.65"
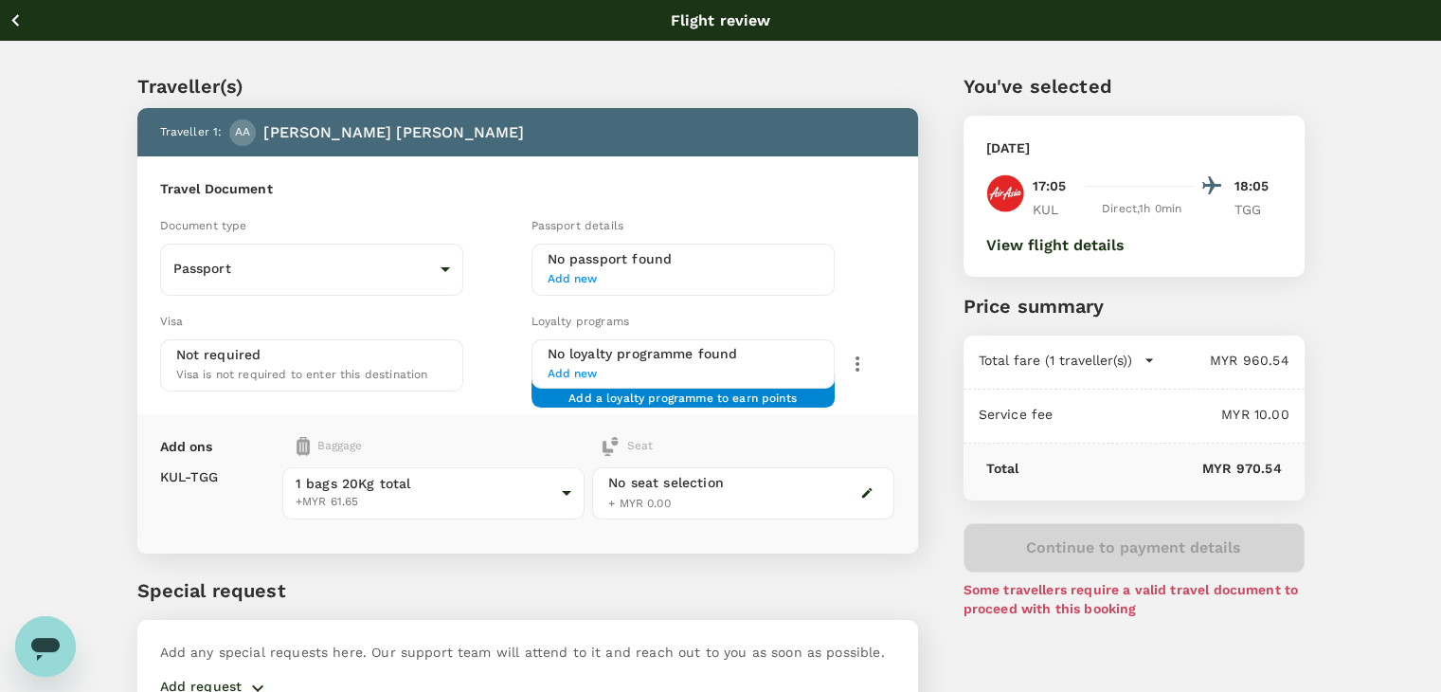
click at [15, 14] on icon "button" at bounding box center [16, 21] width 24 height 24
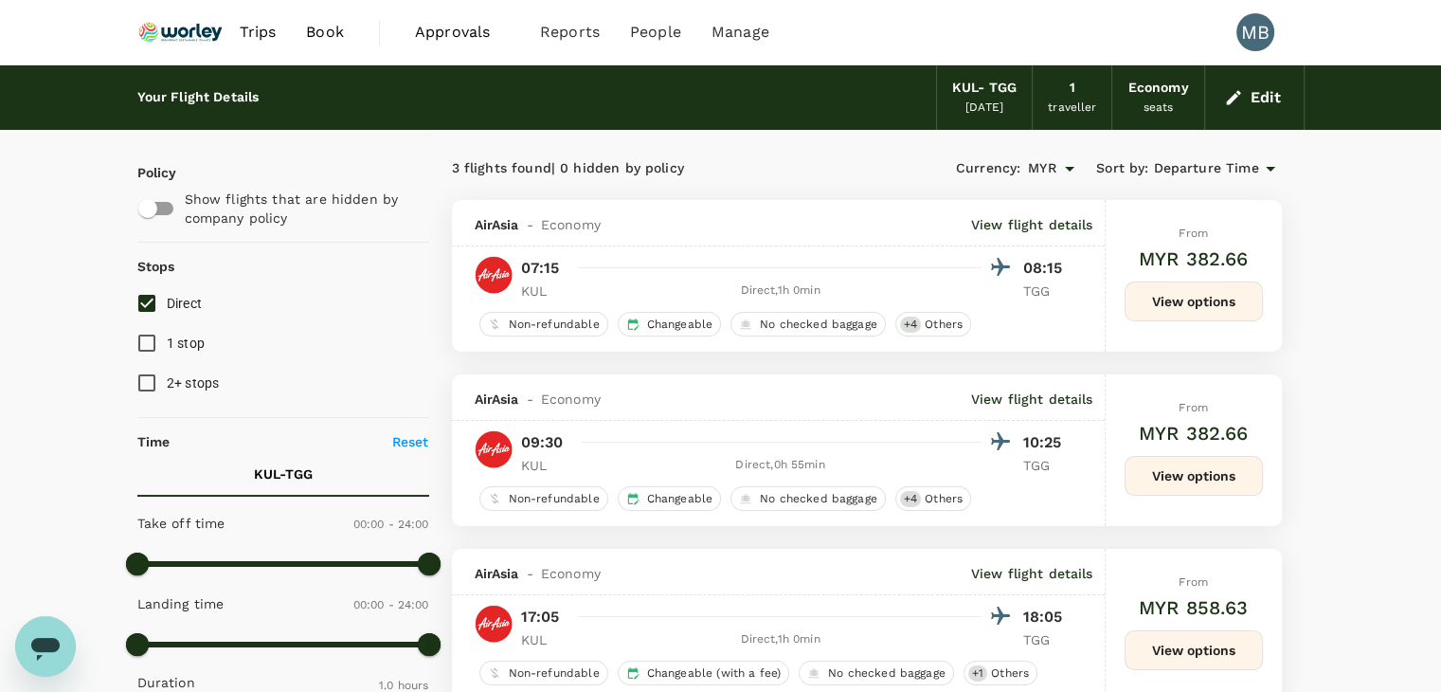
click at [1282, 106] on button "Edit" at bounding box center [1254, 97] width 68 height 30
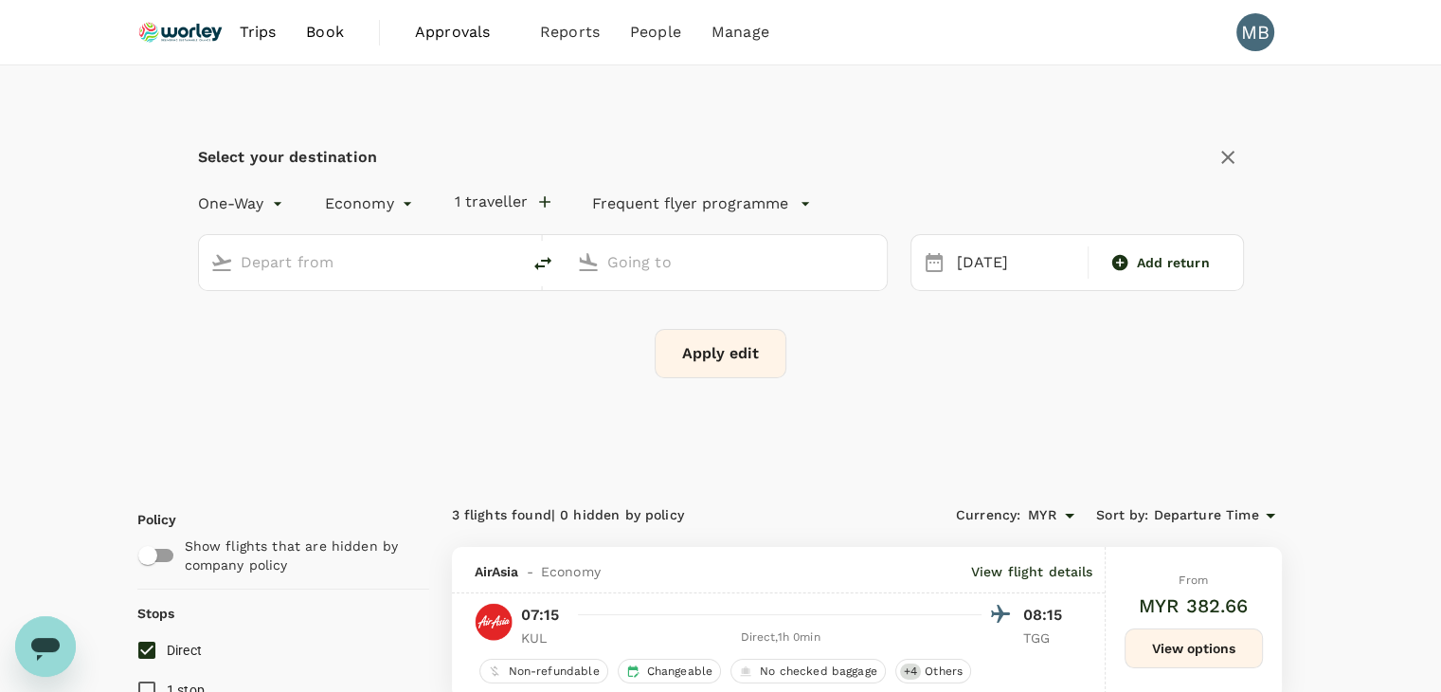
type input "Kuala Lumpur Intl ([GEOGRAPHIC_DATA])"
type input "[GEOGRAPHIC_DATA] (TGG)"
click at [472, 260] on input "Kuala Lumpur Intl ([GEOGRAPHIC_DATA])" at bounding box center [361, 261] width 240 height 29
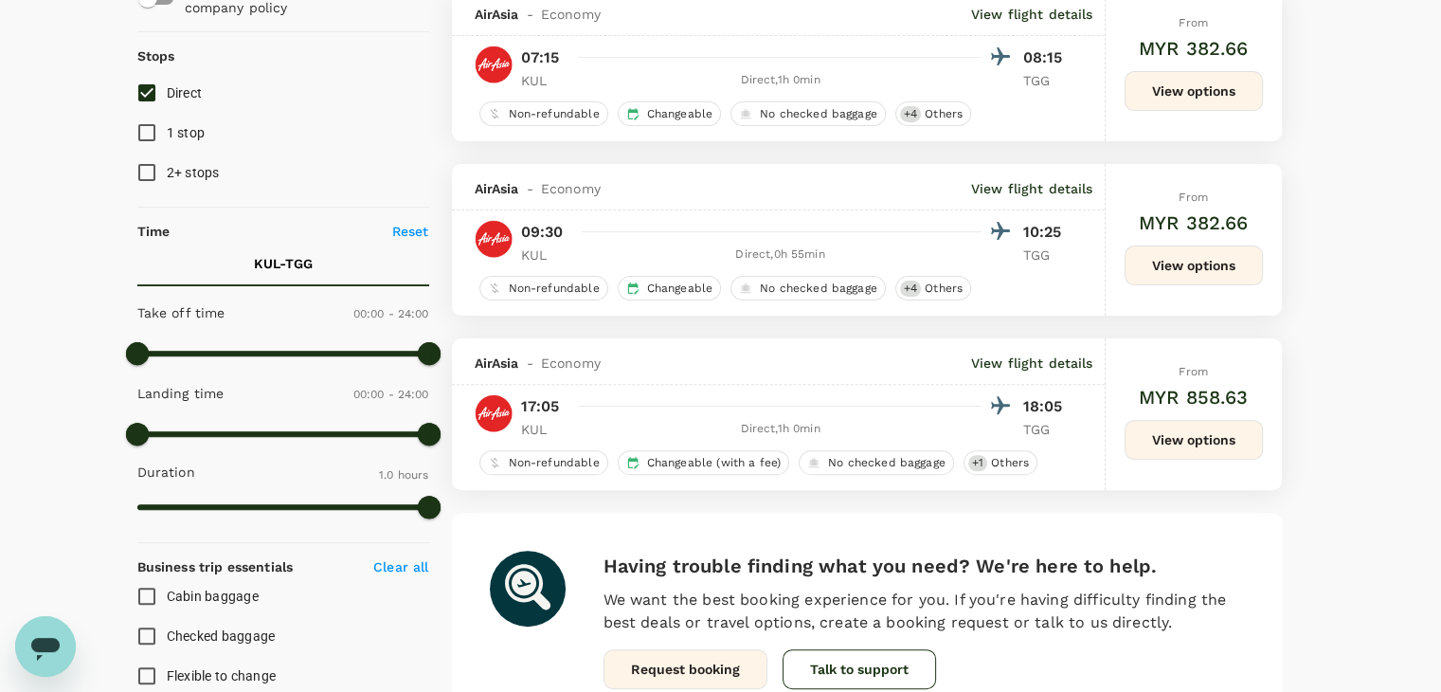
scroll to position [568, 0]
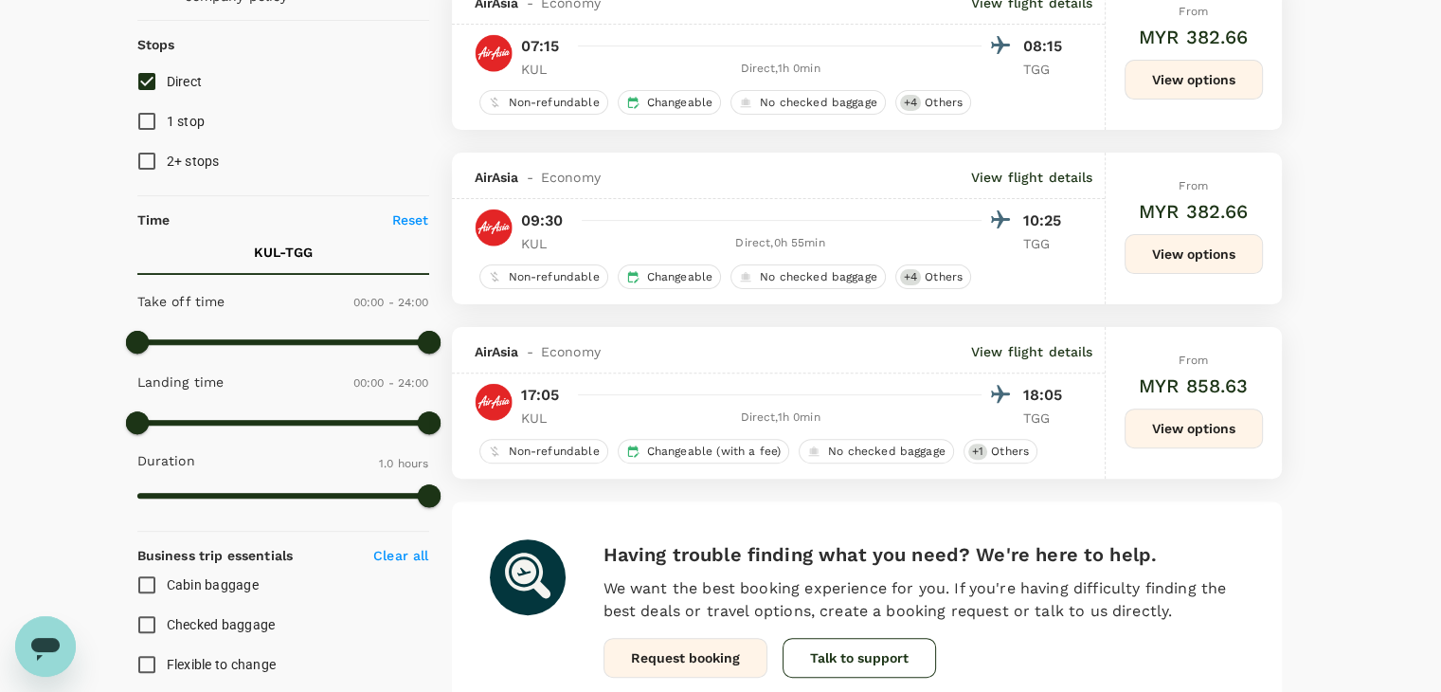
type input "Kuala Lumpur Intl ([GEOGRAPHIC_DATA])"
click at [1188, 437] on button "View options" at bounding box center [1193, 428] width 138 height 40
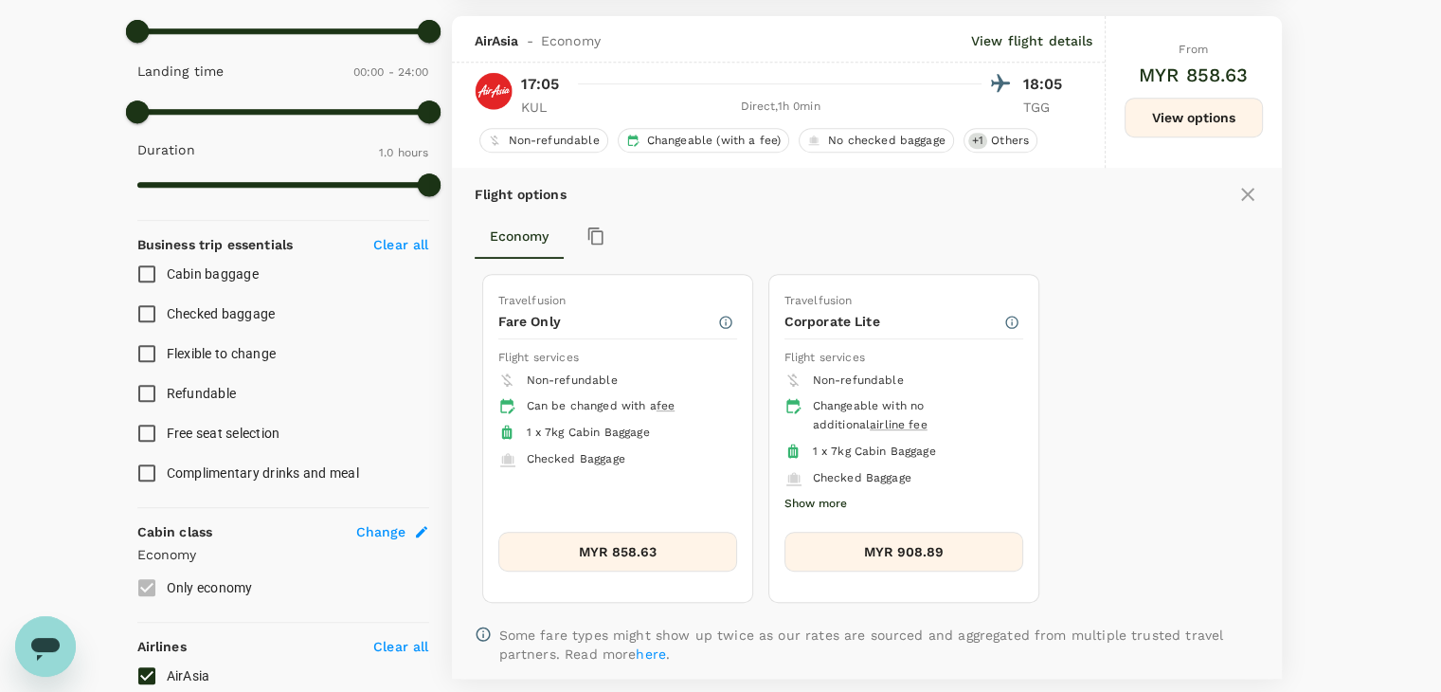
scroll to position [894, 0]
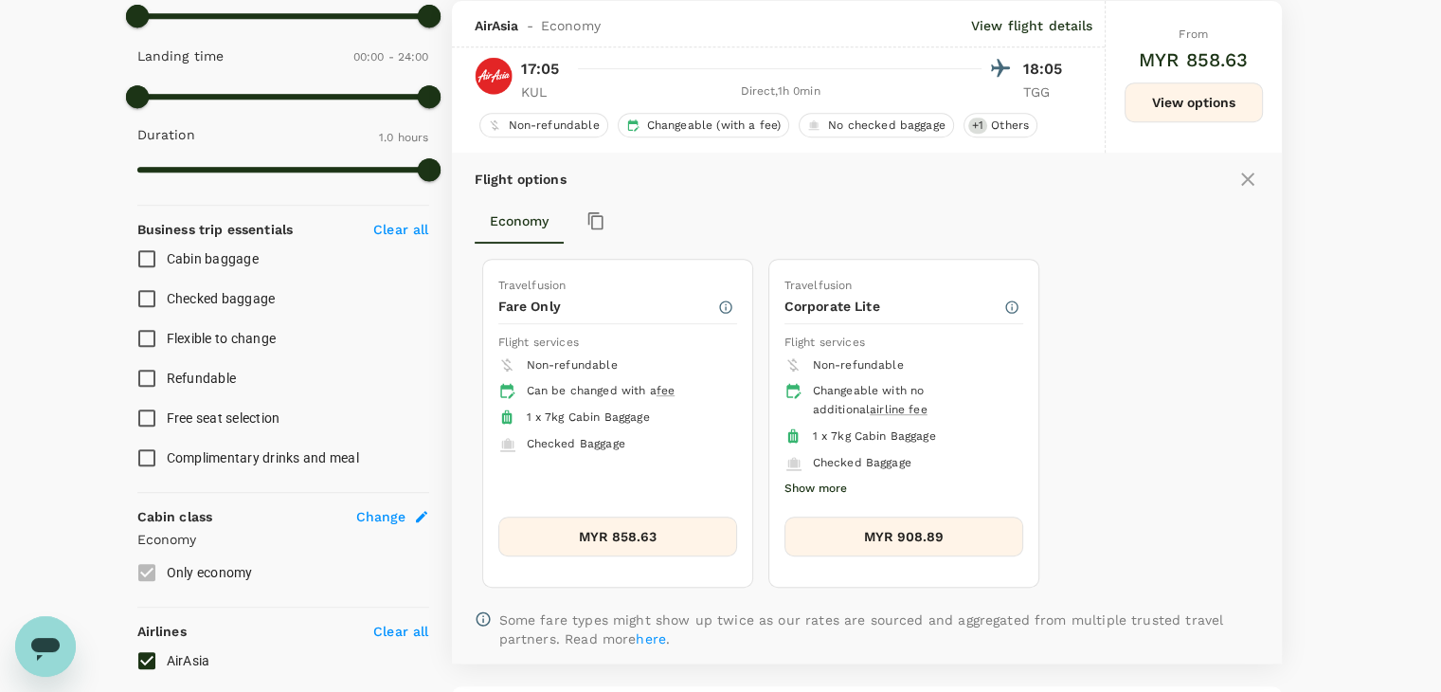
click at [1004, 524] on button "MYR 908.89" at bounding box center [903, 536] width 239 height 40
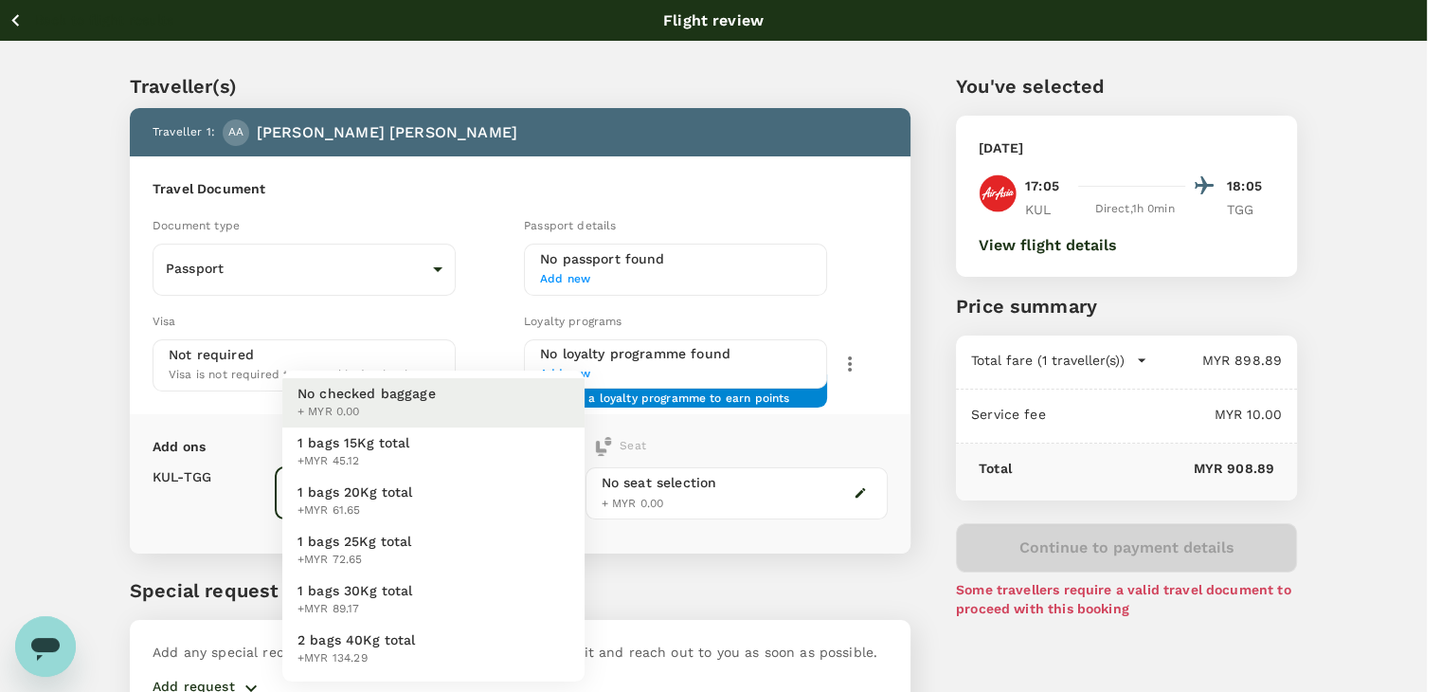
click at [567, 493] on body "Back to flight results Flight review Traveller(s) Traveller 1 : AA Anthony Chai…" at bounding box center [720, 397] width 1441 height 794
click at [556, 497] on li "1 bags 20Kg total +MYR 61.65" at bounding box center [433, 500] width 302 height 49
type input "2 - 61.65"
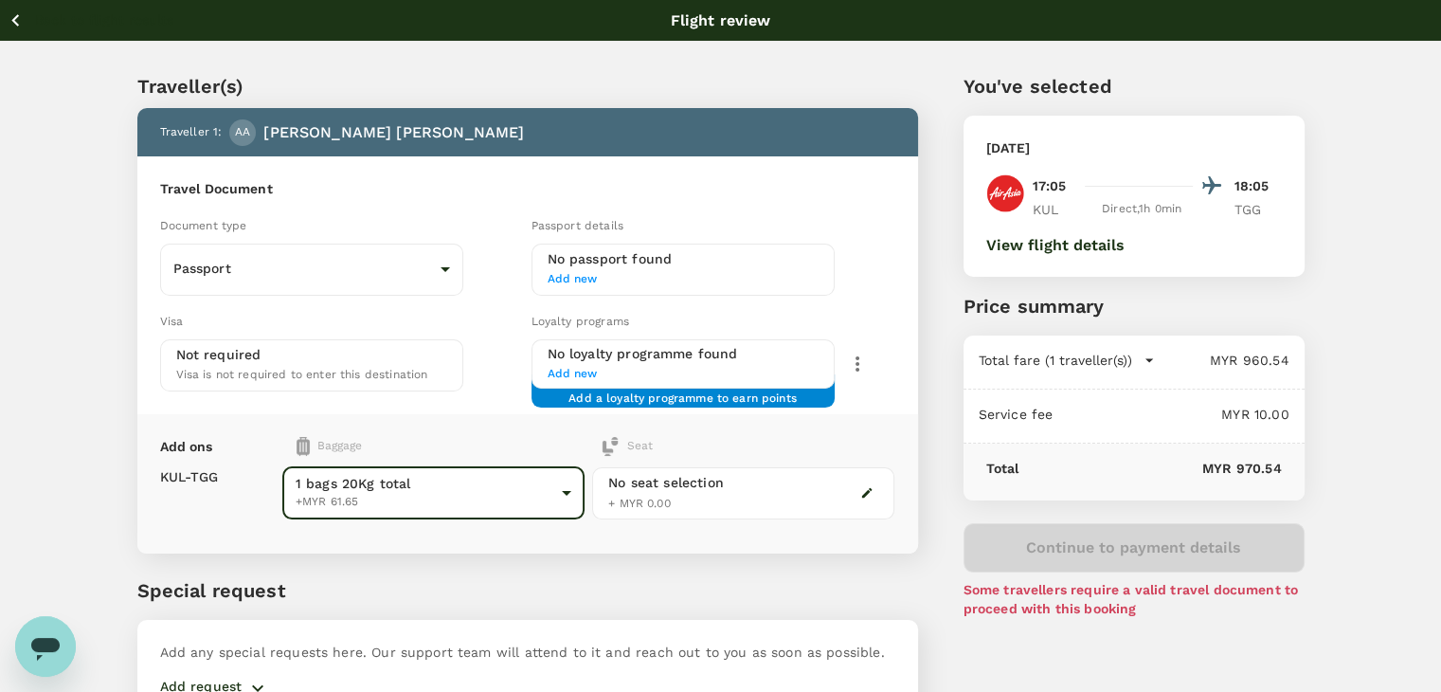
click at [12, 14] on icon "button" at bounding box center [16, 21] width 24 height 24
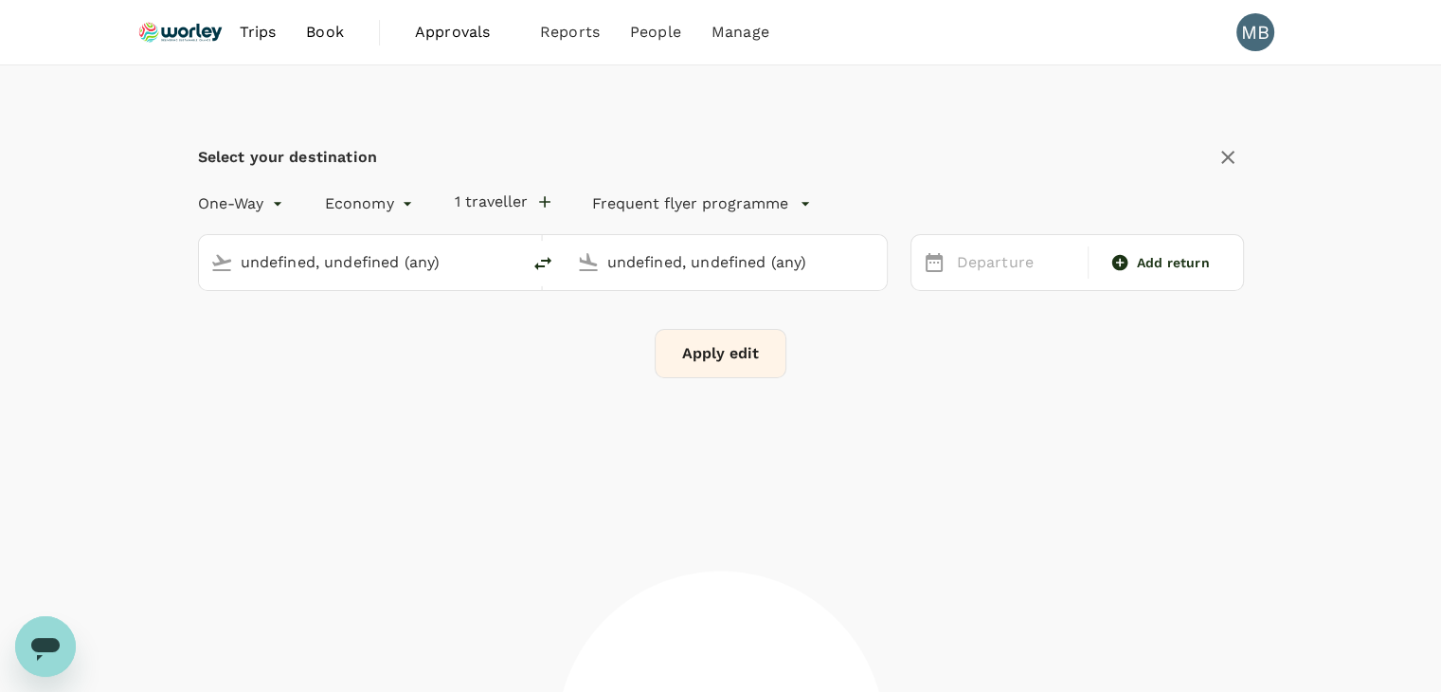
type input "Kuala Lumpur Intl ([GEOGRAPHIC_DATA])"
type input "[GEOGRAPHIC_DATA] (TGG)"
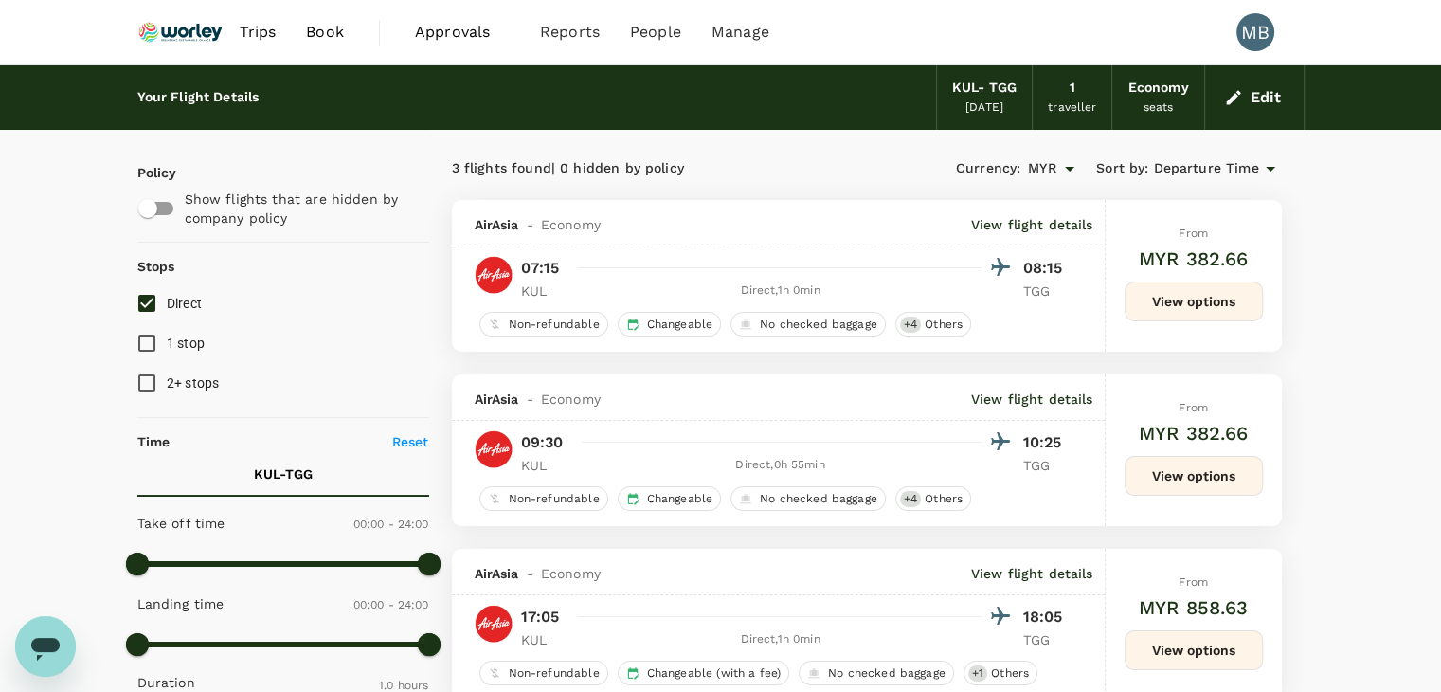
click at [1231, 103] on icon "button" at bounding box center [1233, 97] width 19 height 19
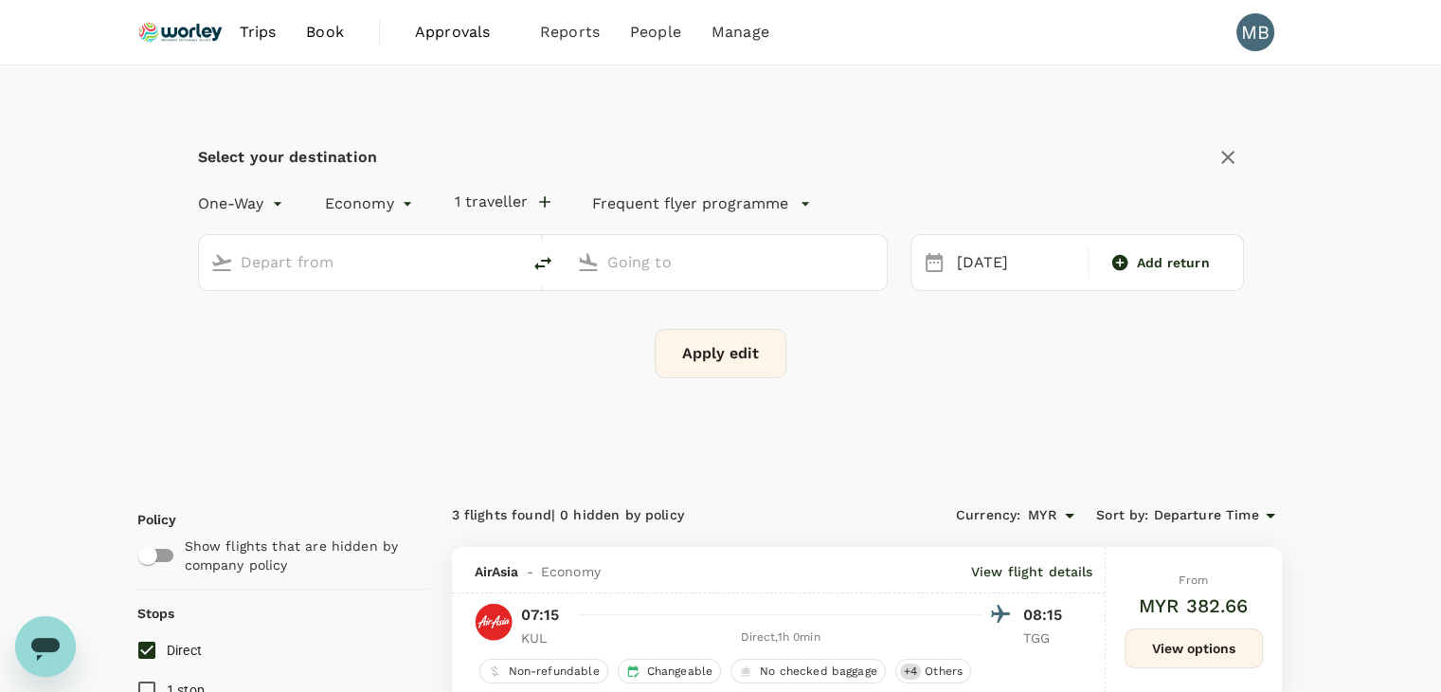
type input "Kuala Lumpur Intl ([GEOGRAPHIC_DATA])"
type input "[GEOGRAPHIC_DATA] (TGG)"
click at [477, 264] on input "Kuala Lumpur Intl ([GEOGRAPHIC_DATA])" at bounding box center [361, 261] width 240 height 29
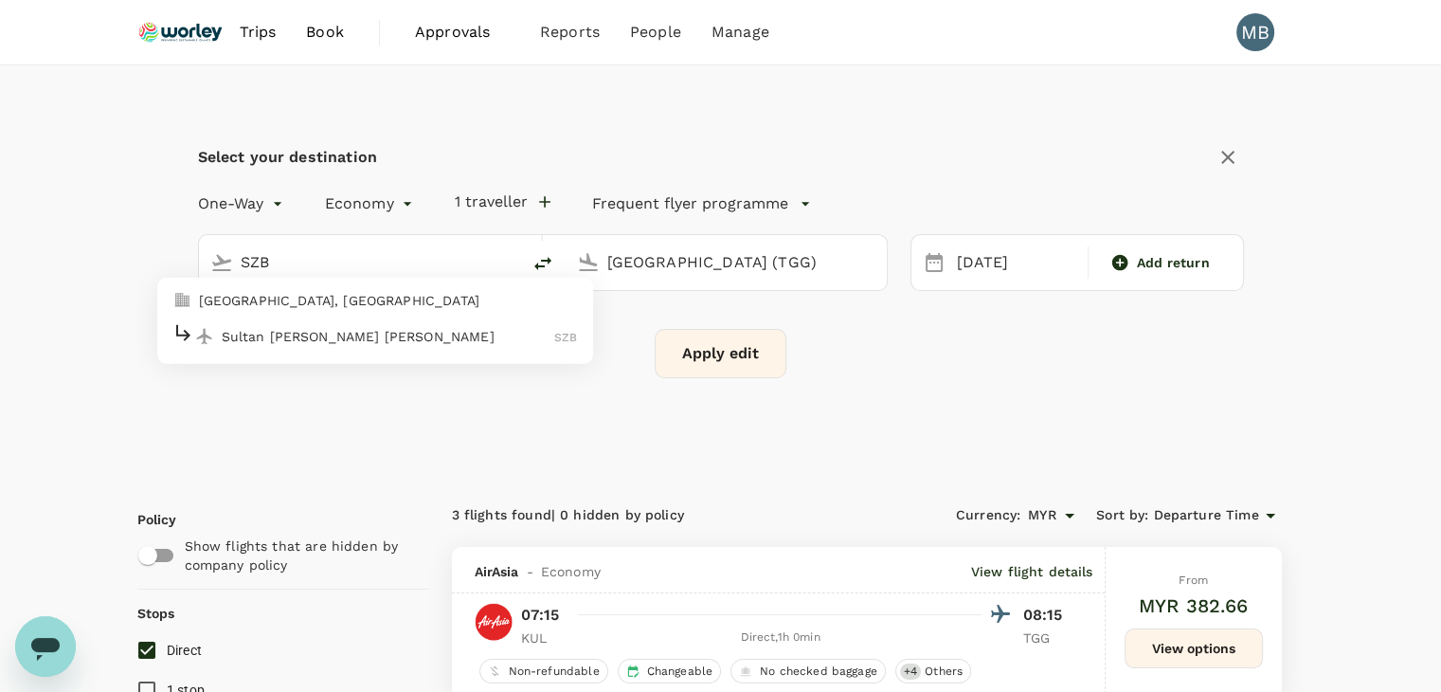
click at [515, 333] on p "Sultan Abdul Aziz Shah" at bounding box center [388, 335] width 333 height 19
type input "Sultan Abdul Aziz Shah (SZB)"
click at [737, 352] on button "Apply edit" at bounding box center [721, 353] width 132 height 49
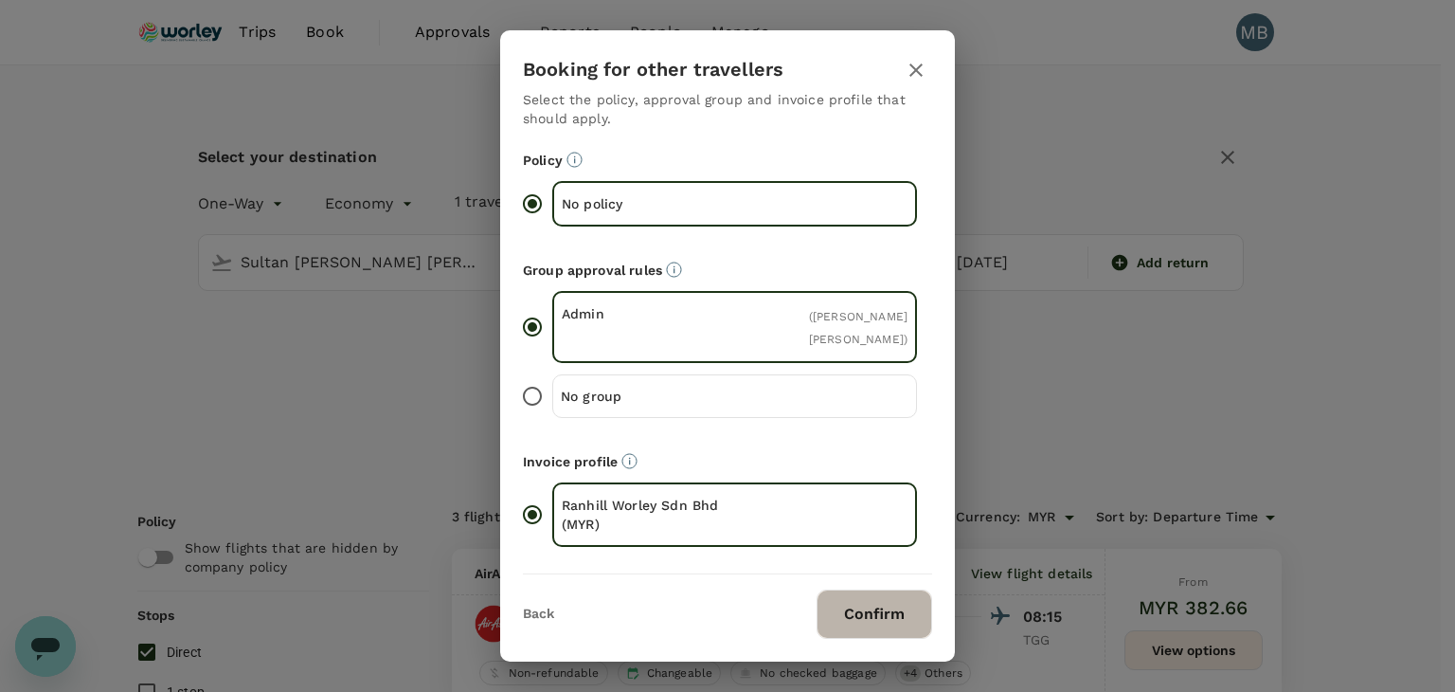
click at [875, 615] on button "Confirm" at bounding box center [875, 613] width 116 height 49
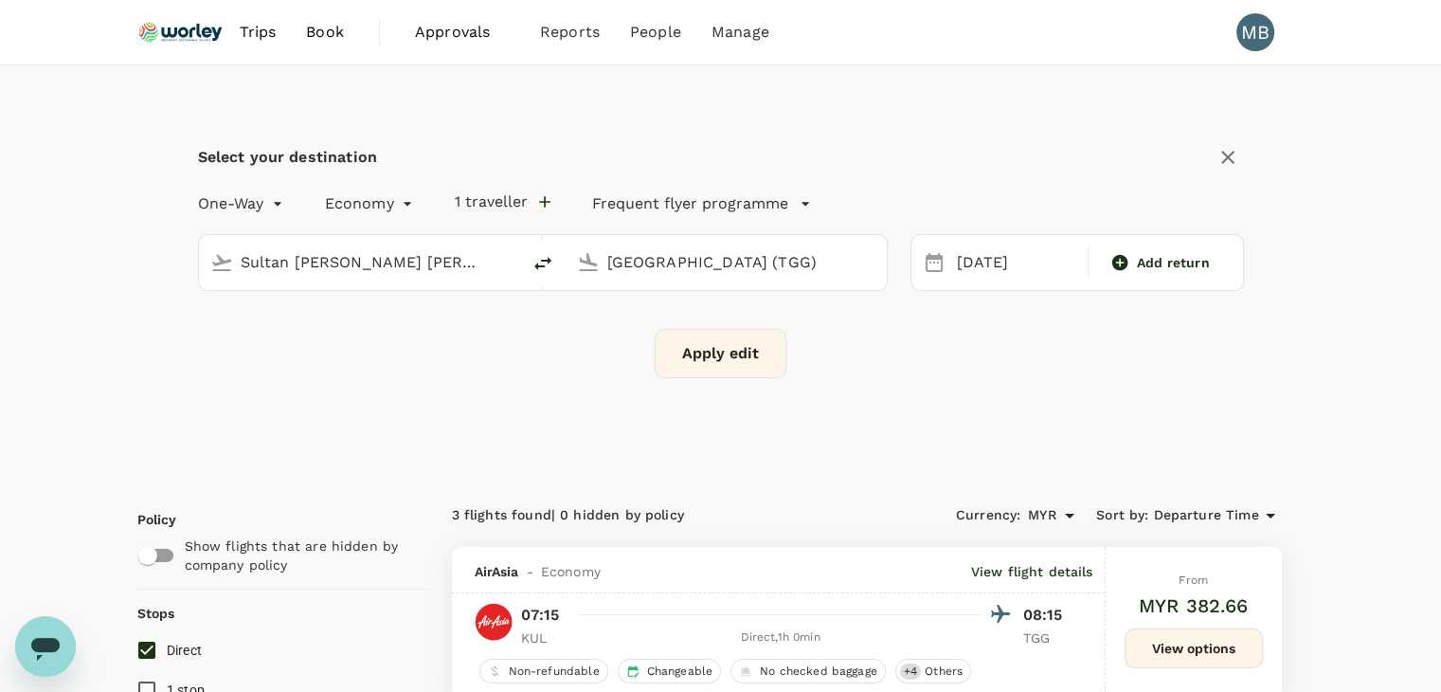
checkbox input "false"
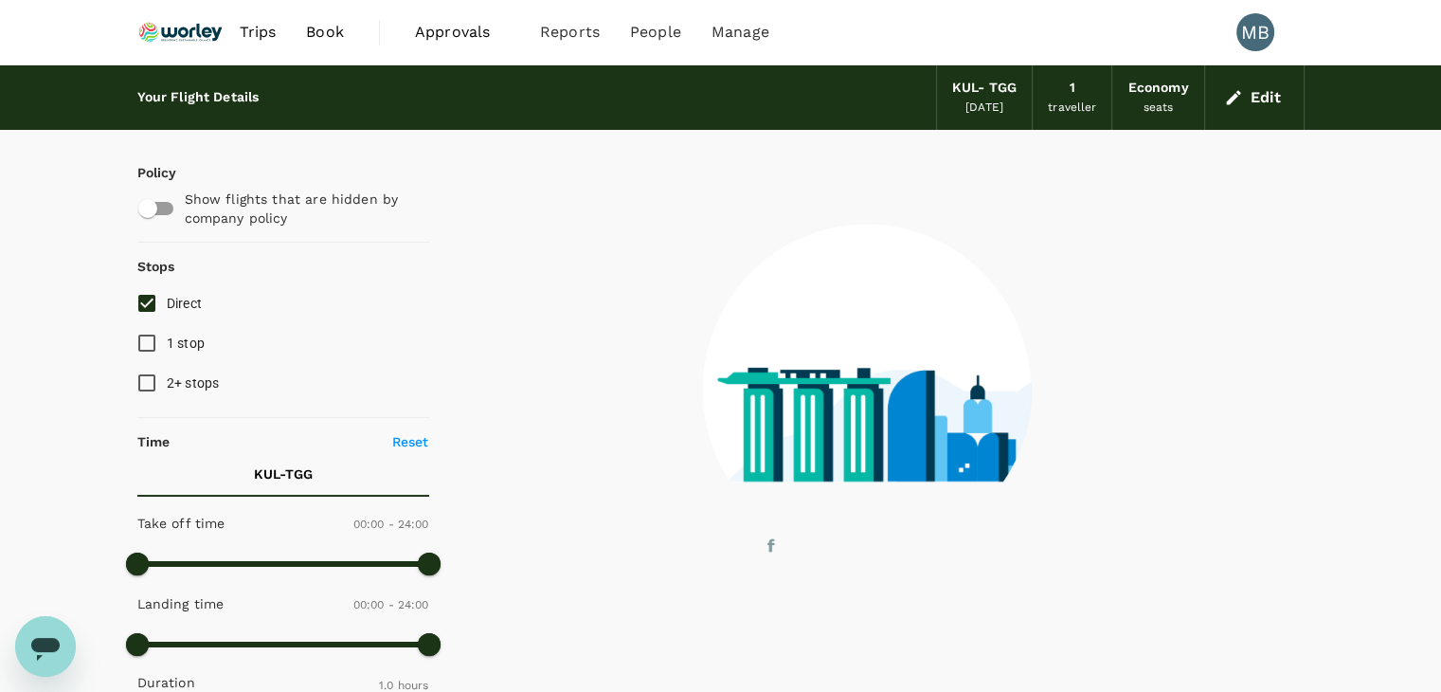
click at [758, 358] on image at bounding box center [1294, 398] width 1157 height 168
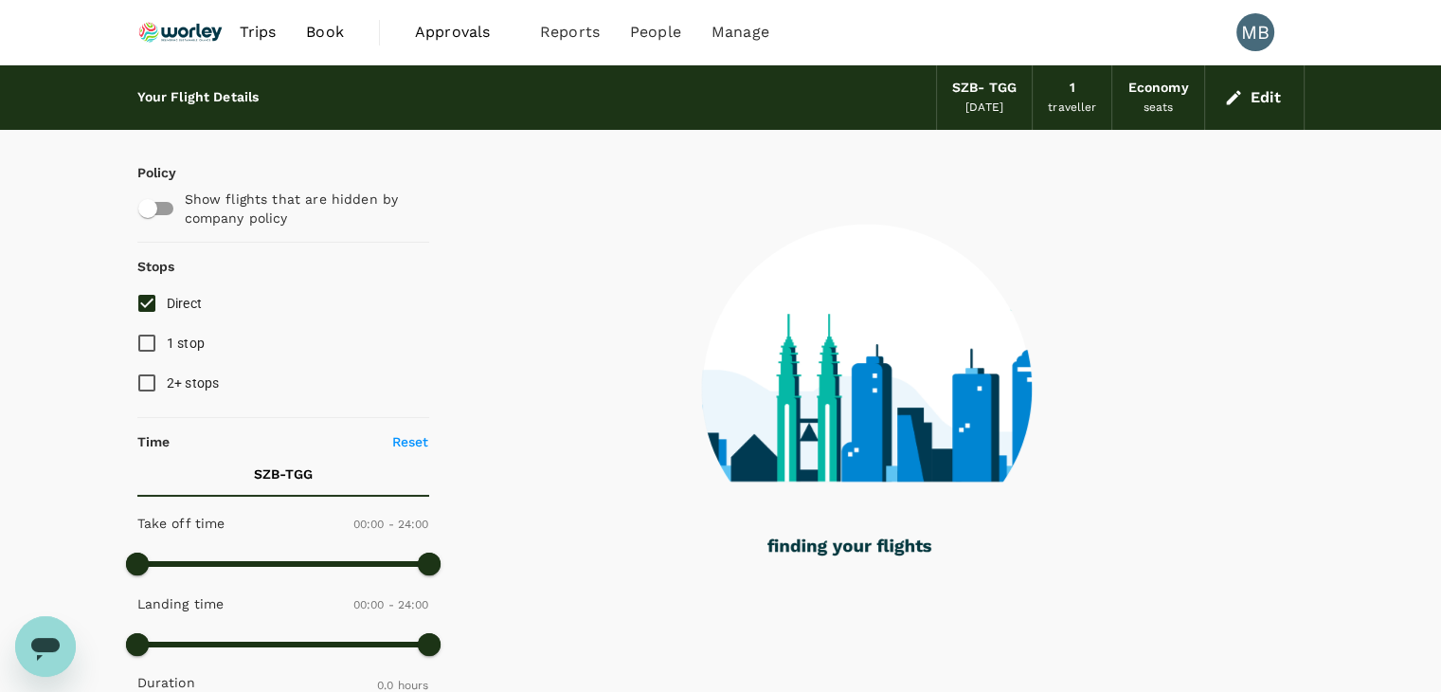
checkbox input "true"
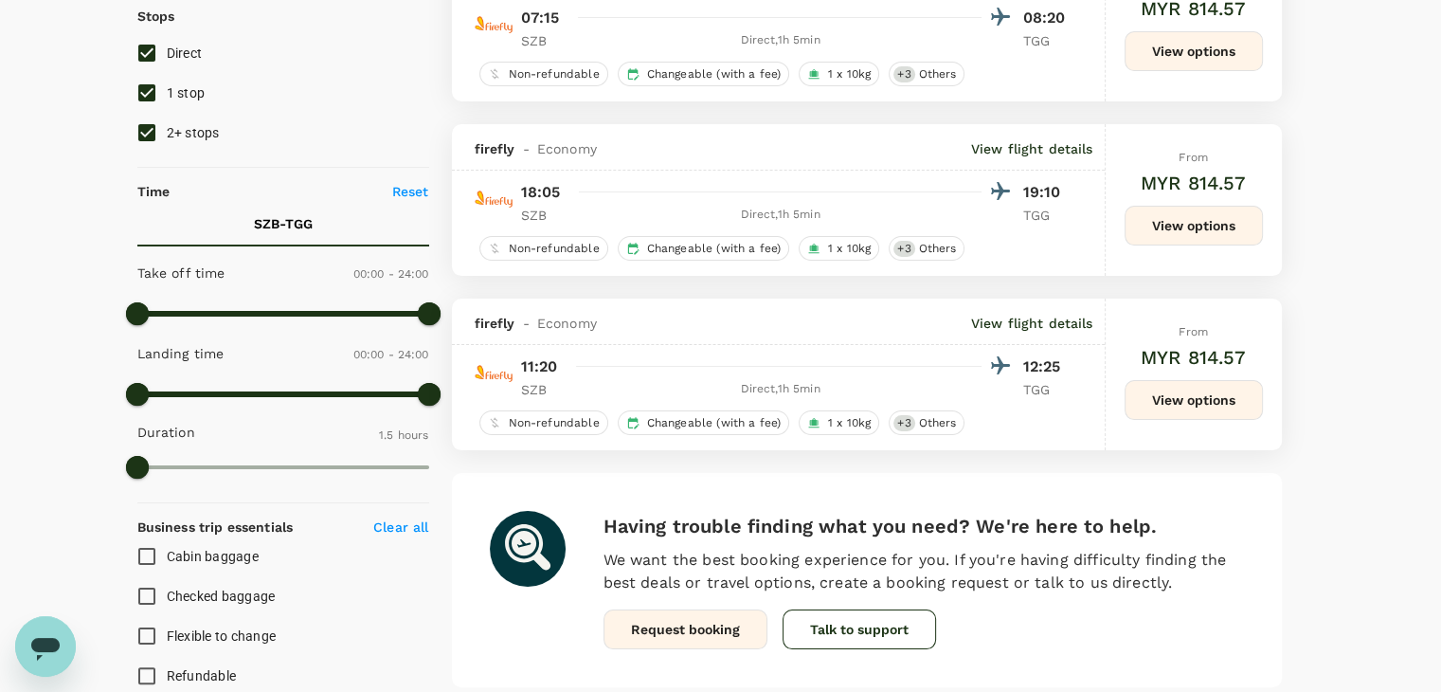
scroll to position [140, 0]
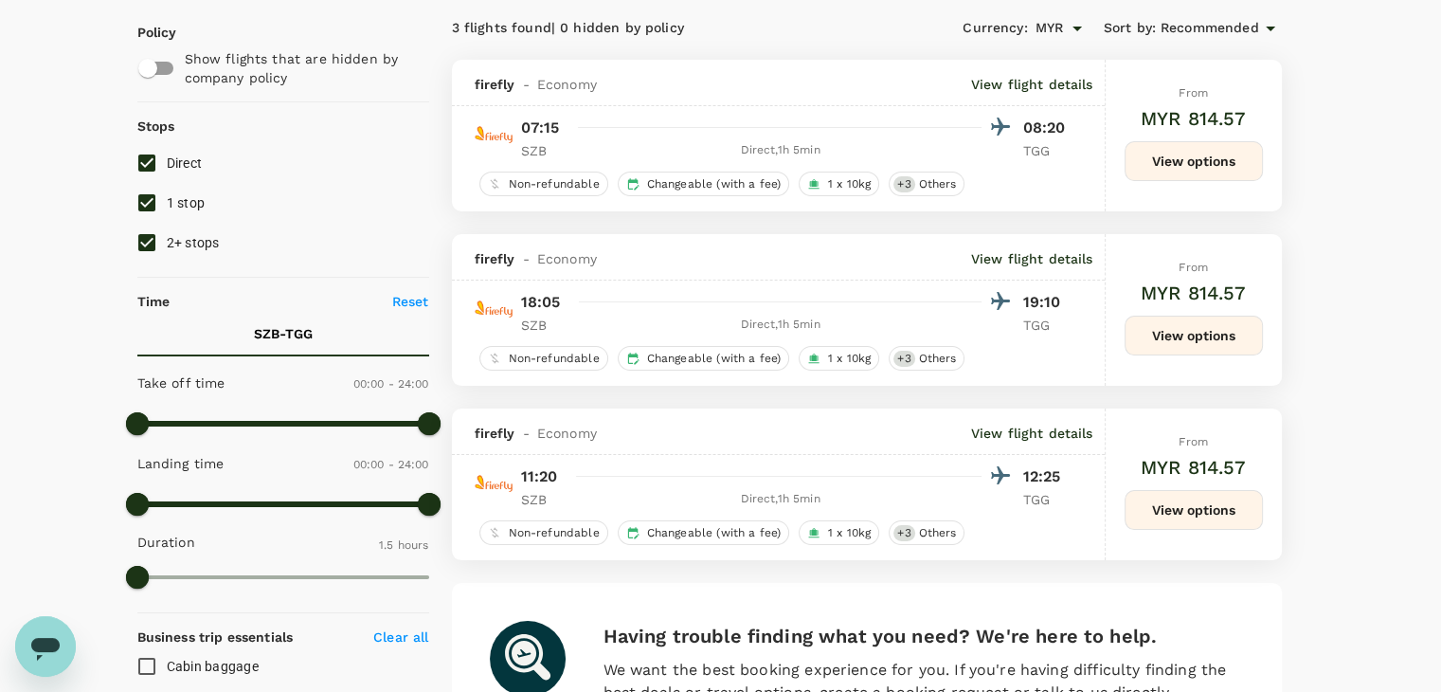
click at [1214, 516] on button "View options" at bounding box center [1193, 510] width 138 height 40
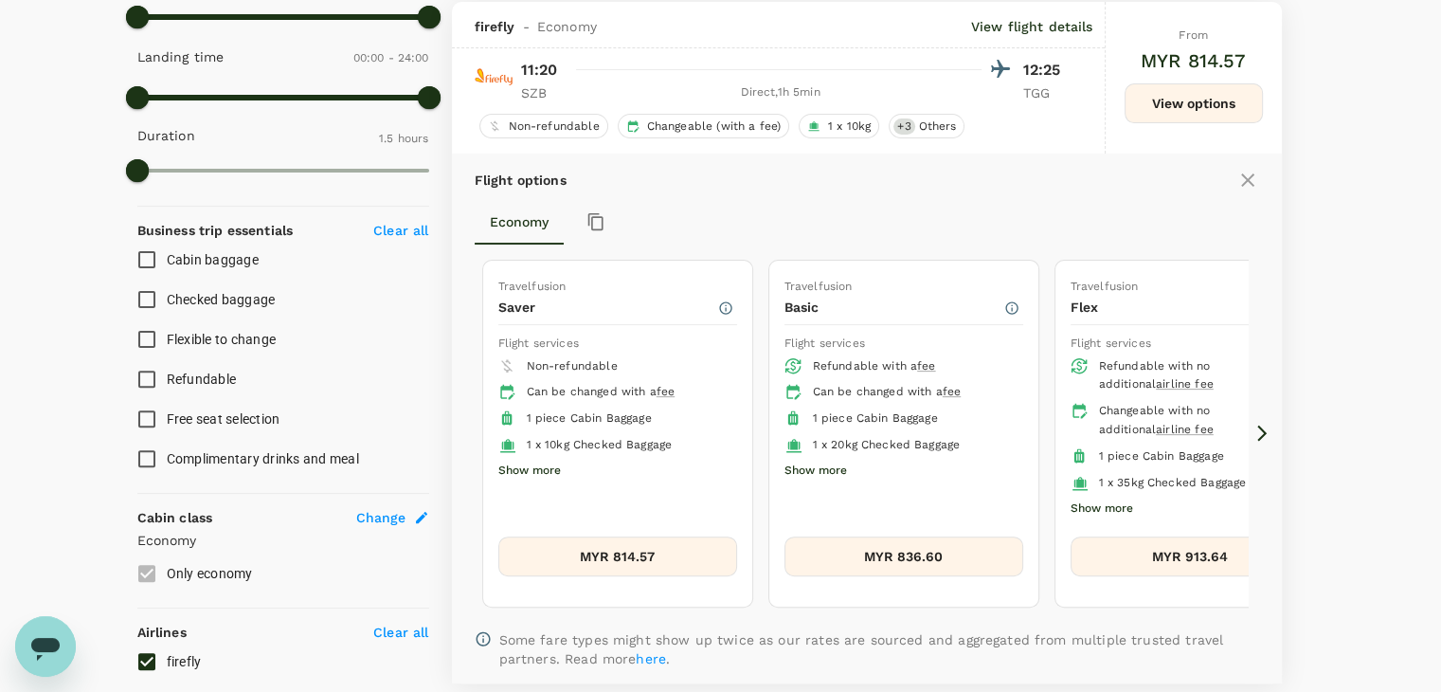
scroll to position [548, 0]
click at [1266, 427] on icon at bounding box center [1261, 431] width 19 height 19
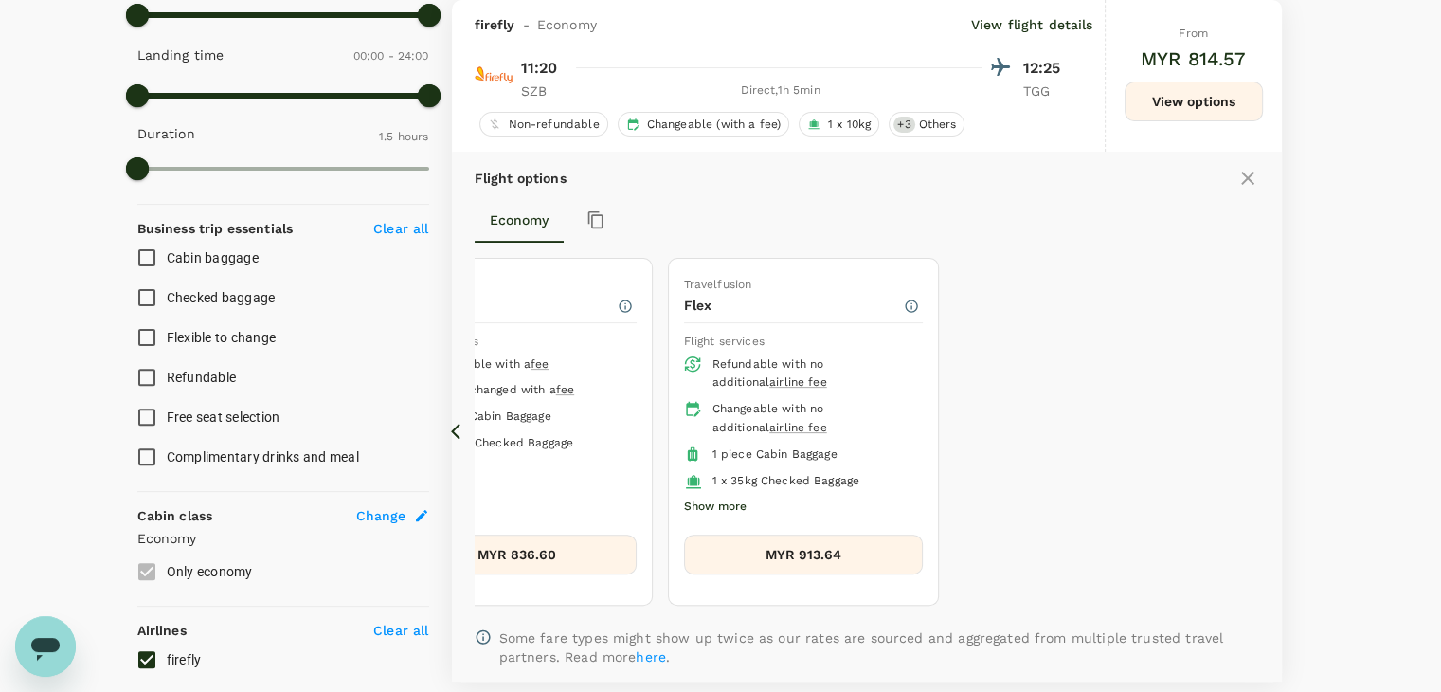
click at [458, 423] on icon at bounding box center [455, 431] width 9 height 16
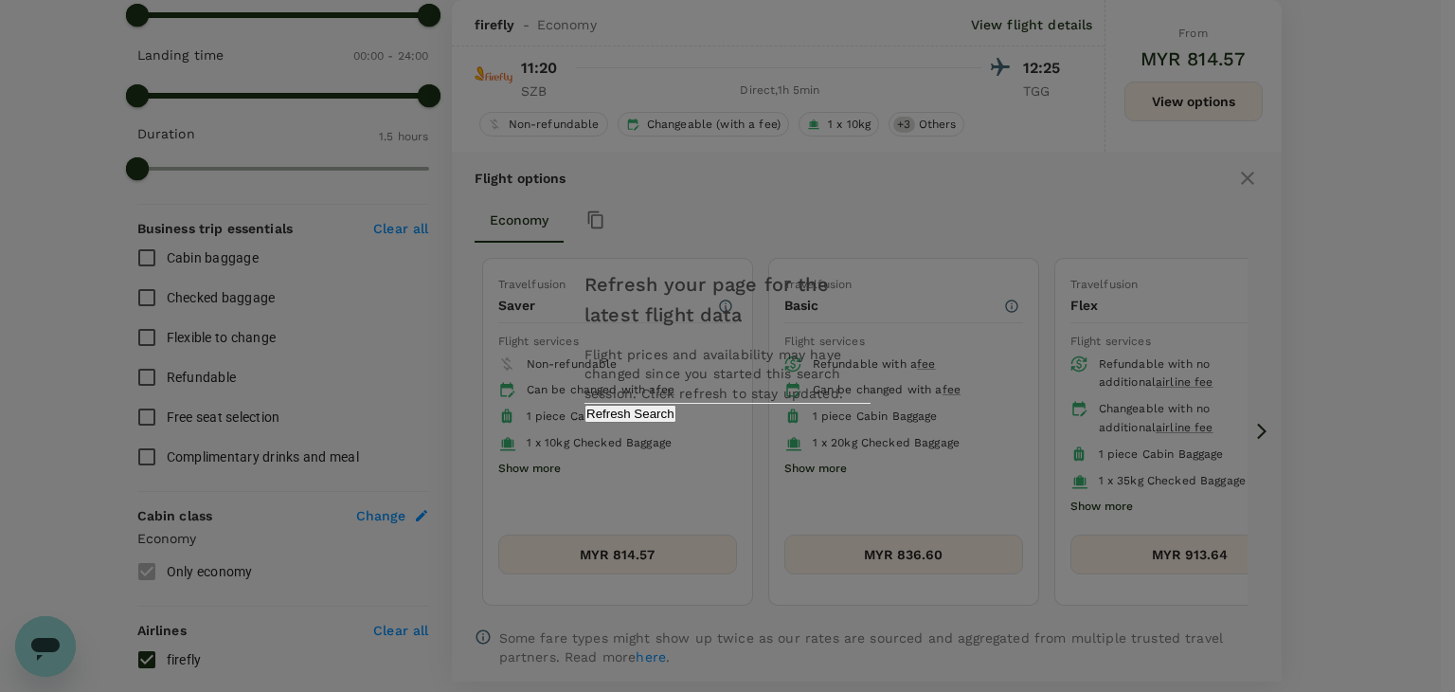
click at [676, 422] on button "Refresh Search" at bounding box center [630, 413] width 92 height 18
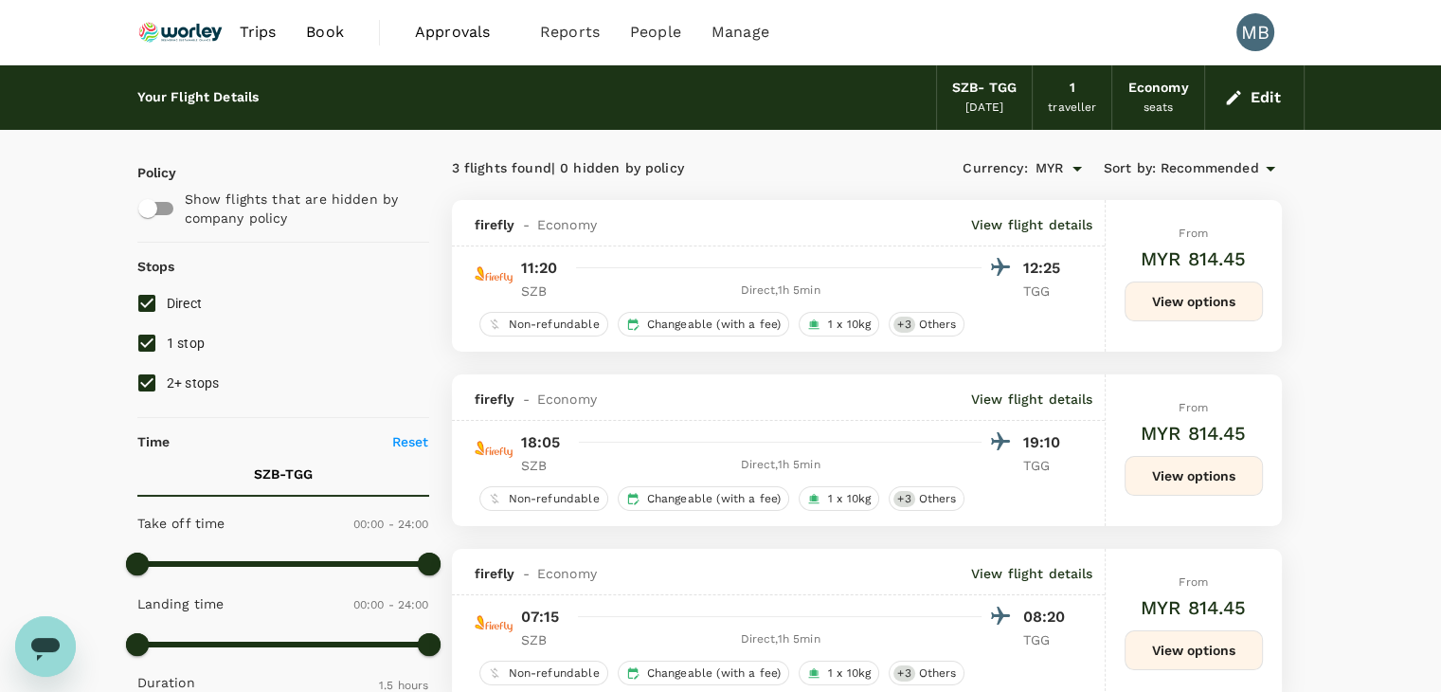
click at [1231, 103] on icon "button" at bounding box center [1233, 97] width 19 height 19
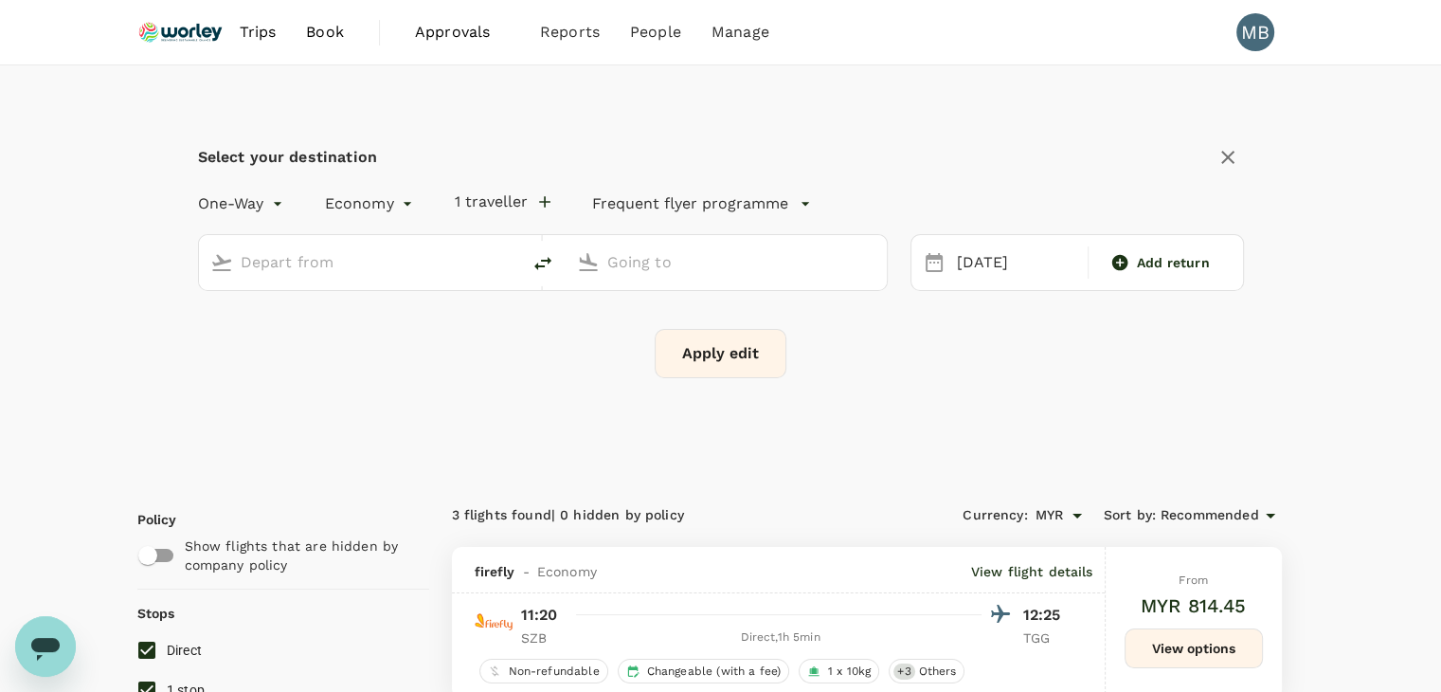
type input "Sultan Abdul Aziz Shah (SZB)"
type input "[GEOGRAPHIC_DATA] (TGG)"
click at [463, 262] on input "Sultan Abdul Aziz Shah (SZB)" at bounding box center [361, 261] width 240 height 29
click at [440, 333] on p "Kuala Lumpur Intl" at bounding box center [388, 335] width 333 height 19
type input "Kuala Lumpur Intl ([GEOGRAPHIC_DATA])"
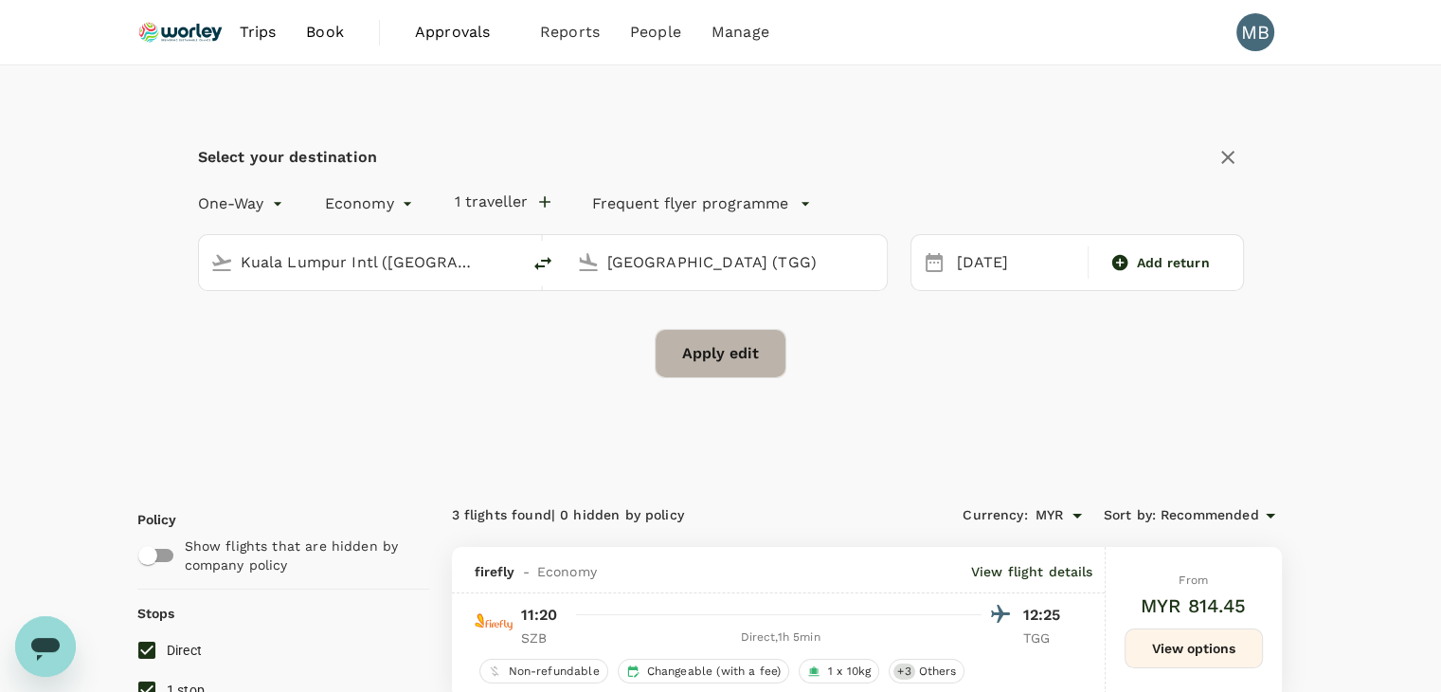
click at [689, 366] on button "Apply edit" at bounding box center [721, 353] width 132 height 49
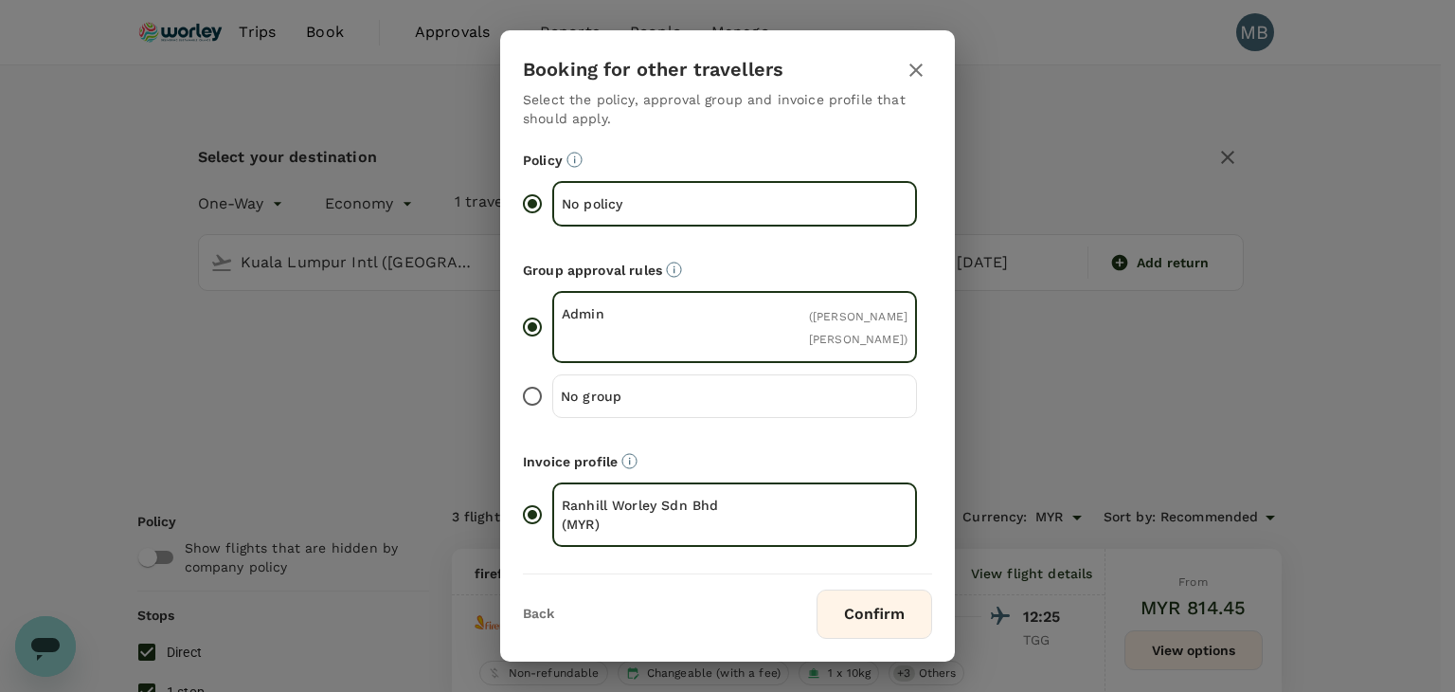
click at [848, 603] on button "Confirm" at bounding box center [875, 613] width 116 height 49
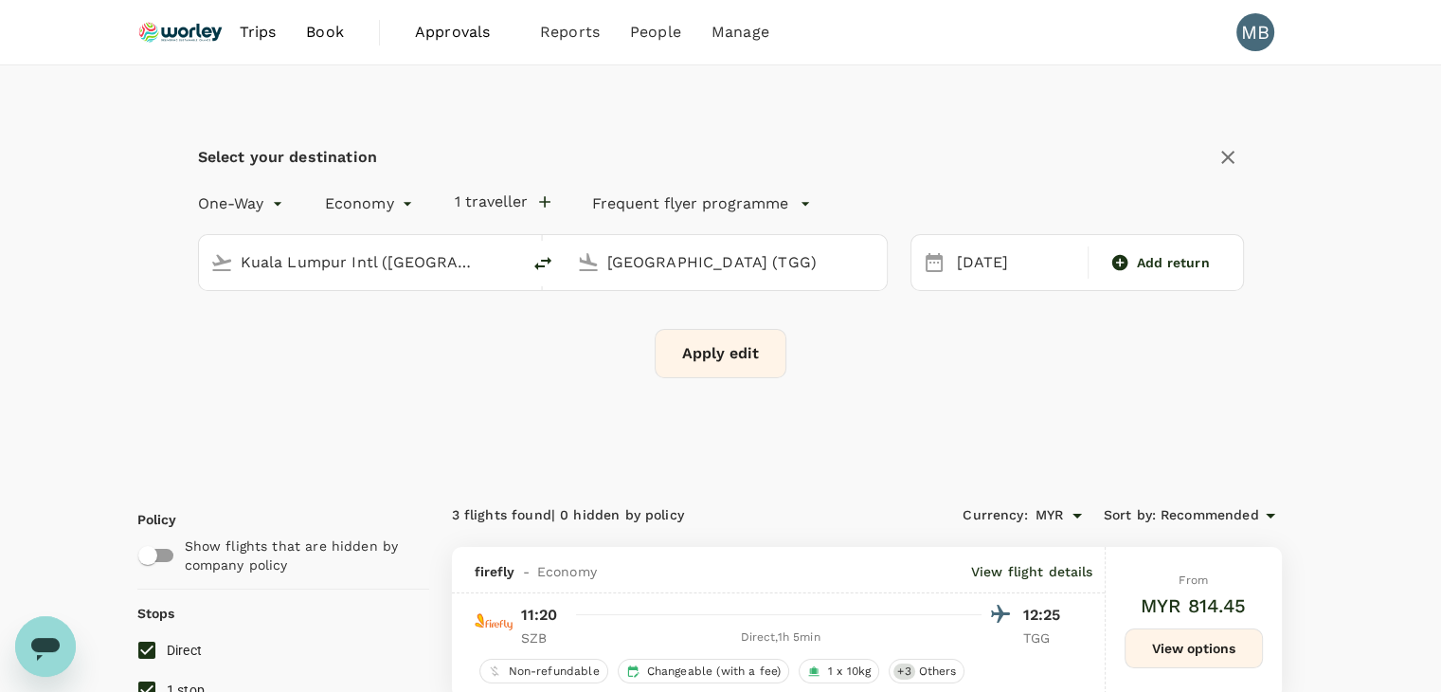
checkbox input "false"
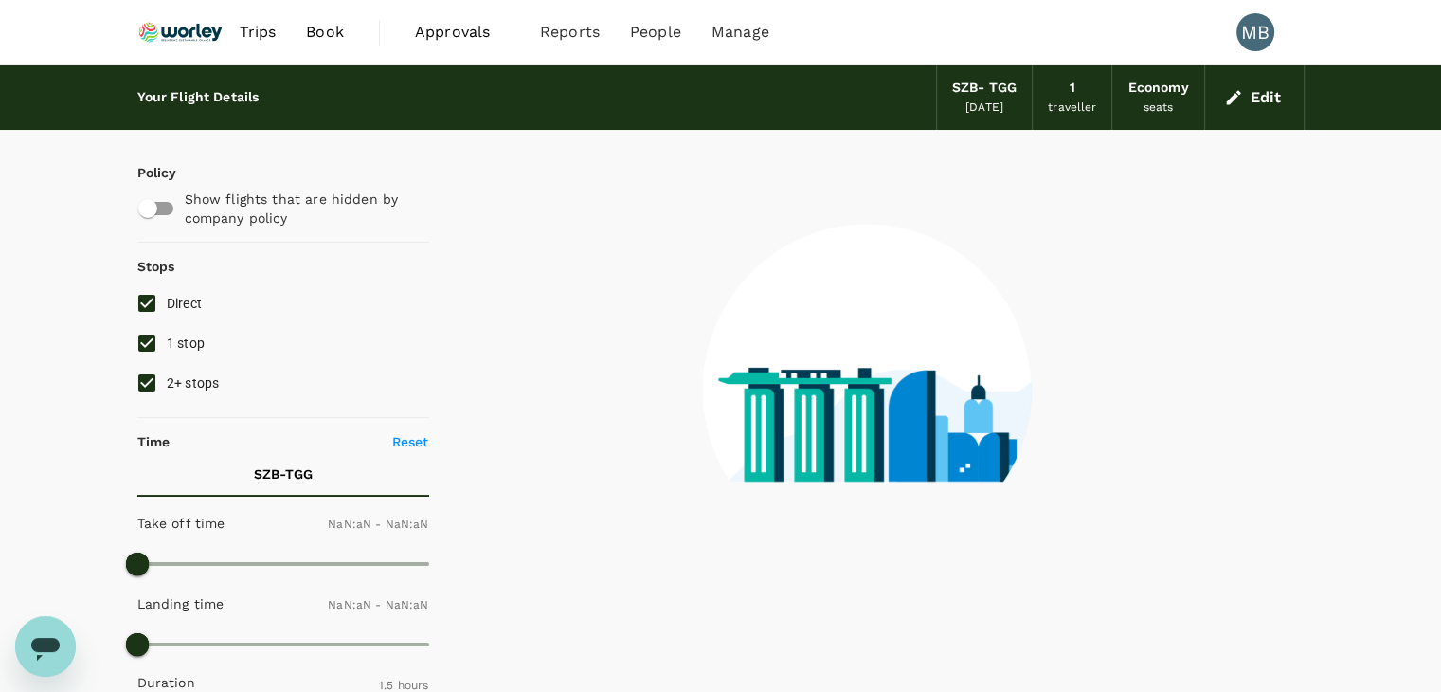
type input "1440"
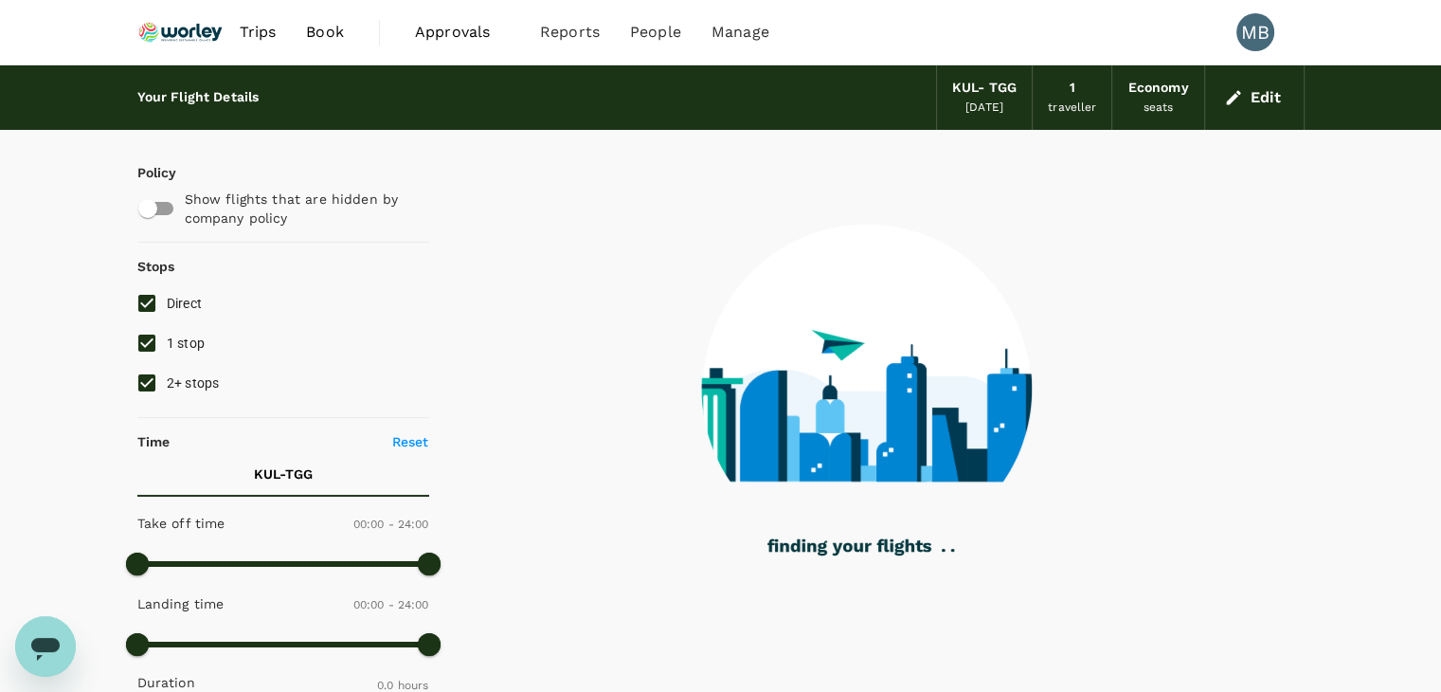
checkbox input "true"
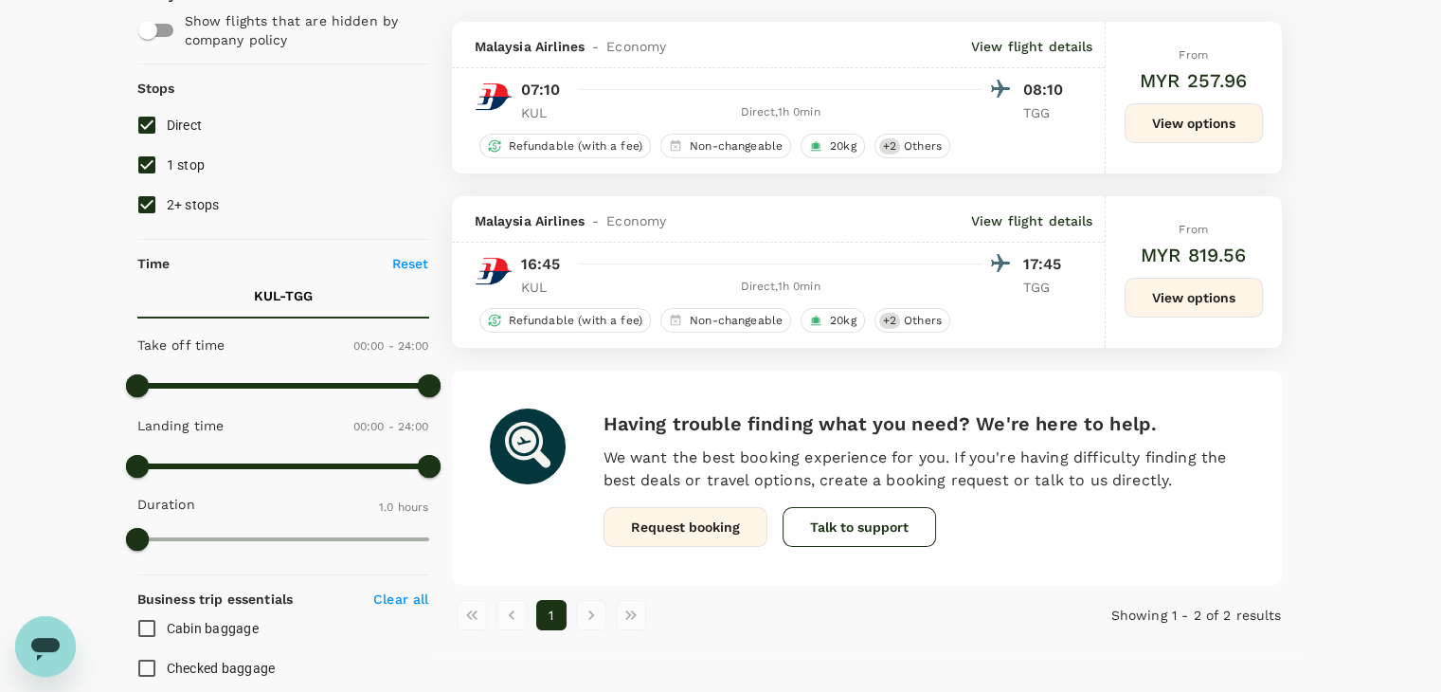
checkbox input "false"
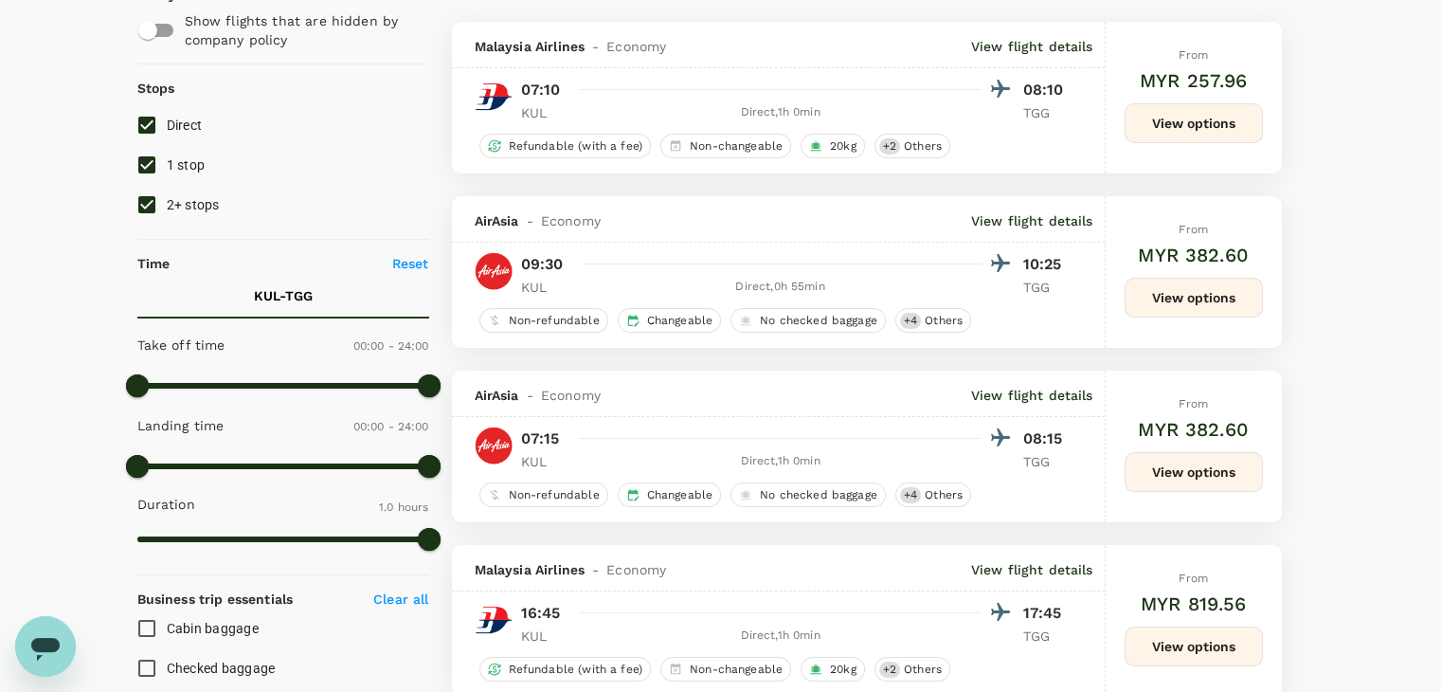
scroll to position [284, 0]
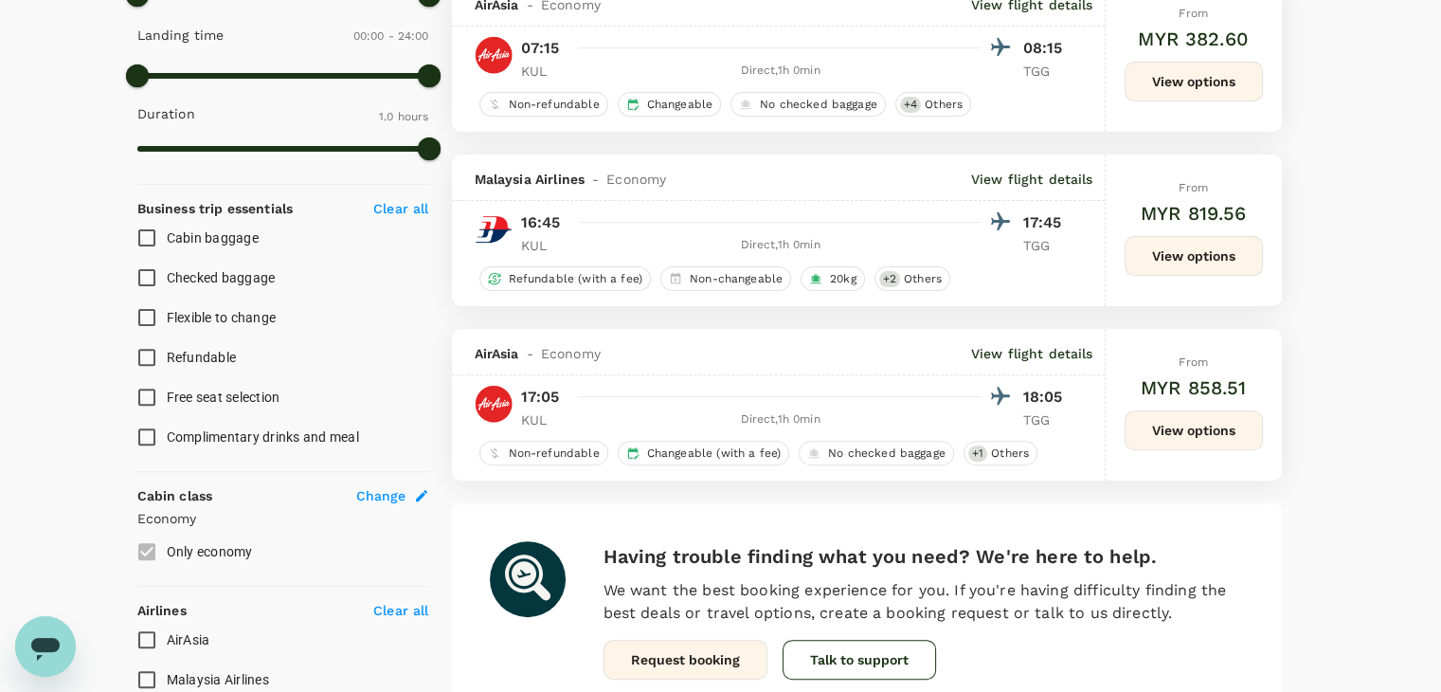
click at [1181, 425] on button "View options" at bounding box center [1193, 430] width 138 height 40
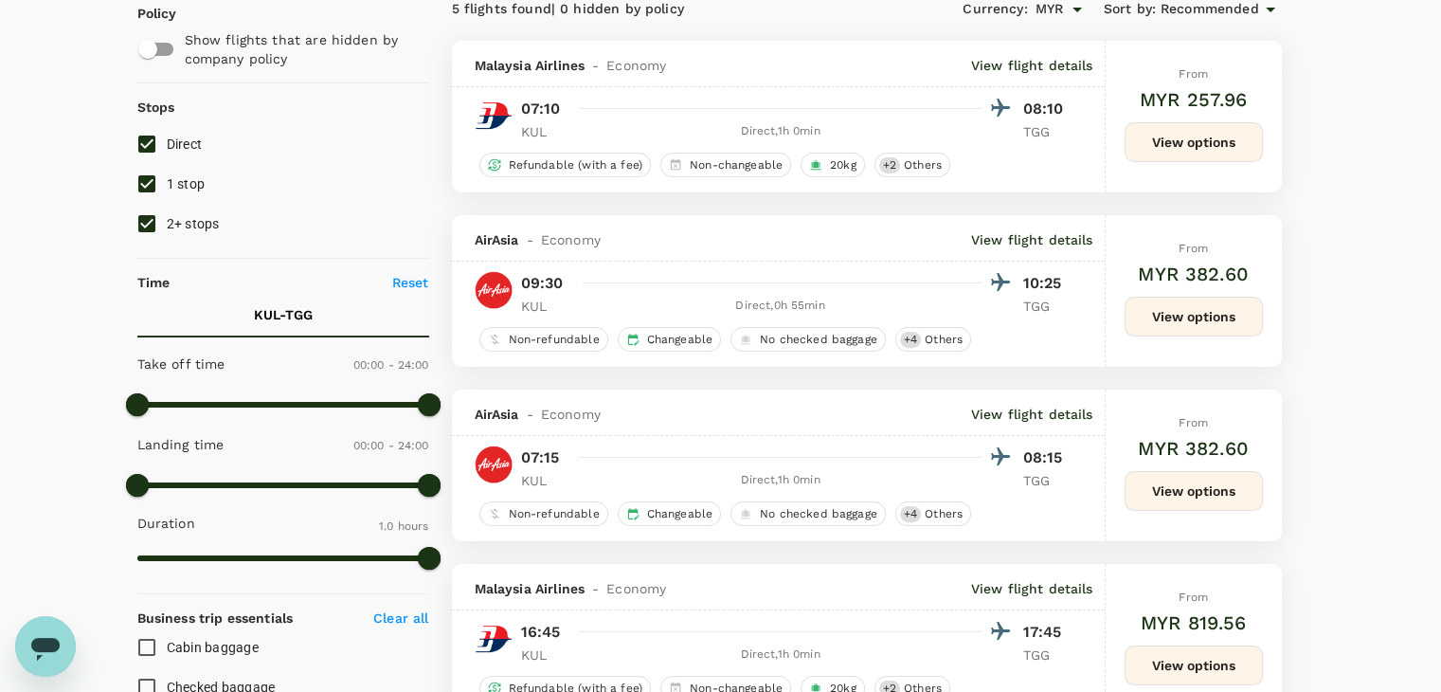
scroll to position [0, 0]
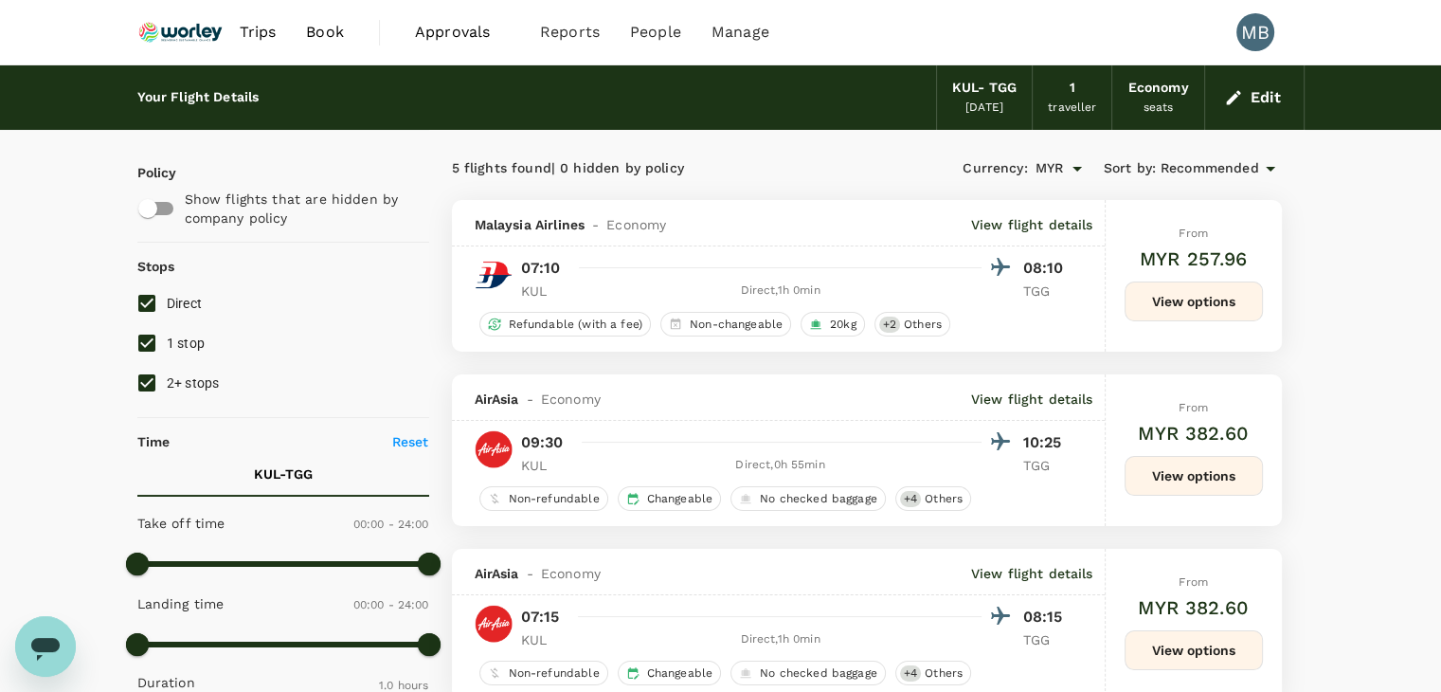
click at [1239, 112] on div "Edit" at bounding box center [1254, 97] width 99 height 64
click at [1237, 90] on icon "button" at bounding box center [1233, 97] width 19 height 19
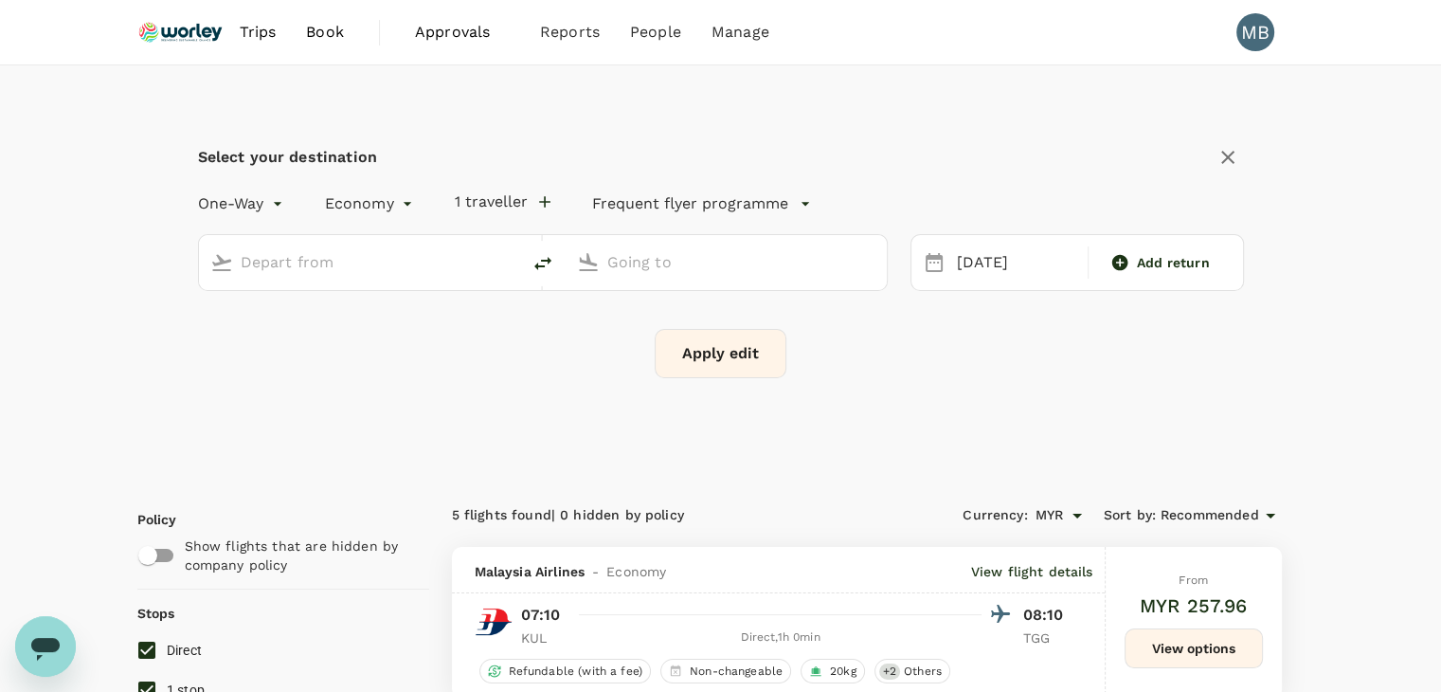
type input "Kuala Lumpur Intl ([GEOGRAPHIC_DATA])"
type input "[GEOGRAPHIC_DATA] (TGG)"
click at [460, 255] on input "Kuala Lumpur Intl ([GEOGRAPHIC_DATA])" at bounding box center [361, 261] width 240 height 29
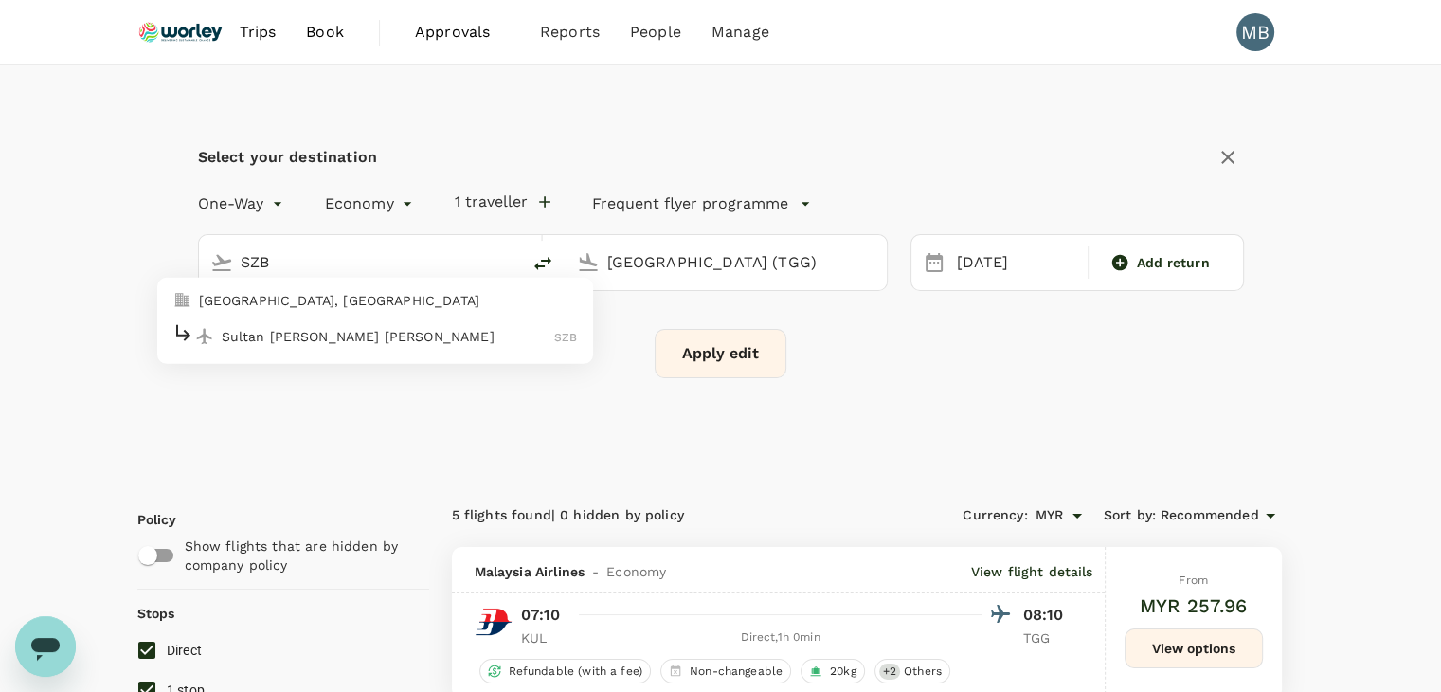
drag, startPoint x: 511, startPoint y: 326, endPoint x: 536, endPoint y: 336, distance: 27.6
click at [511, 327] on p "Sultan Abdul Aziz Shah" at bounding box center [388, 335] width 333 height 19
type input "Sultan Abdul Aziz Shah (SZB)"
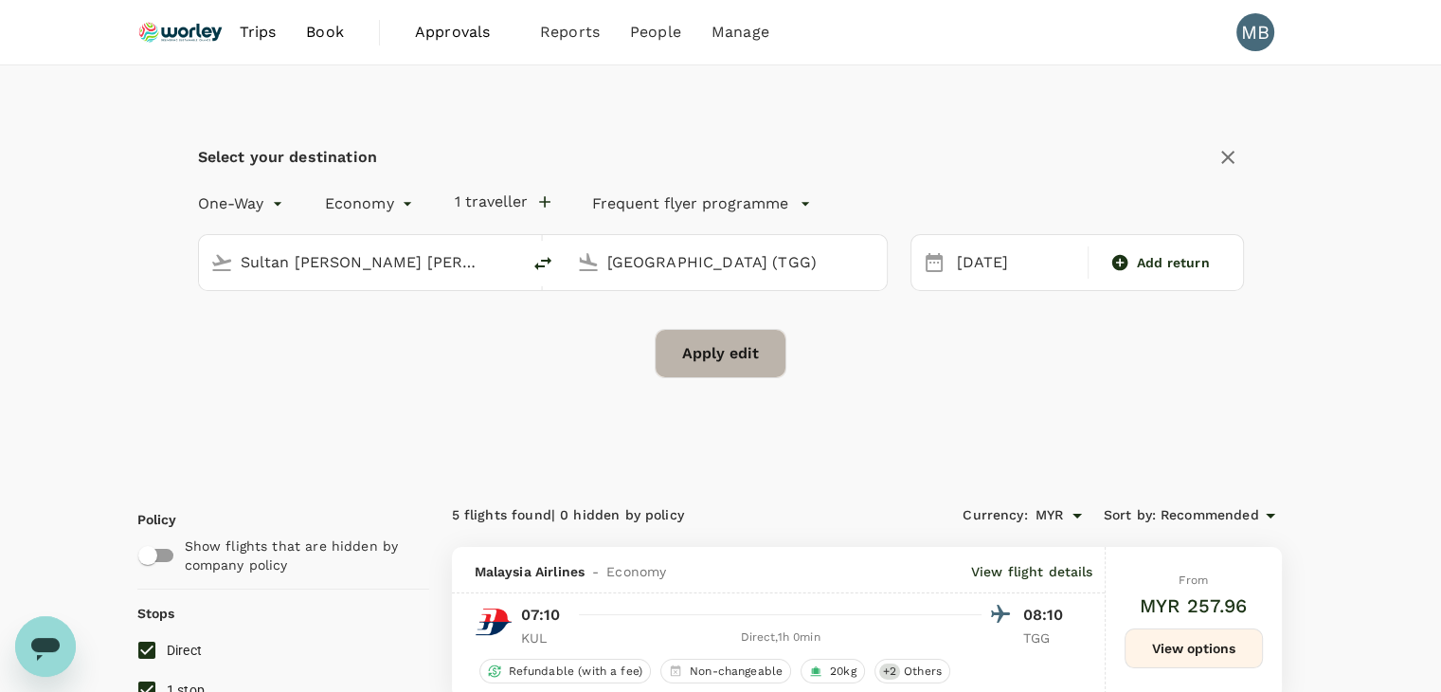
click at [710, 365] on button "Apply edit" at bounding box center [721, 353] width 132 height 49
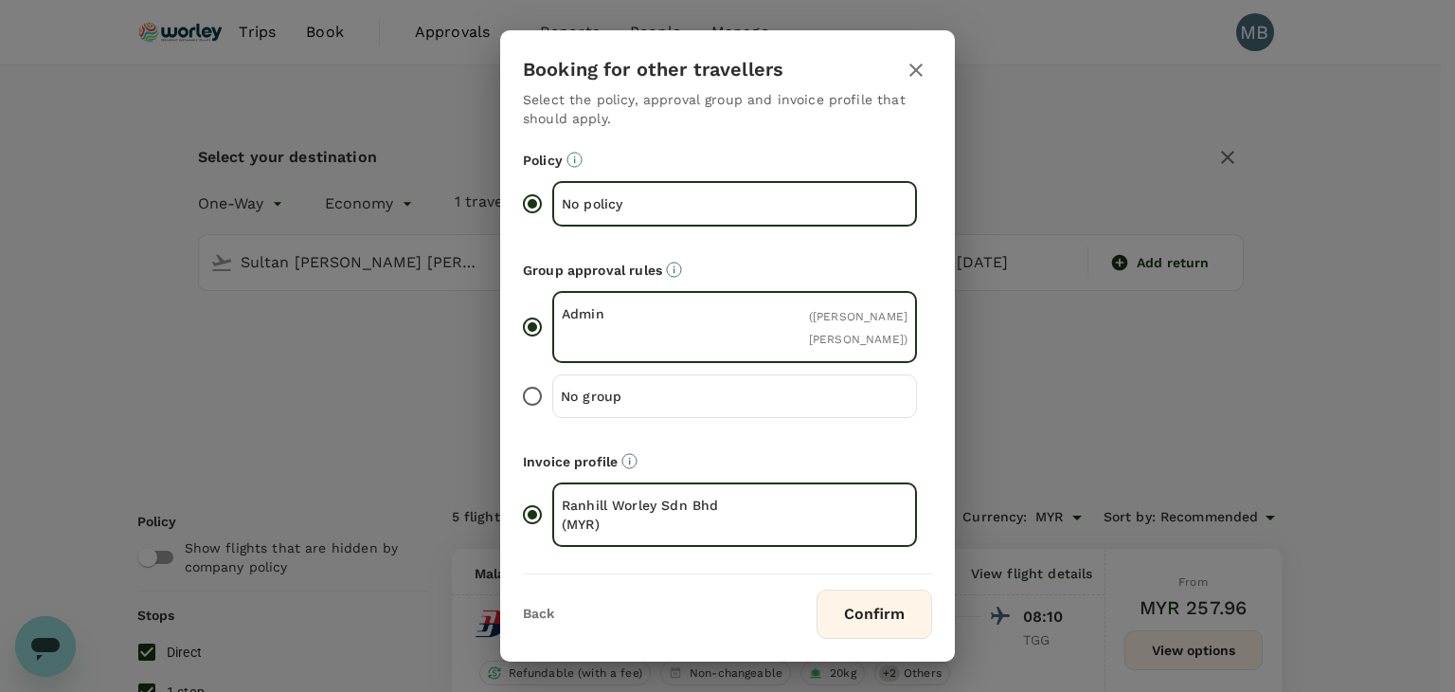
click at [876, 597] on button "Confirm" at bounding box center [875, 613] width 116 height 49
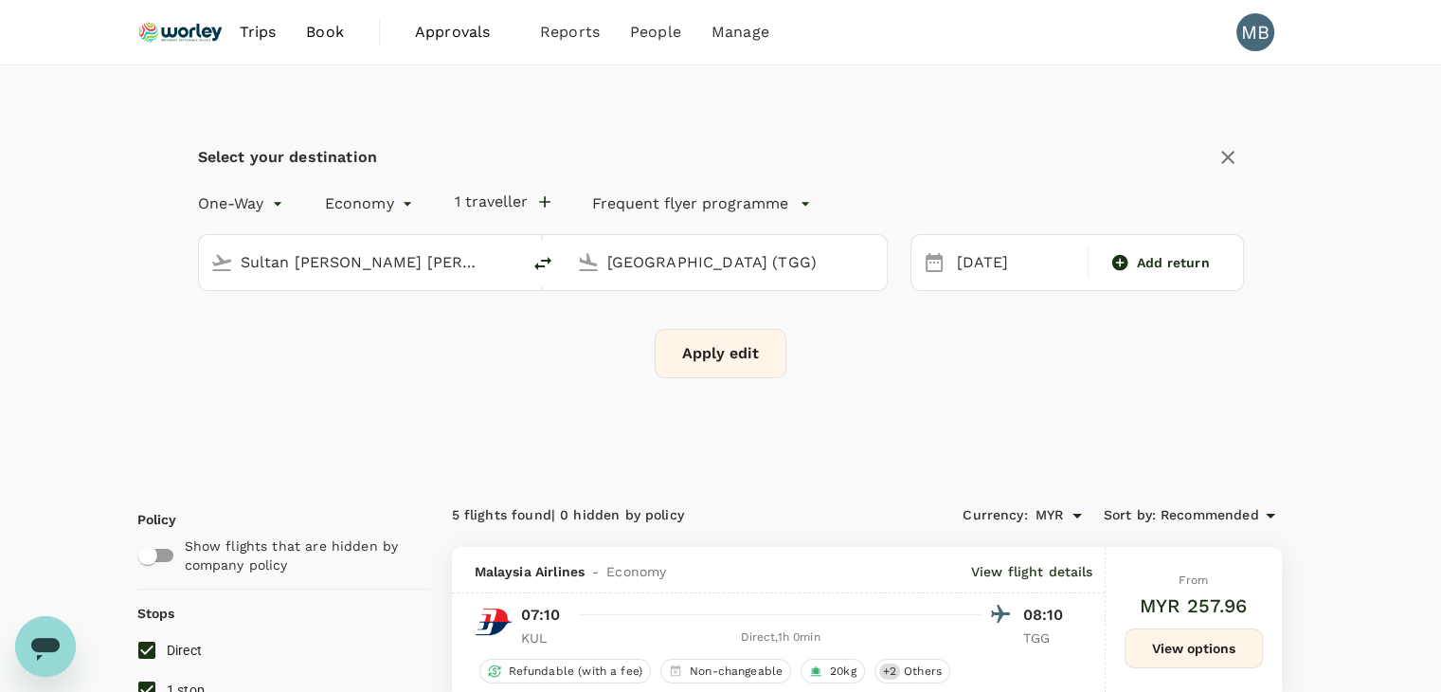
checkbox input "false"
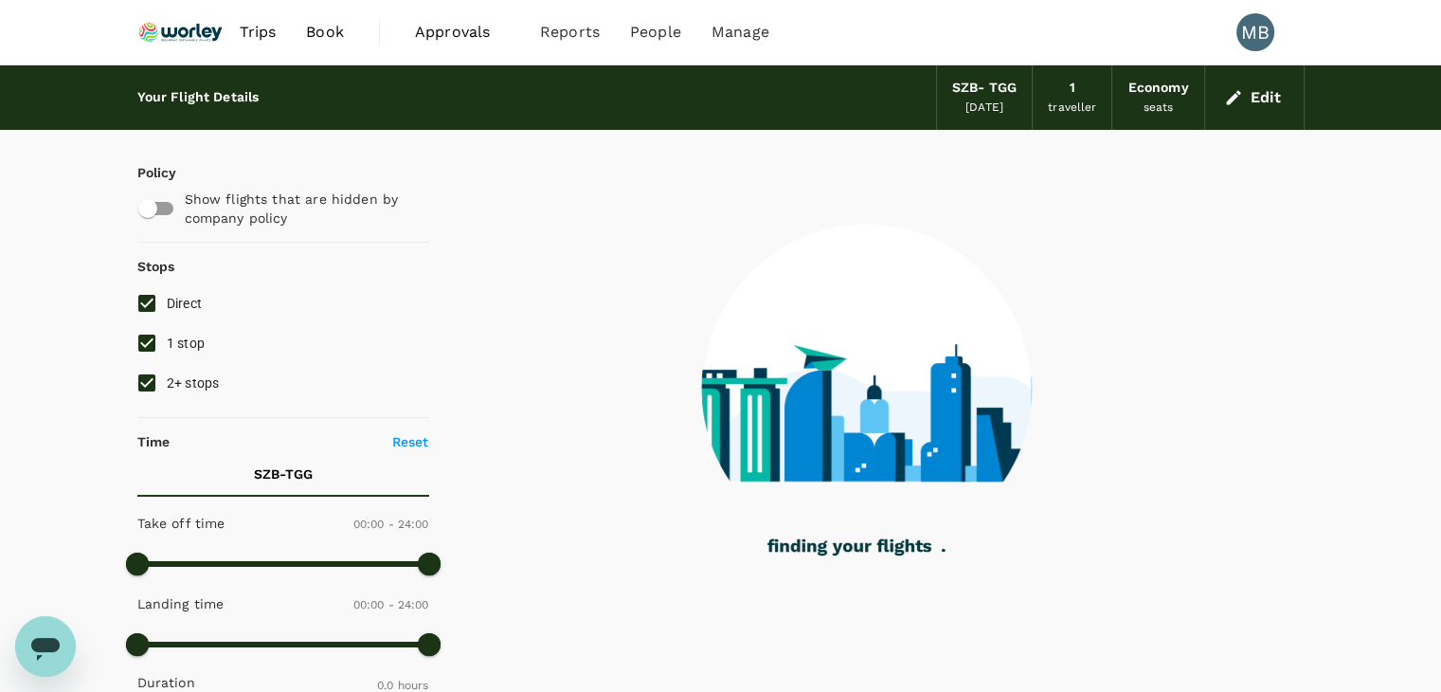
click at [143, 334] on input "1 stop" at bounding box center [147, 343] width 40 height 40
checkbox input "false"
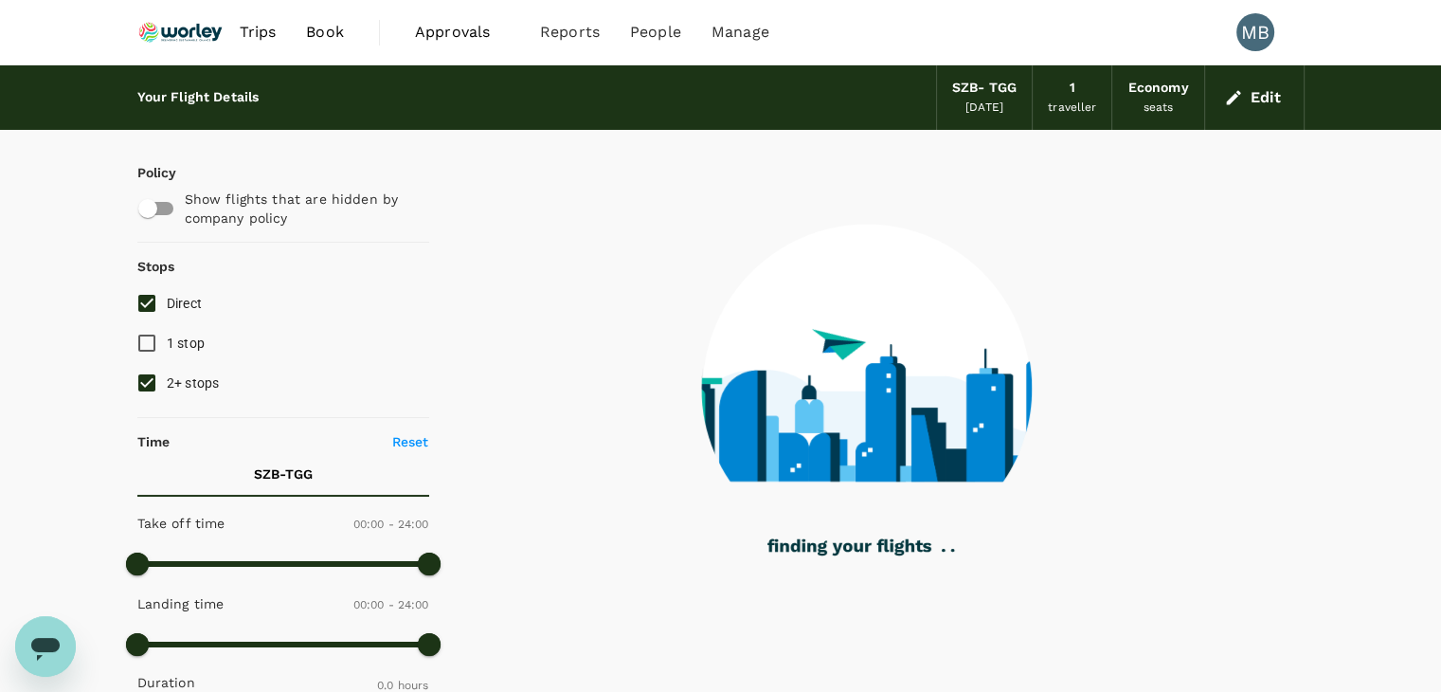
click at [148, 377] on input "2+ stops" at bounding box center [147, 383] width 40 height 40
checkbox input "false"
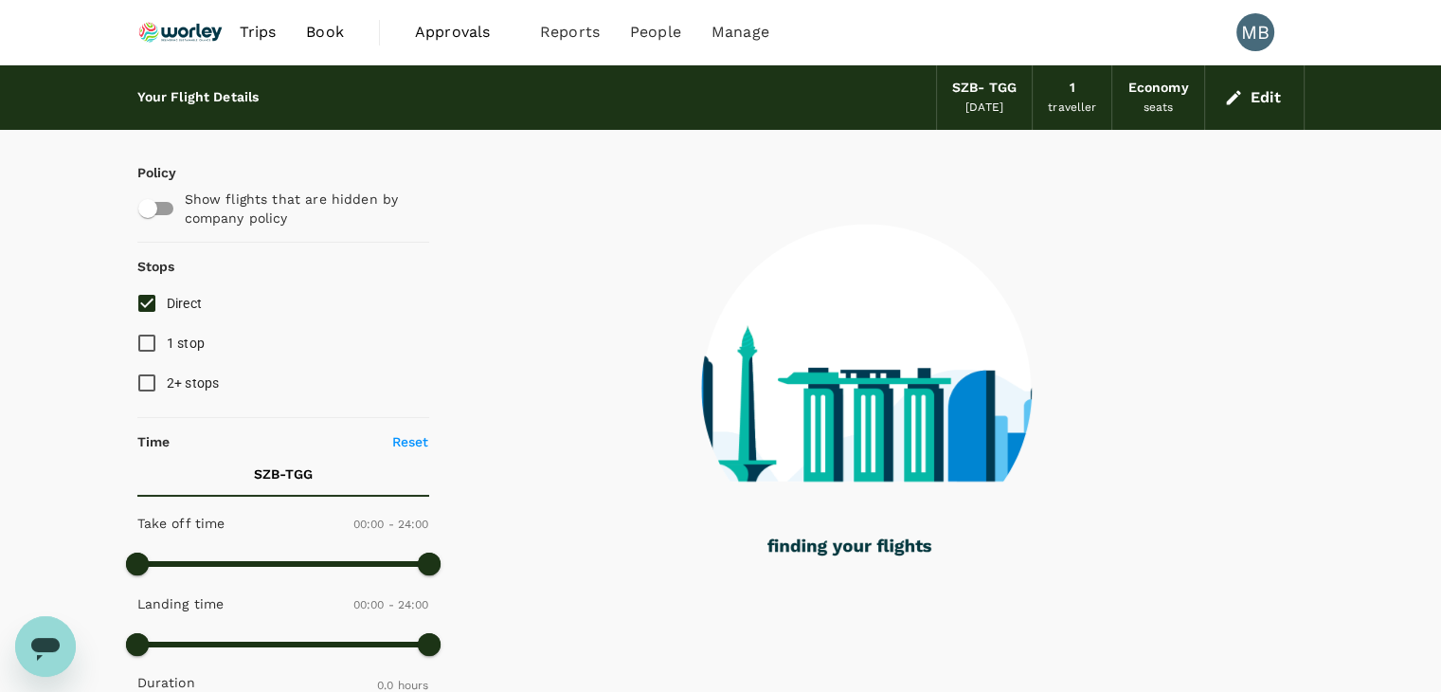
checkbox input "true"
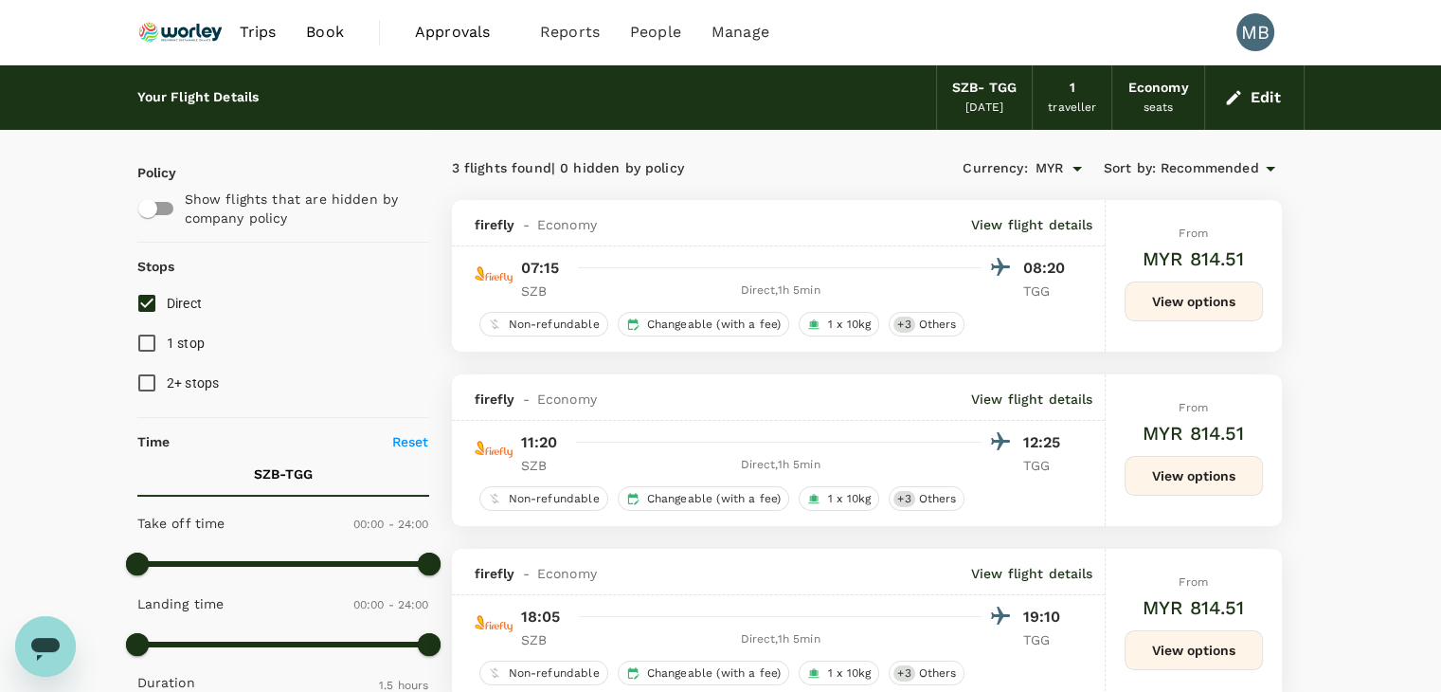
click at [1152, 480] on button "View options" at bounding box center [1193, 476] width 138 height 40
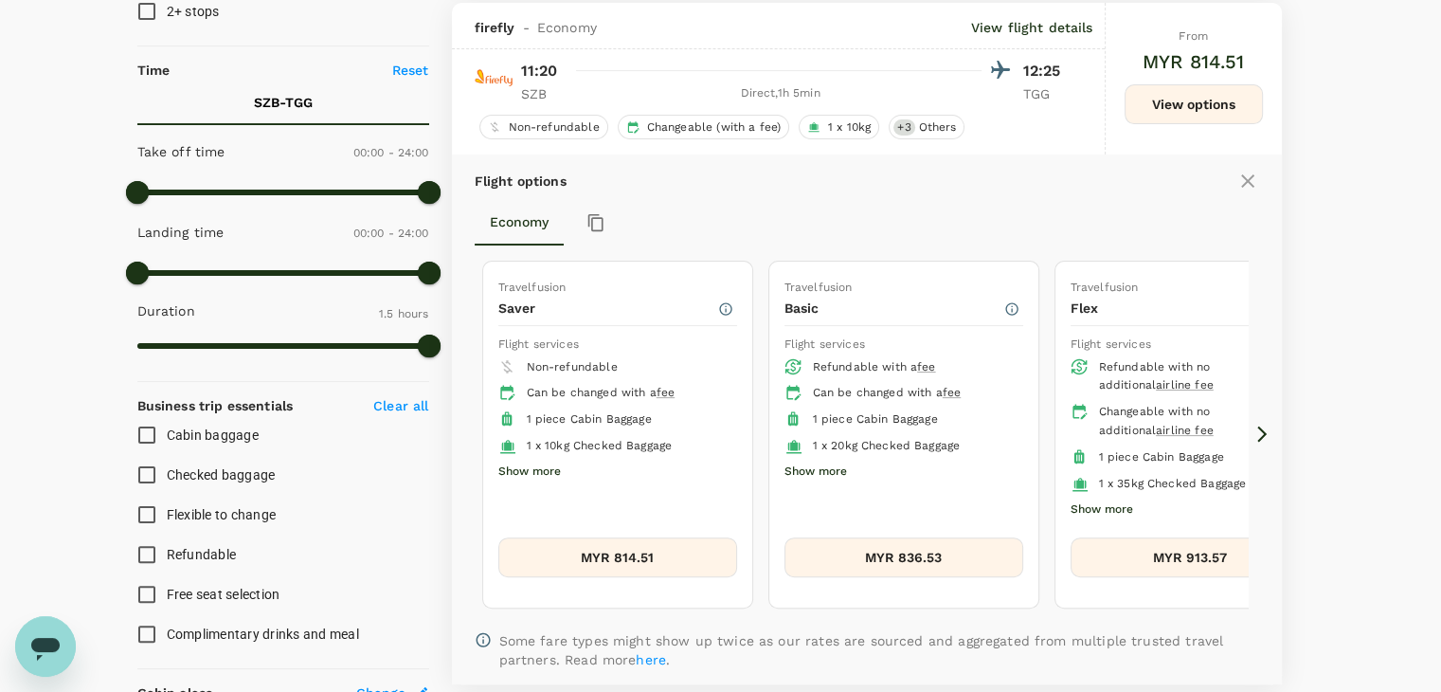
scroll to position [374, 0]
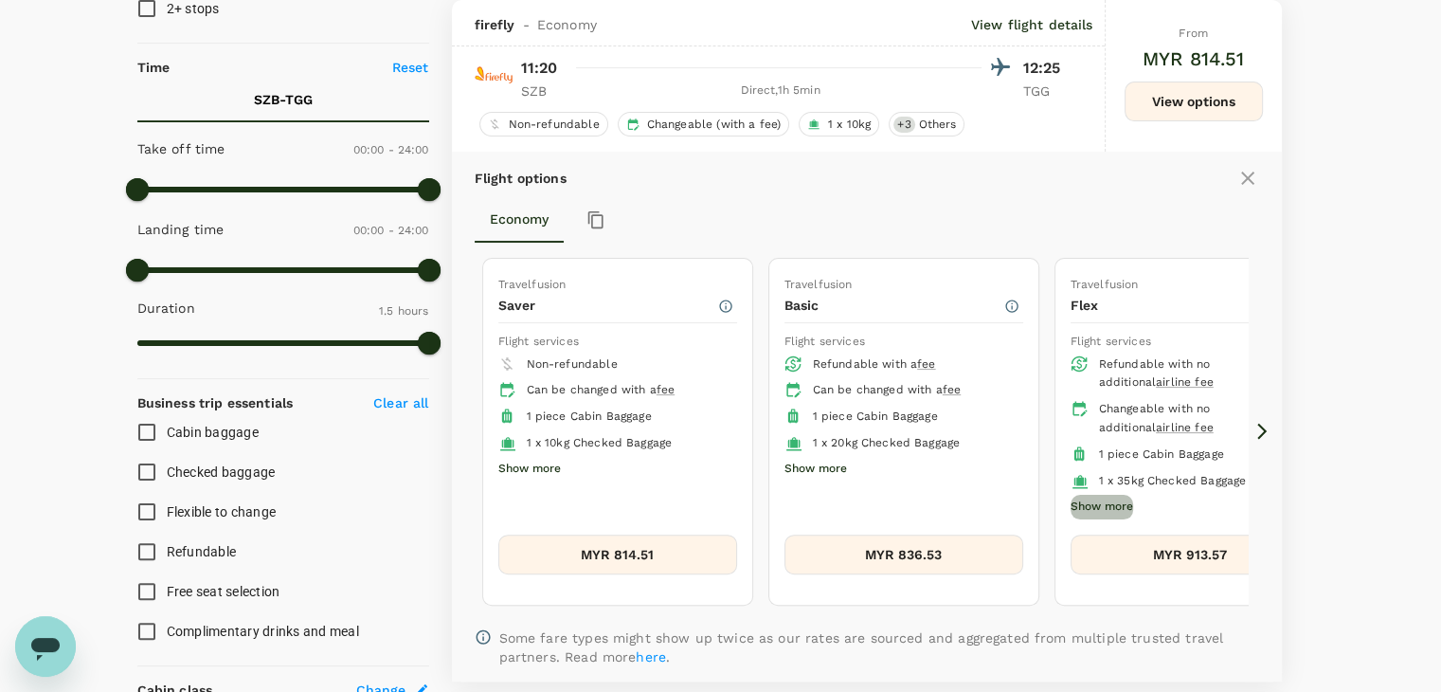
click at [1110, 506] on button "Show more" at bounding box center [1101, 506] width 63 height 25
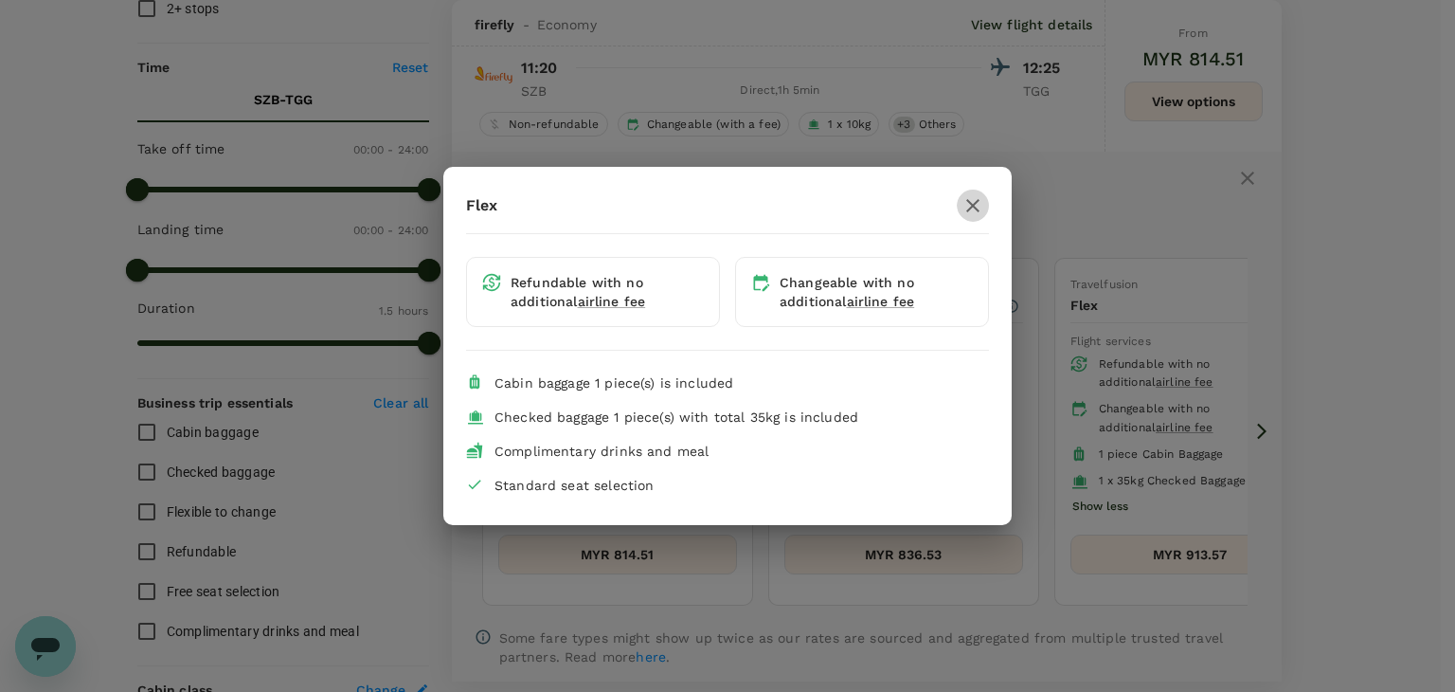
click at [968, 209] on icon "button" at bounding box center [972, 205] width 13 height 13
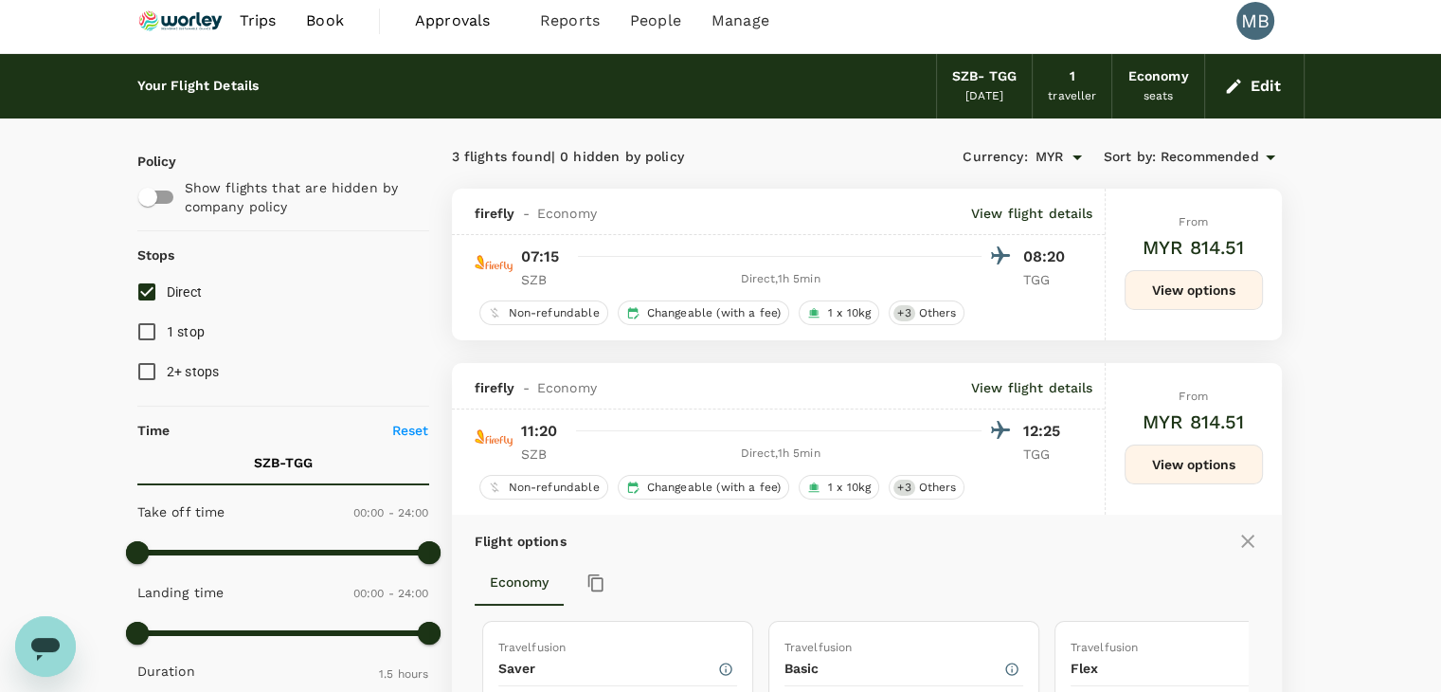
scroll to position [0, 0]
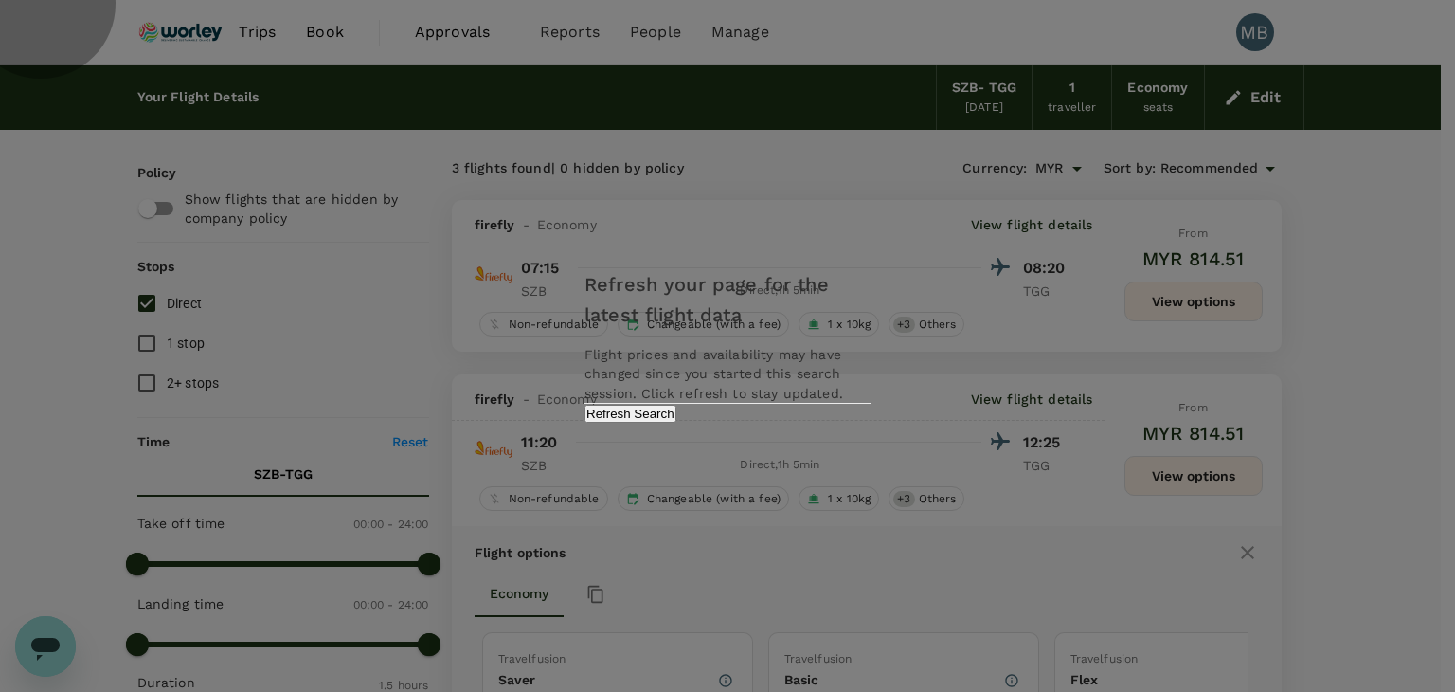
click at [676, 422] on button "Refresh Search" at bounding box center [630, 413] width 92 height 18
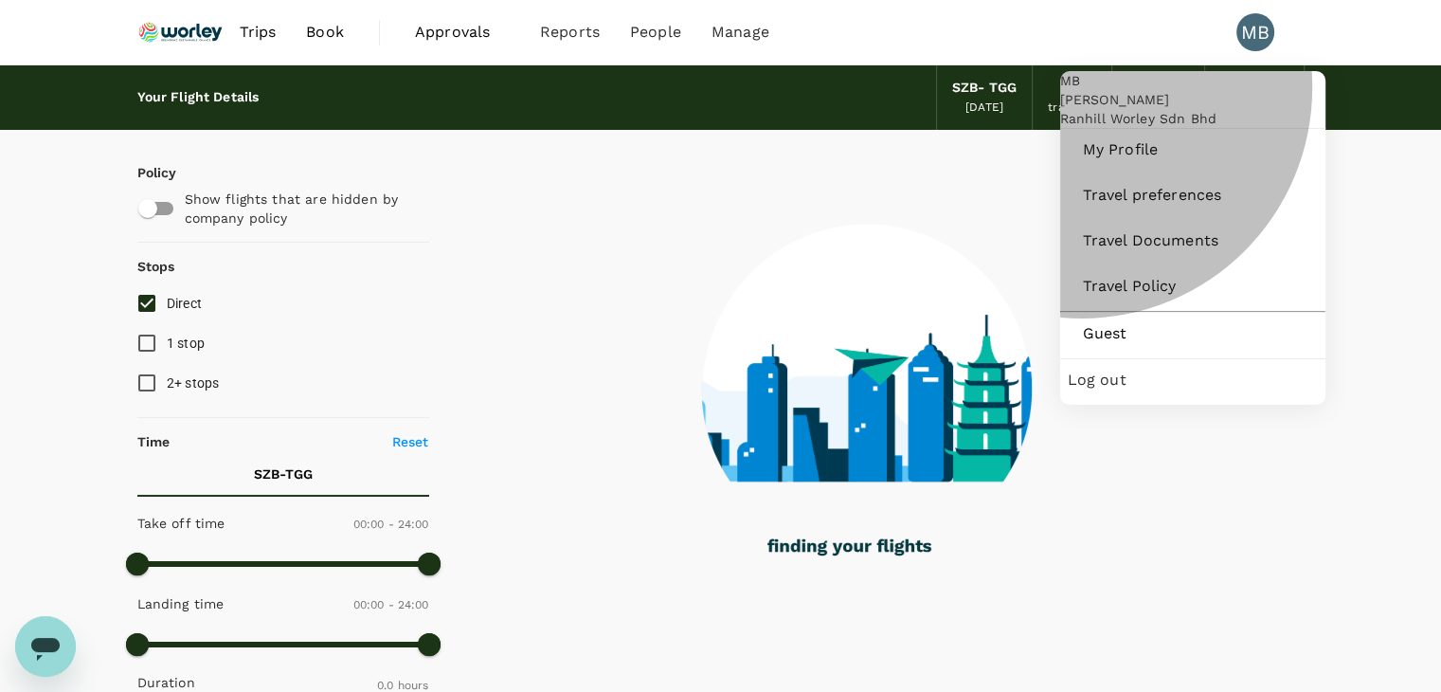
click at [1088, 391] on span "Log out" at bounding box center [1193, 379] width 250 height 23
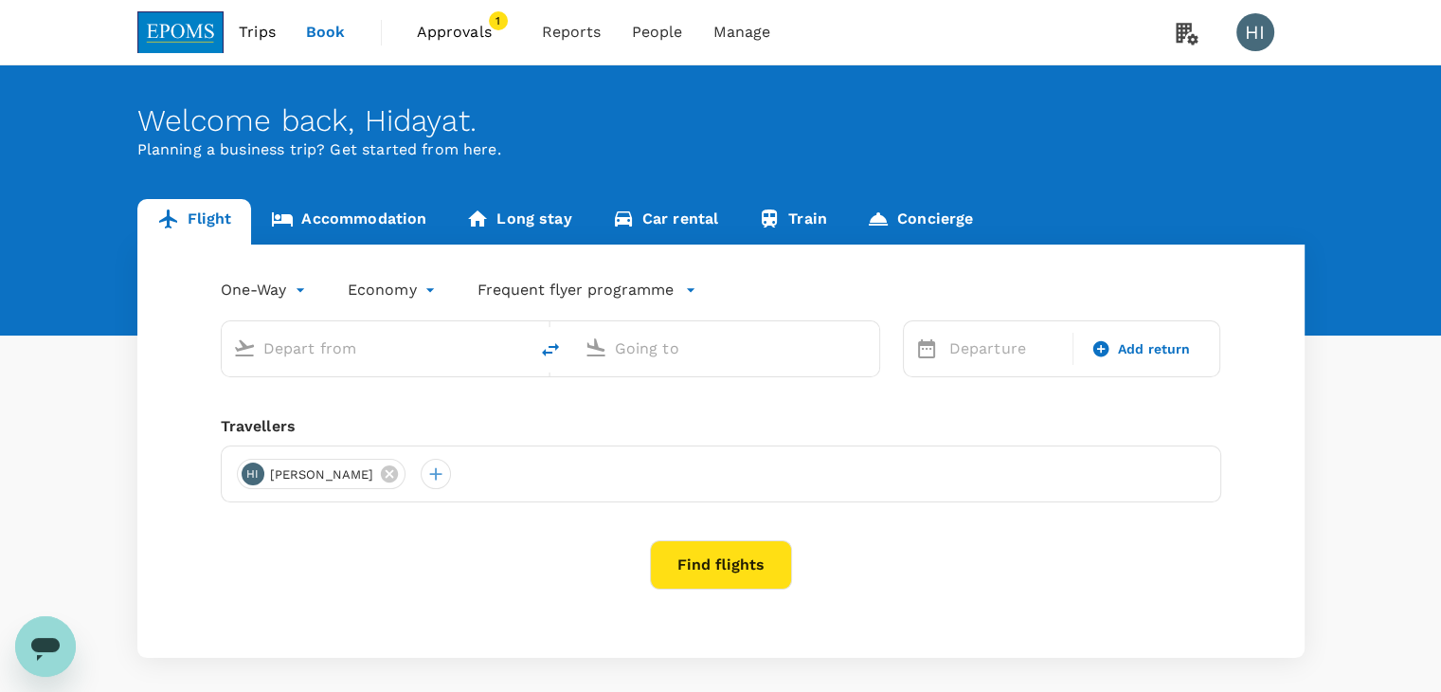
type input "[PERSON_NAME] (JHB)"
type input "Kuala Lumpur Intl ([GEOGRAPHIC_DATA])"
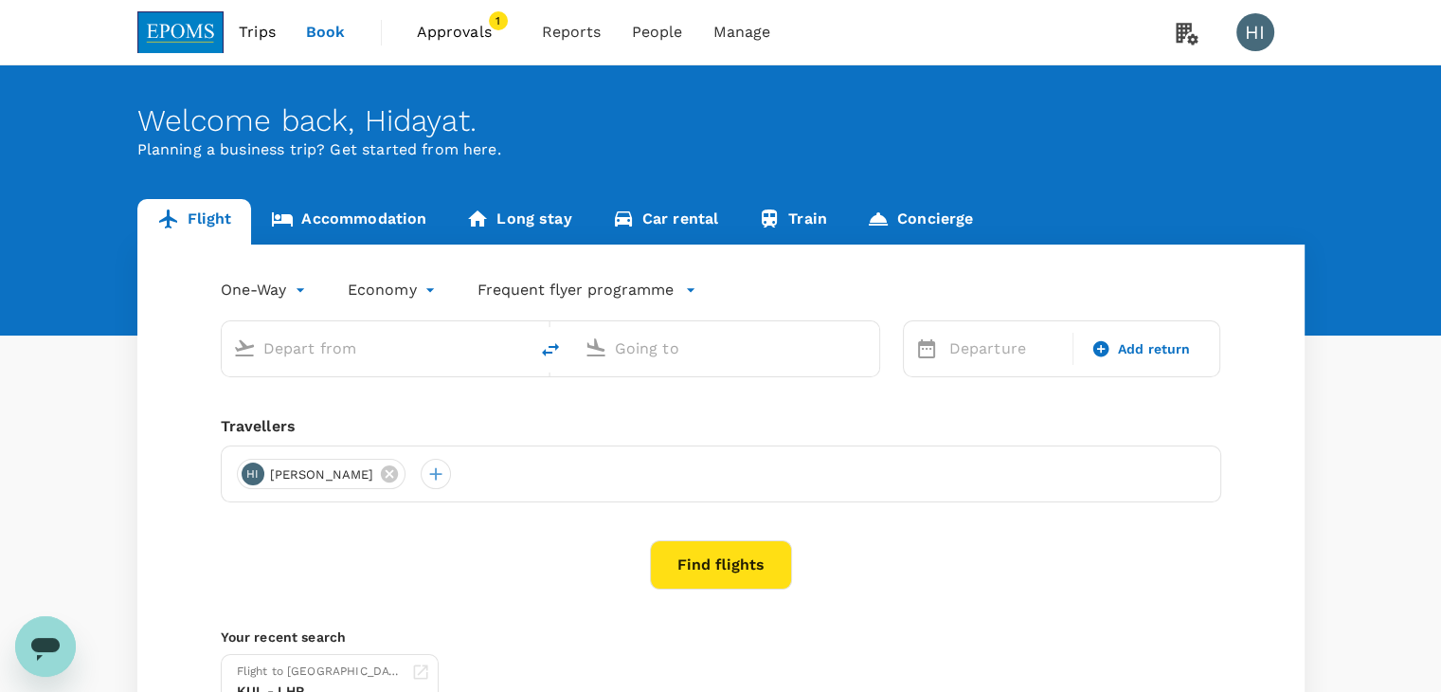
type input "[PERSON_NAME] (JHB)"
type input "Kuala Lumpur Intl ([GEOGRAPHIC_DATA])"
